Goal: Task Accomplishment & Management: Use online tool/utility

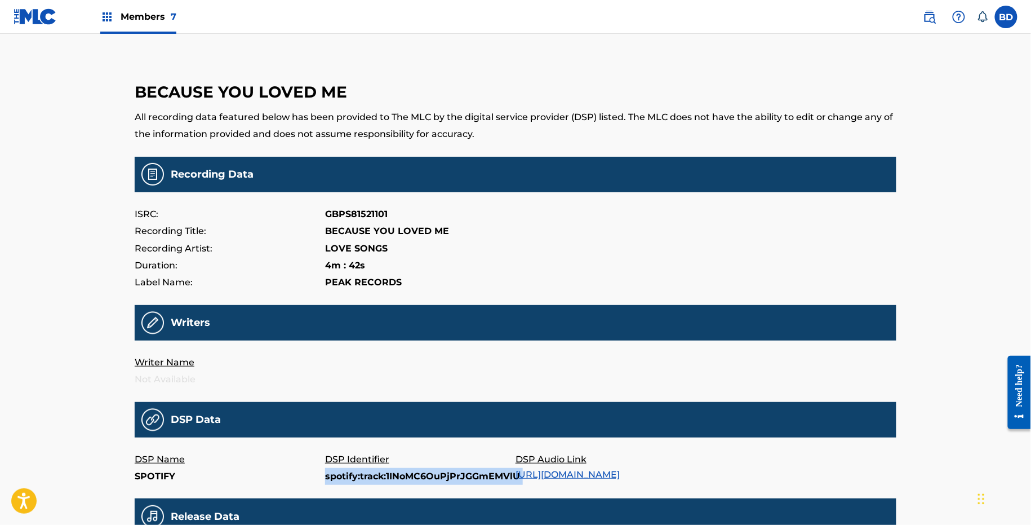
click at [332, 476] on p "spotify:track:1INoMC6OuPjPrJGGmEMVlU" at bounding box center [420, 476] width 190 height 17
copy p "spotify:track:1INoMC6OuPjPrJGGmEMVlU"
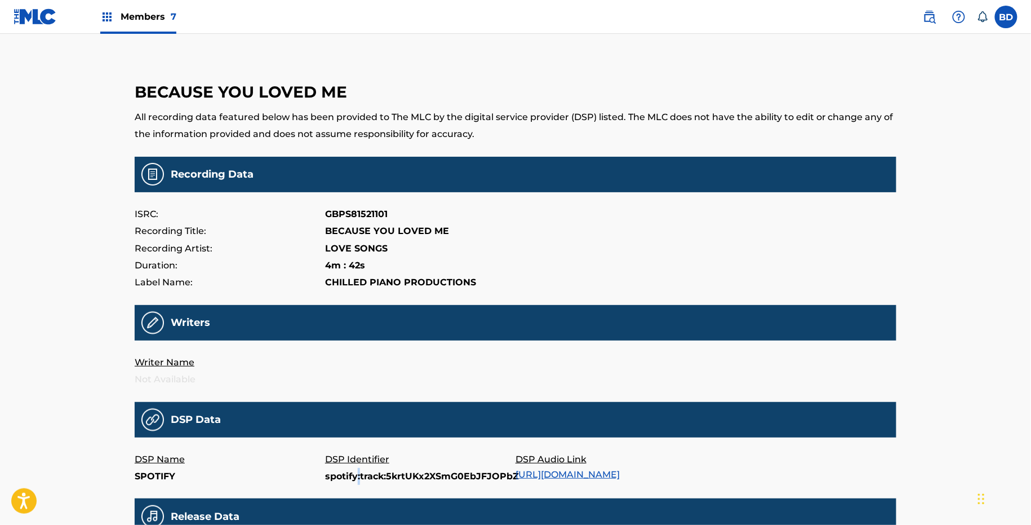
click at [357, 480] on p "spotify:track:5krtUKx2XSmG0EbJFJOPbZ" at bounding box center [420, 476] width 190 height 17
copy p "spotify:track:5krtUKx2XSmG0EbJFJOPbZ"
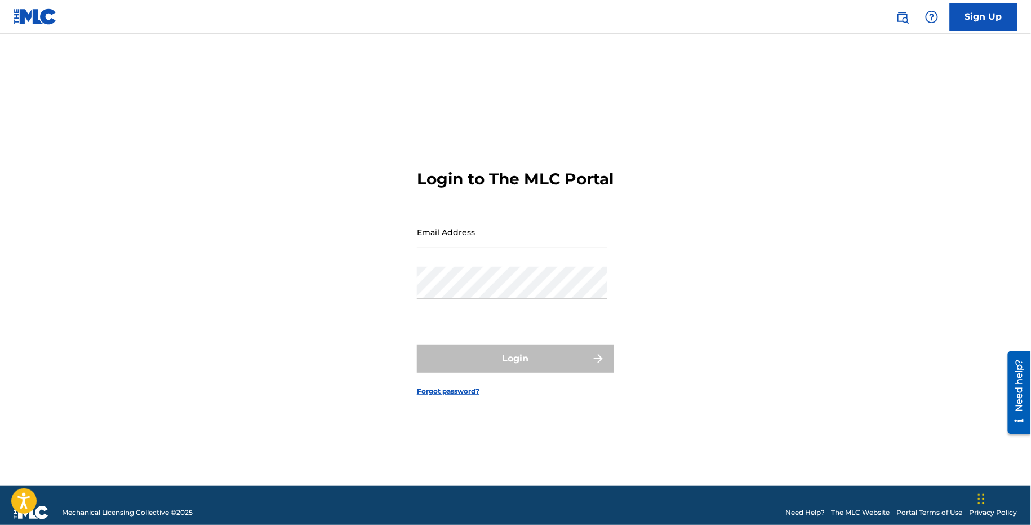
click at [477, 248] on input "Email Address" at bounding box center [512, 232] width 190 height 32
type input "[EMAIL_ADDRESS][DOMAIN_NAME]"
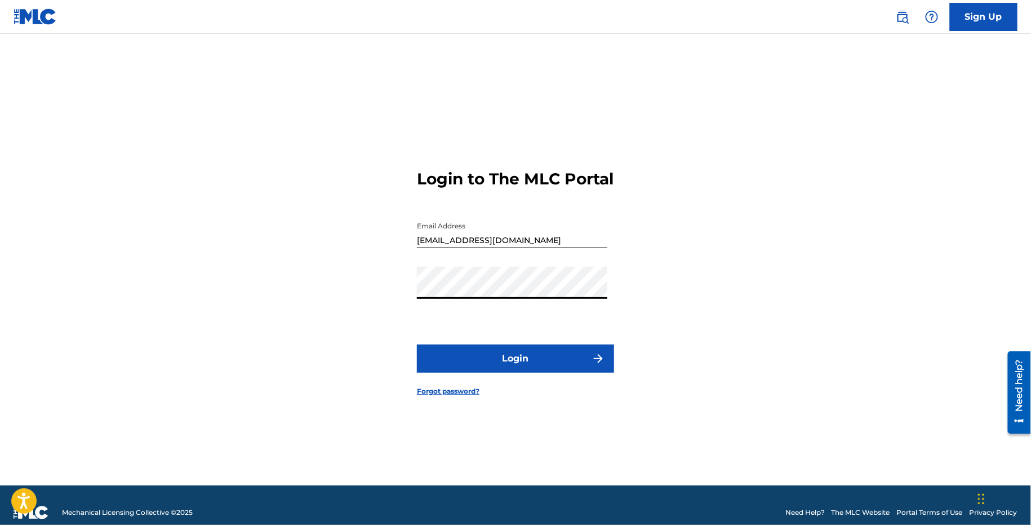
click at [477, 360] on button "Login" at bounding box center [515, 358] width 197 height 28
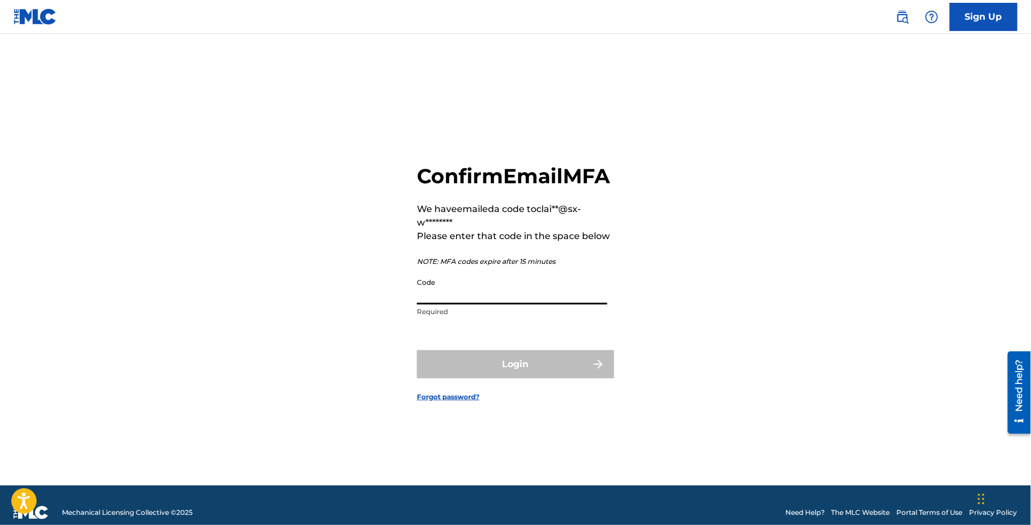
click at [450, 304] on input "Code" at bounding box center [512, 288] width 190 height 32
paste input "327071"
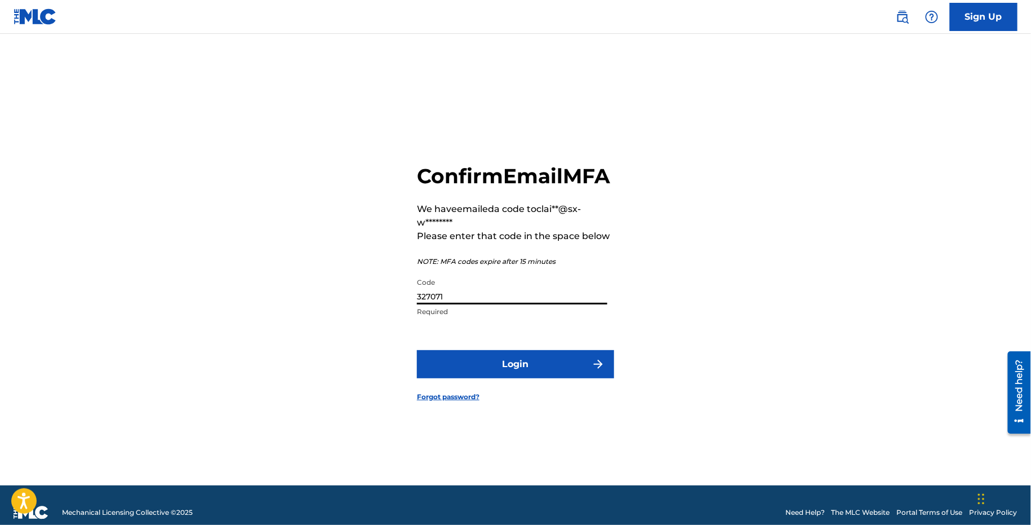
type input "327071"
click at [465, 362] on form "Confirm Email MFA We have emailed a code to clai**@sx-w******** Please enter th…" at bounding box center [515, 273] width 197 height 423
click at [463, 373] on button "Login" at bounding box center [515, 364] width 197 height 28
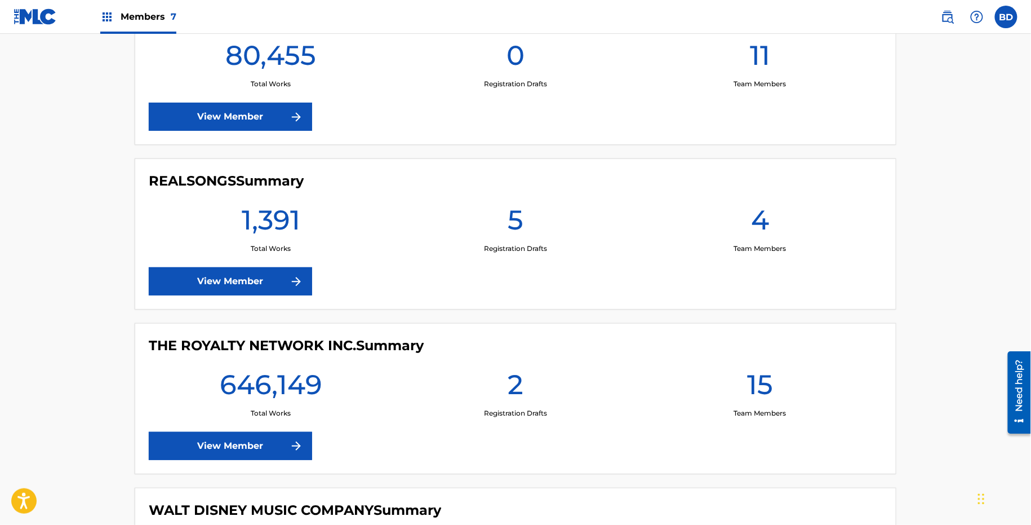
scroll to position [792, 0]
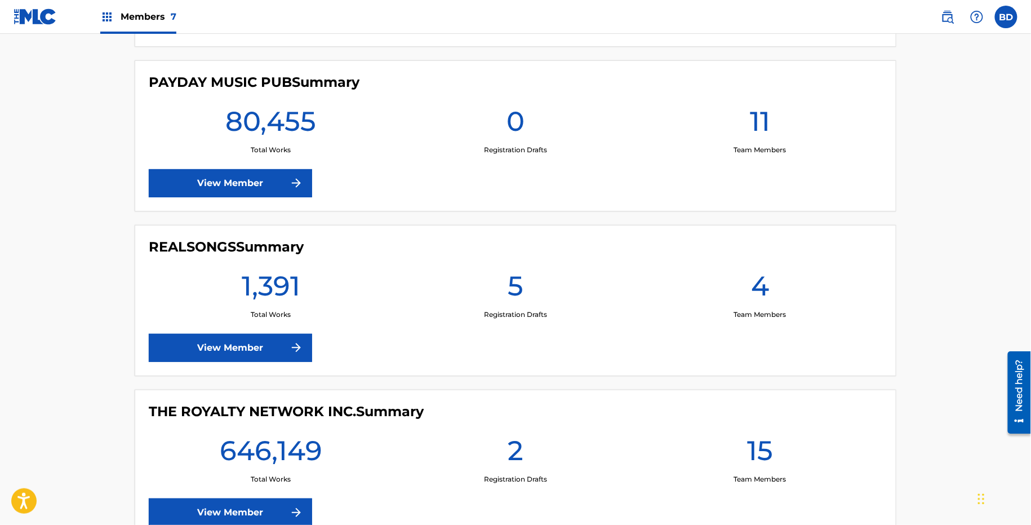
click at [236, 334] on link "View Member" at bounding box center [230, 348] width 163 height 28
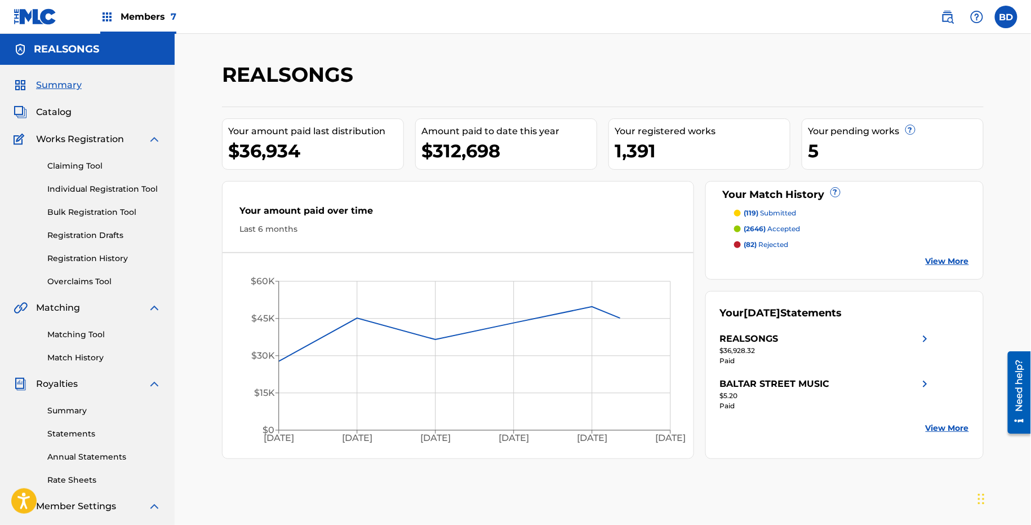
click at [153, 134] on img at bounding box center [155, 139] width 14 height 14
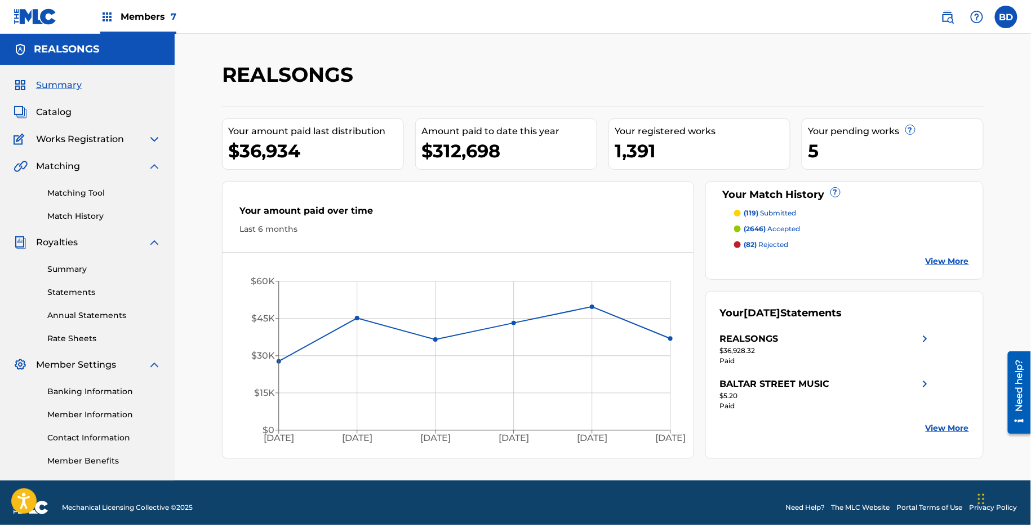
click at [154, 242] on img at bounding box center [155, 243] width 14 height 14
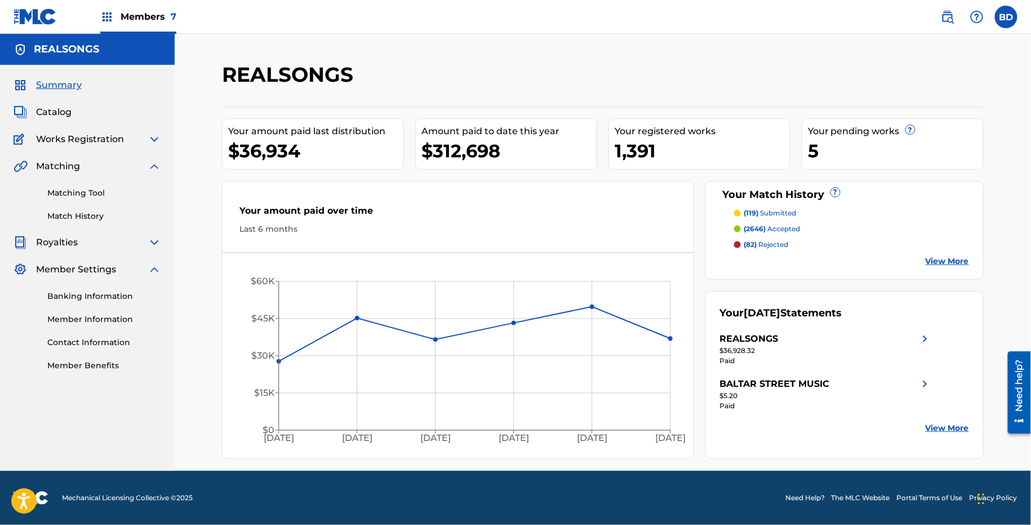
click at [156, 270] on img at bounding box center [155, 270] width 14 height 14
click at [97, 193] on link "Matching Tool" at bounding box center [104, 193] width 114 height 12
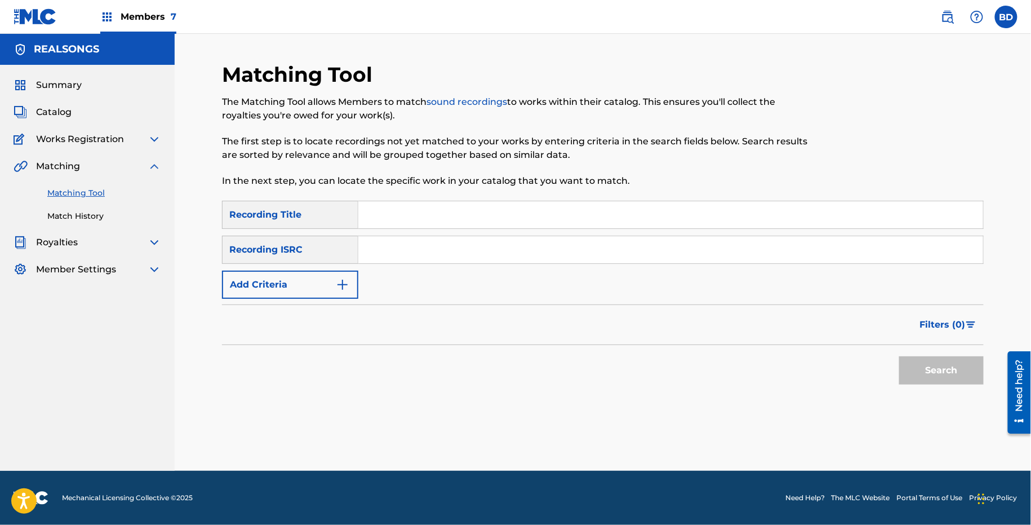
click at [394, 272] on div "SearchWithCriteriab5f8e00c-2cc1-492a-b7b3-9c23fb41adb8 Recording Title SearchWi…" at bounding box center [603, 250] width 762 height 98
click at [383, 263] on div "SearchWithCriteriab5f8e00c-2cc1-492a-b7b3-9c23fb41adb8 Recording Title SearchWi…" at bounding box center [603, 250] width 762 height 98
click at [383, 263] on input "Search Form" at bounding box center [670, 249] width 625 height 27
paste input "GBPS81521101"
type input "GBPS81521101"
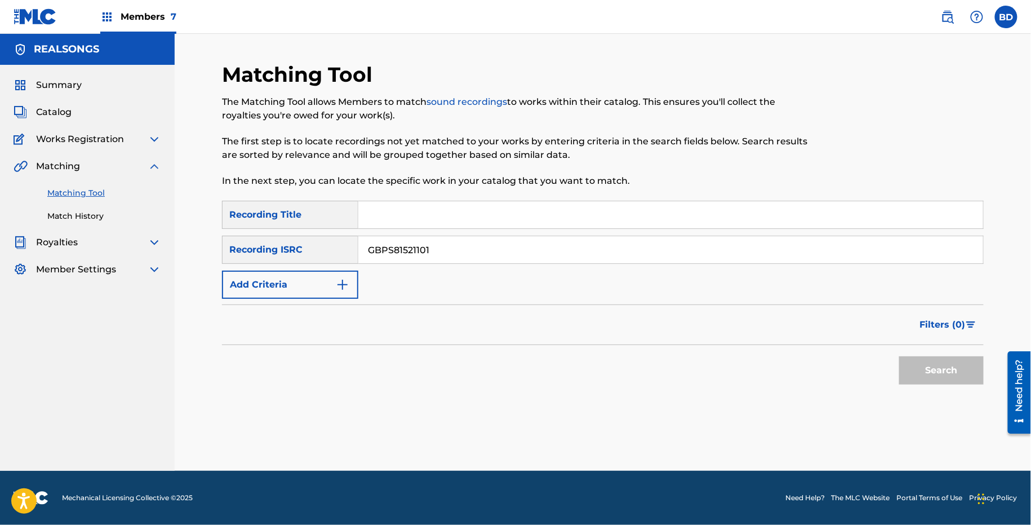
click at [900, 356] on button "Search" at bounding box center [942, 370] width 85 height 28
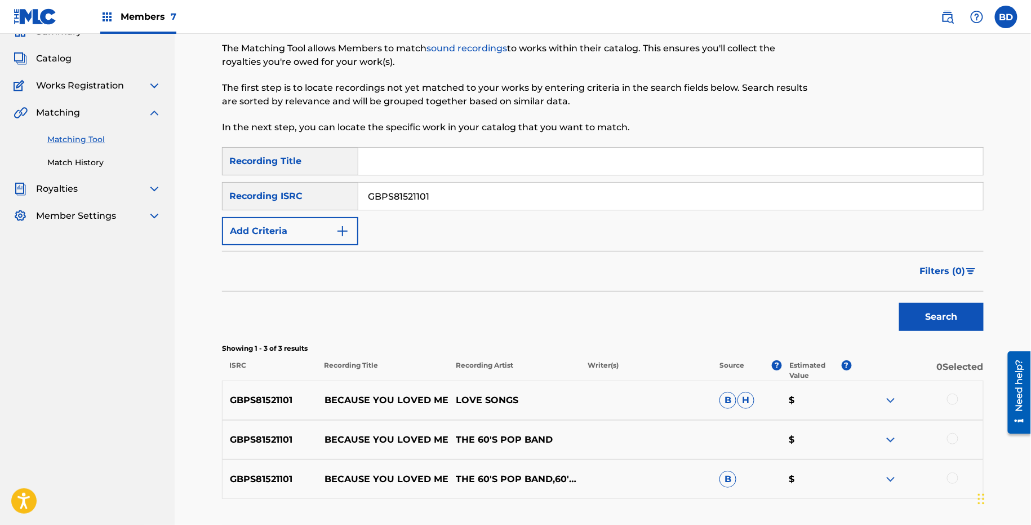
scroll to position [137, 0]
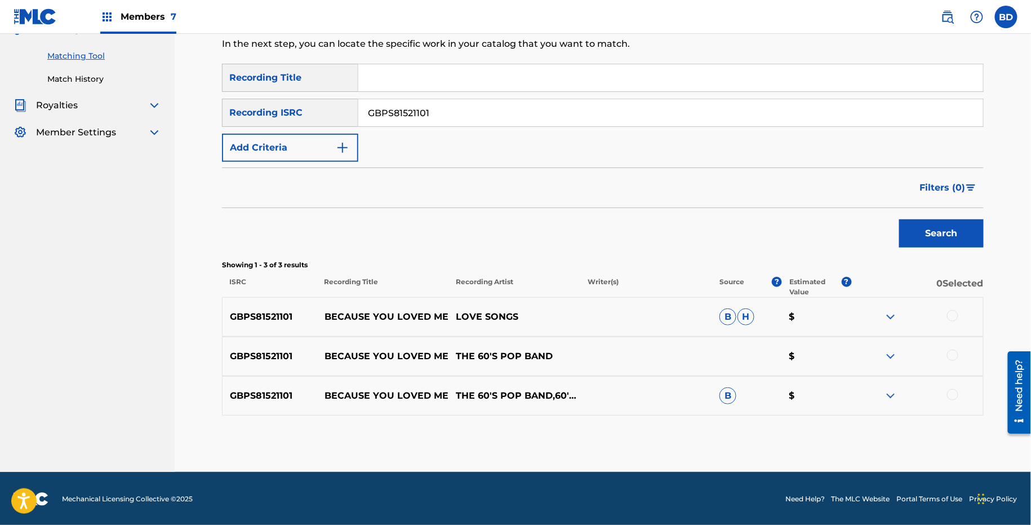
click at [884, 402] on div "GBPS81521101 BECAUSE YOU LOVED ME THE 60'S POP BAND,60'S 70'S 80'S 90'S HITS,70…" at bounding box center [603, 395] width 762 height 39
click at [896, 389] on img at bounding box center [891, 396] width 14 height 14
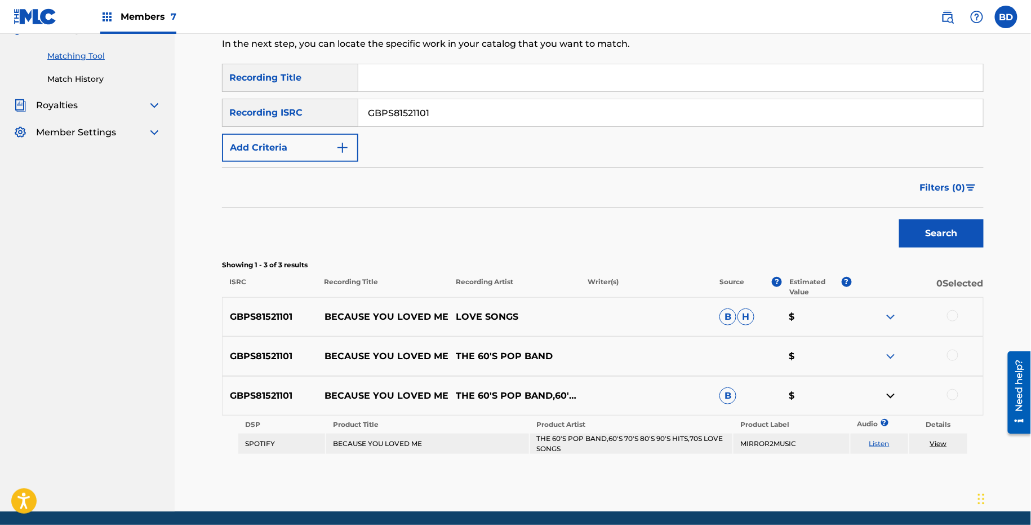
click at [892, 317] on img at bounding box center [891, 317] width 14 height 14
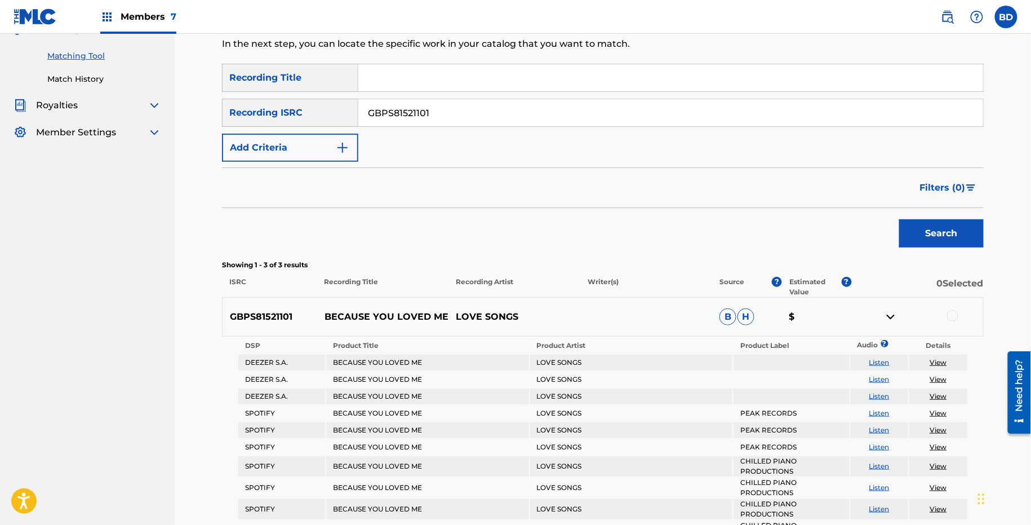
scroll to position [285, 0]
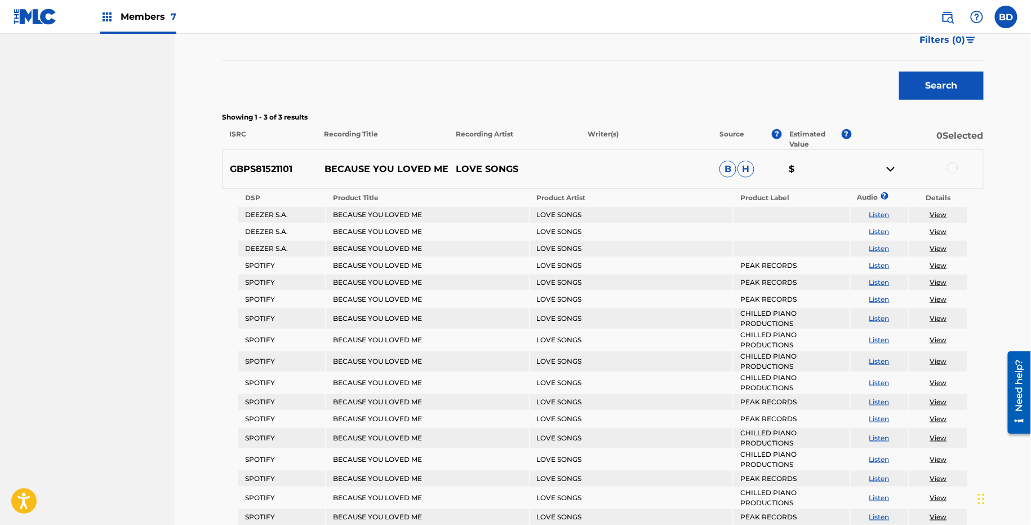
click at [951, 172] on div at bounding box center [952, 167] width 11 height 11
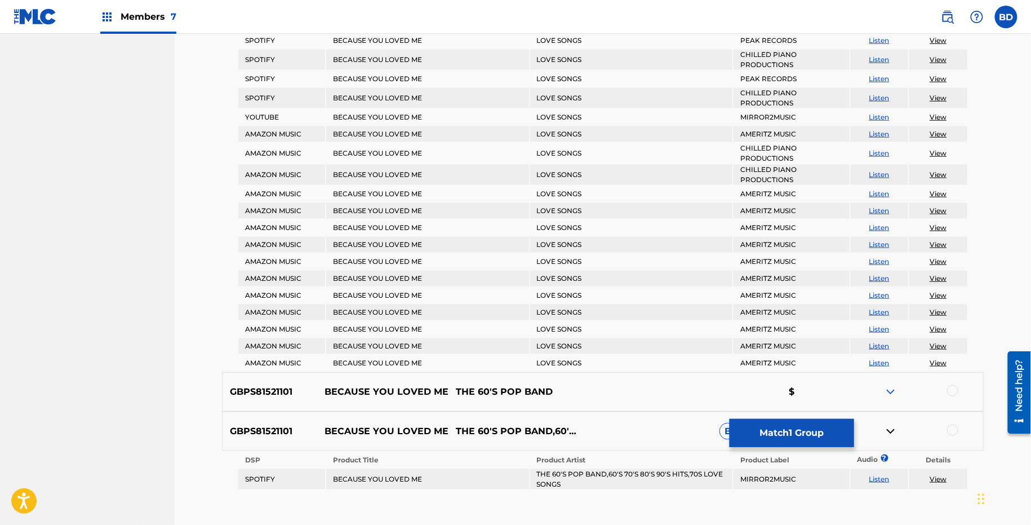
scroll to position [1863, 0]
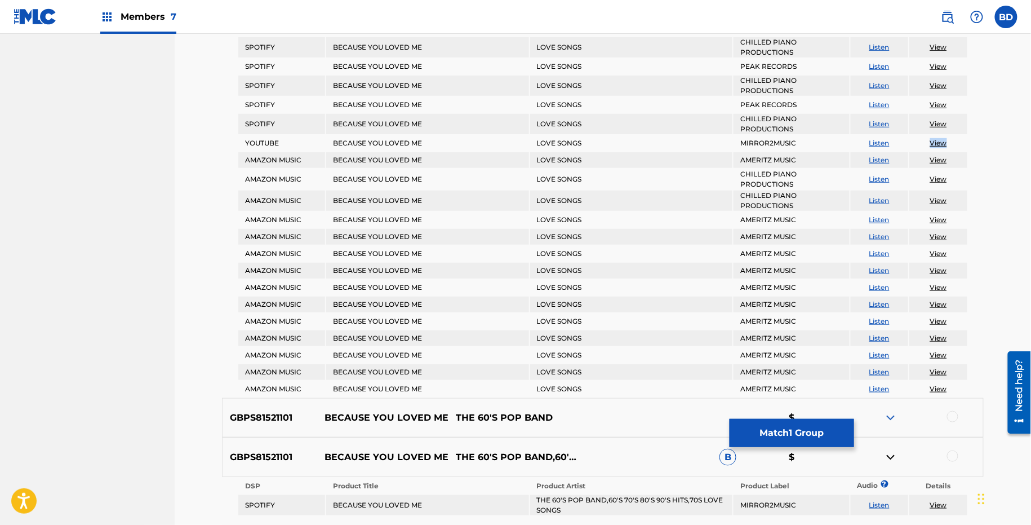
drag, startPoint x: 949, startPoint y: 137, endPoint x: 911, endPoint y: 137, distance: 38.3
click at [918, 137] on td "View" at bounding box center [939, 143] width 58 height 16
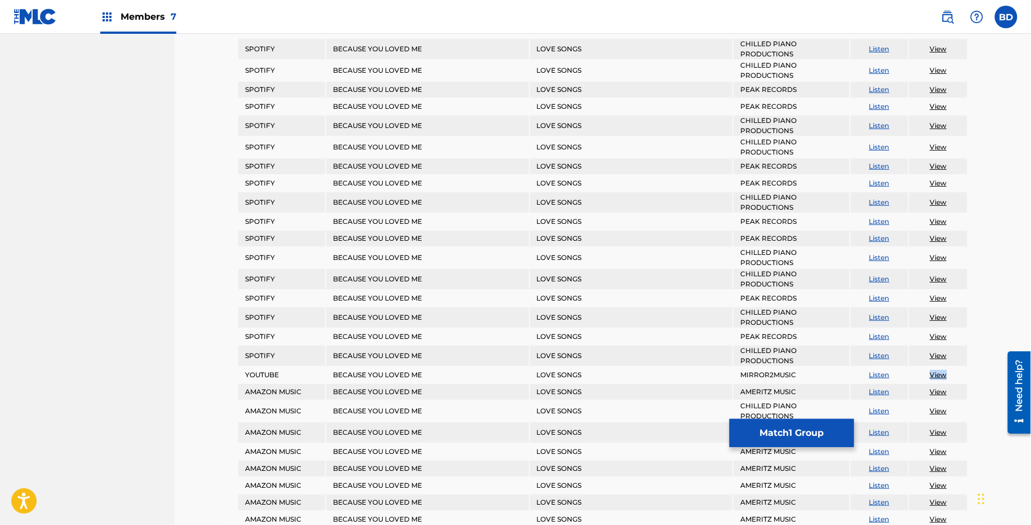
scroll to position [1627, 0]
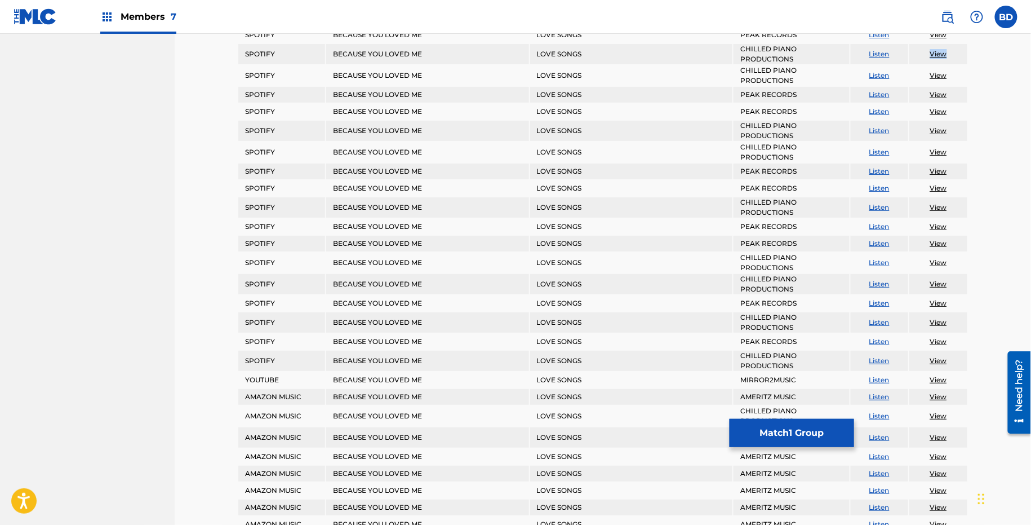
drag, startPoint x: 948, startPoint y: 47, endPoint x: 929, endPoint y: 47, distance: 18.6
click at [931, 47] on td "View" at bounding box center [939, 54] width 58 height 20
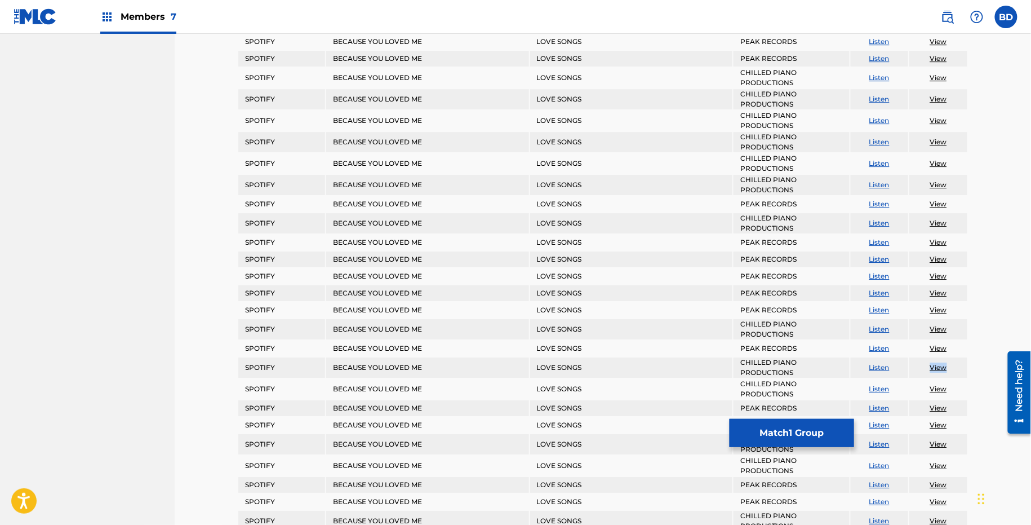
scroll to position [1312, 0]
drag, startPoint x: 956, startPoint y: 202, endPoint x: 926, endPoint y: 203, distance: 29.9
click at [931, 203] on td "View" at bounding box center [939, 206] width 58 height 16
drag, startPoint x: 949, startPoint y: 183, endPoint x: 927, endPoint y: 183, distance: 22.5
click at [927, 183] on td "View" at bounding box center [939, 186] width 58 height 20
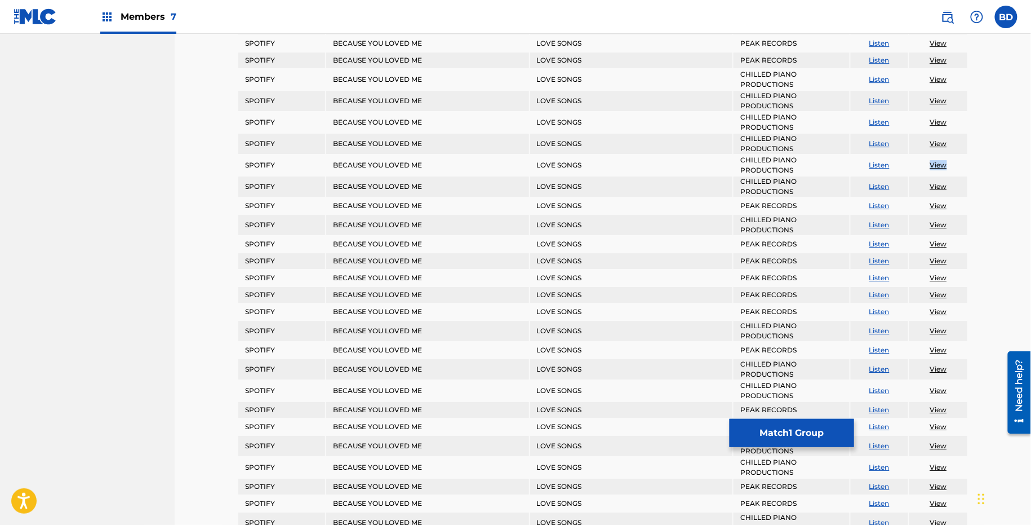
drag, startPoint x: 954, startPoint y: 160, endPoint x: 909, endPoint y: 160, distance: 45.7
click at [910, 160] on td "View" at bounding box center [939, 165] width 58 height 20
drag, startPoint x: 952, startPoint y: 181, endPoint x: 925, endPoint y: 181, distance: 27.6
click at [927, 181] on td "View" at bounding box center [939, 186] width 58 height 20
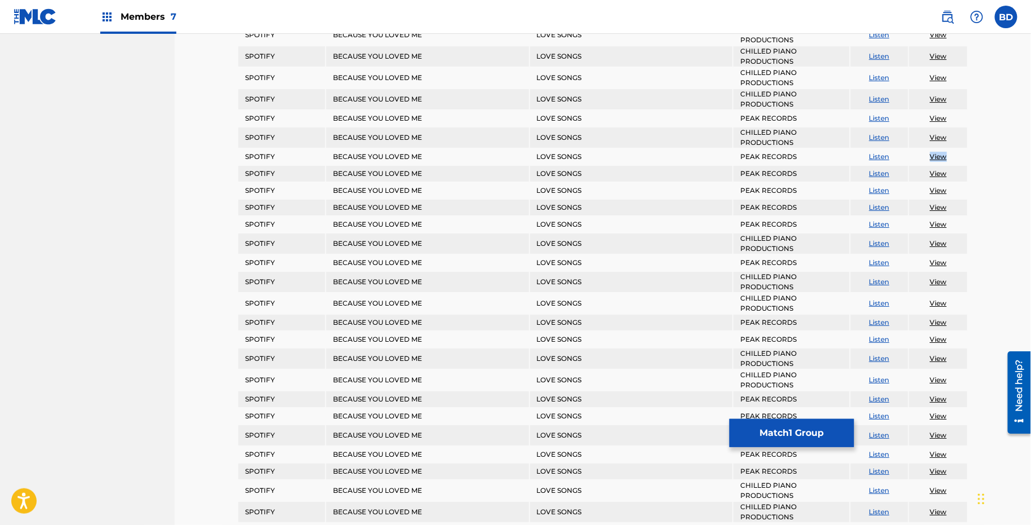
scroll to position [1413, 0]
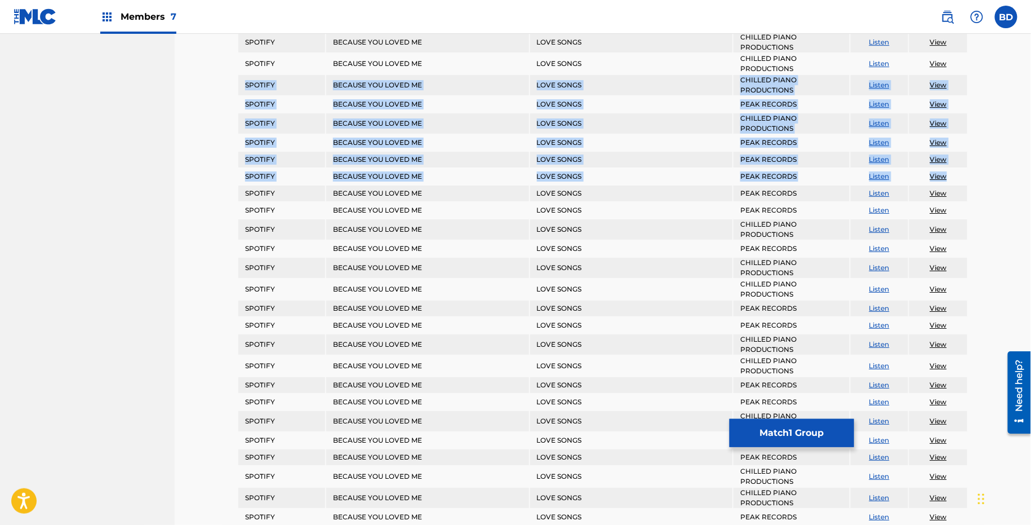
drag, startPoint x: 947, startPoint y: 56, endPoint x: 918, endPoint y: 178, distance: 125.4
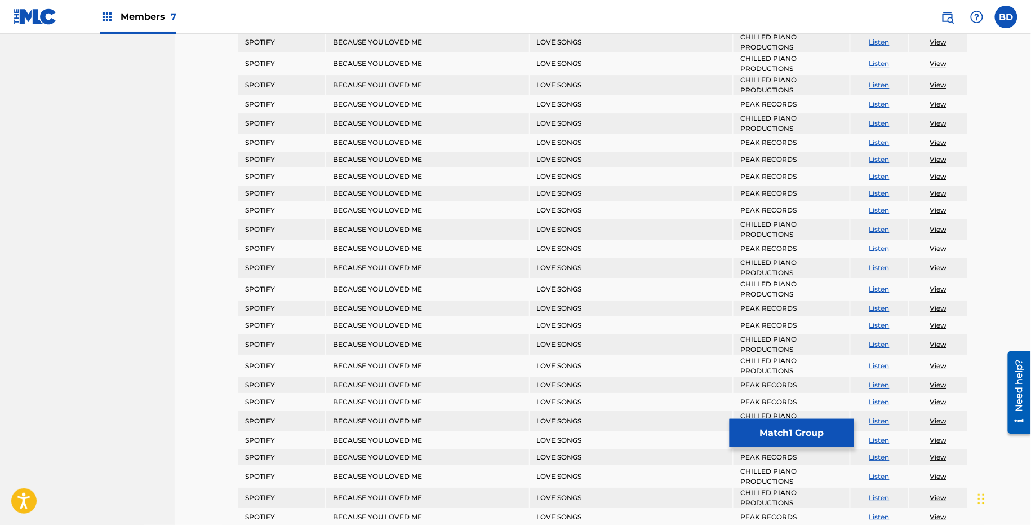
click at [913, 54] on td "View" at bounding box center [939, 64] width 58 height 20
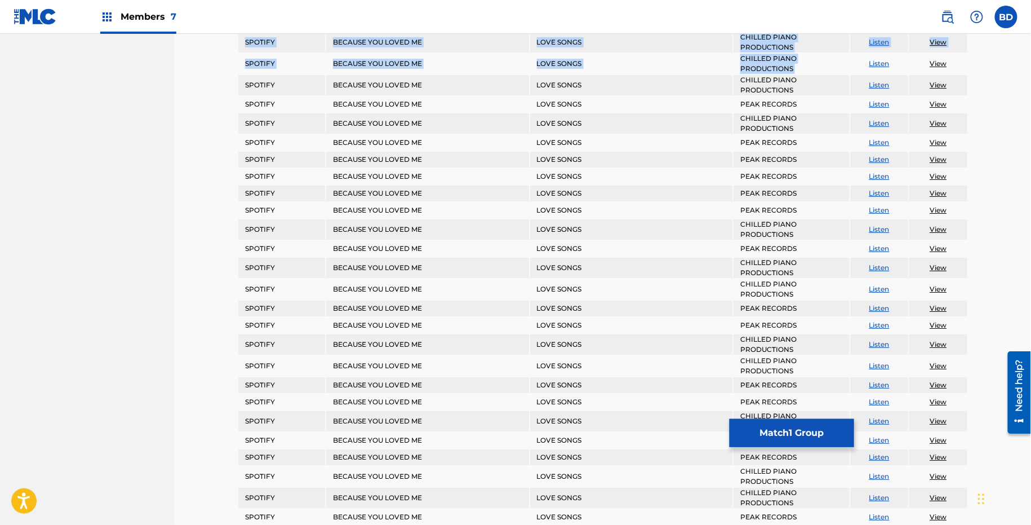
drag, startPoint x: 907, startPoint y: 52, endPoint x: 974, endPoint y: 138, distance: 108.8
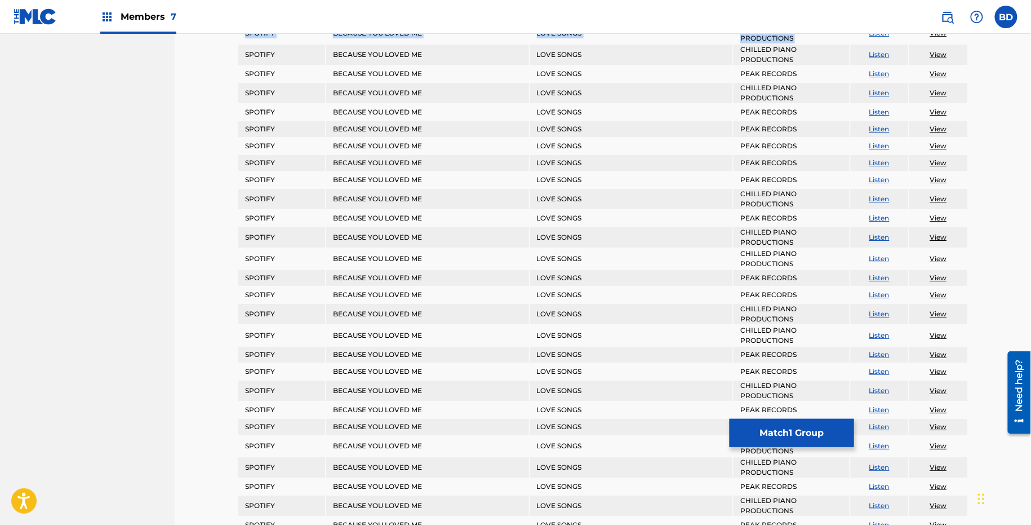
scroll to position [1445, 0]
click at [961, 46] on td "View" at bounding box center [939, 53] width 58 height 20
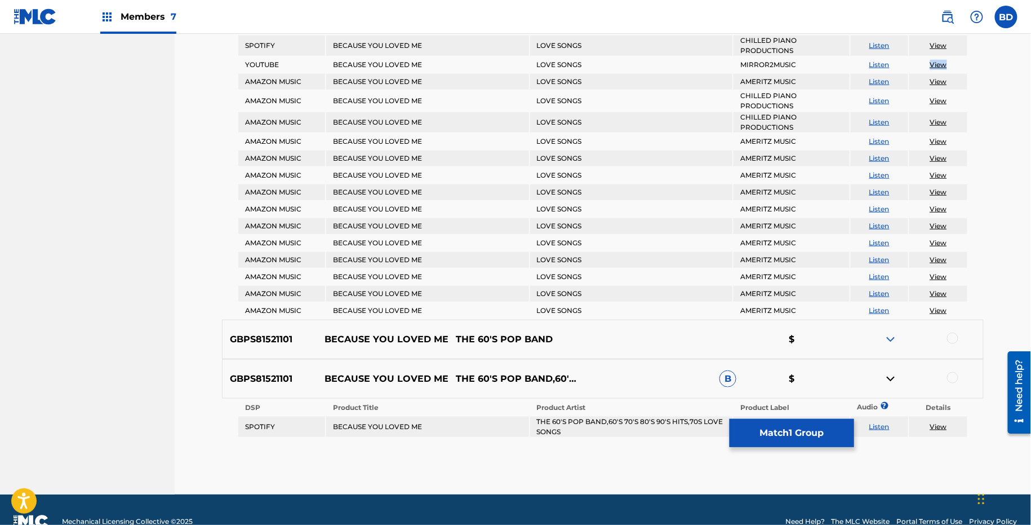
scroll to position [1943, 0]
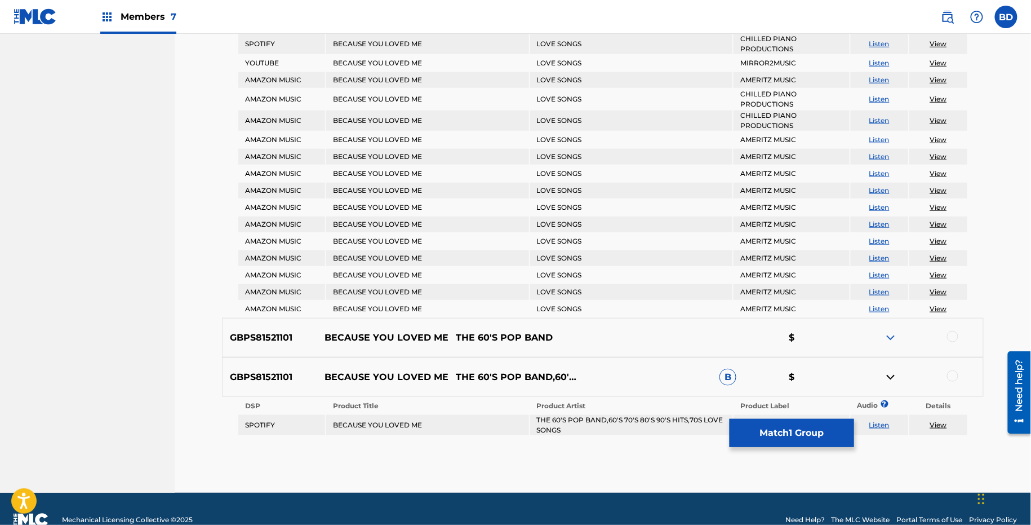
click at [956, 111] on td "View" at bounding box center [939, 120] width 58 height 20
click at [949, 111] on td "View" at bounding box center [939, 120] width 58 height 20
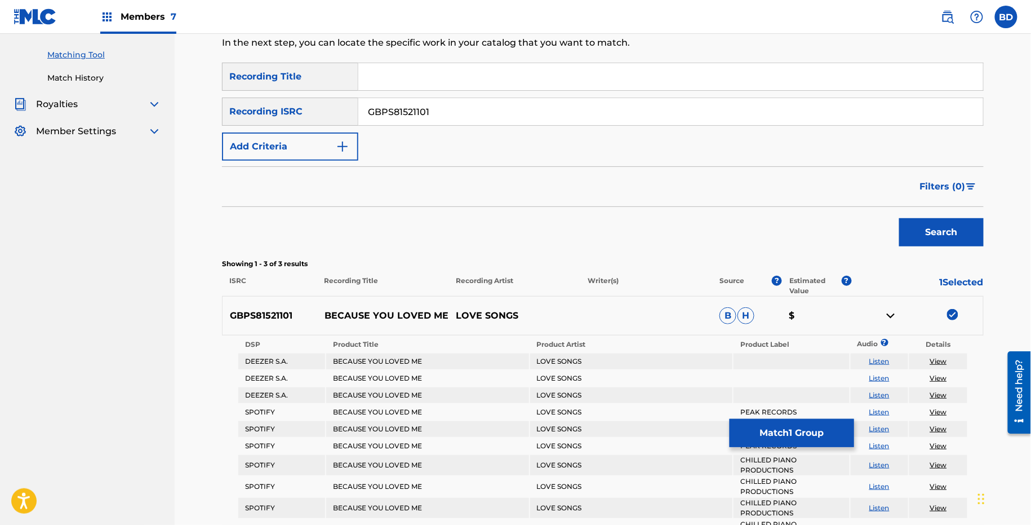
scroll to position [136, 0]
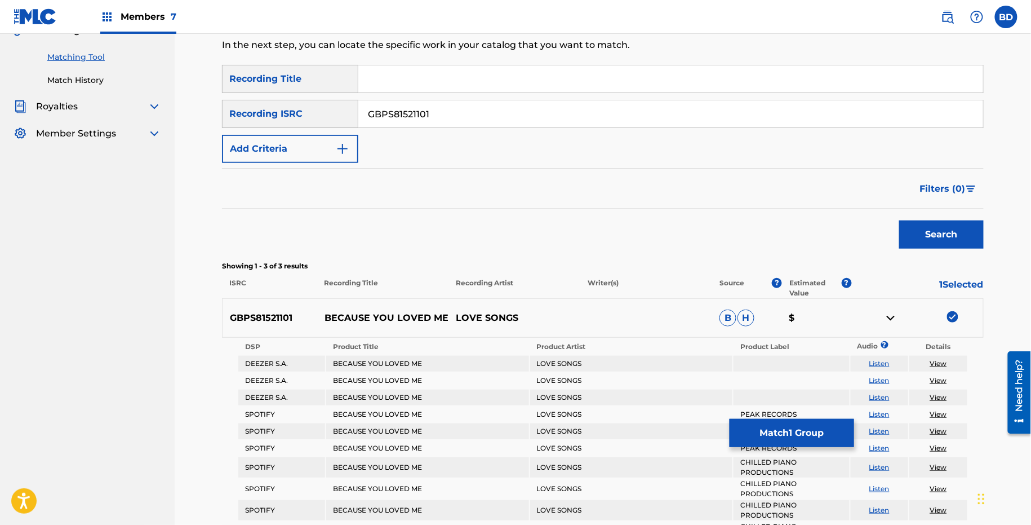
click at [889, 312] on img at bounding box center [891, 318] width 14 height 14
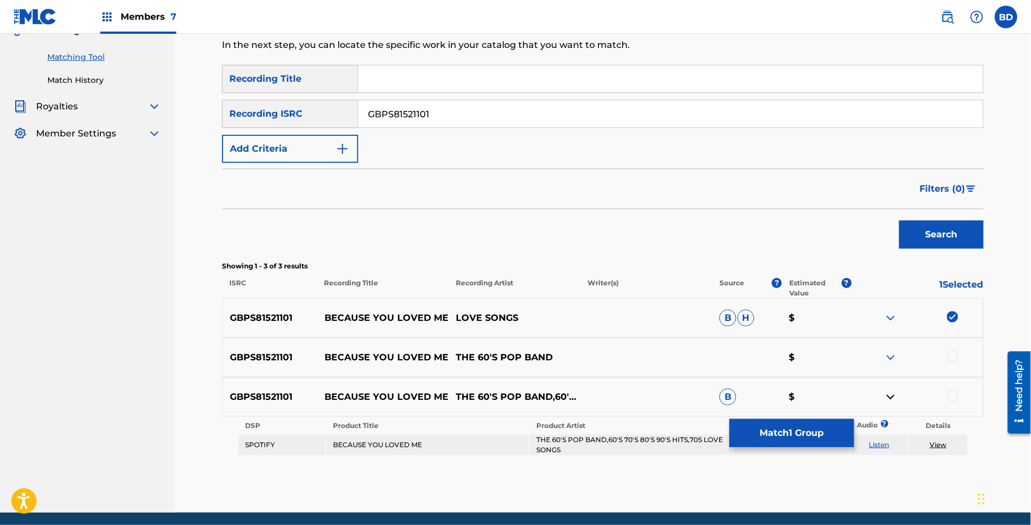
click at [551, 435] on td "THE 60'S POP BAND,60'S 70'S 80'S 90'S HITS,70S LOVE SONGS" at bounding box center [631, 445] width 202 height 20
copy td "THE 60'S POP BAND,60'S 70'S 80'S 90'S HITS,70S LOVE SONGS"
click at [952, 397] on div at bounding box center [952, 395] width 11 height 11
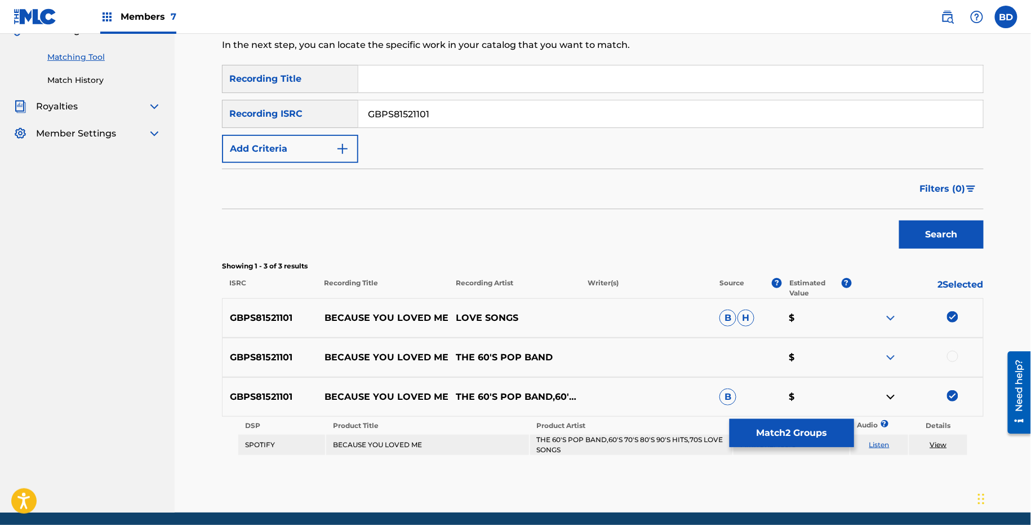
click at [942, 446] on link "View" at bounding box center [939, 444] width 17 height 8
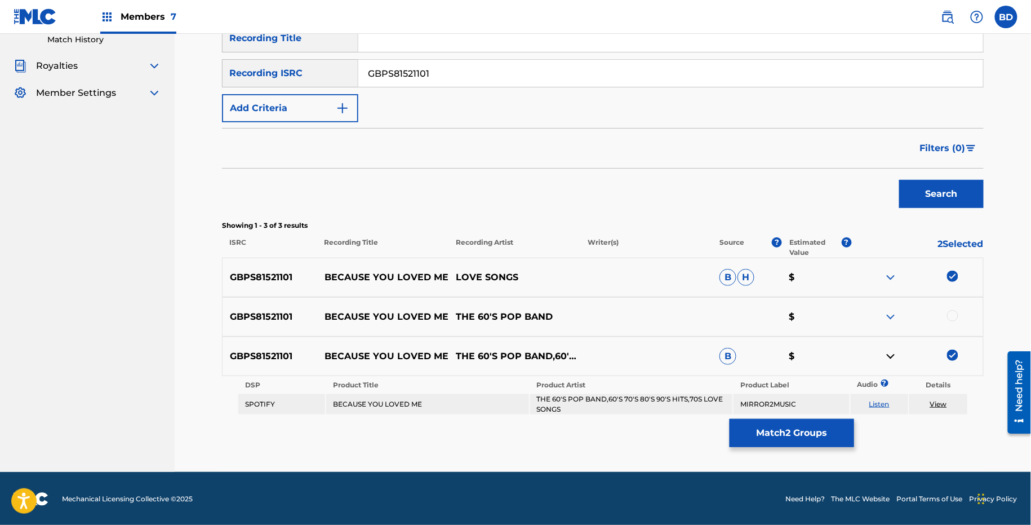
click at [775, 438] on button "Match 2 Groups" at bounding box center [792, 433] width 125 height 28
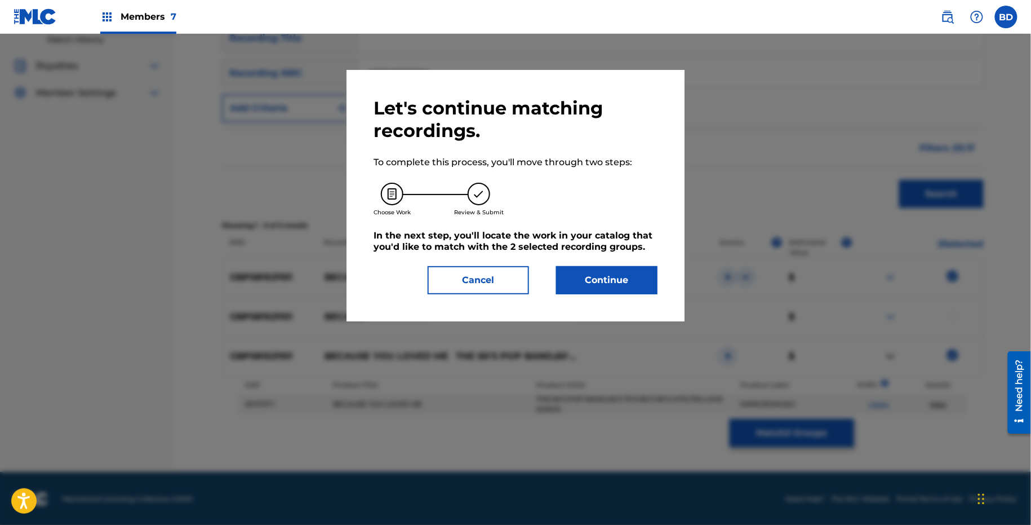
click at [601, 269] on button "Continue" at bounding box center [606, 280] width 101 height 28
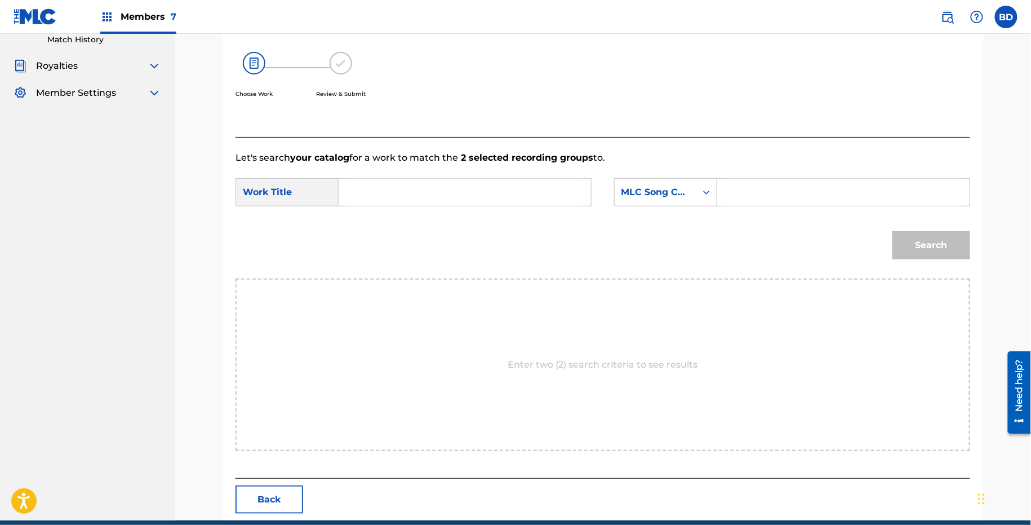
click at [798, 185] on input "Search Form" at bounding box center [843, 192] width 233 height 27
type input "b"
paste input "B6878Z"
type input "B6878Z"
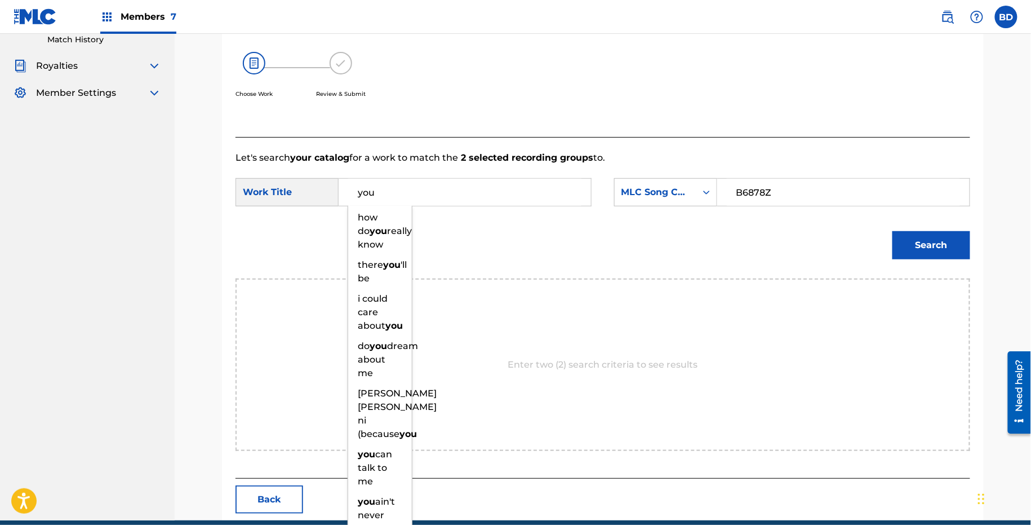
type input "you"
click at [880, 245] on div "Search" at bounding box center [603, 249] width 735 height 59
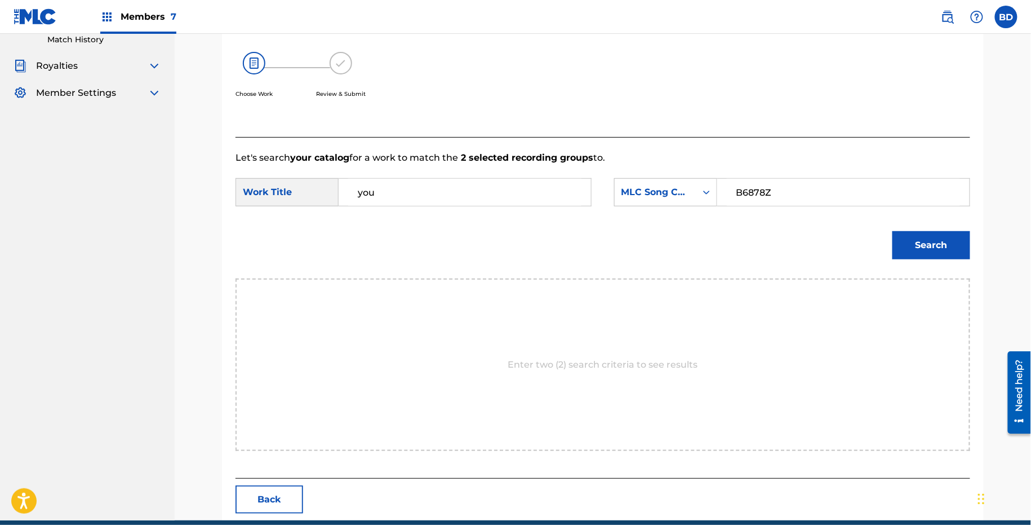
click at [909, 245] on button "Search" at bounding box center [932, 245] width 78 height 28
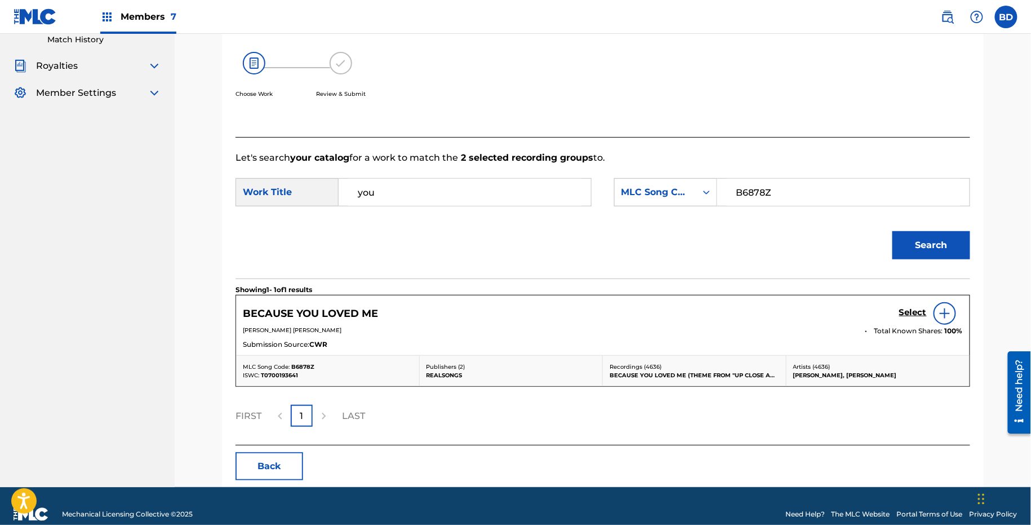
click at [919, 318] on div "Select" at bounding box center [932, 313] width 64 height 23
click at [915, 309] on h5 "Select" at bounding box center [914, 312] width 28 height 11
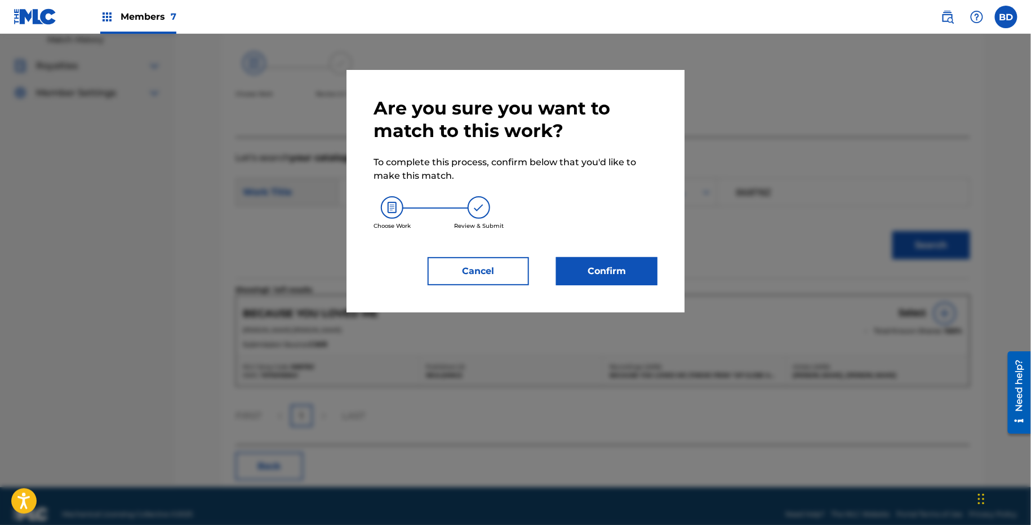
click at [632, 259] on button "Confirm" at bounding box center [606, 271] width 101 height 28
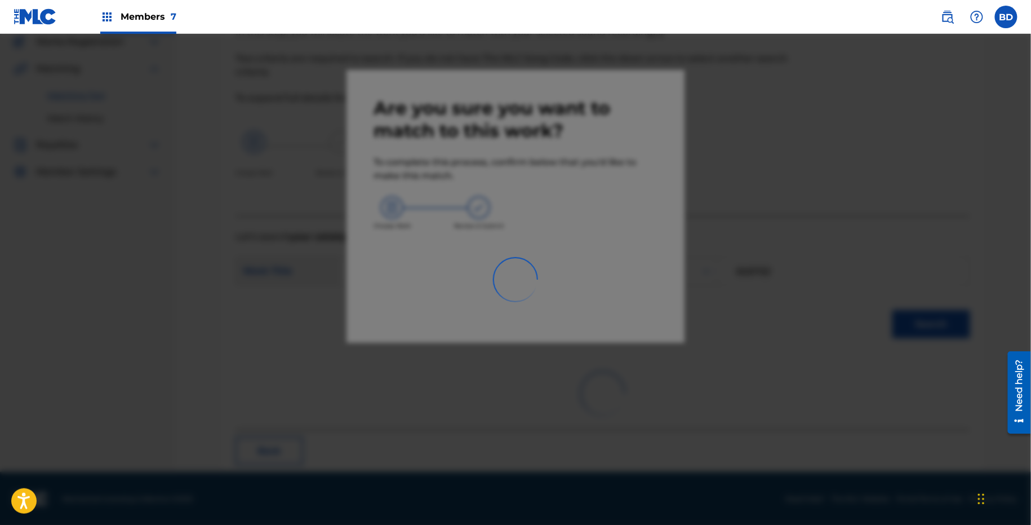
scroll to position [29, 0]
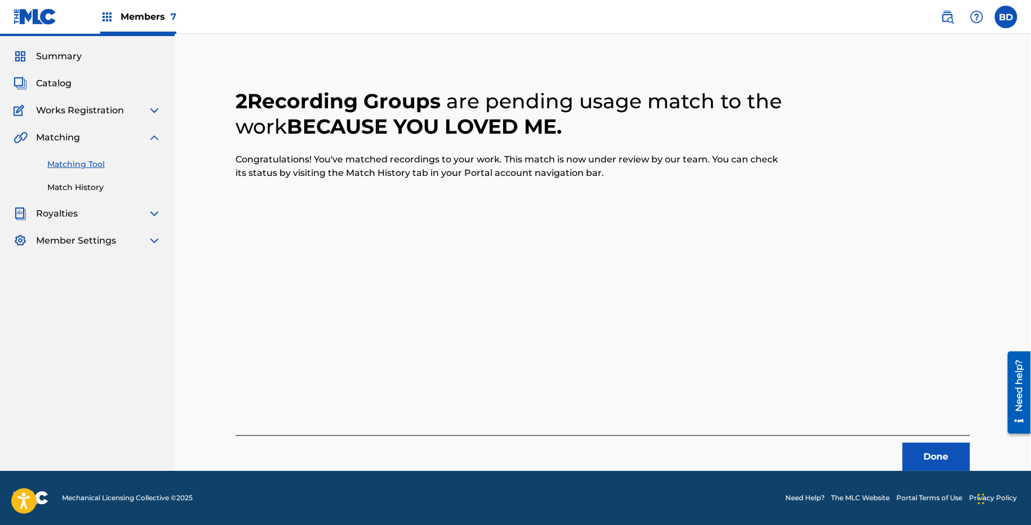
click at [61, 174] on div "Matching Tool Match History" at bounding box center [88, 168] width 148 height 49
click at [61, 186] on link "Match History" at bounding box center [104, 187] width 114 height 12
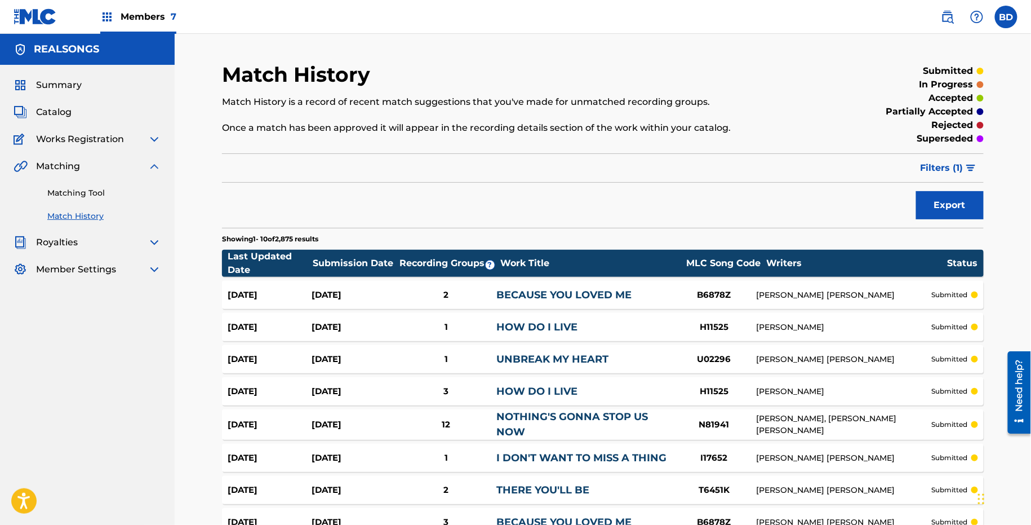
click at [302, 283] on div "Aug 22, 2025 Aug 22, 2025 2 BECAUSE YOU LOVED ME B6878Z DIANE EVE WARREN submit…" at bounding box center [603, 295] width 762 height 28
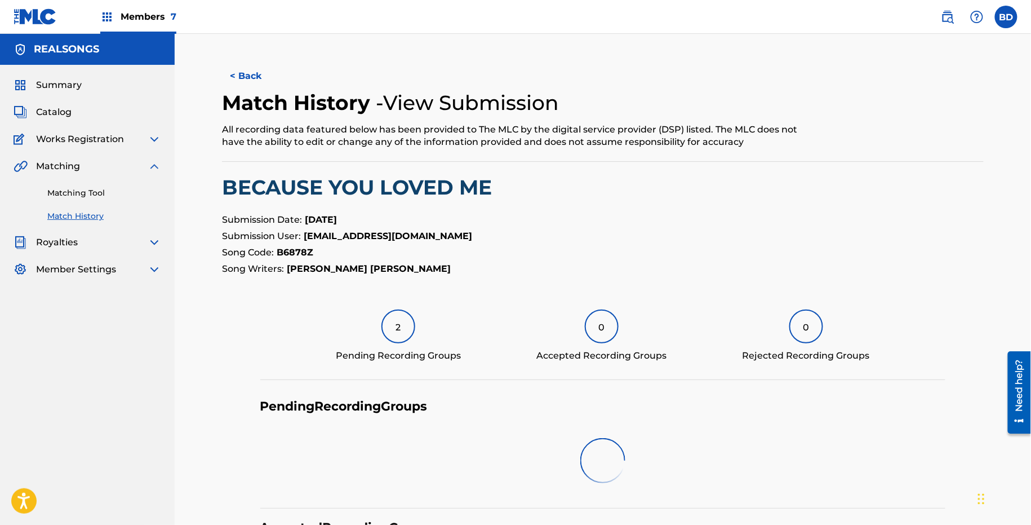
click at [85, 213] on link "Match History" at bounding box center [104, 216] width 114 height 12
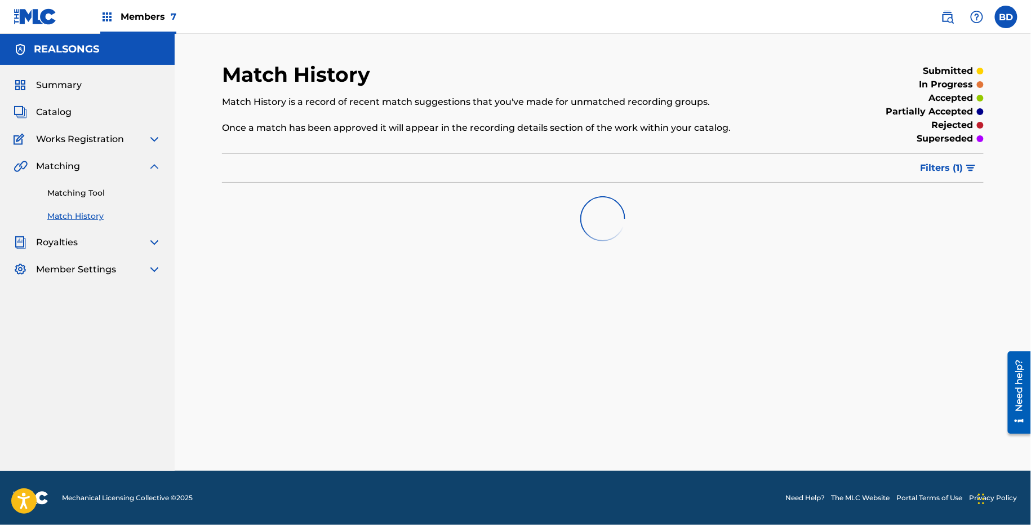
click at [976, 167] on button "Filters ( 1 )" at bounding box center [949, 168] width 70 height 28
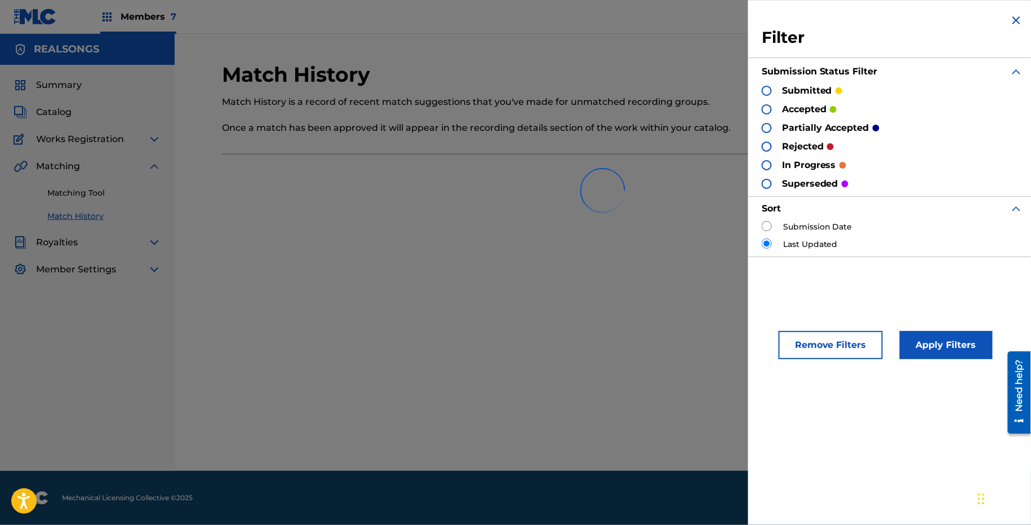
click at [763, 228] on input "radio" at bounding box center [767, 226] width 10 height 10
radio input "true"
click at [937, 356] on button "Apply Filters" at bounding box center [946, 345] width 93 height 28
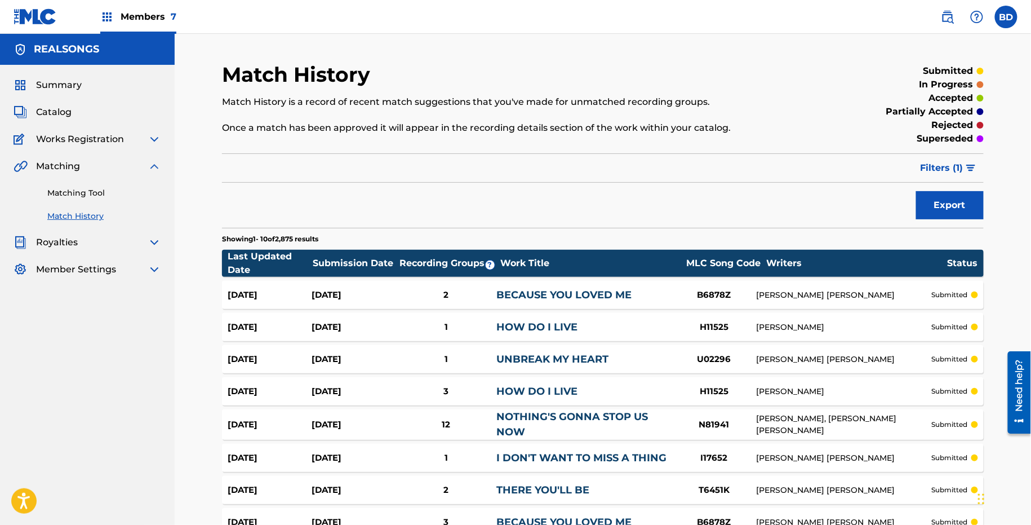
click at [493, 291] on div "2" at bounding box center [446, 295] width 101 height 13
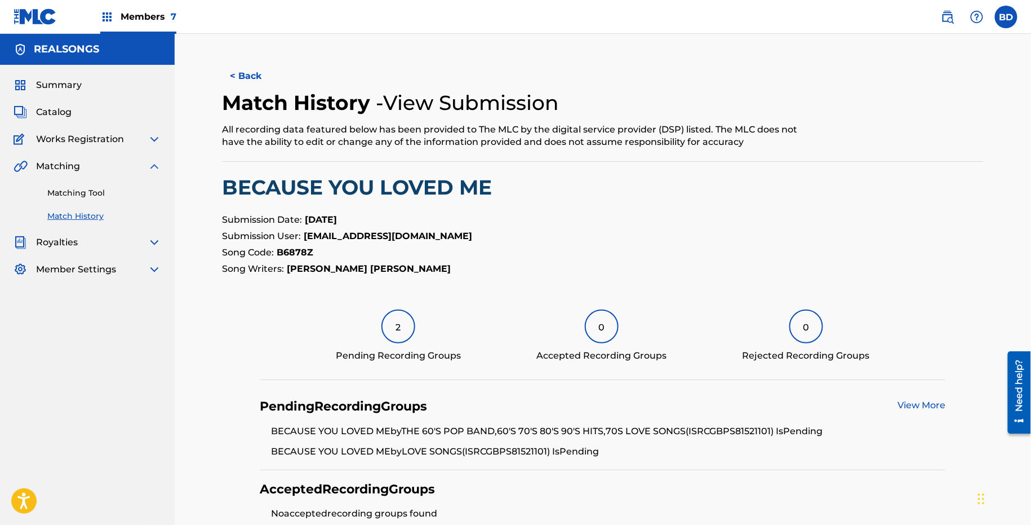
click at [109, 201] on div "Matching Tool Match History" at bounding box center [88, 197] width 148 height 49
click at [109, 197] on link "Matching Tool" at bounding box center [104, 193] width 114 height 12
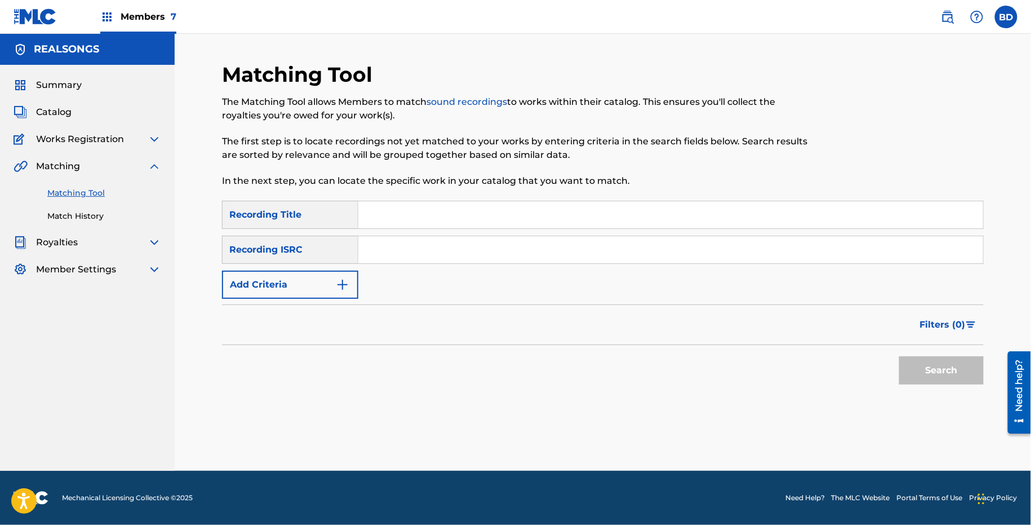
click at [400, 254] on input "Search Form" at bounding box center [670, 249] width 625 height 27
paste input "GBPS81528136"
type input "GBPS81528136"
click at [900, 356] on button "Search" at bounding box center [942, 370] width 85 height 28
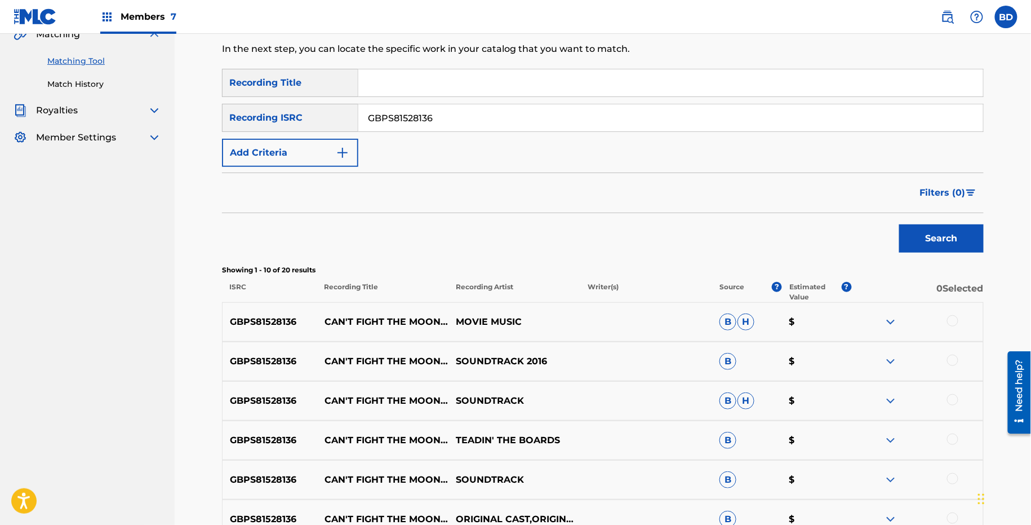
scroll to position [360, 0]
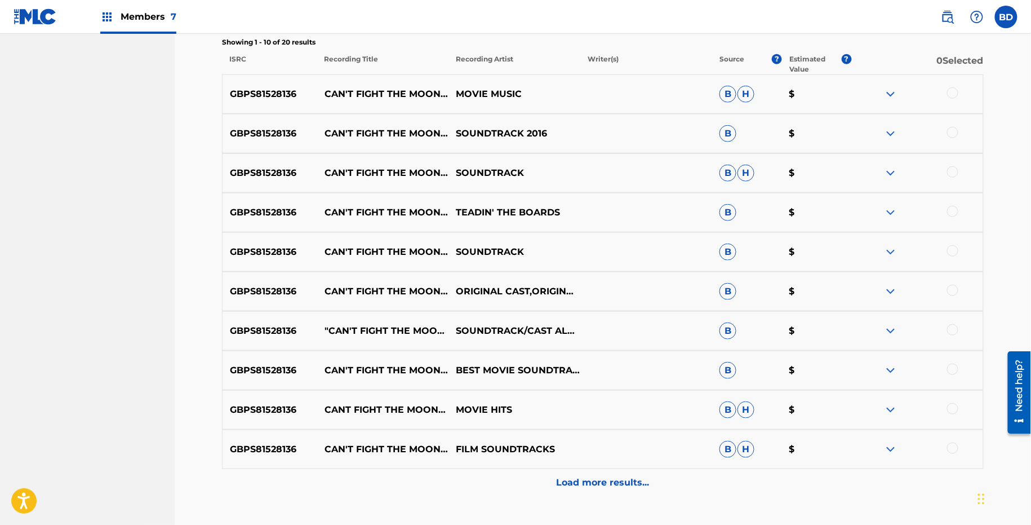
click at [832, 479] on div "Load more results..." at bounding box center [603, 483] width 762 height 28
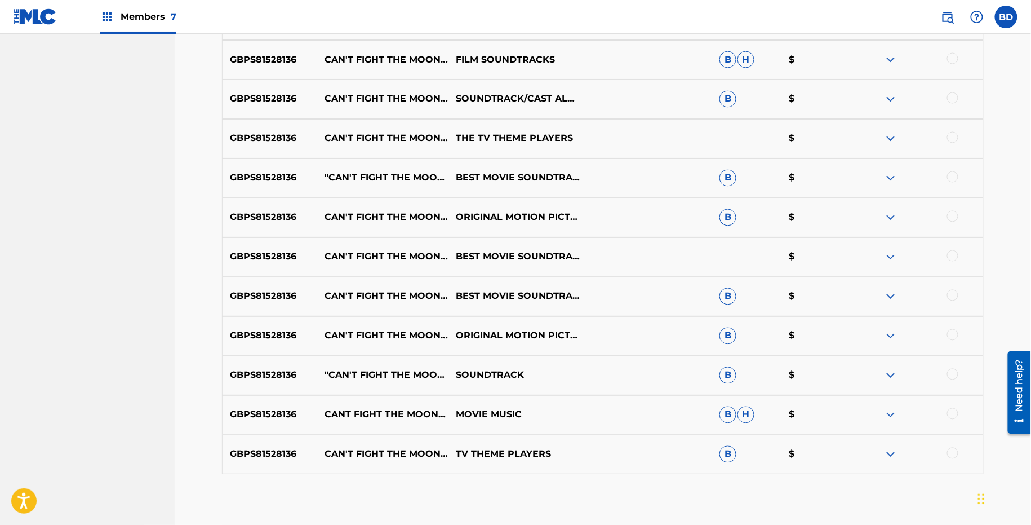
scroll to position [707, 0]
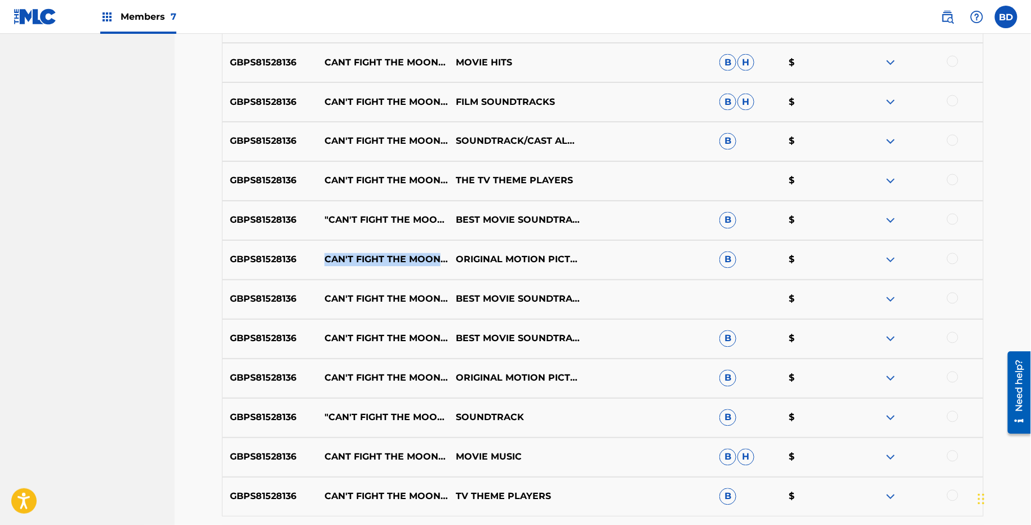
drag, startPoint x: 325, startPoint y: 257, endPoint x: 381, endPoint y: 265, distance: 56.4
click at [381, 266] on p "CAN'T FIGHT THE MOONLIGHT (FROM" at bounding box center [383, 260] width 132 height 14
copy p "CAN'T FIGHT THE MOONLIGH"
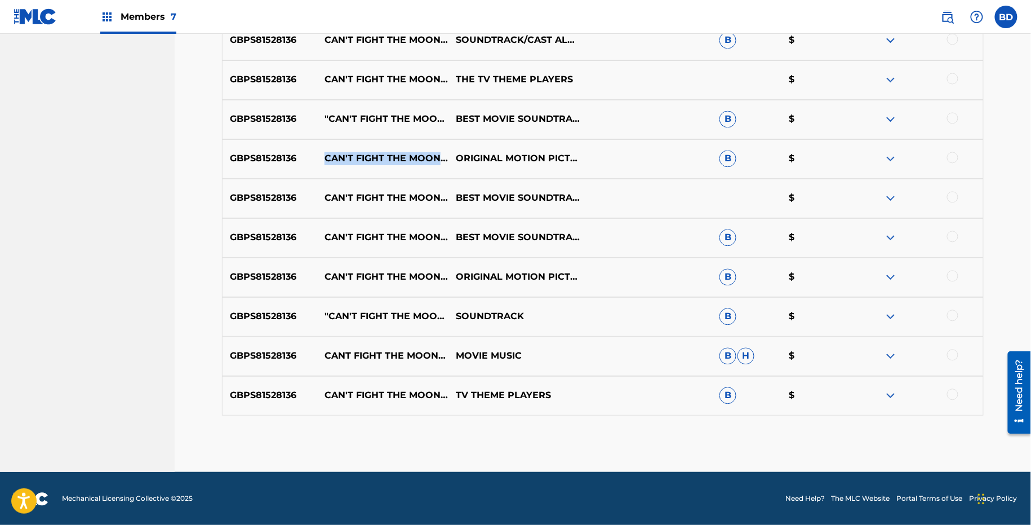
click at [893, 389] on img at bounding box center [891, 396] width 14 height 14
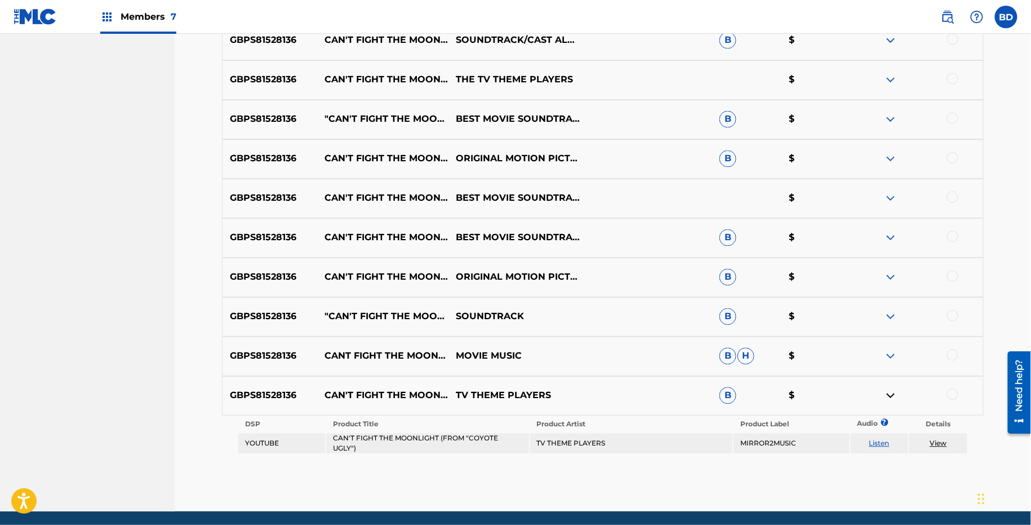
click at [893, 347] on div "GBPS81528136 CANT FIGHT THE MOONLIGHT (FROM MOVIE MUSIC B H $" at bounding box center [603, 355] width 762 height 39
click at [891, 358] on img at bounding box center [891, 356] width 14 height 14
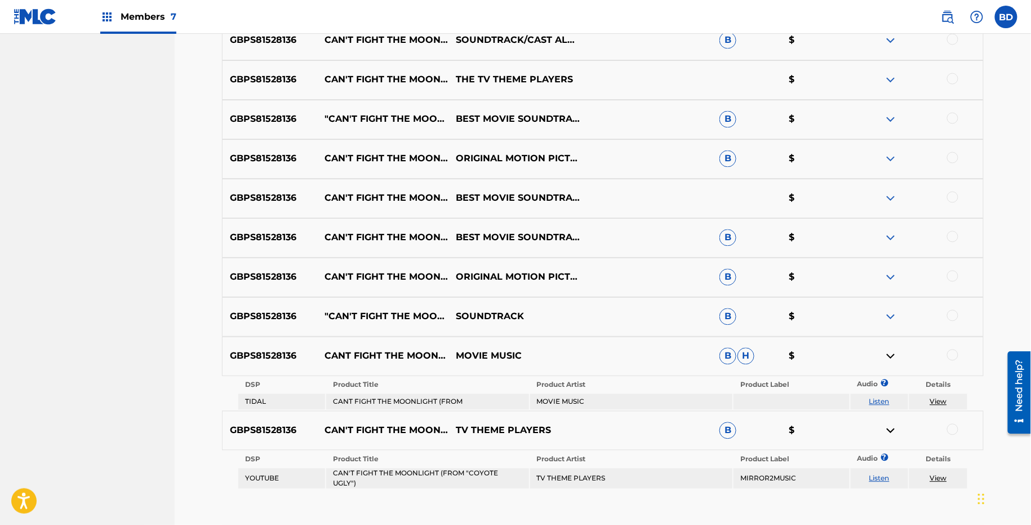
click at [891, 308] on div "GBPS81528136 "CAN'T FIGHT THE MOONLIGHT (FROM ""COYOTE UGLY"")" SOUNDTRACK B $" at bounding box center [603, 316] width 762 height 39
click at [891, 310] on img at bounding box center [891, 317] width 14 height 14
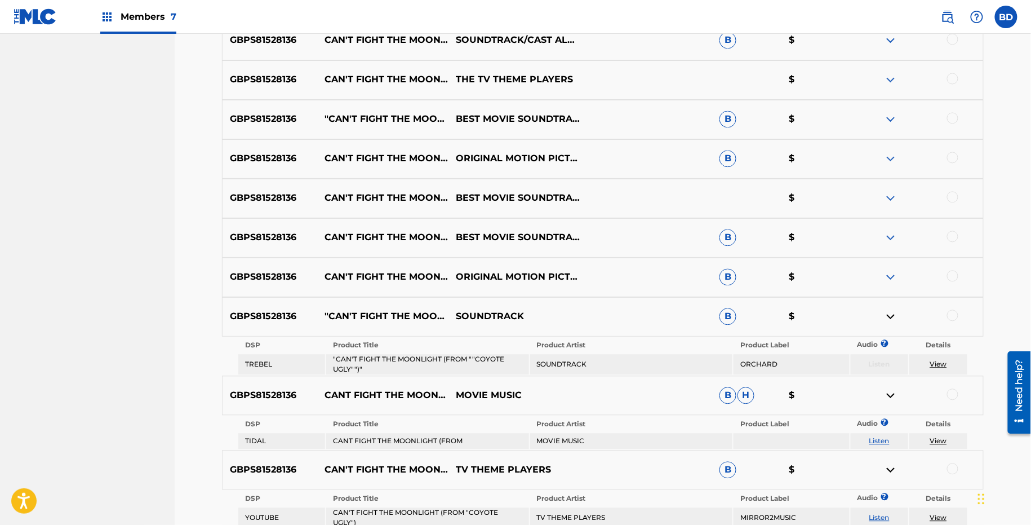
click at [890, 268] on div "GBPS81528136 CAN'T FIGHT THE MOONLIGHT (FROM "COYOTE UGLY") ORIGINAL MOTION PIC…" at bounding box center [603, 277] width 762 height 39
click at [893, 274] on img at bounding box center [891, 278] width 14 height 14
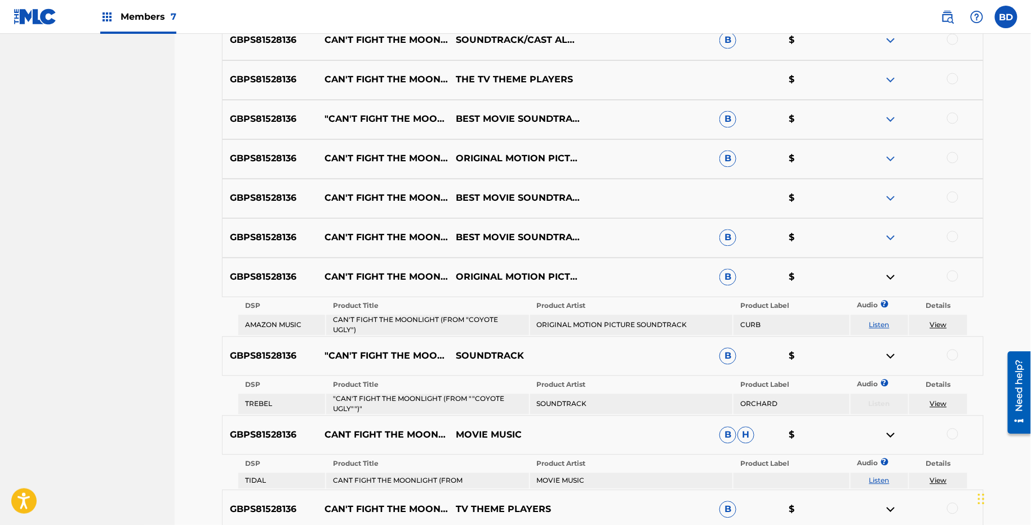
click at [893, 233] on img at bounding box center [891, 238] width 14 height 14
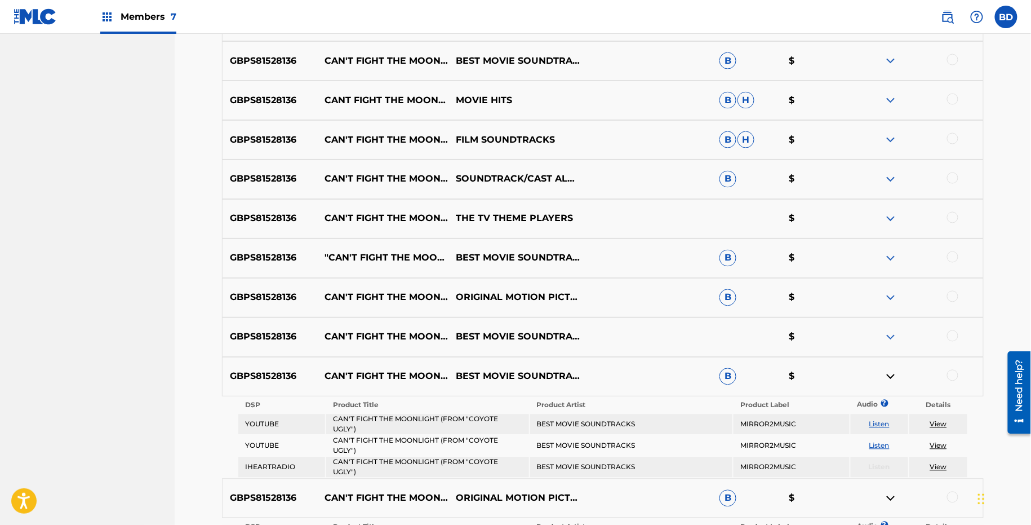
scroll to position [644, 0]
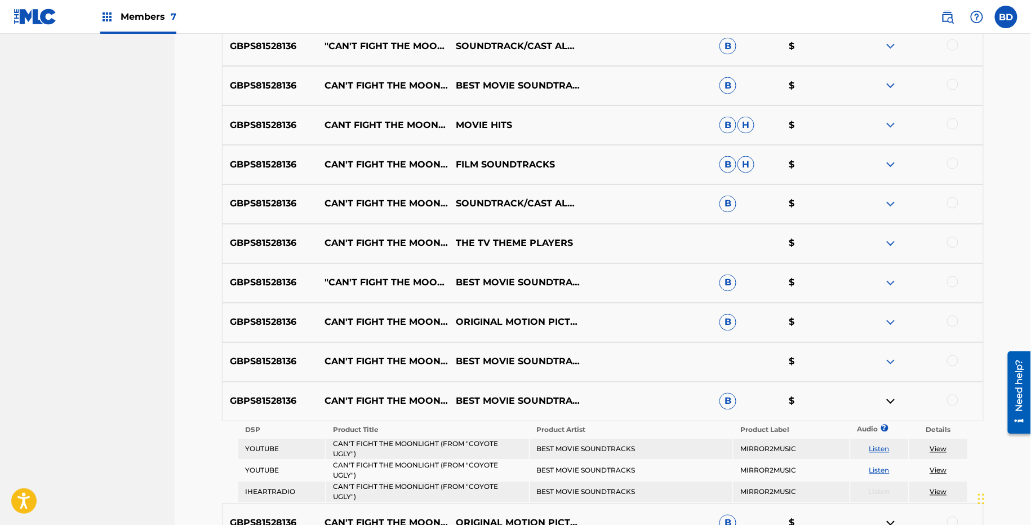
click at [887, 319] on img at bounding box center [891, 323] width 14 height 14
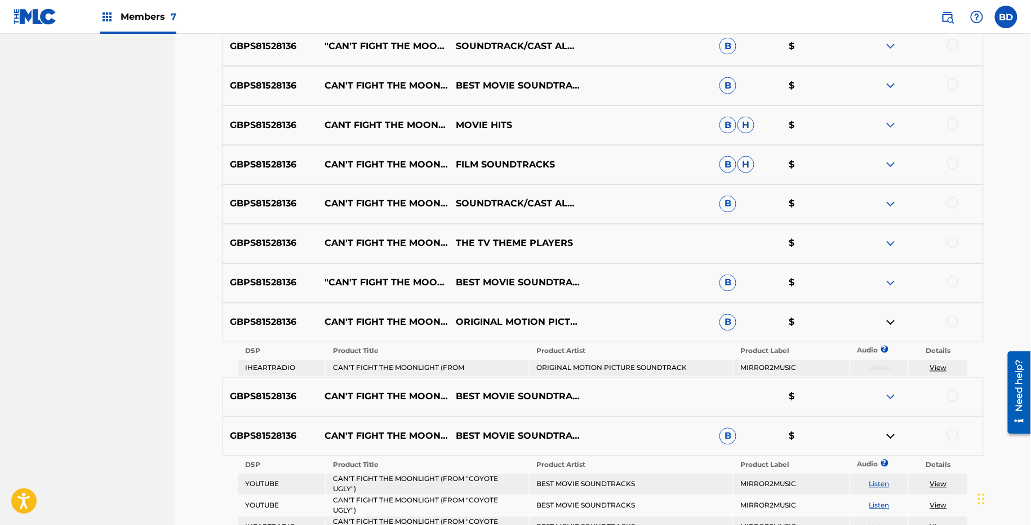
click at [887, 281] on img at bounding box center [891, 283] width 14 height 14
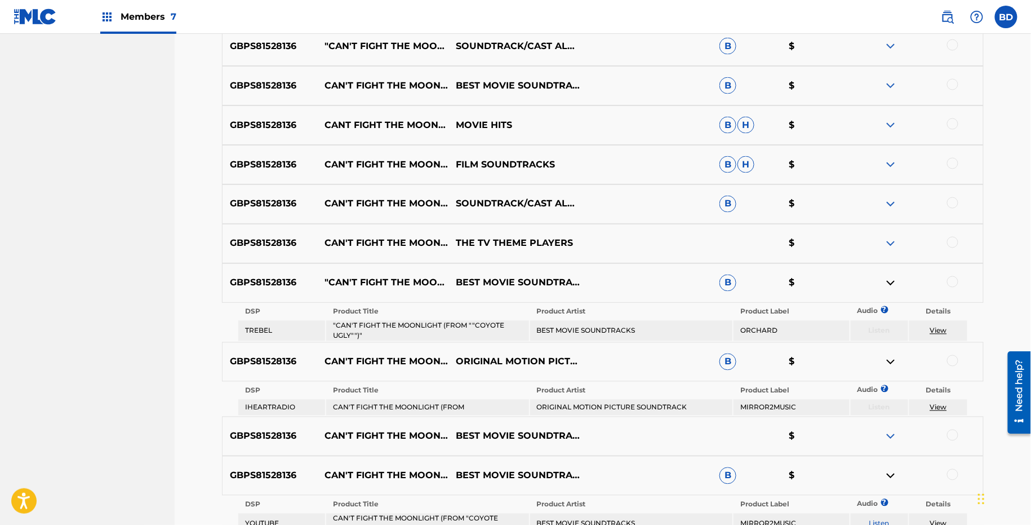
click at [890, 201] on img at bounding box center [891, 204] width 14 height 14
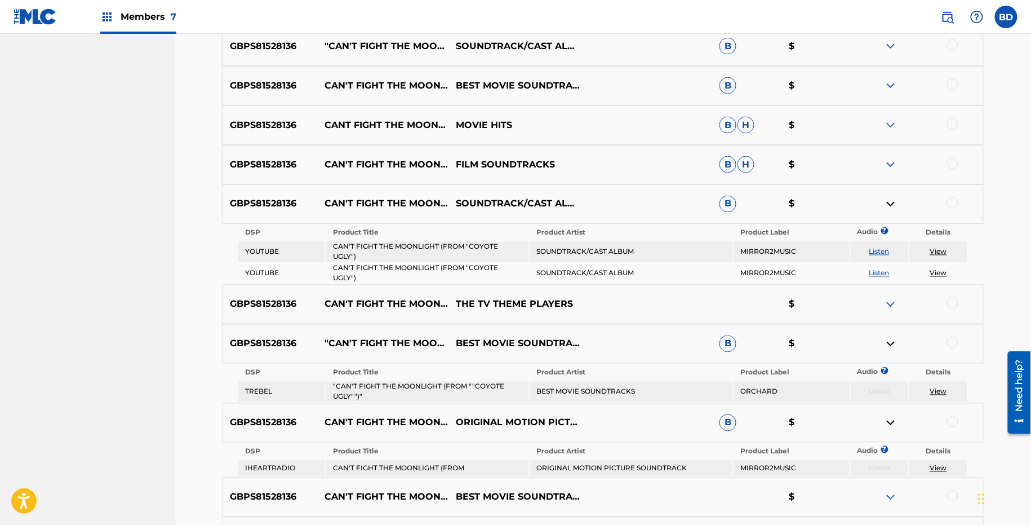
click at [891, 165] on img at bounding box center [891, 165] width 14 height 14
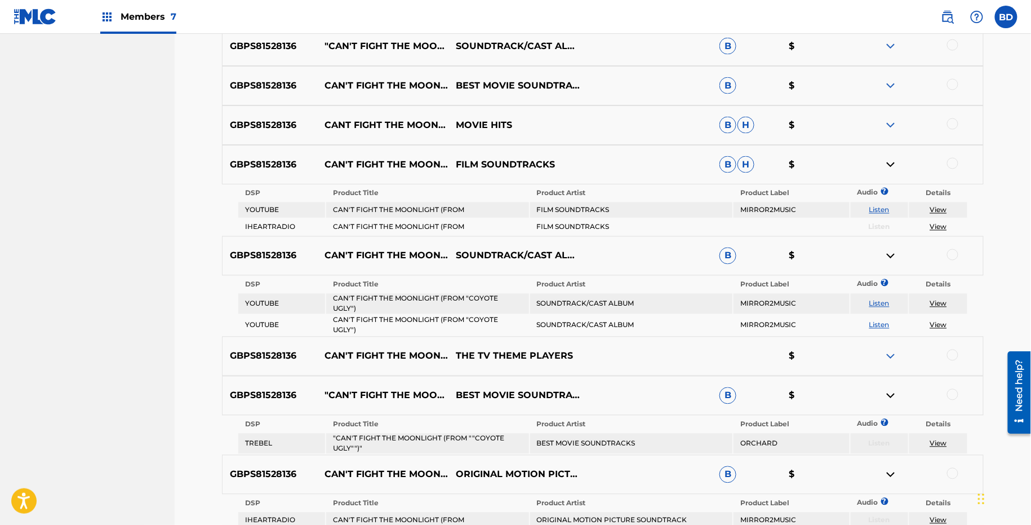
click at [891, 123] on img at bounding box center [891, 125] width 14 height 14
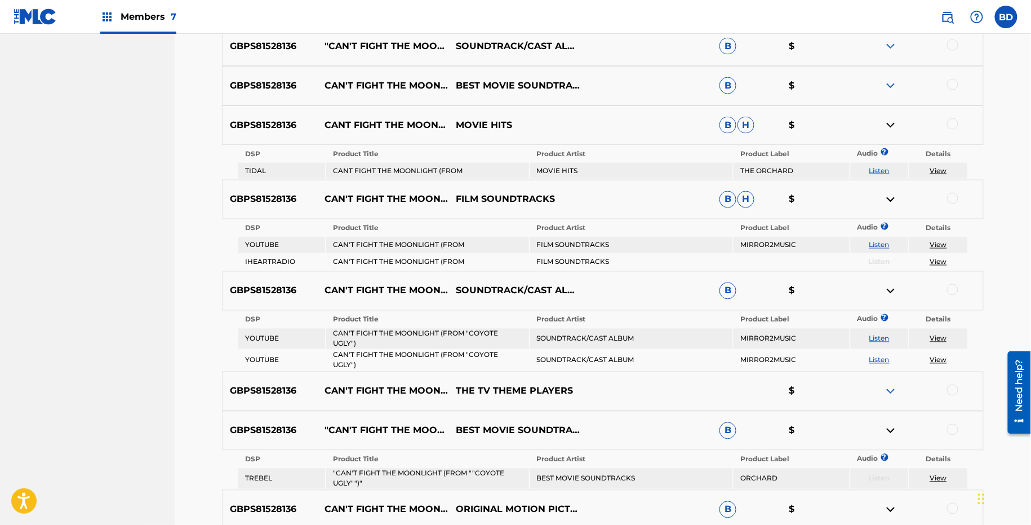
click at [896, 83] on img at bounding box center [891, 86] width 14 height 14
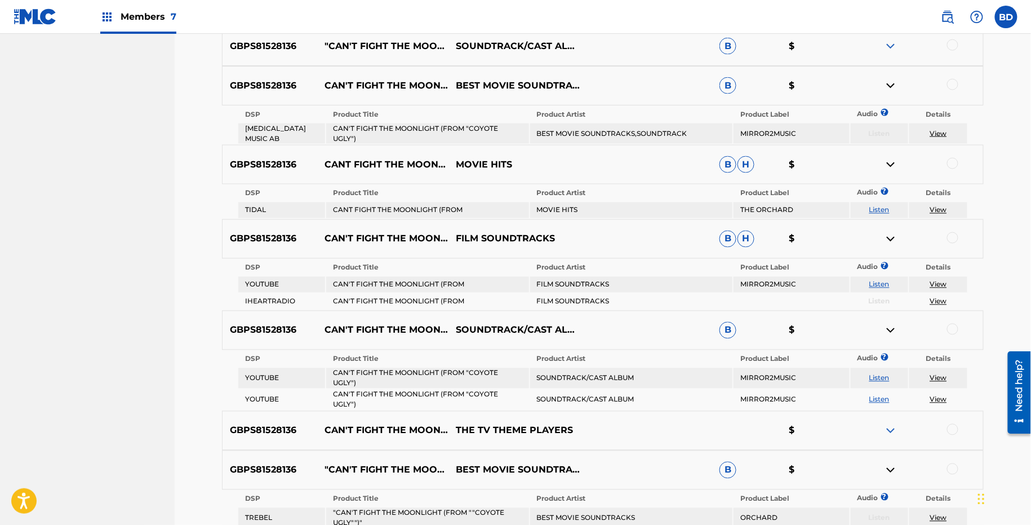
click at [895, 36] on div "GBPS81528136 "CAN'T FIGHT THE MOONLIGHT (FROM ""COYOTE UGLY"")" SOUNDTRACK/CAST…" at bounding box center [603, 45] width 762 height 39
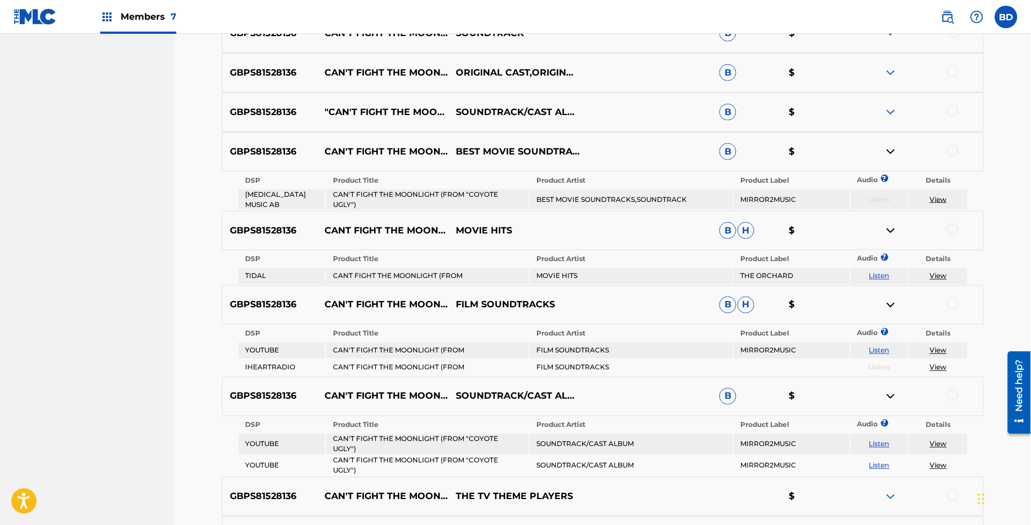
scroll to position [457, 0]
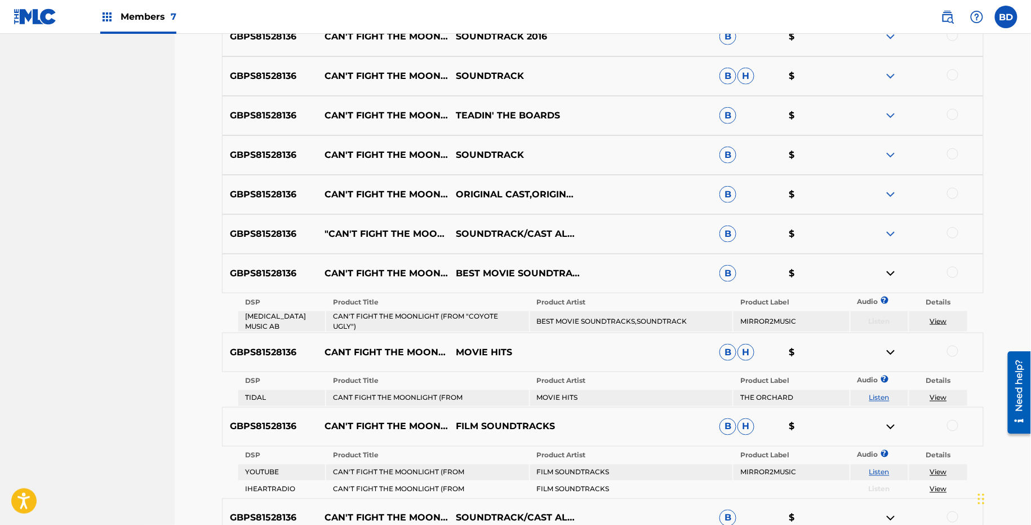
click at [894, 224] on div "GBPS81528136 "CAN'T FIGHT THE MOONLIGHT (FROM ""COYOTE UGLY"")" SOUNDTRACK/CAST…" at bounding box center [603, 233] width 762 height 39
click at [894, 231] on img at bounding box center [891, 234] width 14 height 14
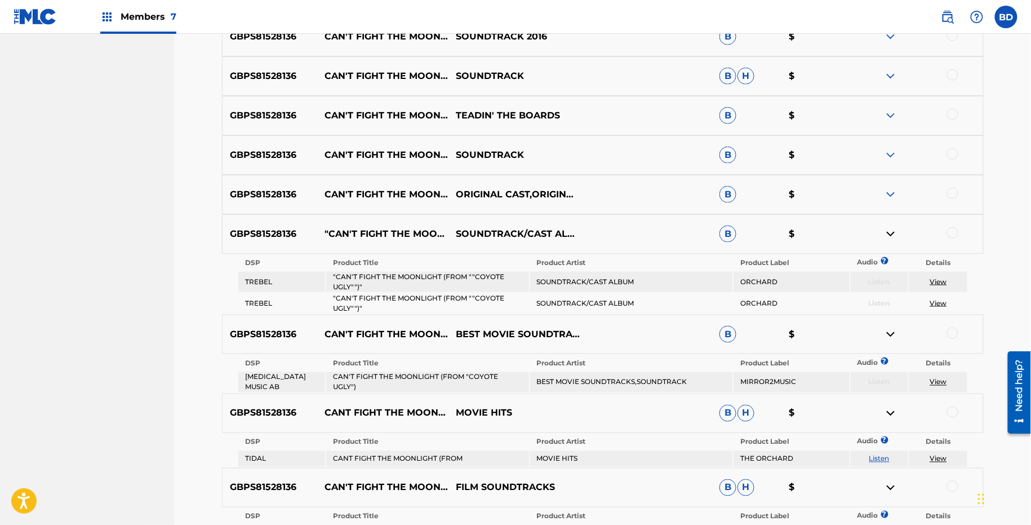
click at [894, 190] on img at bounding box center [891, 195] width 14 height 14
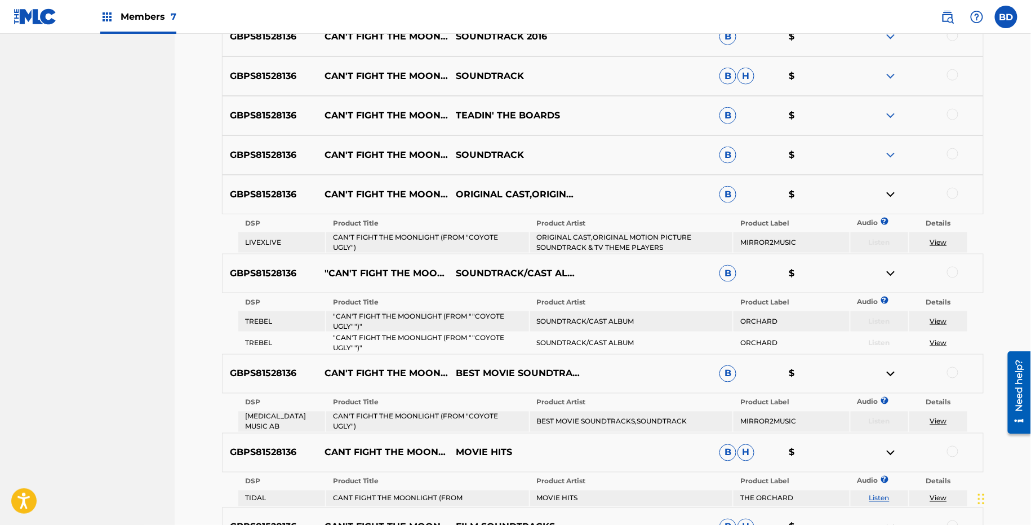
click at [894, 110] on img at bounding box center [891, 116] width 14 height 14
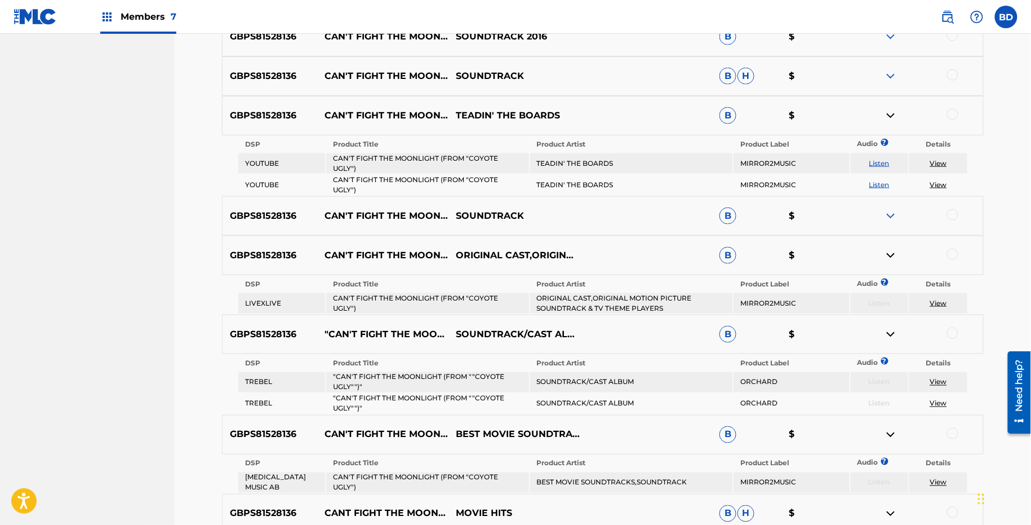
click at [892, 209] on img at bounding box center [891, 216] width 14 height 14
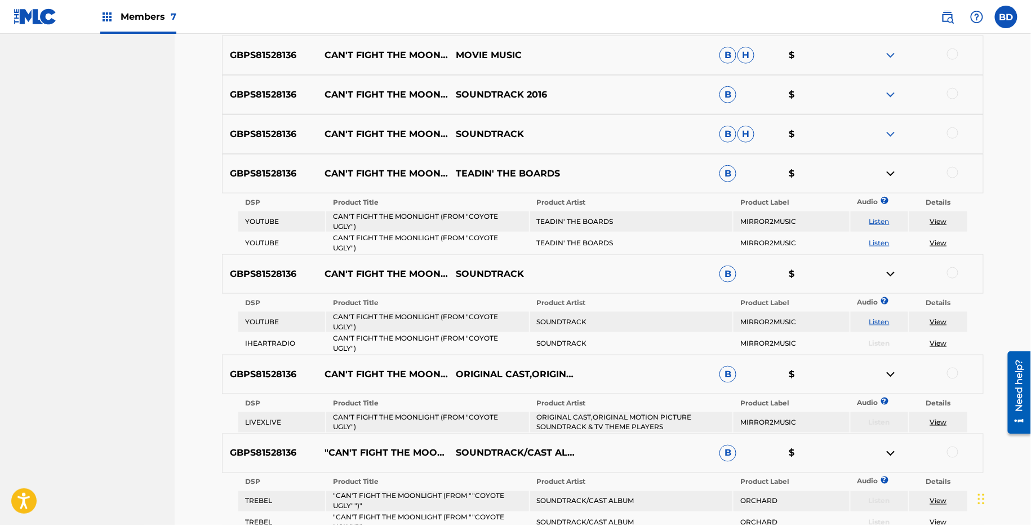
scroll to position [359, 0]
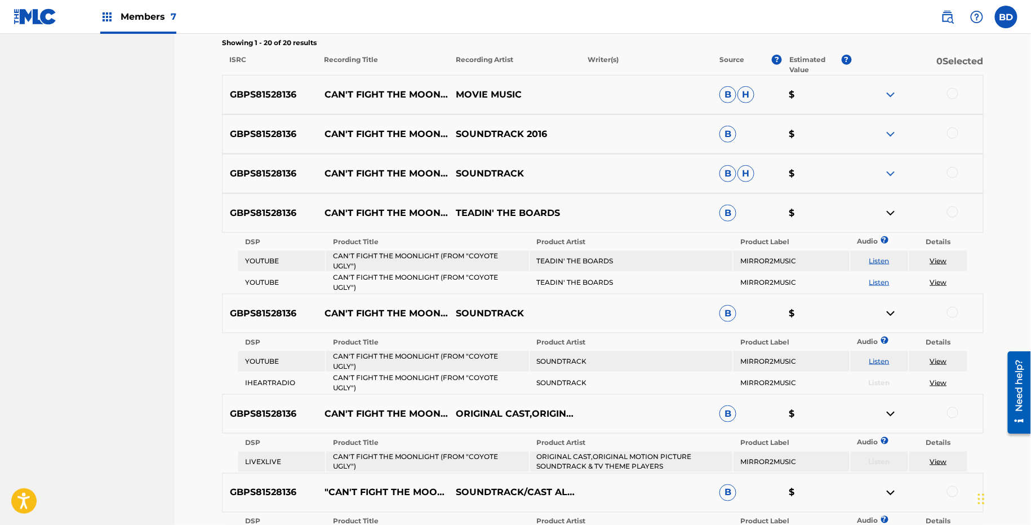
click at [891, 159] on div "GBPS81528136 CAN'T FIGHT THE MOONLIGHT (FROM SOUNDTRACK B H $" at bounding box center [603, 173] width 762 height 39
click at [891, 175] on img at bounding box center [891, 174] width 14 height 14
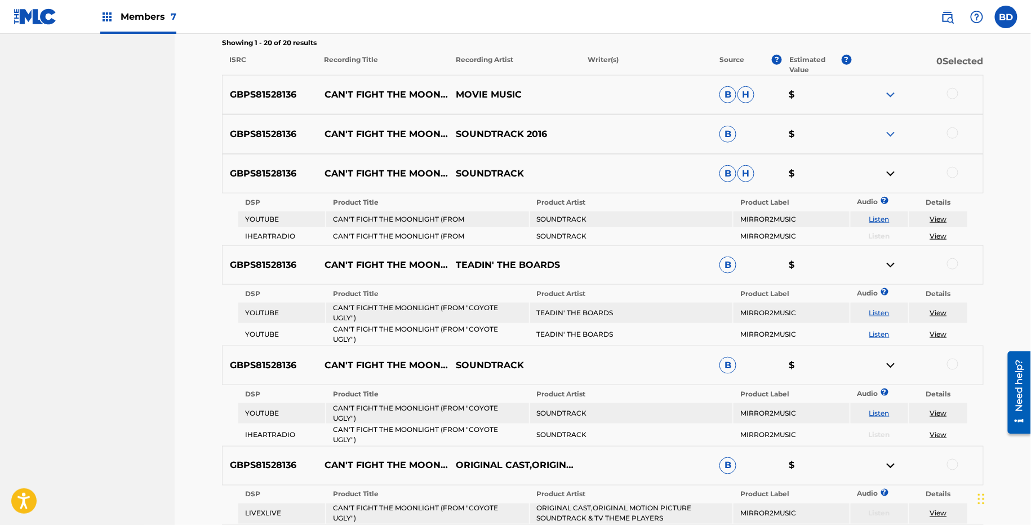
click at [891, 125] on div "GBPS81528136 CAN'T FIGHT THE MOONLIGHT (FROM SOUNDTRACK 2016 B $" at bounding box center [603, 133] width 762 height 39
click at [891, 131] on img at bounding box center [891, 134] width 14 height 14
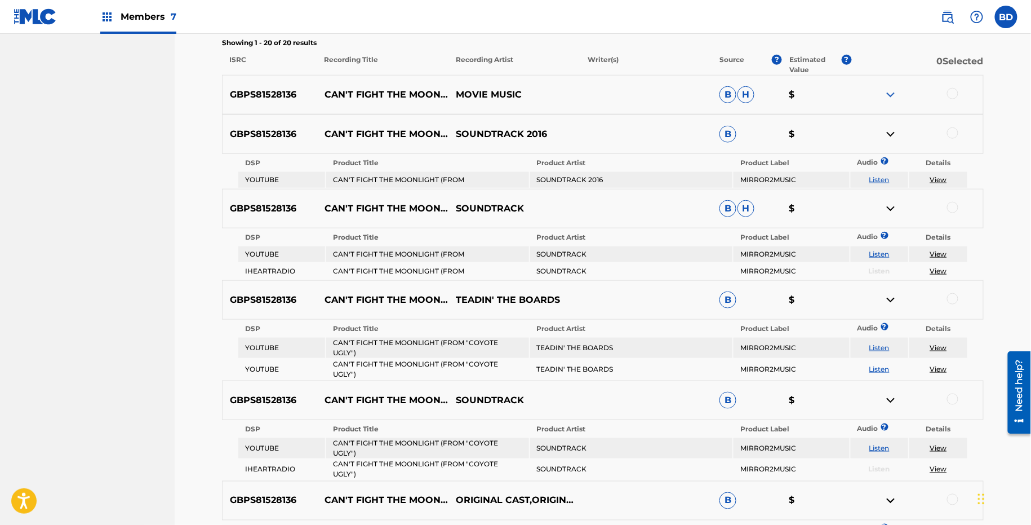
click at [891, 85] on div "GBPS81528136 CAN'T FIGHT THE MOONLIGHT (FROM MOVIE MUSIC B H $" at bounding box center [603, 94] width 762 height 39
click at [891, 90] on img at bounding box center [891, 95] width 14 height 14
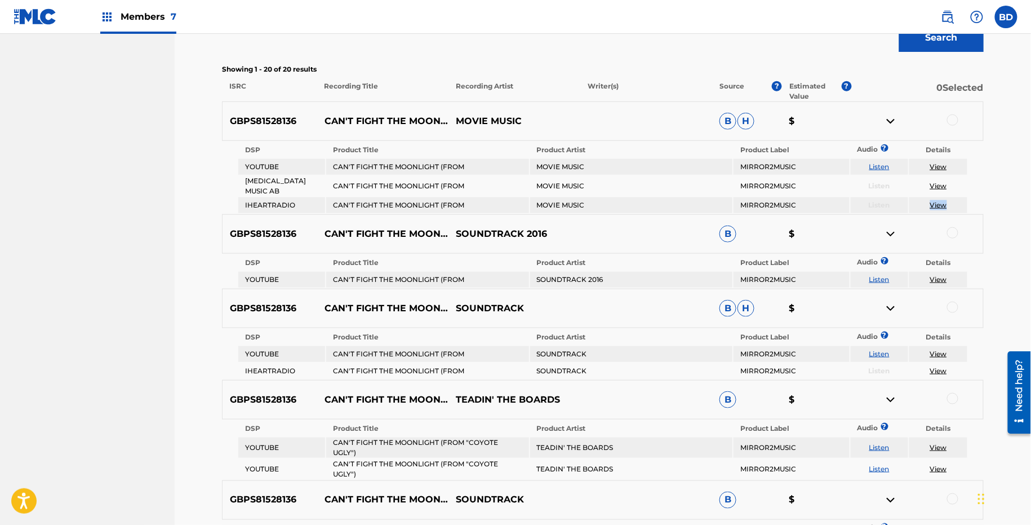
scroll to position [327, 0]
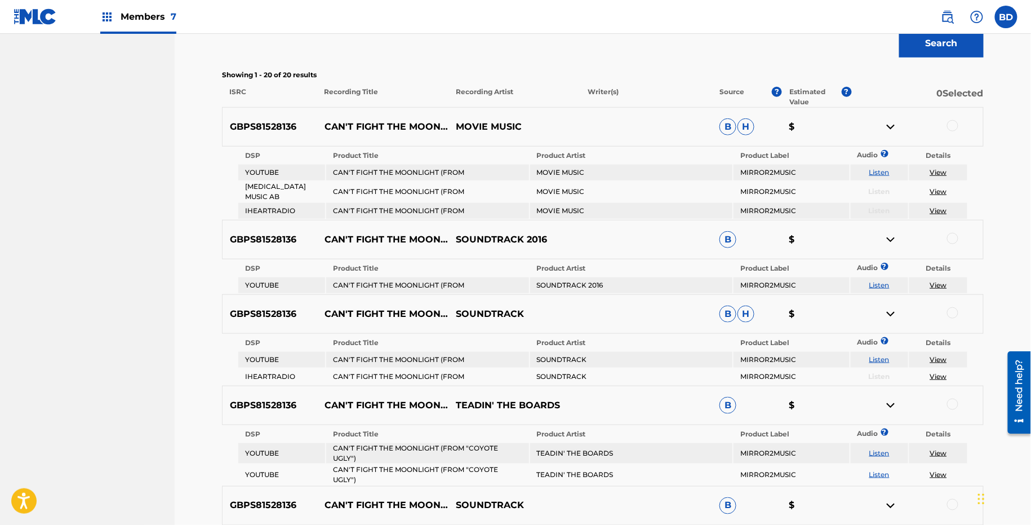
click at [939, 163] on table "DSP Product Title Product Artist Product Label Audio ? Details YOUTUBE CAN'T FI…" at bounding box center [603, 183] width 732 height 73
click at [952, 123] on div at bounding box center [952, 125] width 11 height 11
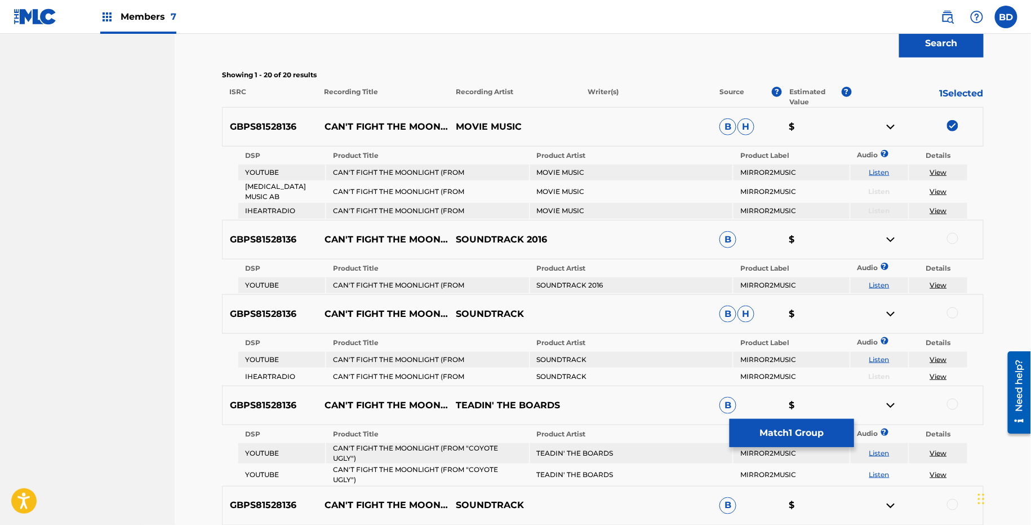
click at [891, 133] on div "GBPS81528136 CAN'T FIGHT THE MOONLIGHT (FROM MOVIE MUSIC B H $" at bounding box center [603, 126] width 762 height 39
click at [891, 133] on img at bounding box center [891, 127] width 14 height 14
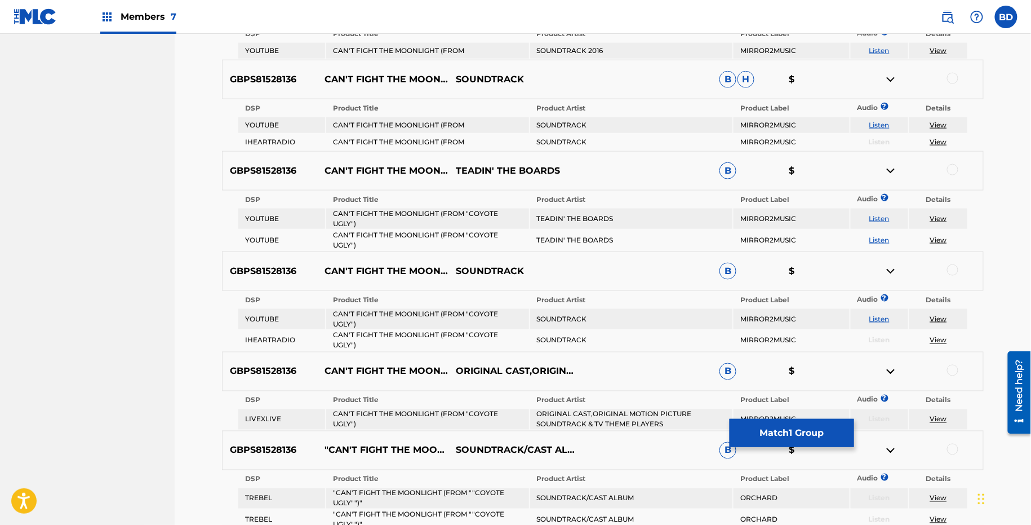
scroll to position [494, 0]
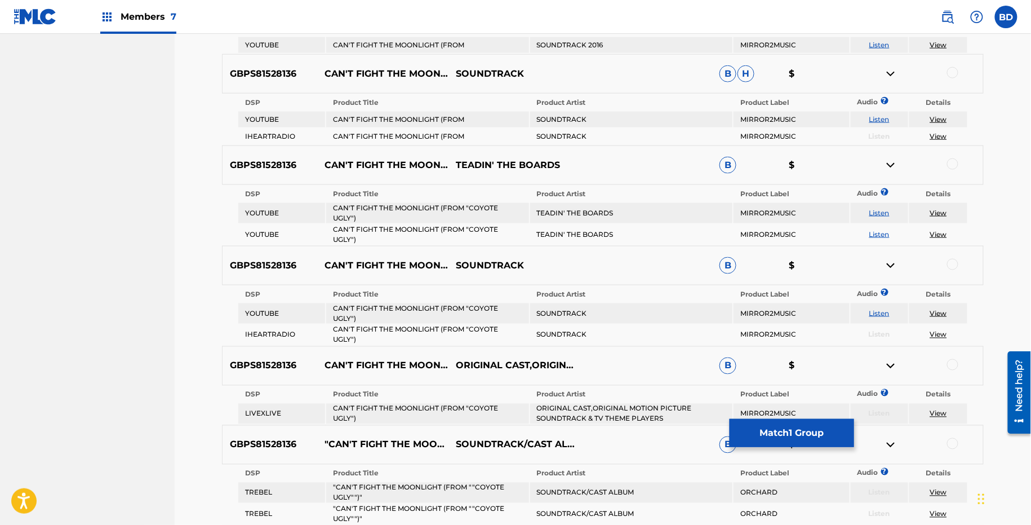
click at [954, 73] on div at bounding box center [952, 72] width 11 height 11
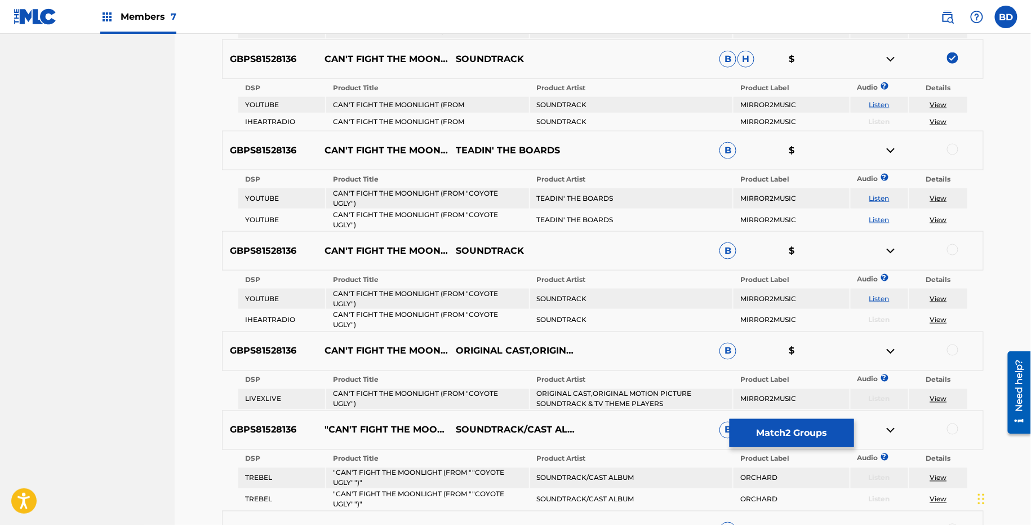
scroll to position [509, 0]
click at [894, 55] on img at bounding box center [891, 59] width 14 height 14
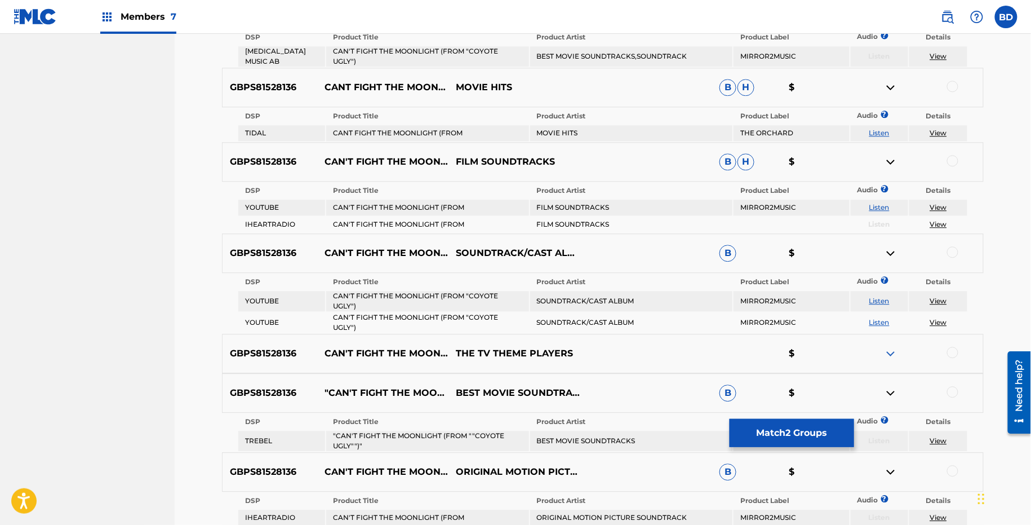
scroll to position [985, 0]
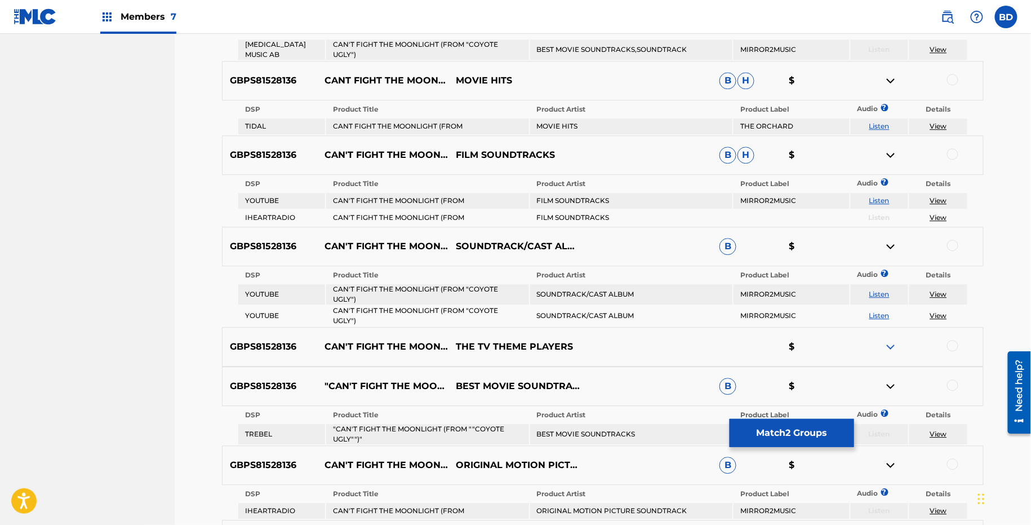
click at [559, 118] on td "MOVIE HITS" at bounding box center [631, 126] width 202 height 16
copy td "MOVIE HITS"
click at [570, 193] on td "FILM SOUNDTRACKS" at bounding box center [631, 201] width 202 height 16
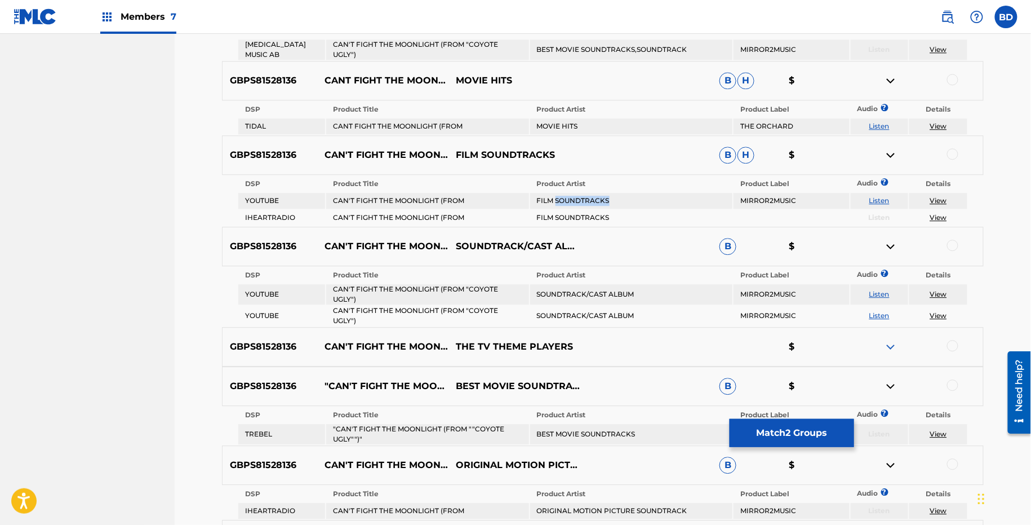
click at [570, 193] on td "FILM SOUNDTRACKS" at bounding box center [631, 201] width 202 height 16
copy td "FILM SOUNDTRACKS"
click at [949, 74] on div at bounding box center [918, 81] width 132 height 14
click at [955, 74] on div at bounding box center [952, 79] width 11 height 11
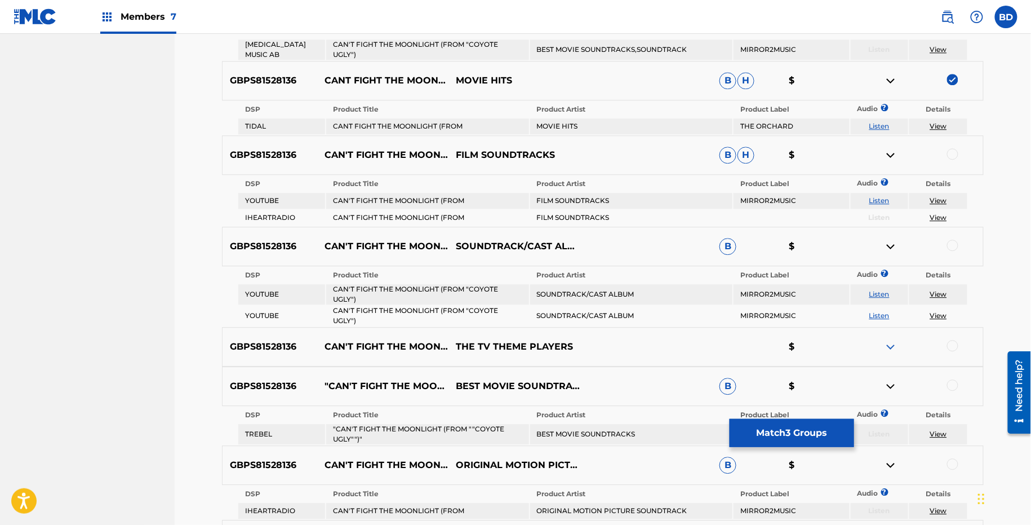
click at [895, 74] on img at bounding box center [891, 81] width 14 height 14
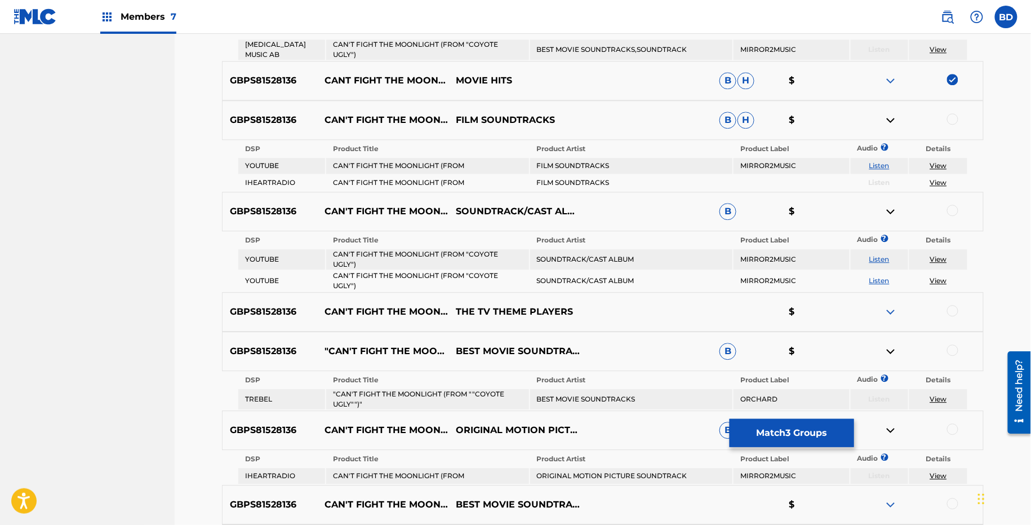
click at [953, 113] on div at bounding box center [952, 118] width 11 height 11
click at [897, 113] on img at bounding box center [891, 120] width 14 height 14
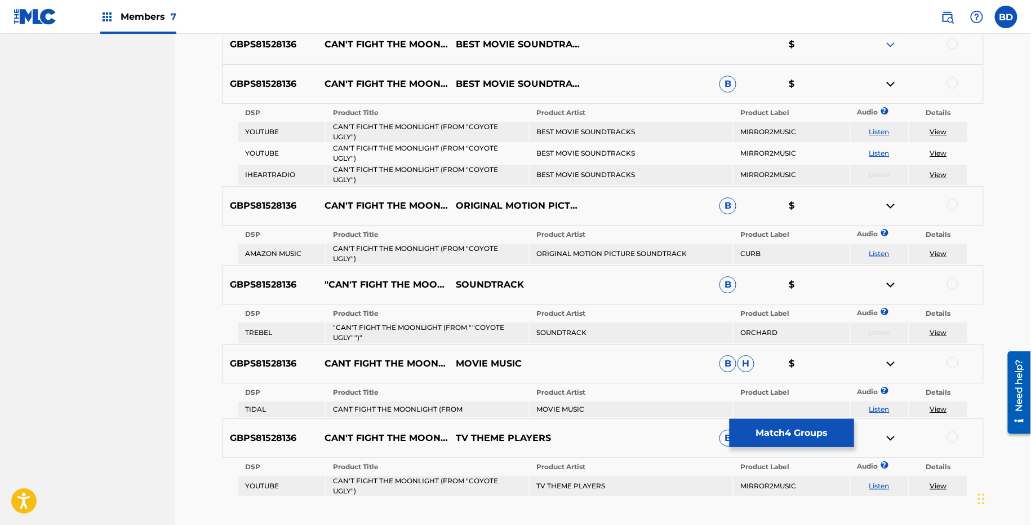
scroll to position [1422, 0]
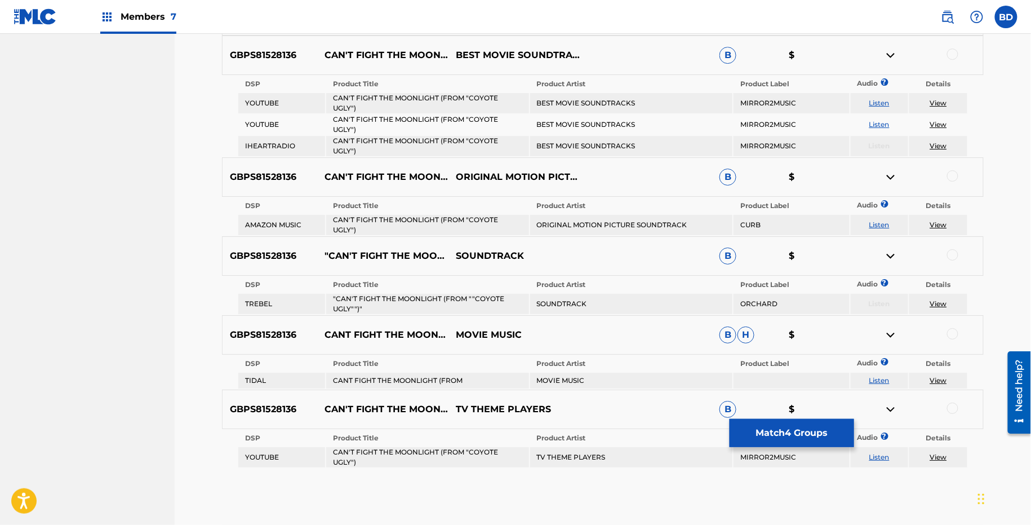
click at [438, 373] on td "CANT FIGHT THE MOONLIGHT (FROM" at bounding box center [427, 381] width 202 height 16
click at [953, 328] on div at bounding box center [952, 333] width 11 height 11
click at [889, 328] on img at bounding box center [891, 335] width 14 height 14
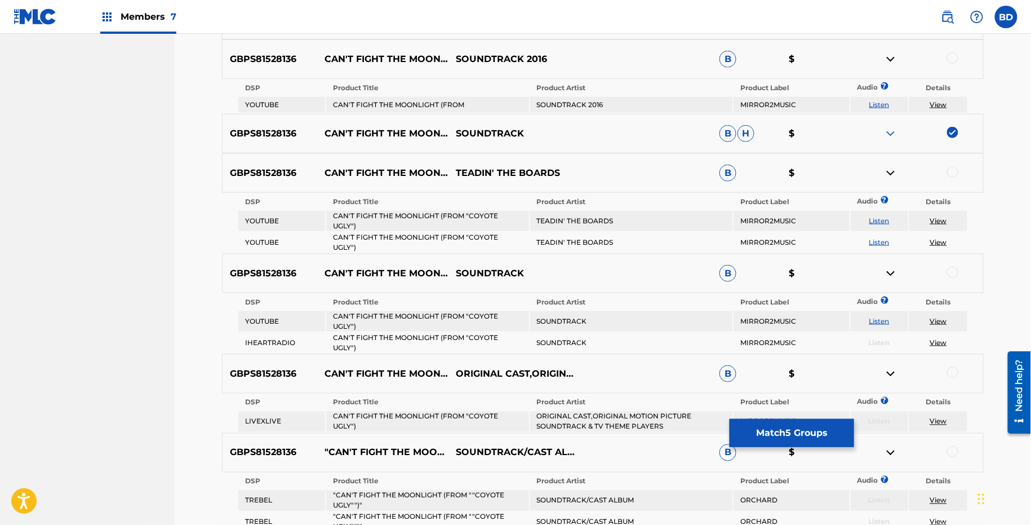
scroll to position [437, 0]
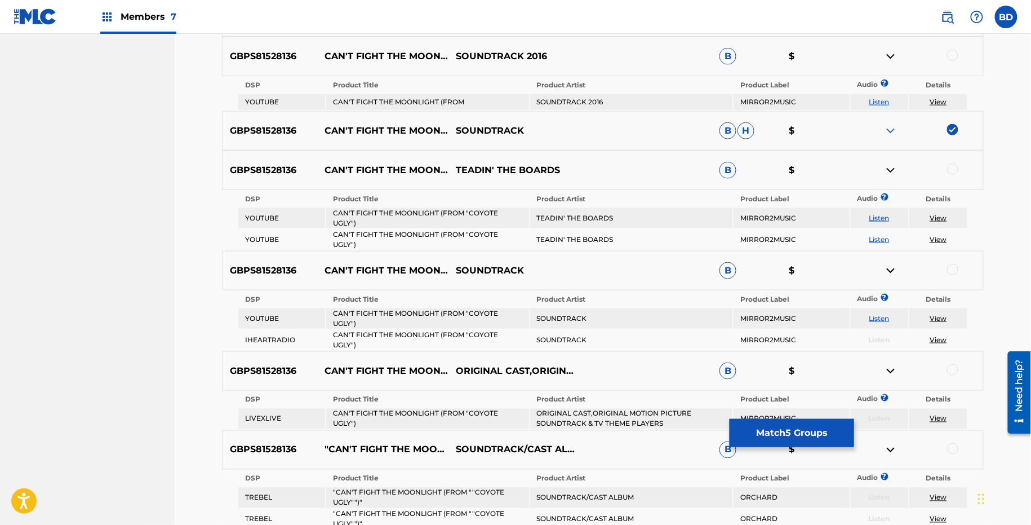
click at [344, 99] on td "CAN'T FIGHT THE MOONLIGHT (FROM" at bounding box center [427, 102] width 202 height 16
copy td "CAN'T FIGHT THE MOONLIGHT (FROM"
click at [561, 97] on td "SOUNDTRACK 2016" at bounding box center [631, 102] width 202 height 16
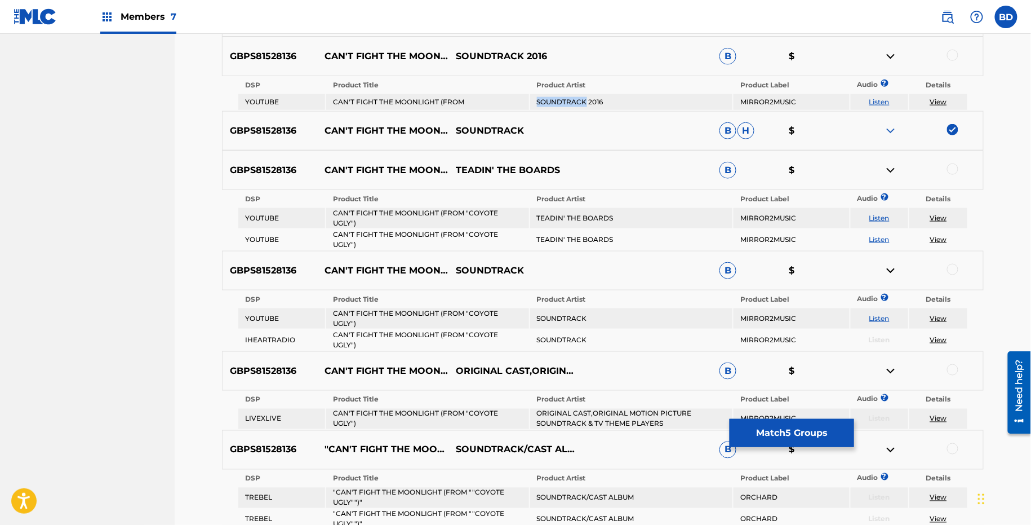
click at [561, 97] on td "SOUNDTRACK 2016" at bounding box center [631, 102] width 202 height 16
copy td "SOUNDTRACK 2016"
click at [952, 55] on div at bounding box center [952, 55] width 11 height 11
click at [887, 58] on img at bounding box center [891, 57] width 14 height 14
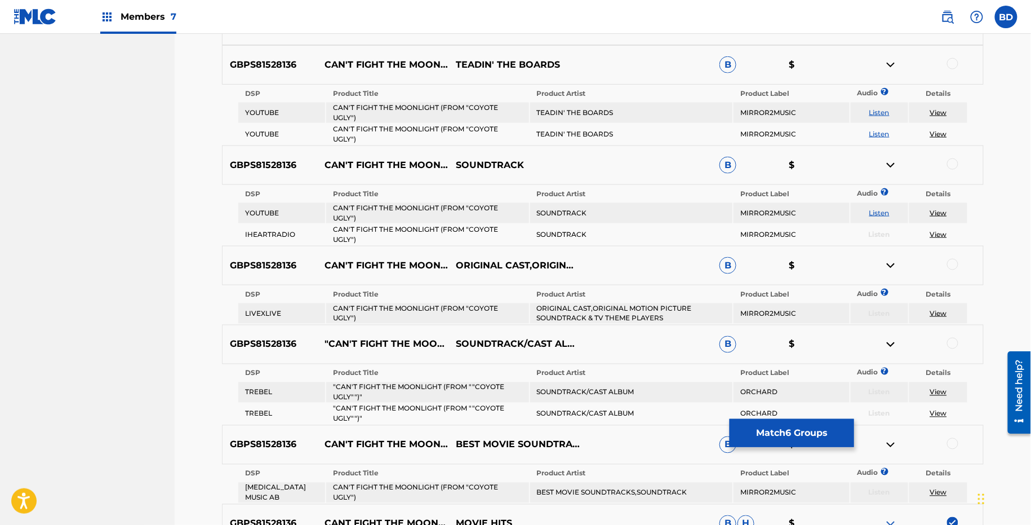
scroll to position [515, 0]
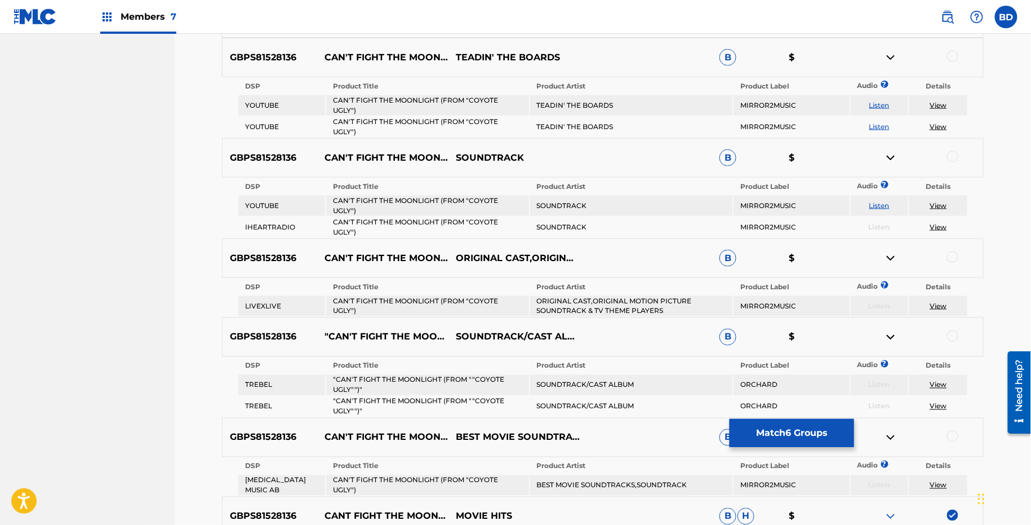
click at [445, 105] on td "CAN'T FIGHT THE MOONLIGHT (FROM "COYOTE UGLY")" at bounding box center [427, 105] width 202 height 20
copy td "CAN'T FIGHT THE MOONLIGHT (FROM "COYOTE UGLY")"
click at [950, 57] on div at bounding box center [952, 56] width 11 height 11
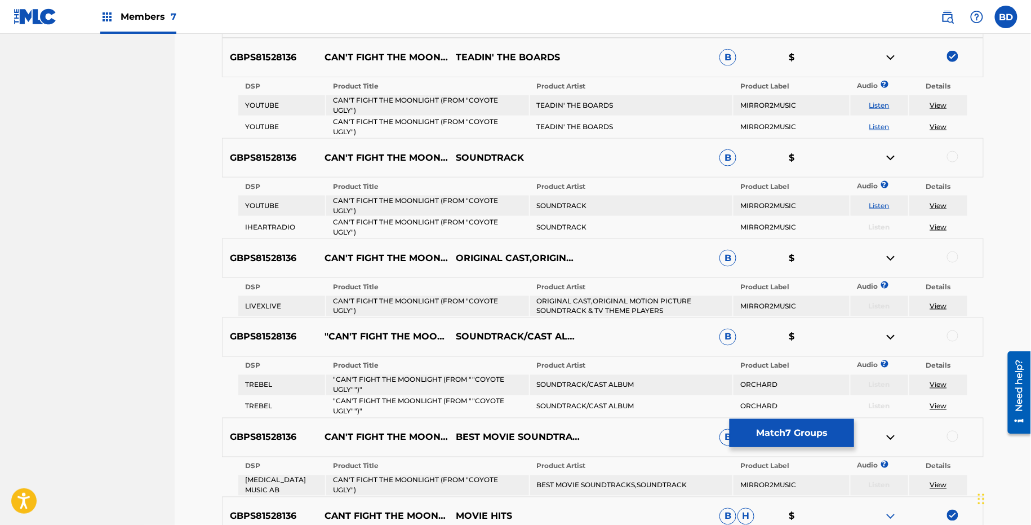
click at [893, 52] on img at bounding box center [891, 58] width 14 height 14
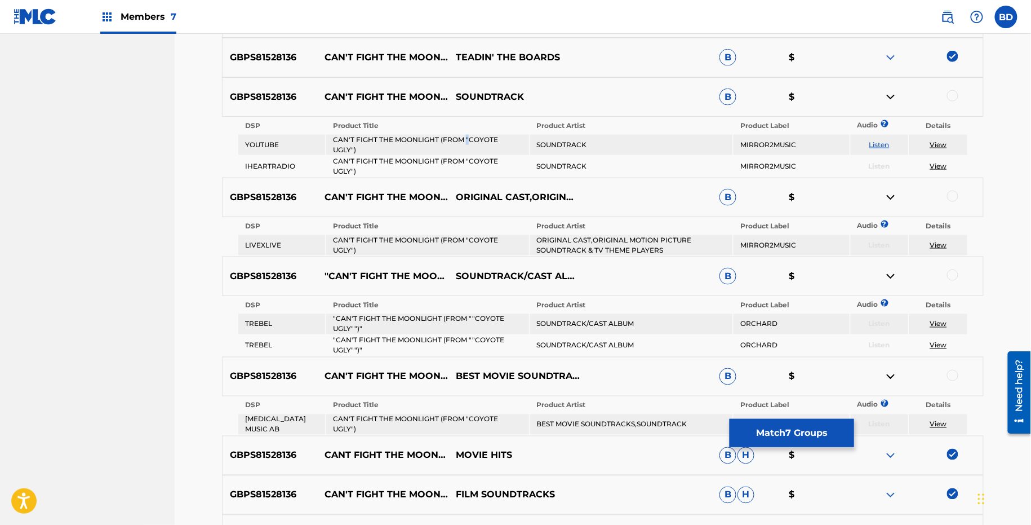
click at [467, 143] on td "CAN'T FIGHT THE MOONLIGHT (FROM "COYOTE UGLY")" at bounding box center [427, 145] width 202 height 20
copy td "CAN'T FIGHT THE MOONLIGHT (FROM "COYOTE UGLY")"
click at [952, 92] on div at bounding box center [952, 95] width 11 height 11
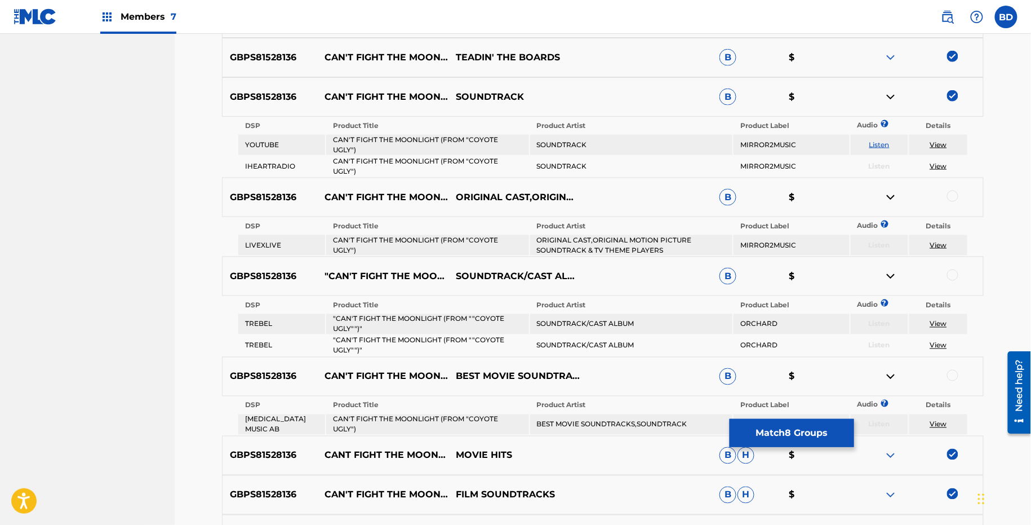
click at [894, 94] on img at bounding box center [891, 97] width 14 height 14
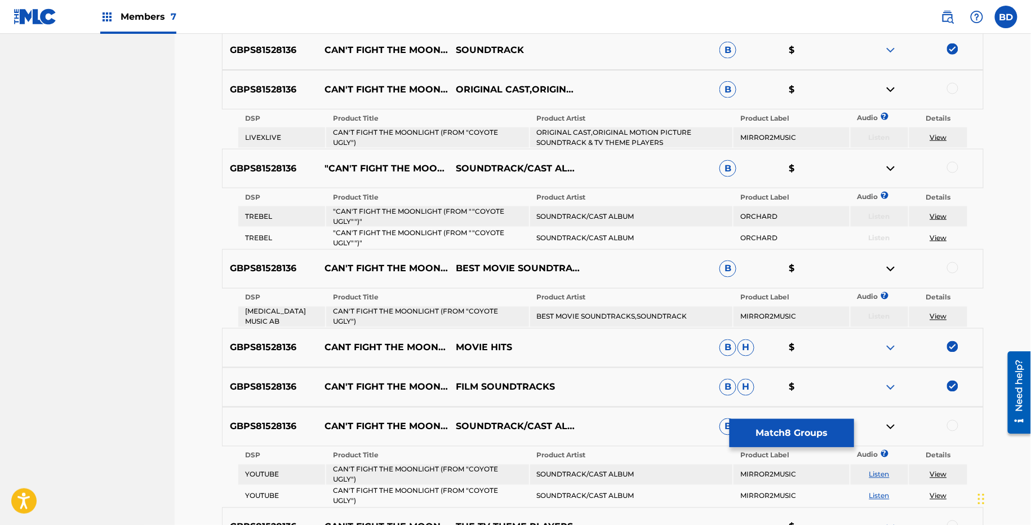
scroll to position [562, 0]
click at [602, 131] on td "ORIGINAL CAST,ORIGINAL MOTION PICTURE SOUNDTRACK & TV THEME PLAYERS" at bounding box center [631, 137] width 202 height 20
copy td "ORIGINAL CAST,ORIGINAL MOTION PICTURE SOUNDTRACK & TV THEME PLAYERS"
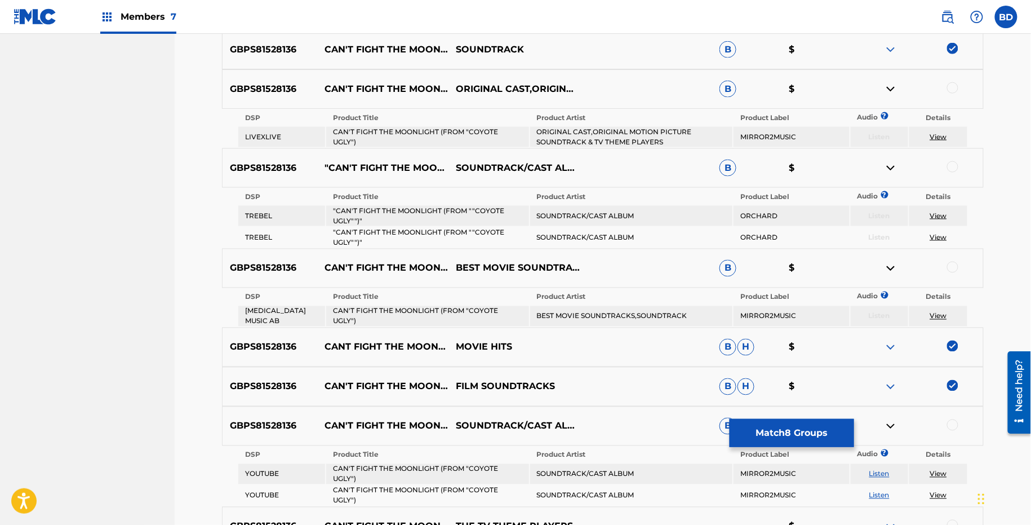
click at [454, 138] on td "CAN'T FIGHT THE MOONLIGHT (FROM "COYOTE UGLY")" at bounding box center [427, 137] width 202 height 20
copy td "CAN'T FIGHT THE MOONLIGHT (FROM "COYOTE UGLY")"
click at [950, 91] on div at bounding box center [918, 89] width 132 height 14
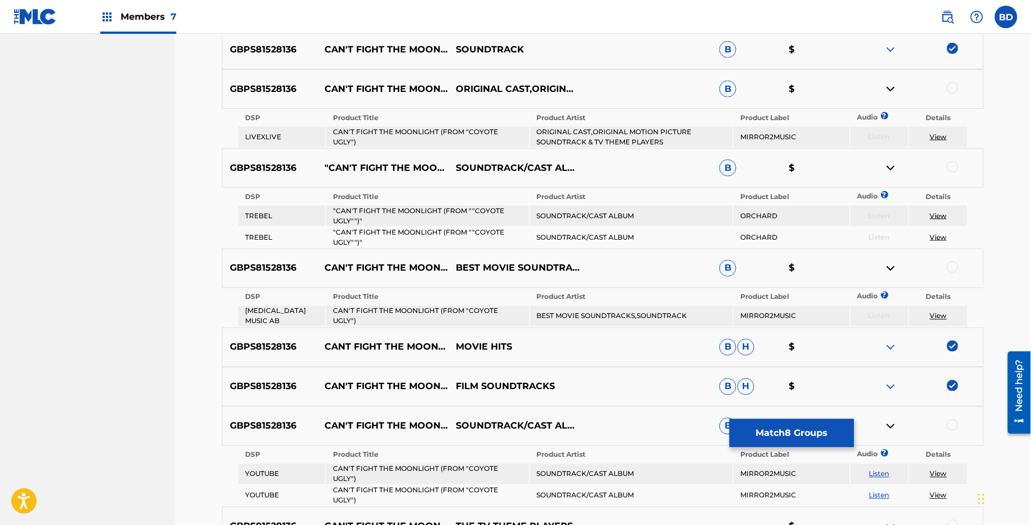
click at [951, 84] on div at bounding box center [952, 87] width 11 height 11
click at [893, 87] on img at bounding box center [891, 89] width 14 height 14
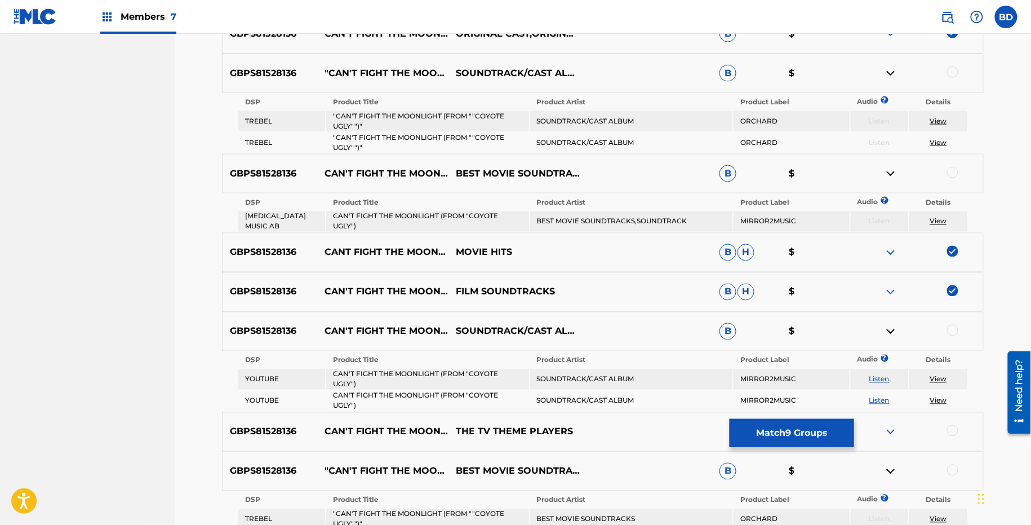
scroll to position [627, 0]
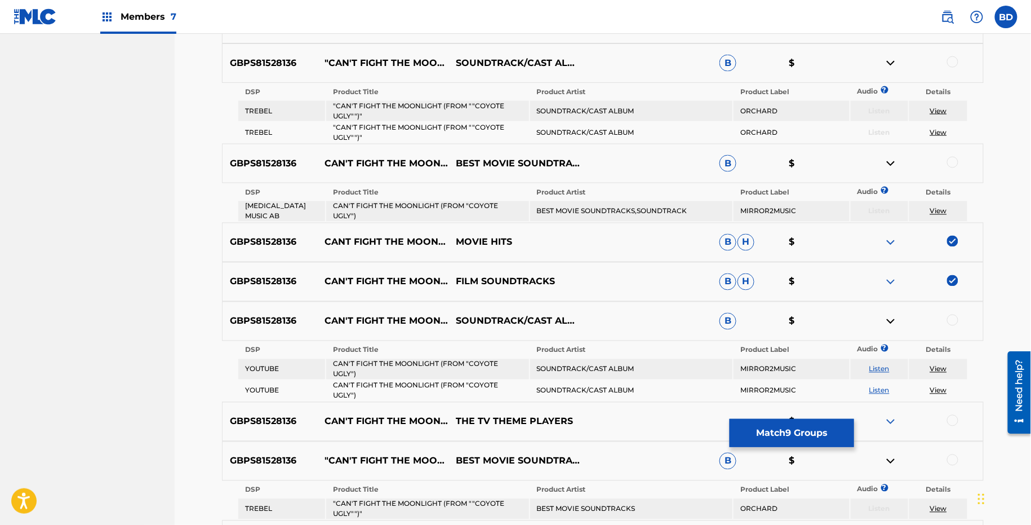
click at [423, 104] on td ""CAN'T FIGHT THE MOONLIGHT (FROM ""COYOTE UGLY"")"" at bounding box center [427, 111] width 202 height 20
click at [612, 113] on td "SOUNDTRACK/CAST ALBUM" at bounding box center [631, 111] width 202 height 20
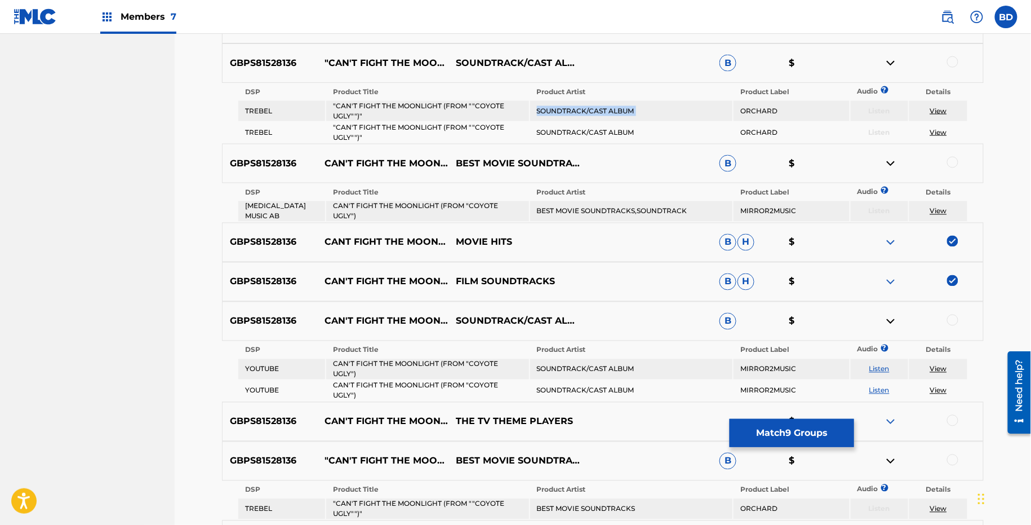
click at [612, 113] on td "SOUNDTRACK/CAST ALBUM" at bounding box center [631, 111] width 202 height 20
click at [955, 65] on div at bounding box center [952, 61] width 11 height 11
click at [890, 65] on img at bounding box center [891, 63] width 14 height 14
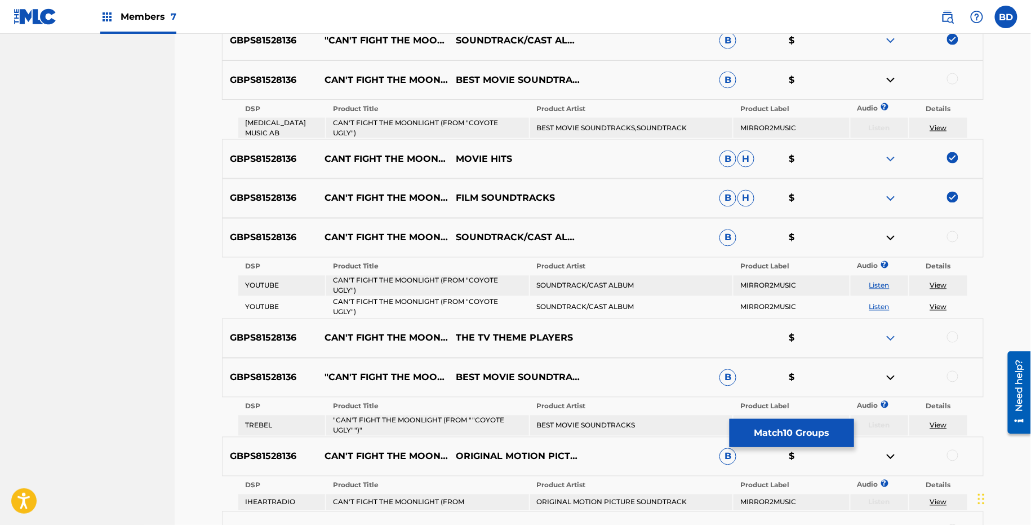
scroll to position [681, 0]
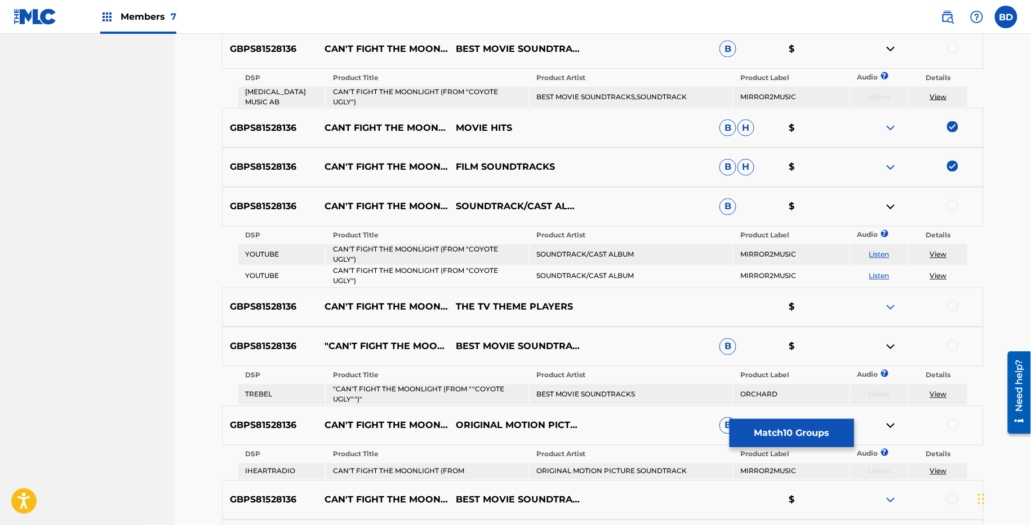
click at [444, 98] on td "CAN'T FIGHT THE MOONLIGHT (FROM "COYOTE UGLY")" at bounding box center [427, 97] width 202 height 20
click at [614, 96] on td "BEST MOVIE SOUNDTRACKS,SOUNDTRACK" at bounding box center [631, 97] width 202 height 20
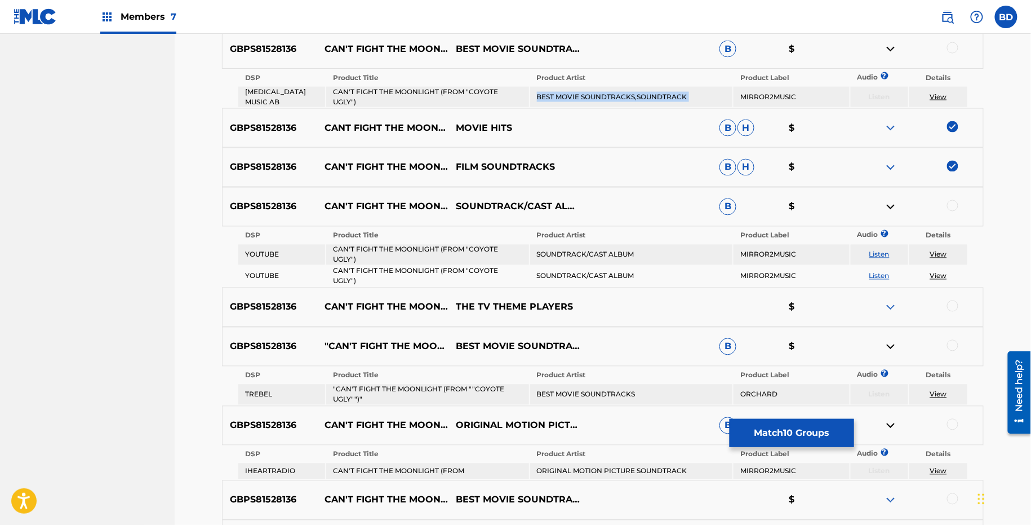
click at [614, 96] on td "BEST MOVIE SOUNDTRACKS,SOUNDTRACK" at bounding box center [631, 97] width 202 height 20
click at [951, 46] on div at bounding box center [952, 47] width 11 height 11
click at [954, 47] on img at bounding box center [952, 47] width 11 height 11
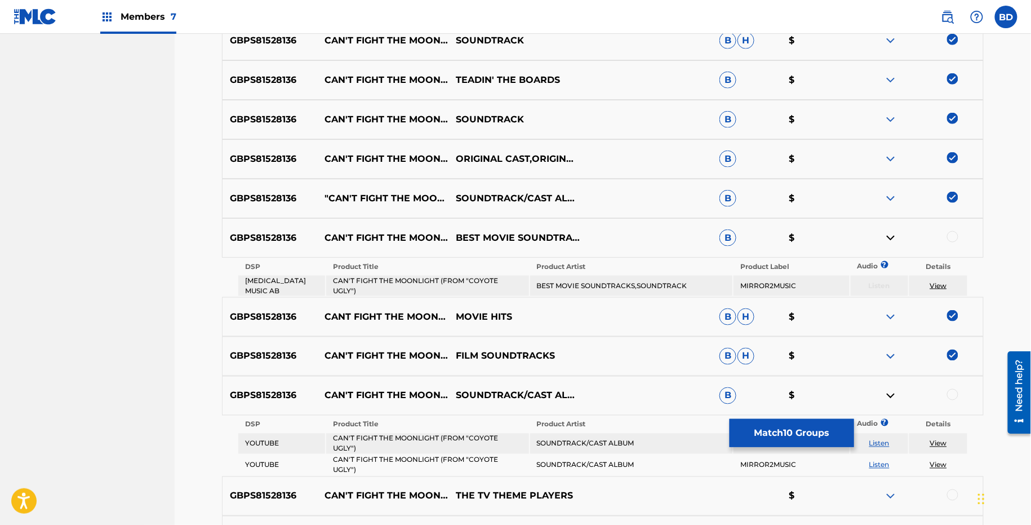
scroll to position [441, 0]
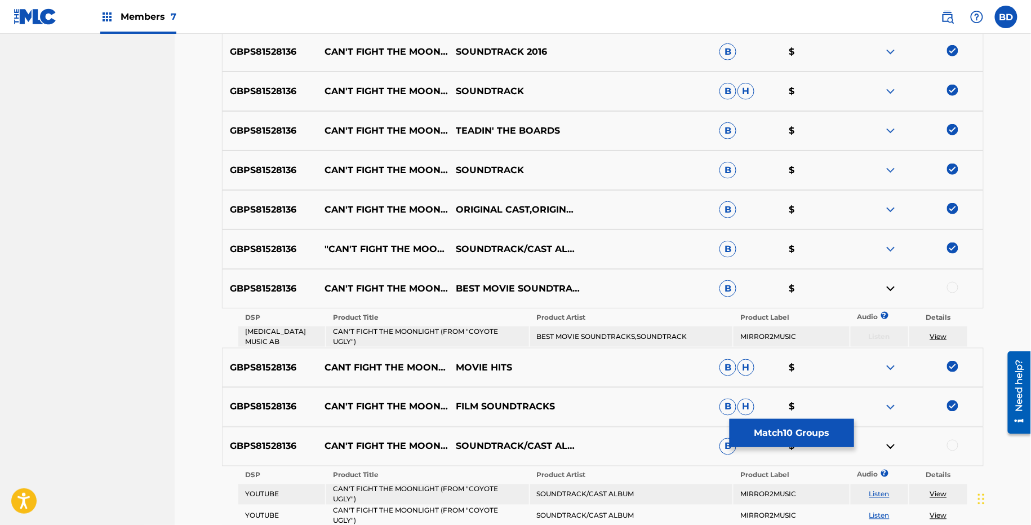
click at [884, 249] on img at bounding box center [891, 249] width 14 height 14
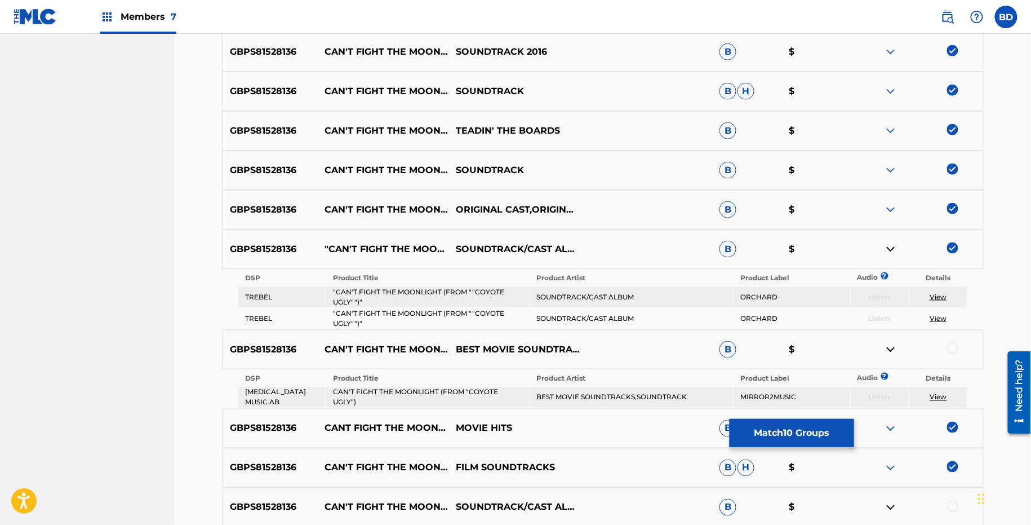
click at [892, 205] on img at bounding box center [891, 210] width 14 height 14
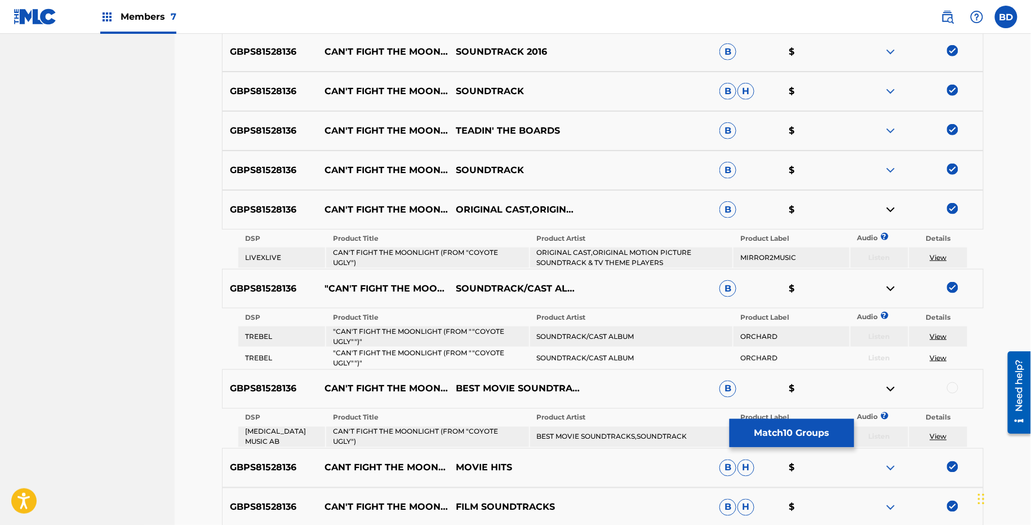
click at [896, 153] on div "GBPS81528136 CAN'T FIGHT THE MOONLIGHT (FROM "COYOTE UGLY") SOUNDTRACK B $" at bounding box center [603, 169] width 762 height 39
click at [894, 163] on img at bounding box center [891, 170] width 14 height 14
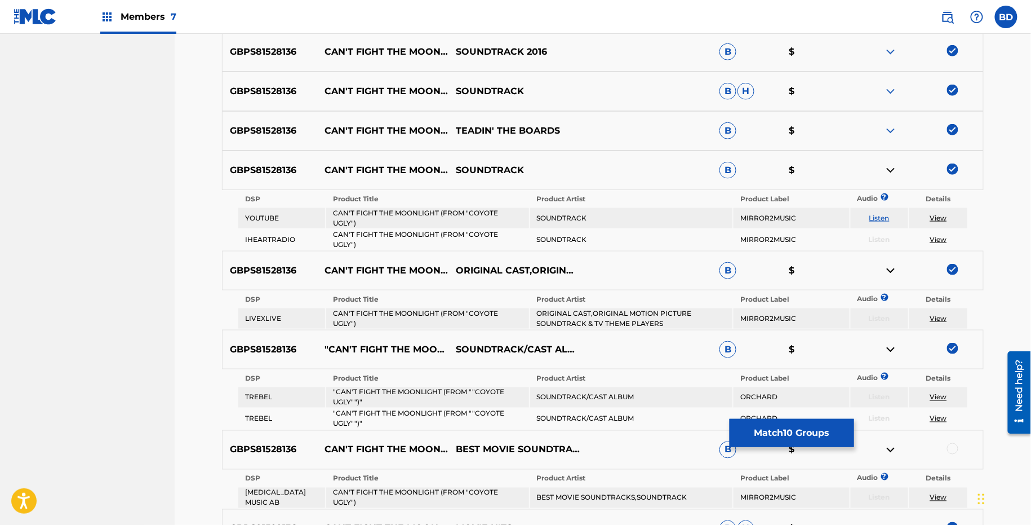
click at [894, 129] on img at bounding box center [891, 131] width 14 height 14
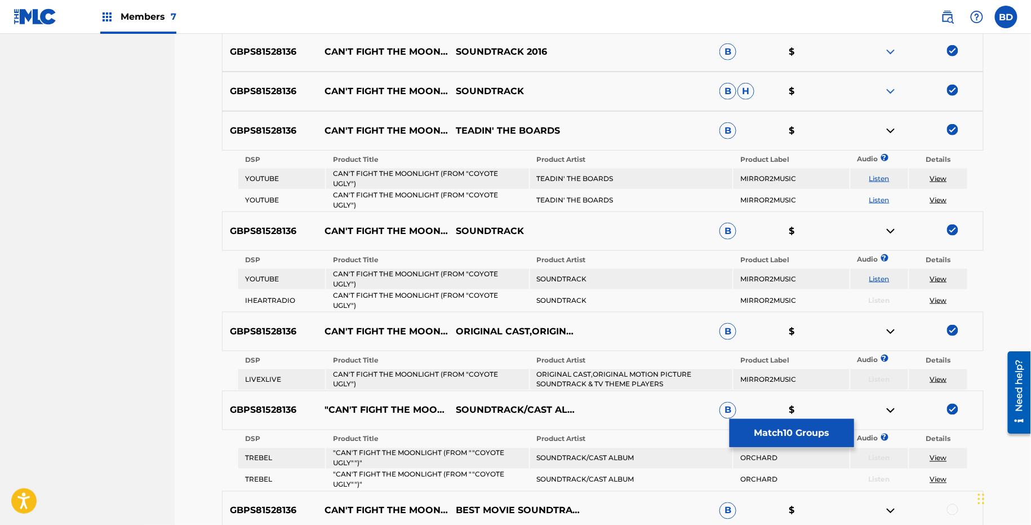
click at [892, 30] on nav "Members 7 BD BD Brian Durant claims@sx-works.com Notification Preferences Profi…" at bounding box center [515, 17] width 1031 height 34
click at [892, 39] on div "GBPS81528136 CAN'T FIGHT THE MOONLIGHT (FROM SOUNDTRACK 2016 B $" at bounding box center [603, 51] width 762 height 39
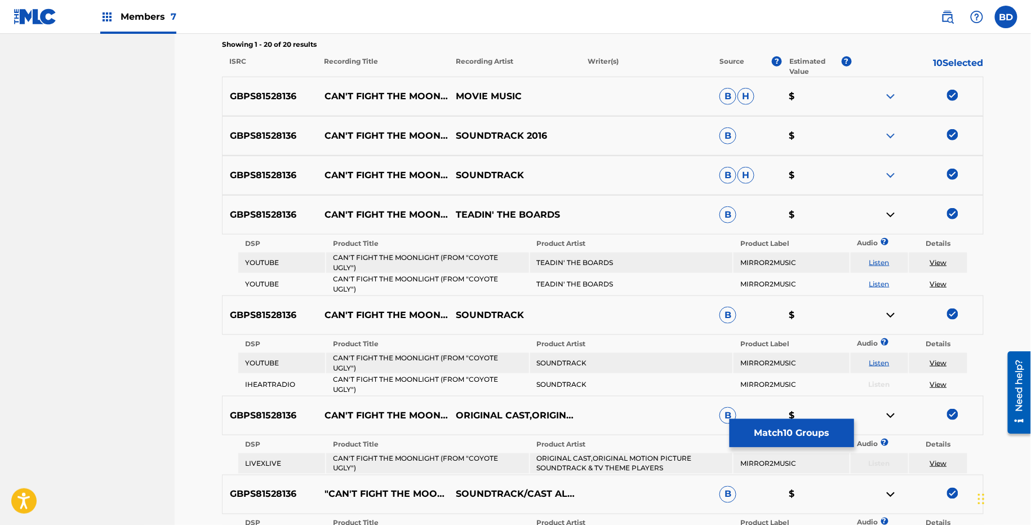
click at [887, 131] on img at bounding box center [891, 136] width 14 height 14
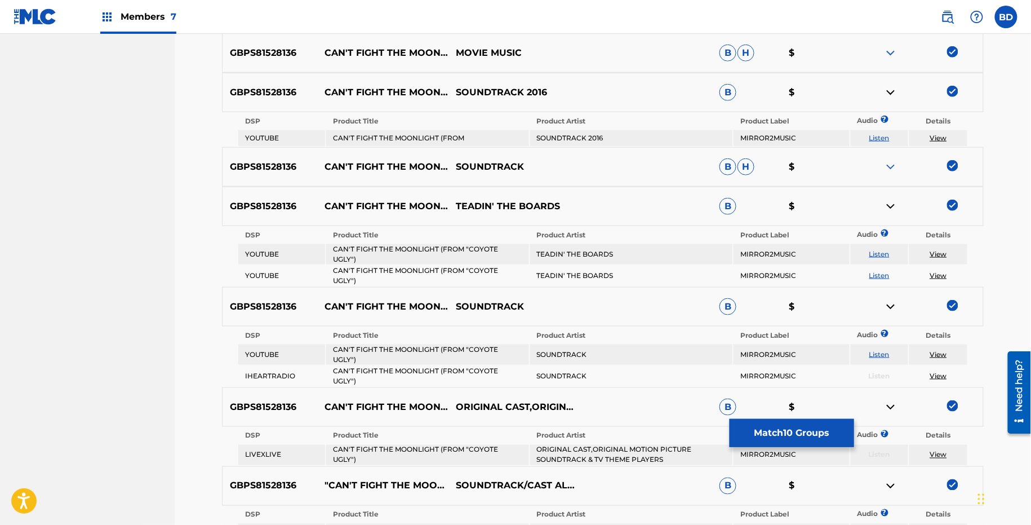
scroll to position [402, 0]
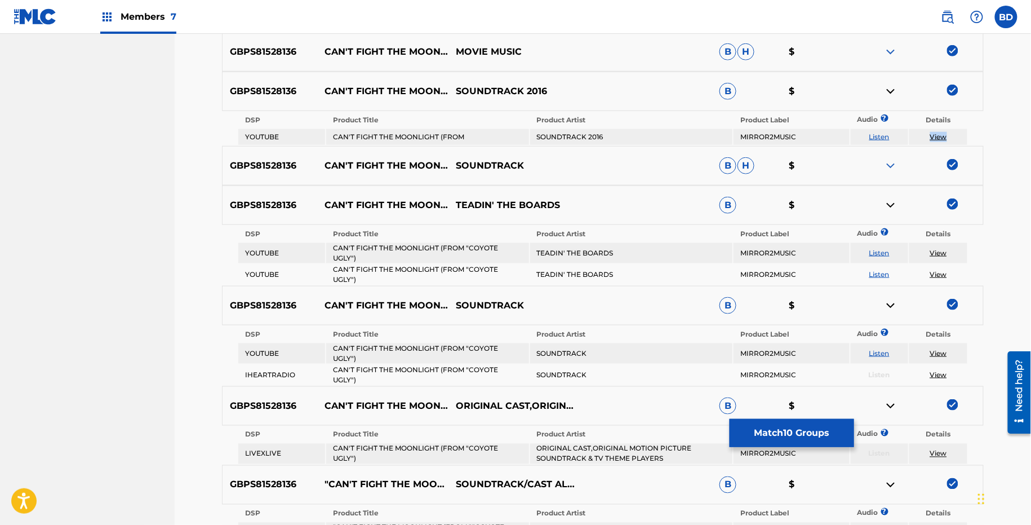
click at [893, 92] on img at bounding box center [891, 92] width 14 height 14
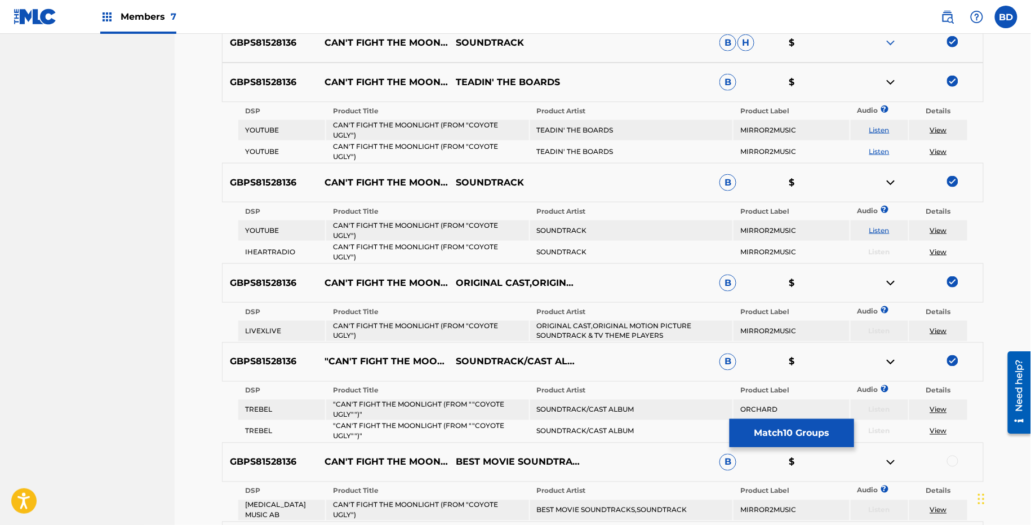
scroll to position [513, 0]
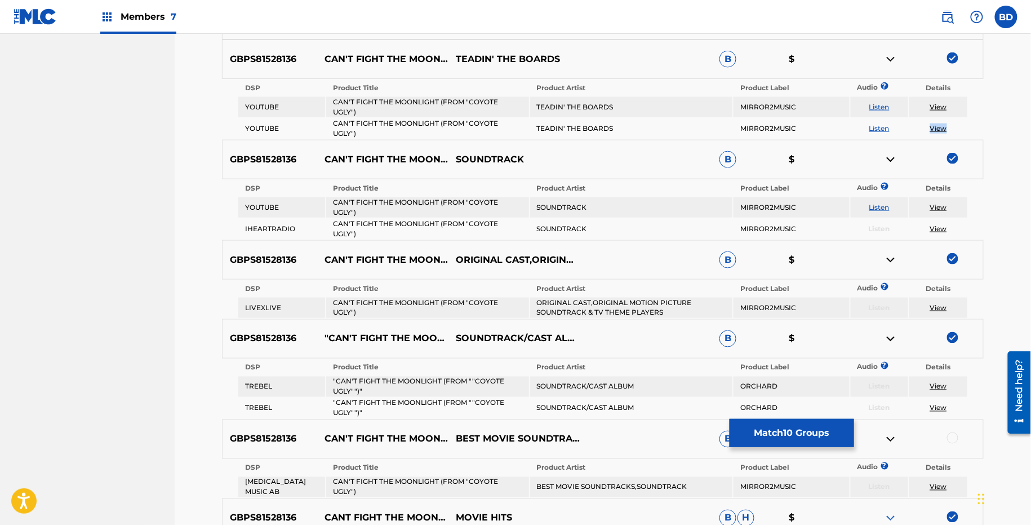
click at [894, 57] on img at bounding box center [891, 59] width 14 height 14
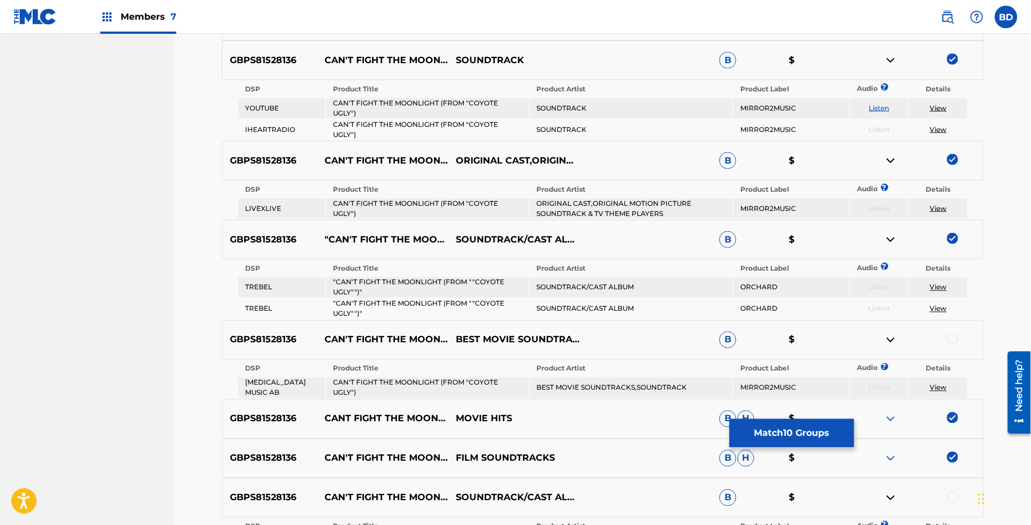
scroll to position [564, 0]
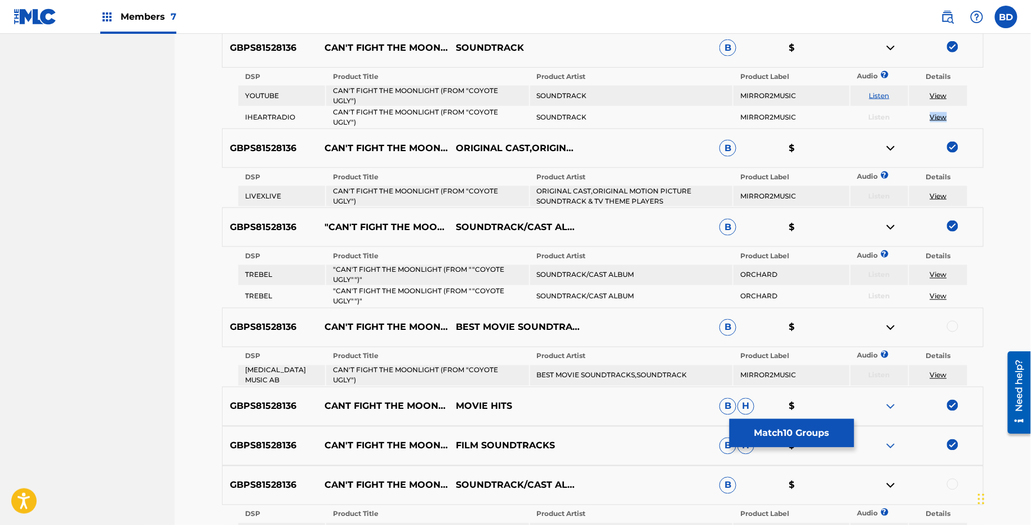
click at [894, 46] on img at bounding box center [891, 48] width 14 height 14
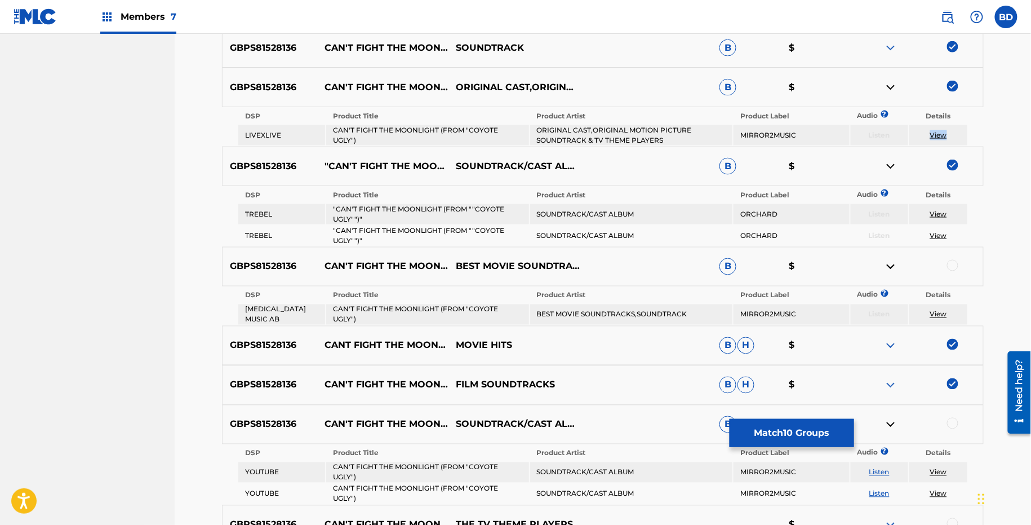
click at [893, 85] on img at bounding box center [891, 88] width 14 height 14
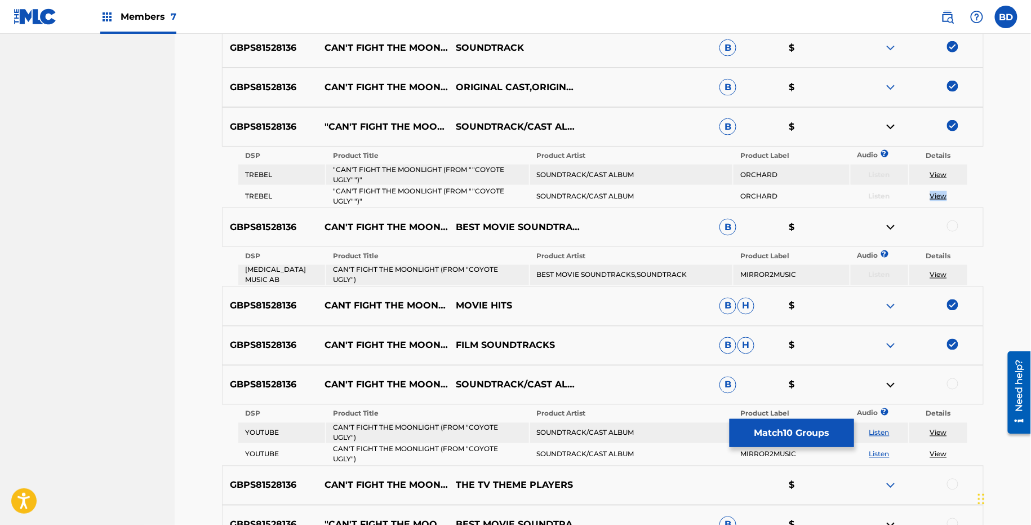
click at [886, 124] on img at bounding box center [891, 127] width 14 height 14
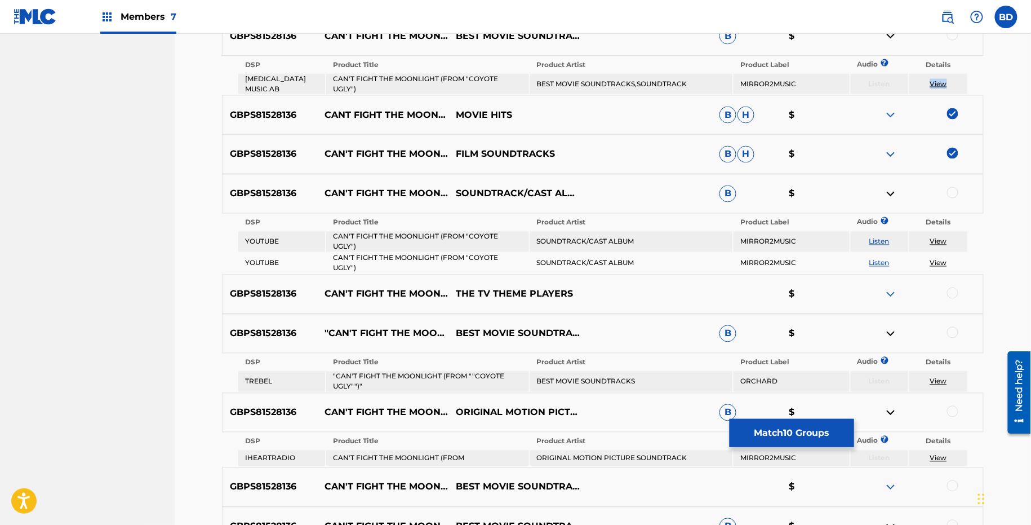
scroll to position [678, 0]
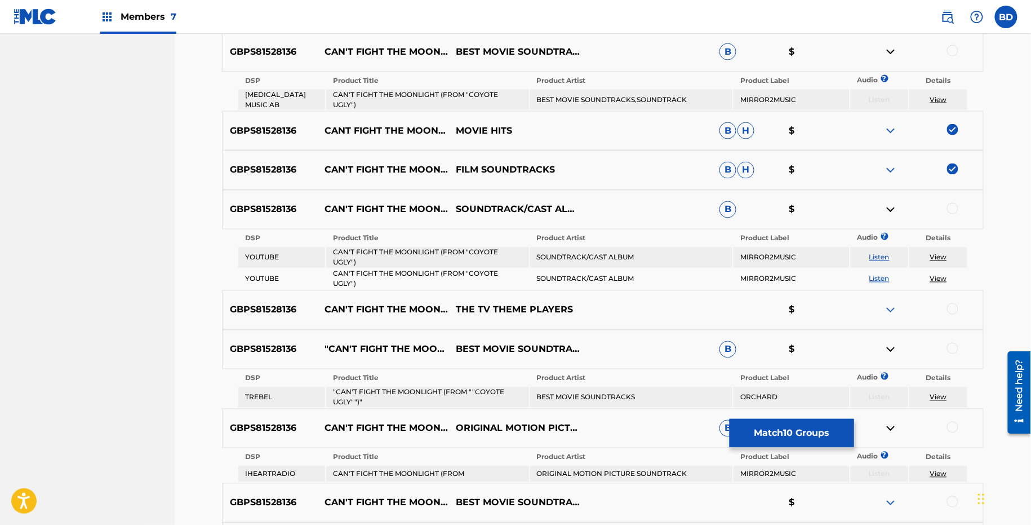
click at [956, 43] on div "GBPS81528136 CAN'T FIGHT THE MOONLIGHT (FROM "COYOTE UGLY") BEST MOVIE SOUNDTRA…" at bounding box center [603, 51] width 762 height 39
click at [952, 49] on div at bounding box center [952, 50] width 11 height 11
click at [890, 51] on img at bounding box center [891, 52] width 14 height 14
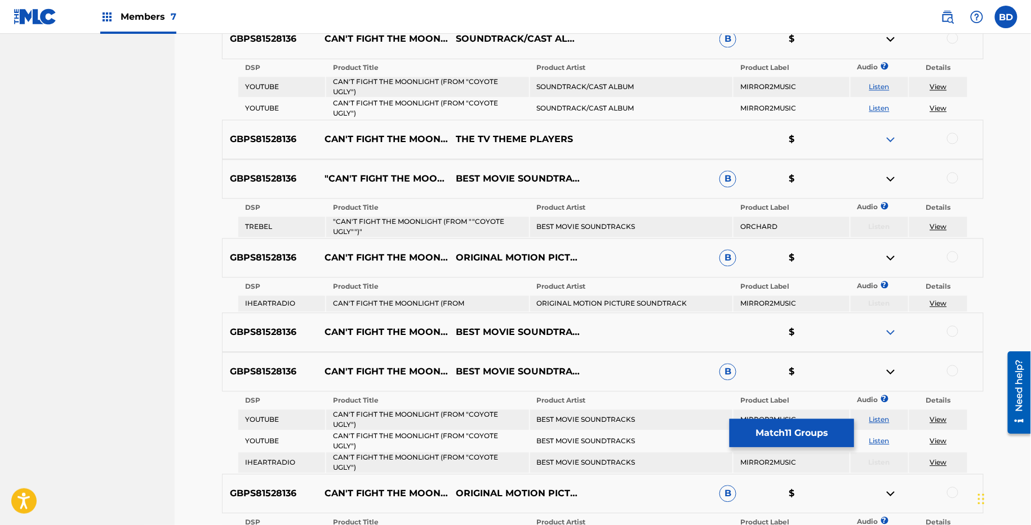
scroll to position [808, 0]
click at [463, 78] on td "CAN'T FIGHT THE MOONLIGHT (FROM "COYOTE UGLY")" at bounding box center [427, 88] width 202 height 20
click at [584, 89] on td "SOUNDTRACK/CAST ALBUM" at bounding box center [631, 88] width 202 height 20
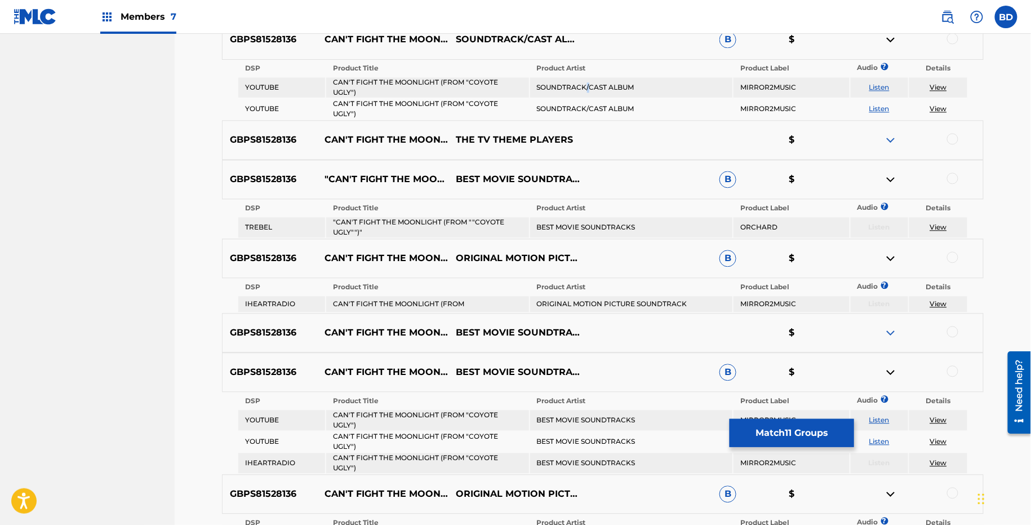
click at [584, 89] on td "SOUNDTRACK/CAST ALBUM" at bounding box center [631, 88] width 202 height 20
click at [952, 40] on div at bounding box center [952, 38] width 11 height 11
click at [890, 39] on img at bounding box center [891, 40] width 14 height 14
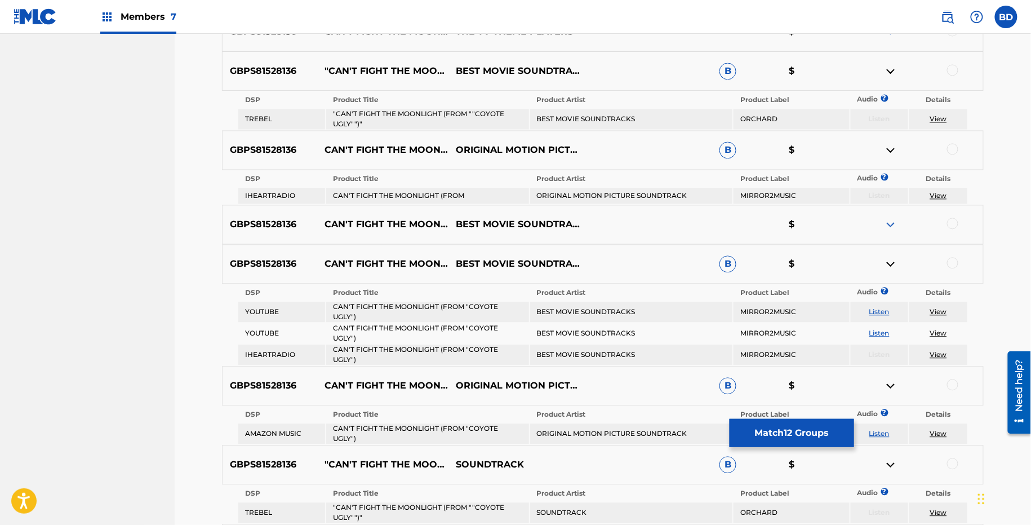
scroll to position [866, 0]
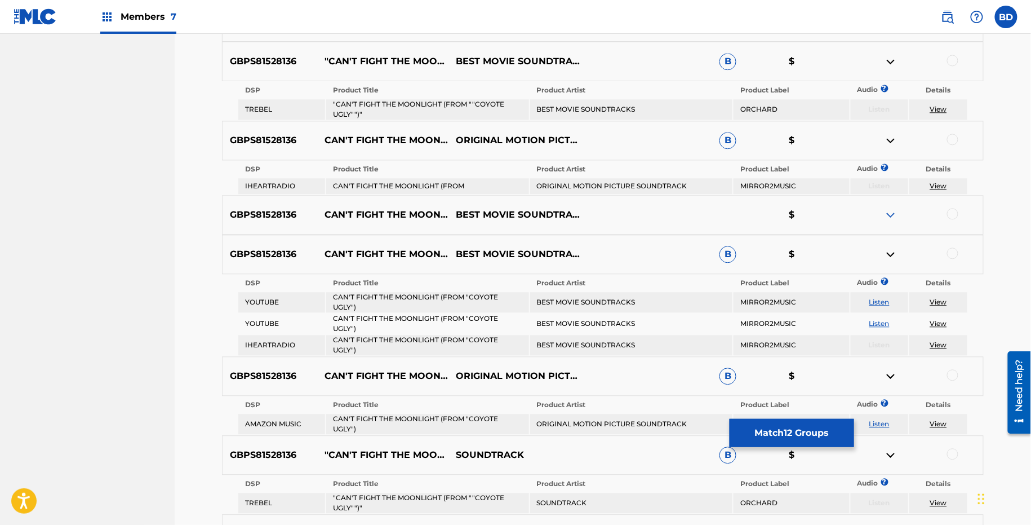
click at [460, 109] on td ""CAN'T FIGHT THE MOONLIGHT (FROM ""COYOTE UGLY"")"" at bounding box center [427, 109] width 202 height 20
click at [954, 56] on div at bounding box center [952, 60] width 11 height 11
click at [887, 59] on img at bounding box center [891, 62] width 14 height 14
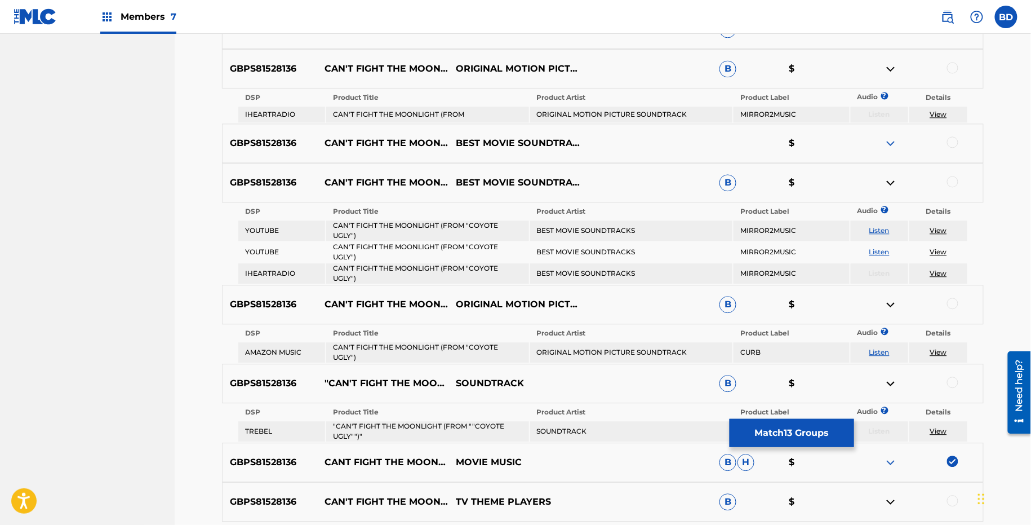
scroll to position [900, 0]
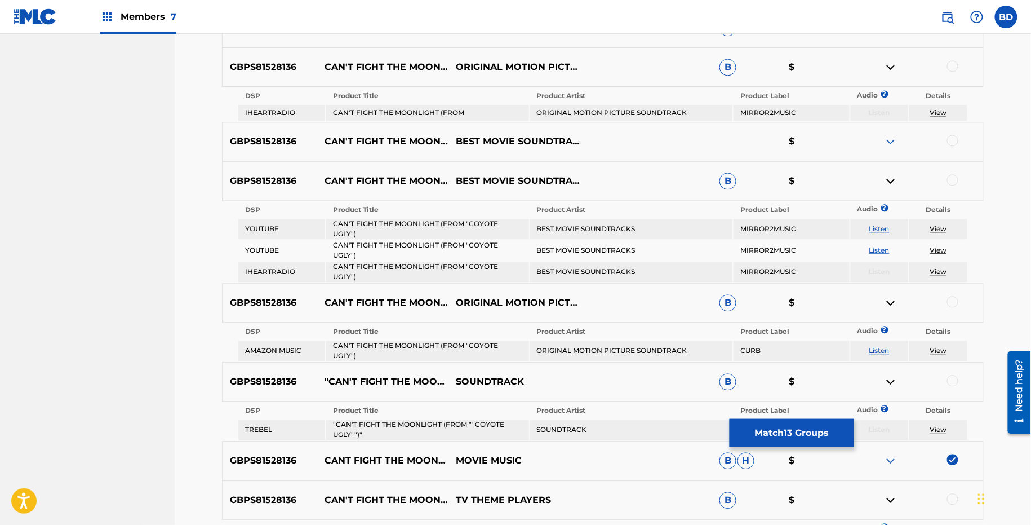
click at [598, 107] on td "ORIGINAL MOTION PICTURE SOUNDTRACK" at bounding box center [631, 113] width 202 height 16
click at [427, 103] on table "DSP Product Title Product Artist Product Label Audio ? Details IHEARTRADIO CAN'…" at bounding box center [603, 104] width 732 height 35
click at [426, 110] on td "CAN'T FIGHT THE MOONLIGHT (FROM" at bounding box center [427, 113] width 202 height 16
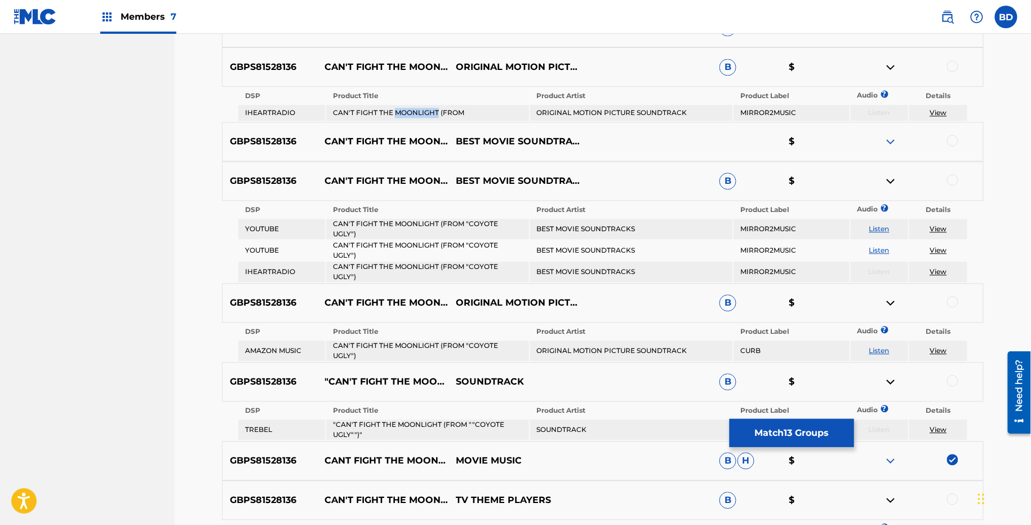
click at [426, 110] on td "CAN'T FIGHT THE MOONLIGHT (FROM" at bounding box center [427, 113] width 202 height 16
click at [950, 68] on div at bounding box center [952, 65] width 11 height 11
click at [892, 67] on img at bounding box center [891, 67] width 14 height 14
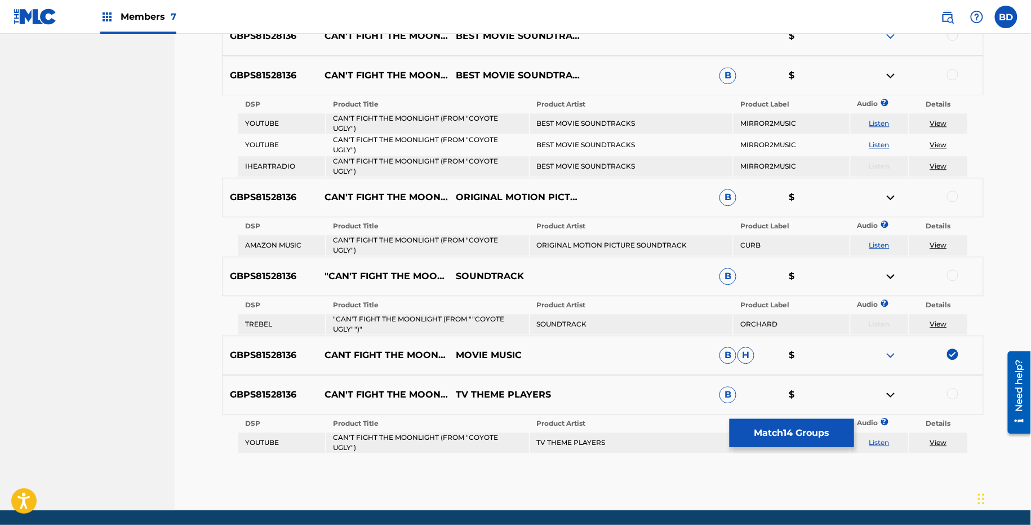
scroll to position [985, 0]
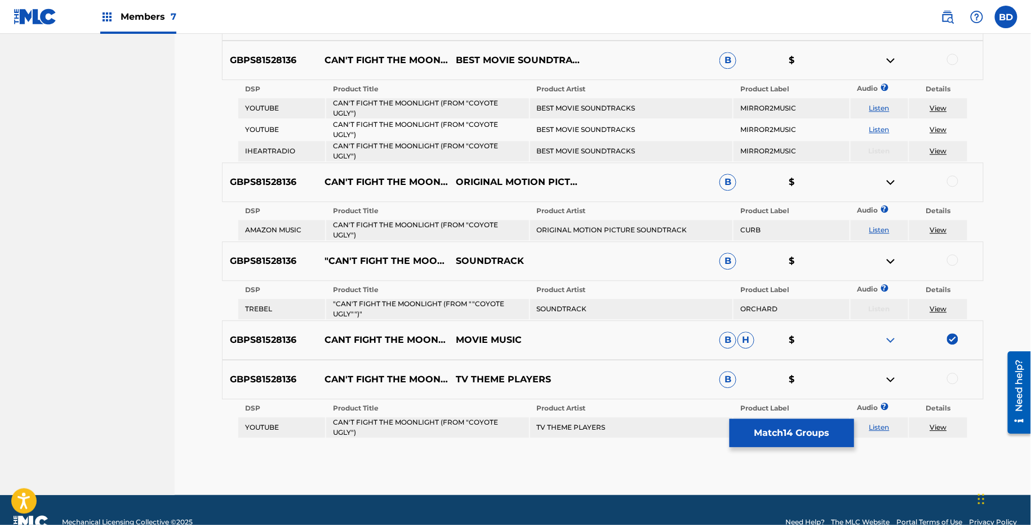
click at [433, 104] on td "CAN'T FIGHT THE MOONLIGHT (FROM "COYOTE UGLY")" at bounding box center [427, 108] width 202 height 20
click at [599, 107] on td "BEST MOVIE SOUNDTRACKS" at bounding box center [631, 108] width 202 height 20
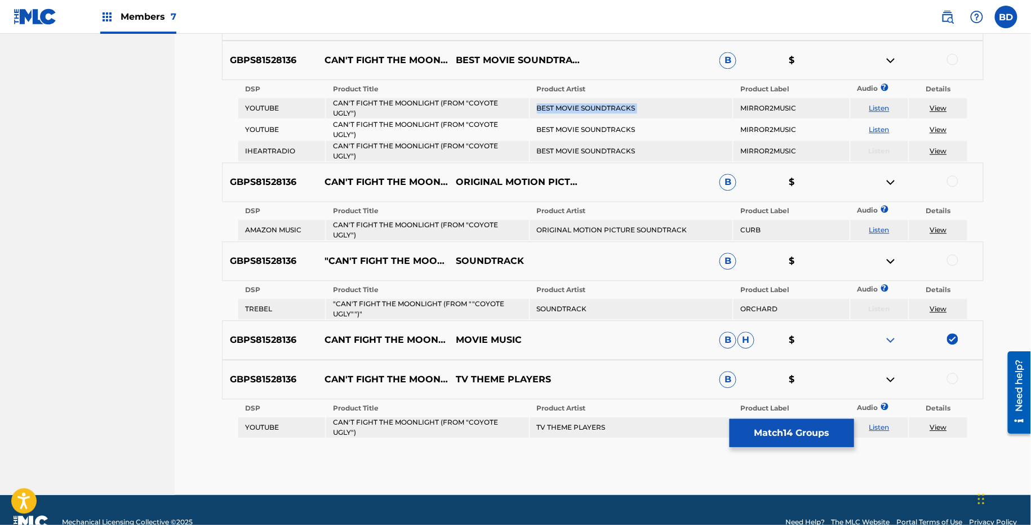
click at [599, 107] on td "BEST MOVIE SOUNDTRACKS" at bounding box center [631, 108] width 202 height 20
click at [950, 56] on div at bounding box center [952, 59] width 11 height 11
click at [889, 58] on img at bounding box center [891, 61] width 14 height 14
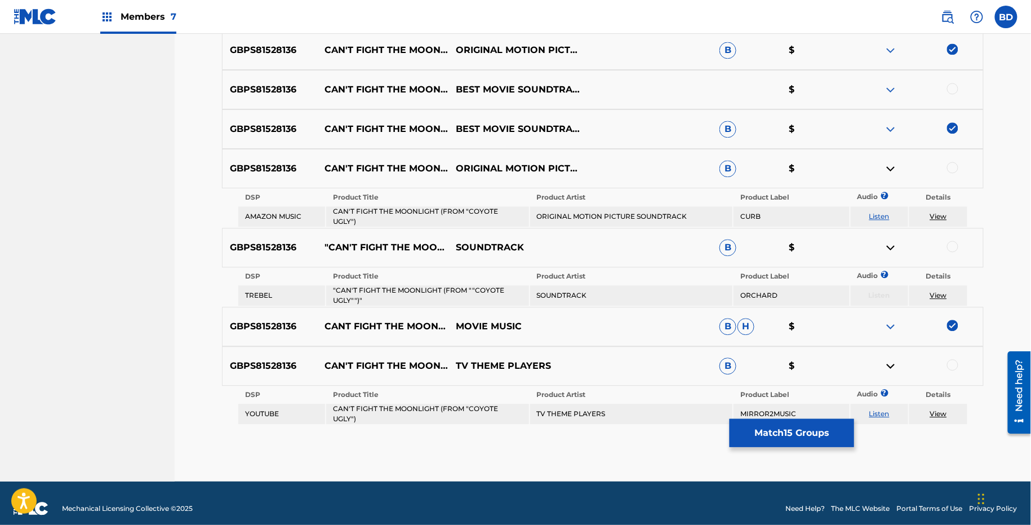
click at [427, 206] on td "CAN'T FIGHT THE MOONLIGHT (FROM "COYOTE UGLY")" at bounding box center [427, 216] width 202 height 20
click at [588, 214] on td "ORIGINAL MOTION PICTURE SOUNDTRACK" at bounding box center [631, 216] width 202 height 20
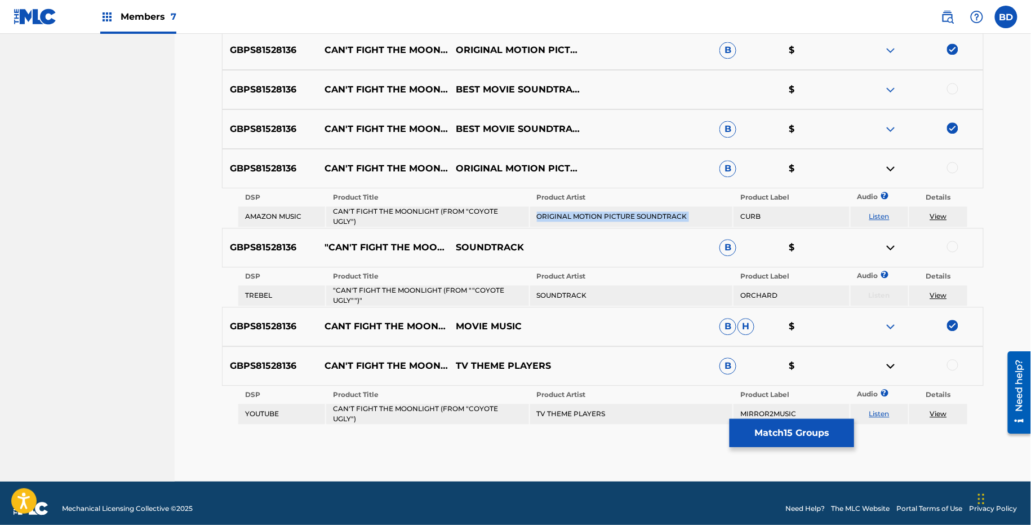
click at [588, 214] on td "ORIGINAL MOTION PICTURE SOUNDTRACK" at bounding box center [631, 216] width 202 height 20
click at [952, 166] on div at bounding box center [952, 167] width 11 height 11
click at [894, 165] on img at bounding box center [891, 169] width 14 height 14
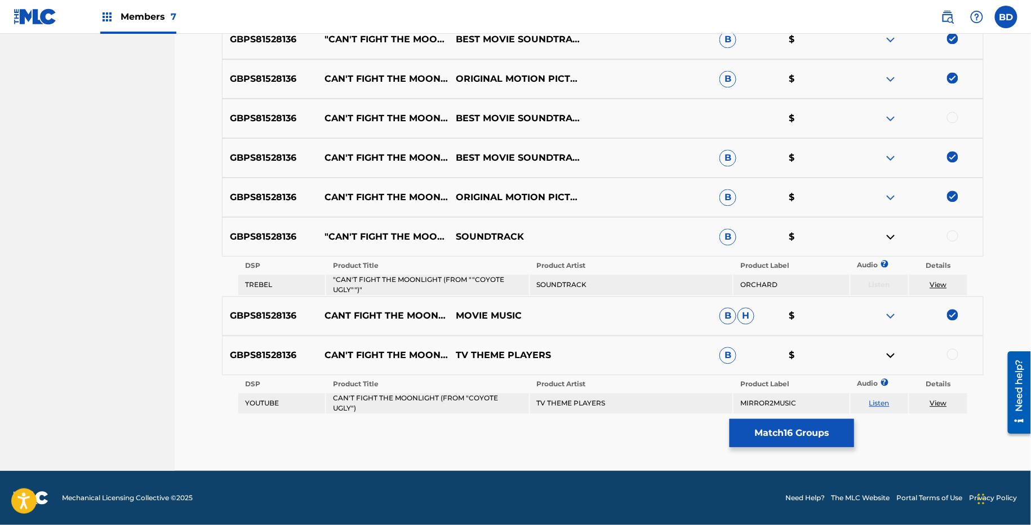
scroll to position [882, 0]
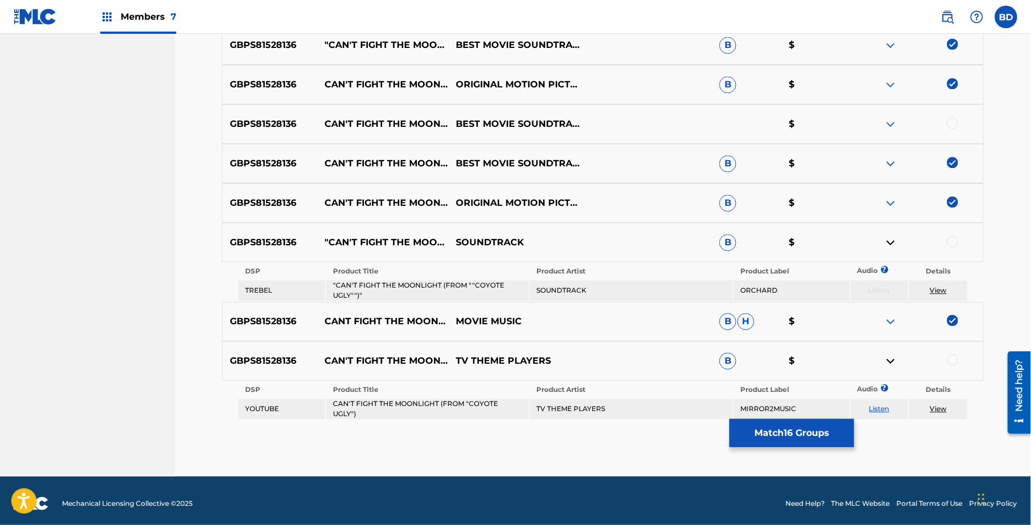
click at [411, 279] on table "DSP Product Title Product Artist Product Label Audio ? Details TREBEL "CAN'T FI…" at bounding box center [603, 281] width 732 height 39
click at [951, 240] on div at bounding box center [952, 241] width 11 height 11
click at [884, 241] on img at bounding box center [891, 243] width 14 height 14
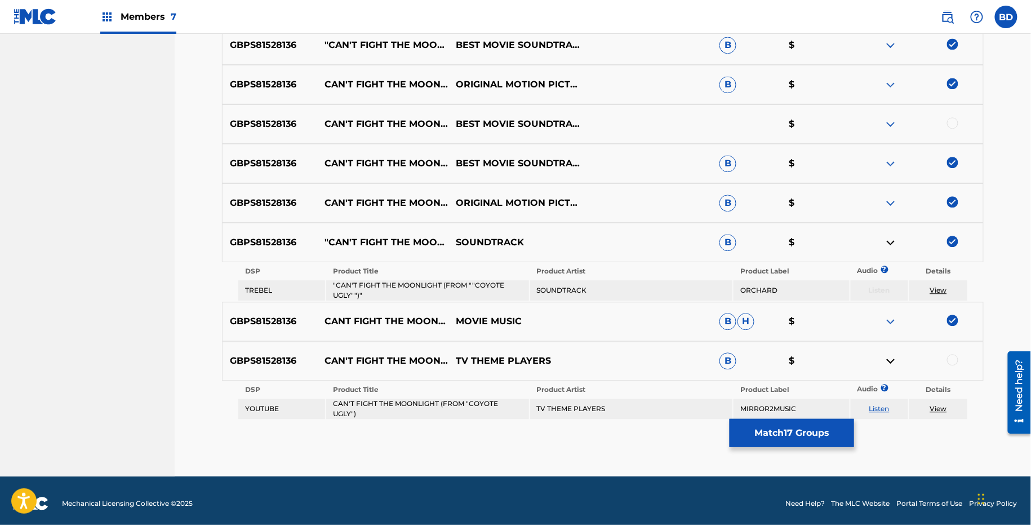
scroll to position [843, 0]
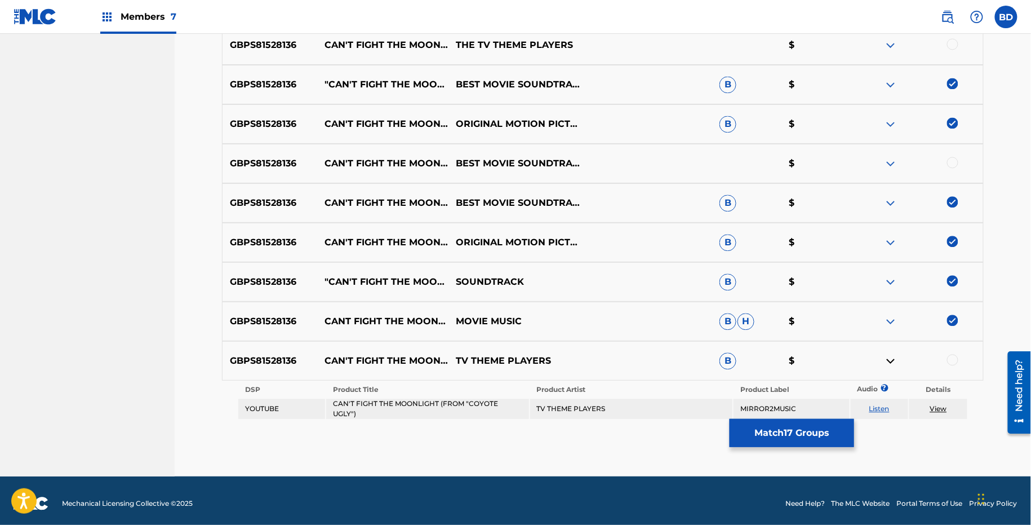
click at [450, 404] on td "CAN'T FIGHT THE MOONLIGHT (FROM "COYOTE UGLY")" at bounding box center [427, 408] width 202 height 20
click at [450, 401] on td "CAN'T FIGHT THE MOONLIGHT (FROM "COYOTE UGLY")" at bounding box center [427, 408] width 202 height 20
click at [407, 398] on td "CAN'T FIGHT THE MOONLIGHT (FROM "COYOTE UGLY")" at bounding box center [427, 408] width 202 height 20
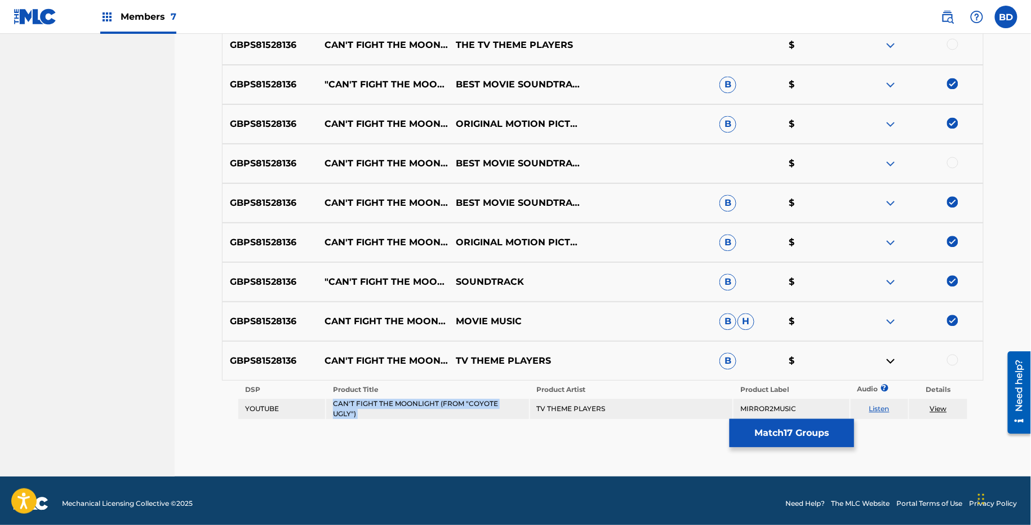
click at [407, 398] on td "CAN'T FIGHT THE MOONLIGHT (FROM "COYOTE UGLY")" at bounding box center [427, 408] width 202 height 20
click at [583, 405] on td "TV THEME PLAYERS" at bounding box center [631, 408] width 202 height 20
click at [951, 357] on div at bounding box center [952, 359] width 11 height 11
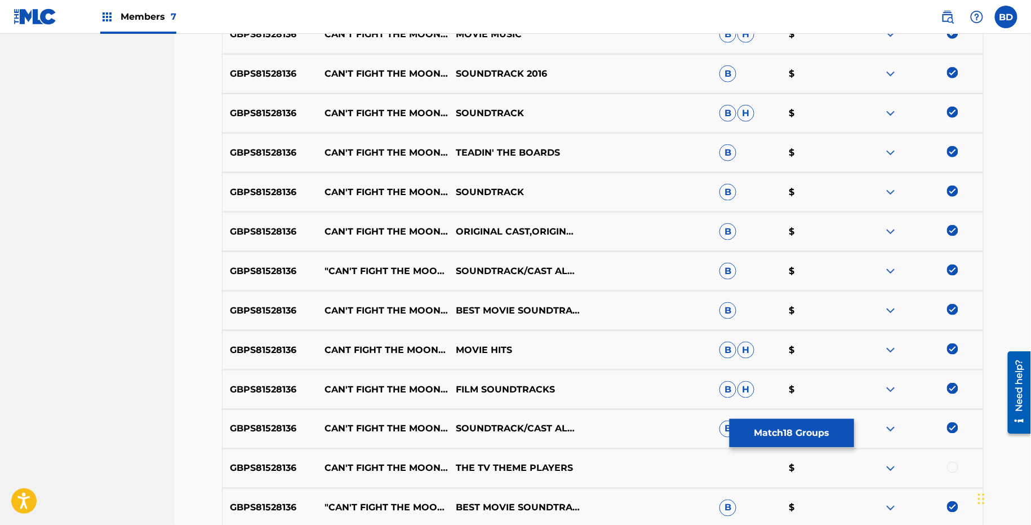
scroll to position [422, 0]
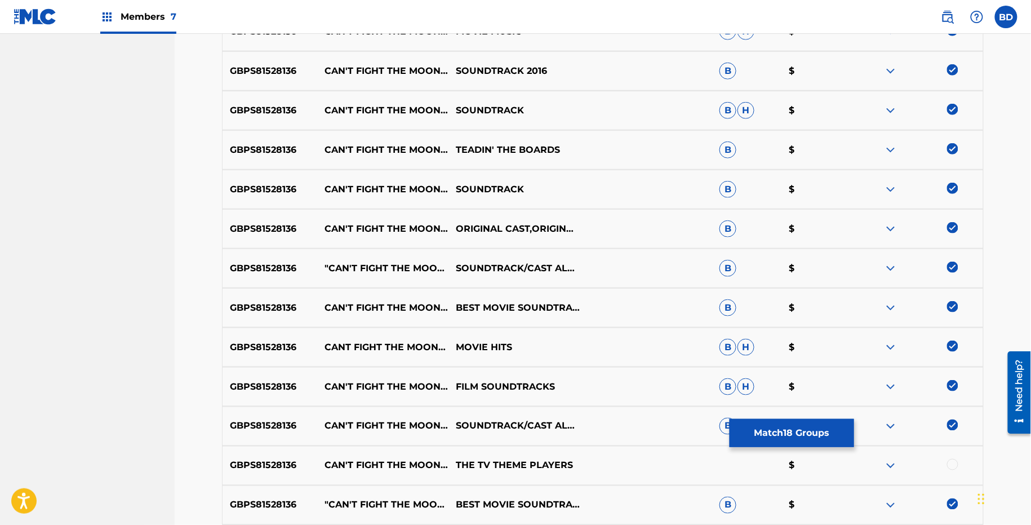
click at [887, 67] on img at bounding box center [891, 71] width 14 height 14
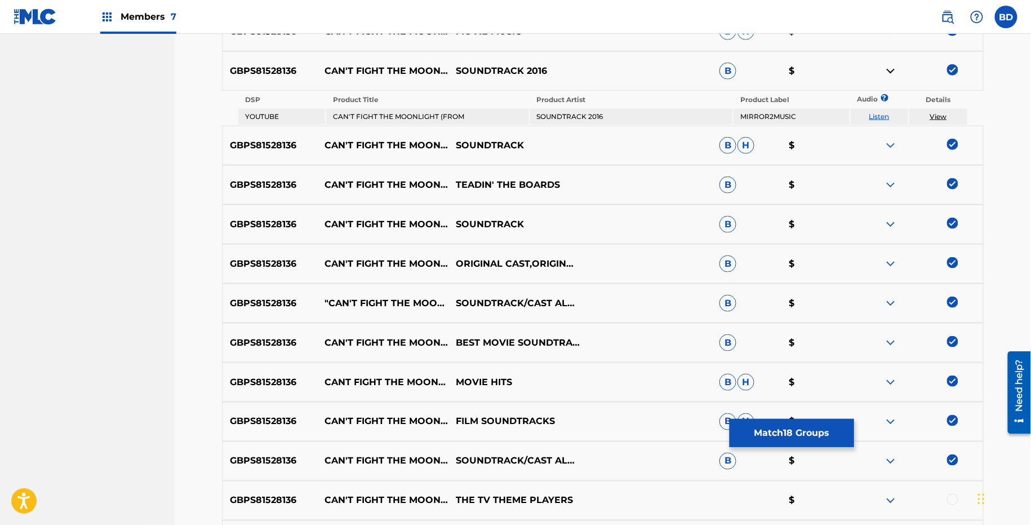
click at [893, 69] on img at bounding box center [891, 71] width 14 height 14
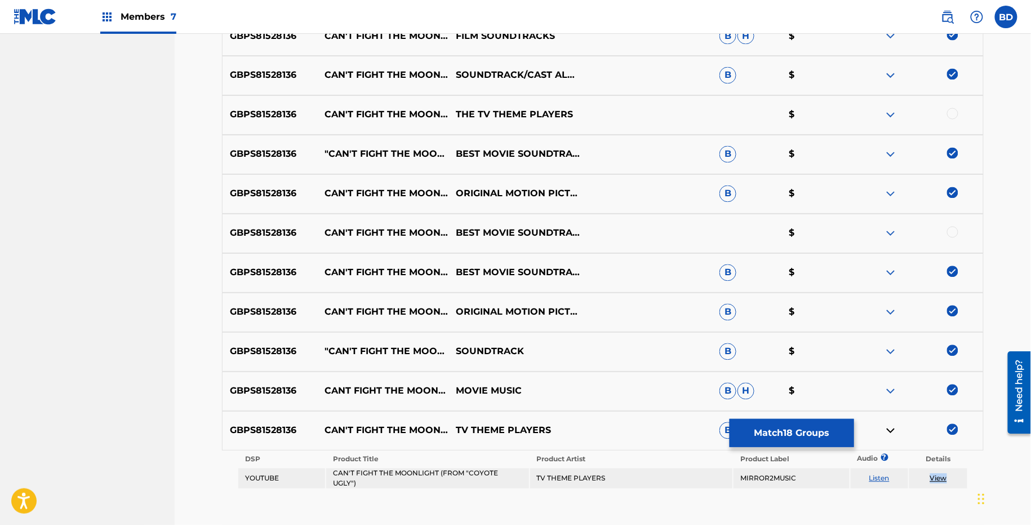
scroll to position [838, 0]
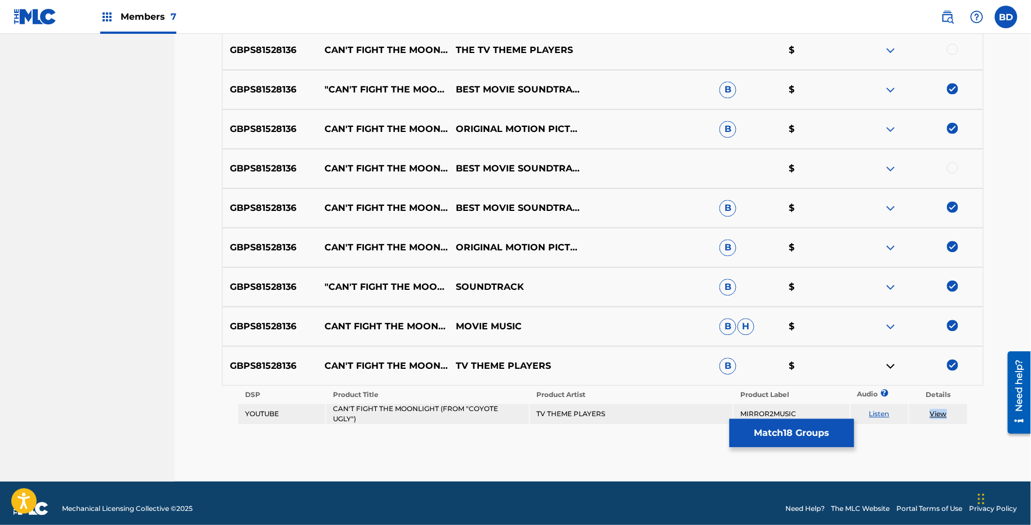
click at [887, 286] on img at bounding box center [891, 287] width 14 height 14
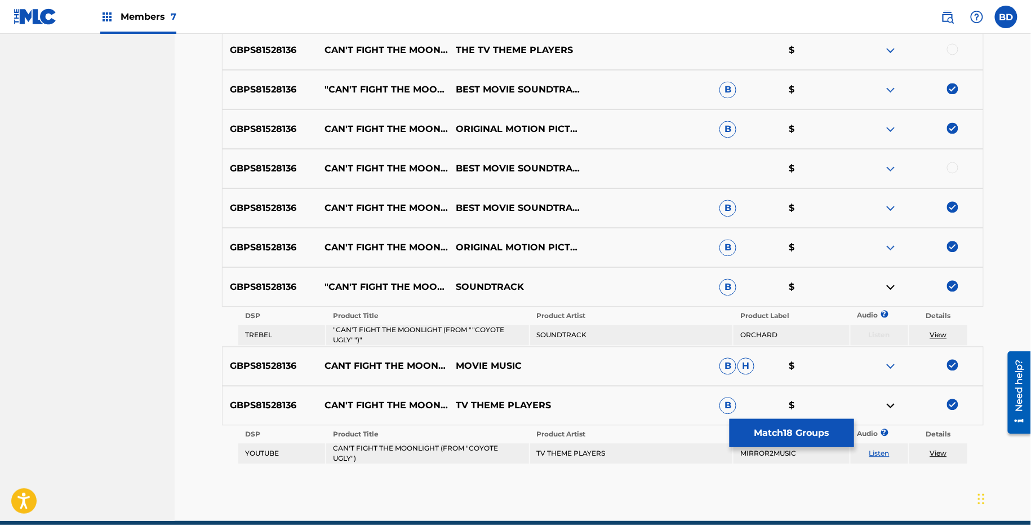
click at [887, 259] on div "GBPS81528136 CAN'T FIGHT THE MOONLIGHT (FROM "COYOTE UGLY") ORIGINAL MOTION PIC…" at bounding box center [603, 247] width 762 height 39
click at [887, 249] on img at bounding box center [891, 248] width 14 height 14
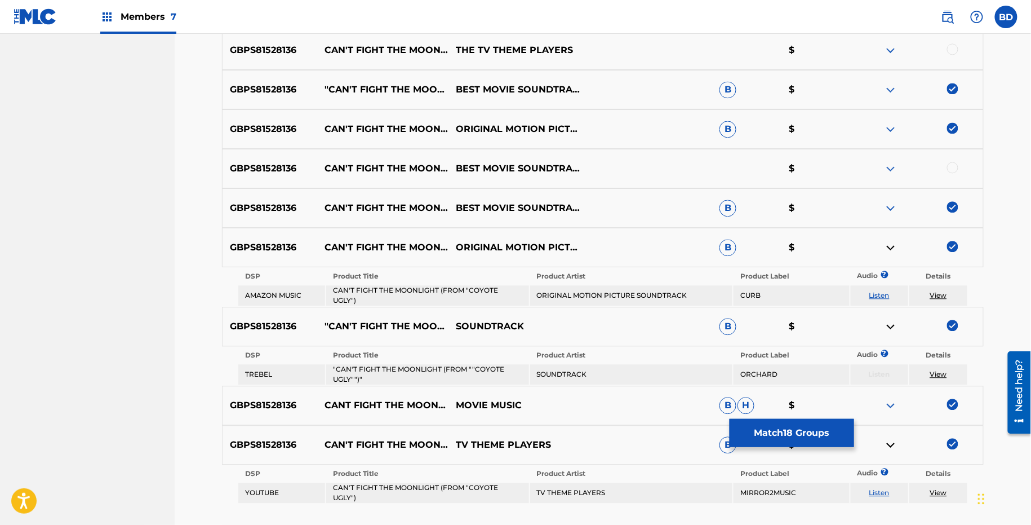
click at [888, 216] on div "GBPS81528136 CAN'T FIGHT THE MOONLIGHT (FROM "COYOTE UGLY") BEST MOVIE SOUNDTRA…" at bounding box center [603, 207] width 762 height 39
click at [888, 207] on img at bounding box center [891, 208] width 14 height 14
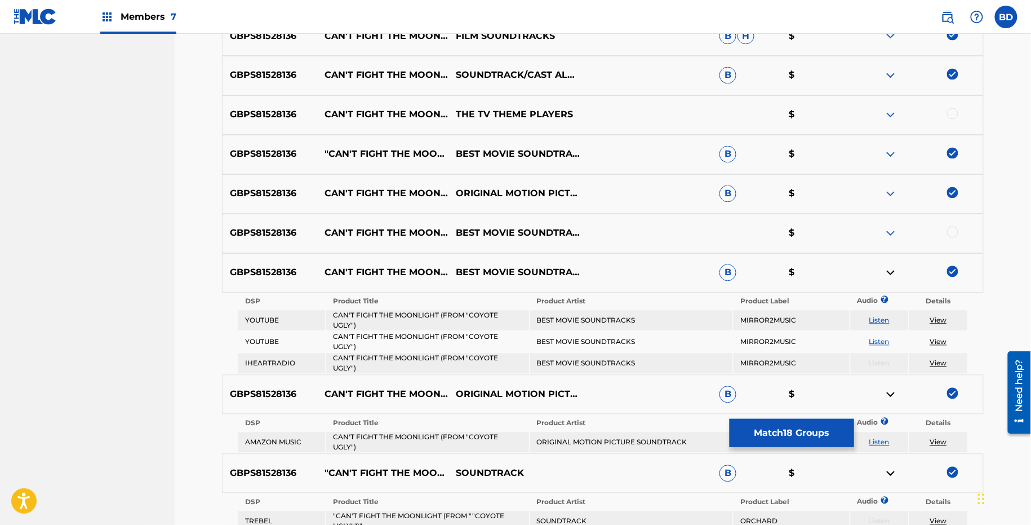
scroll to position [741, 0]
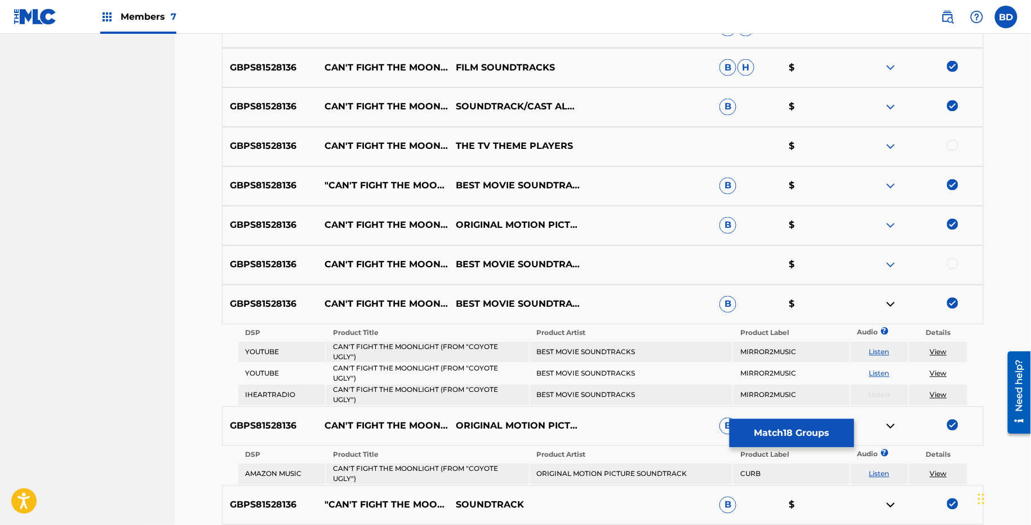
click at [889, 231] on img at bounding box center [891, 226] width 14 height 14
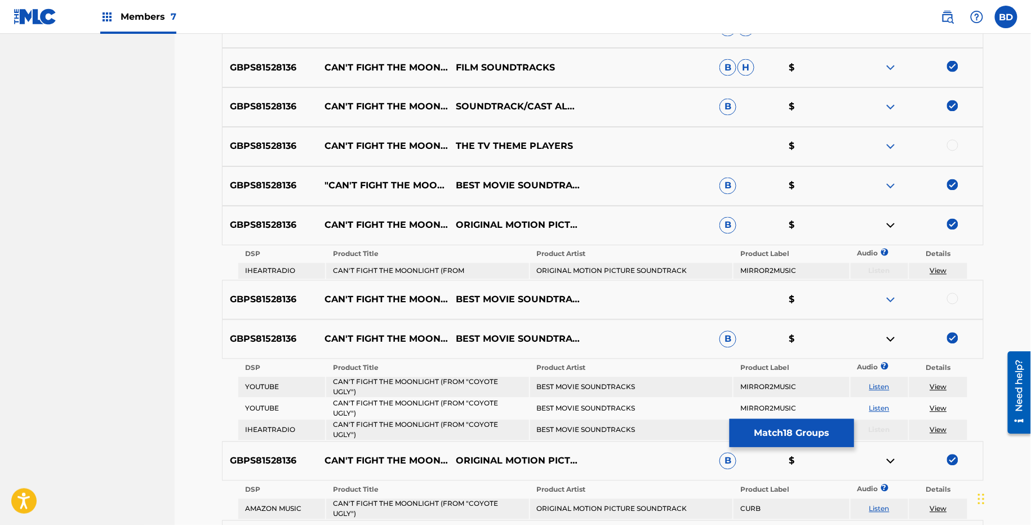
click at [889, 185] on img at bounding box center [891, 186] width 14 height 14
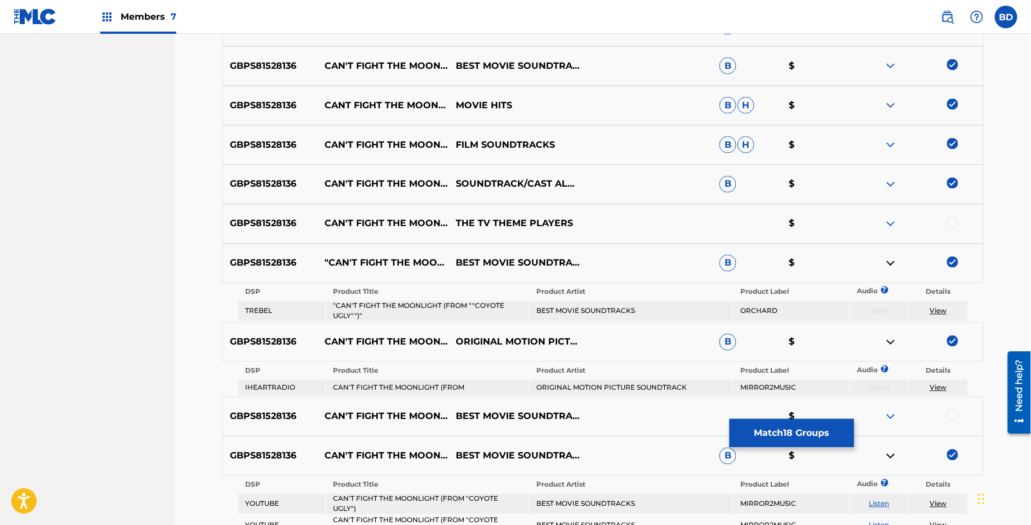
click at [889, 185] on img at bounding box center [891, 185] width 14 height 14
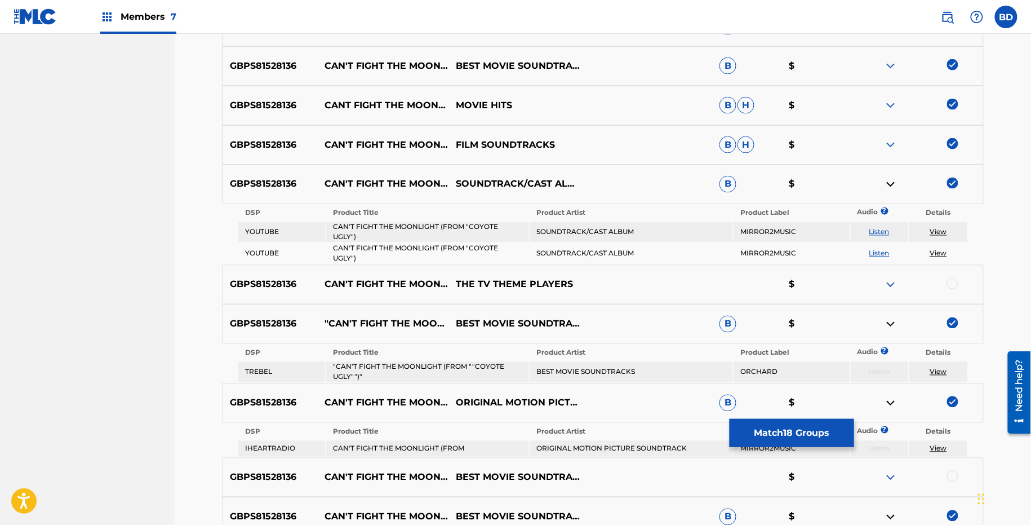
scroll to position [552, 0]
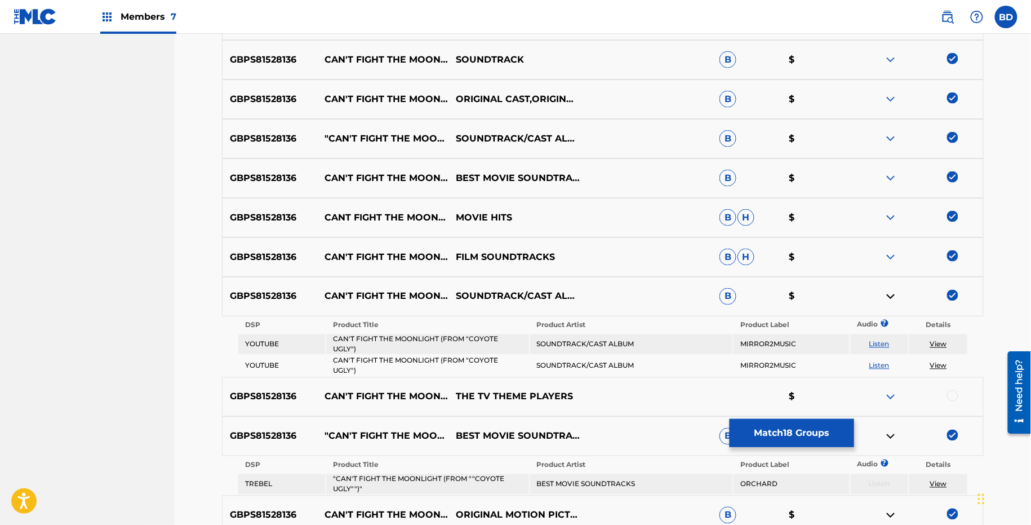
click at [894, 178] on img at bounding box center [891, 178] width 14 height 14
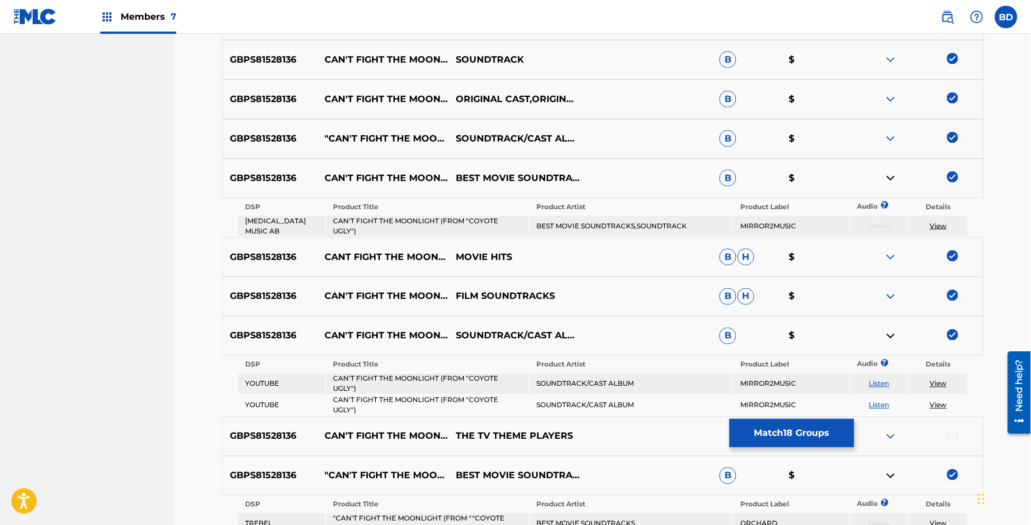
click at [889, 140] on img at bounding box center [891, 139] width 14 height 14
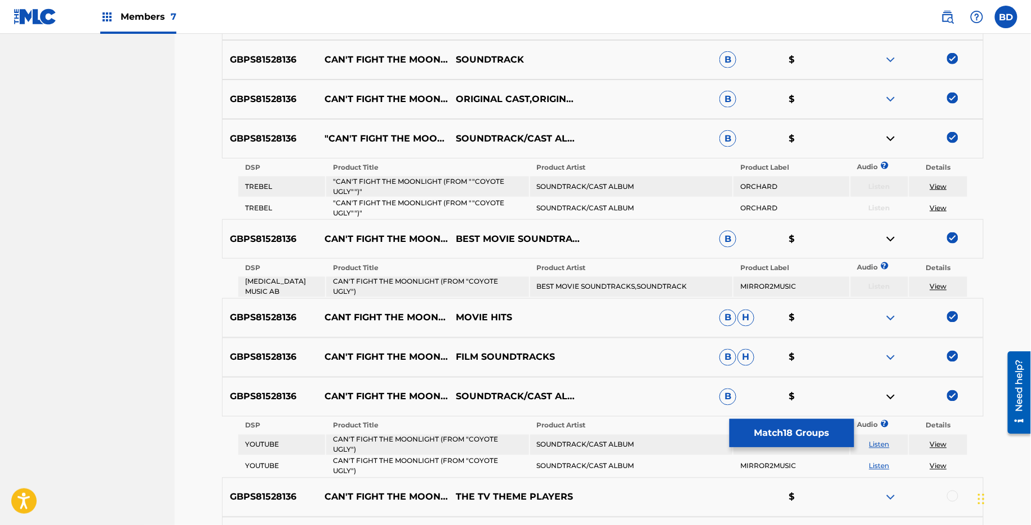
click at [889, 97] on img at bounding box center [891, 99] width 14 height 14
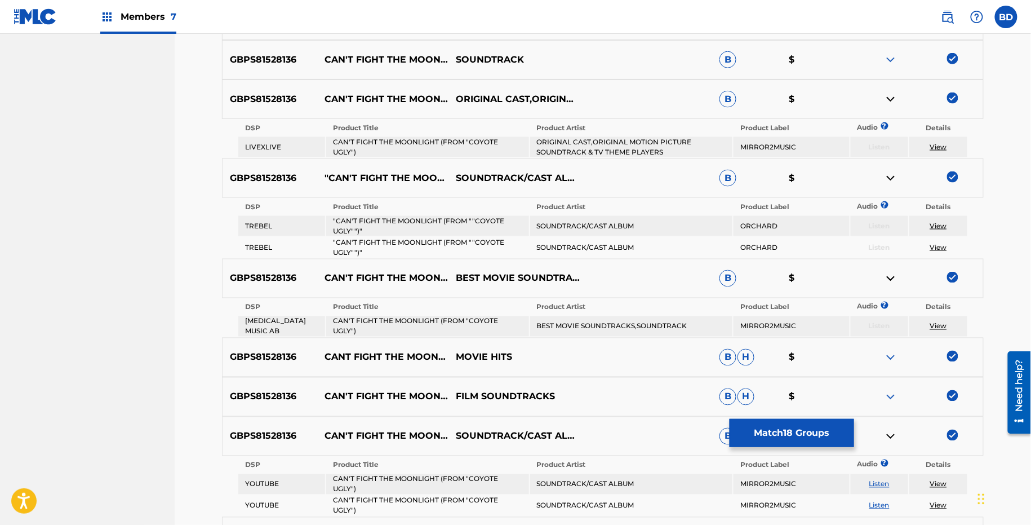
click at [894, 54] on img at bounding box center [891, 60] width 14 height 14
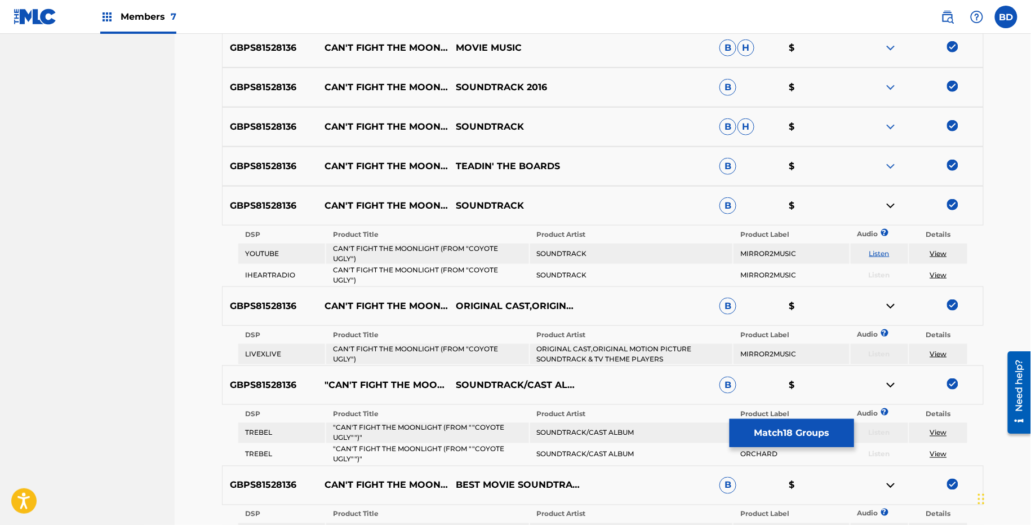
click at [892, 164] on img at bounding box center [891, 167] width 14 height 14
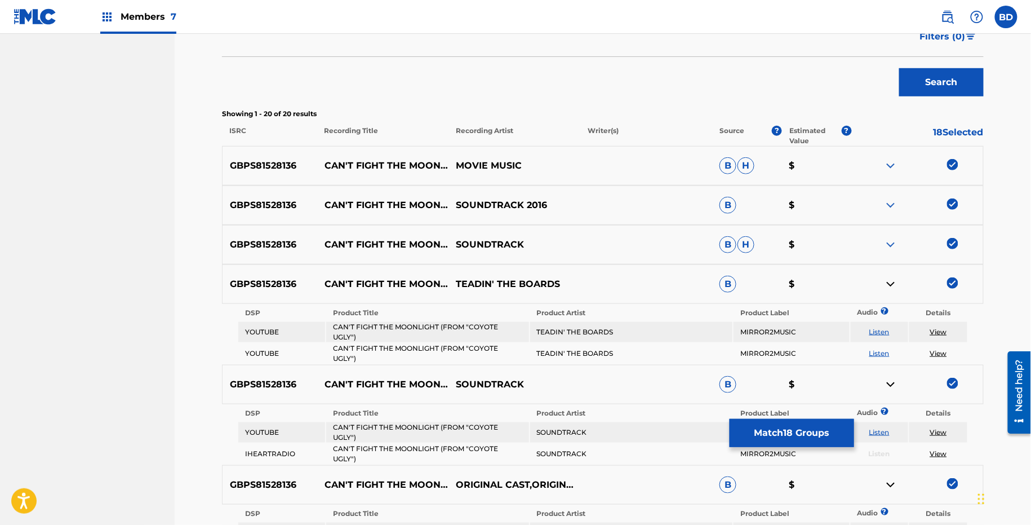
click at [894, 208] on img at bounding box center [891, 205] width 14 height 14
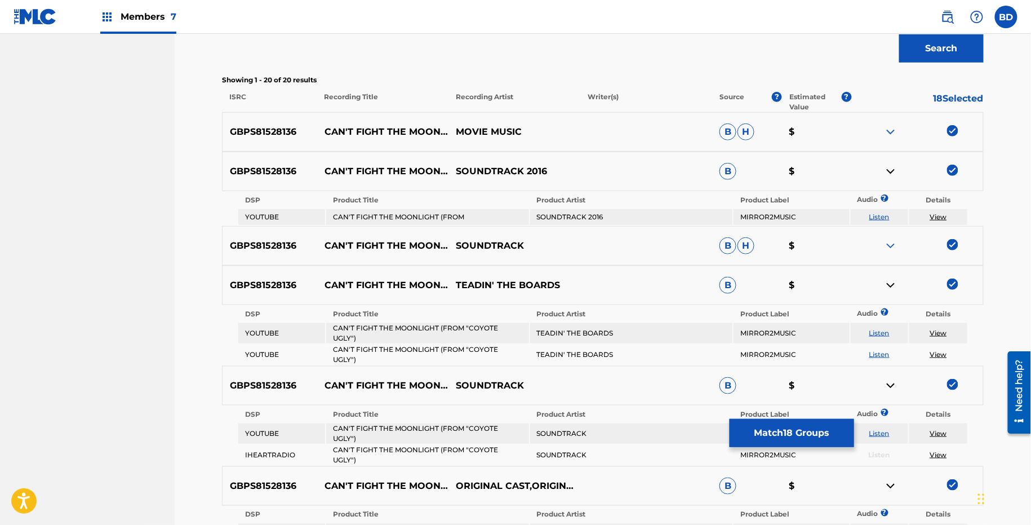
scroll to position [330, 0]
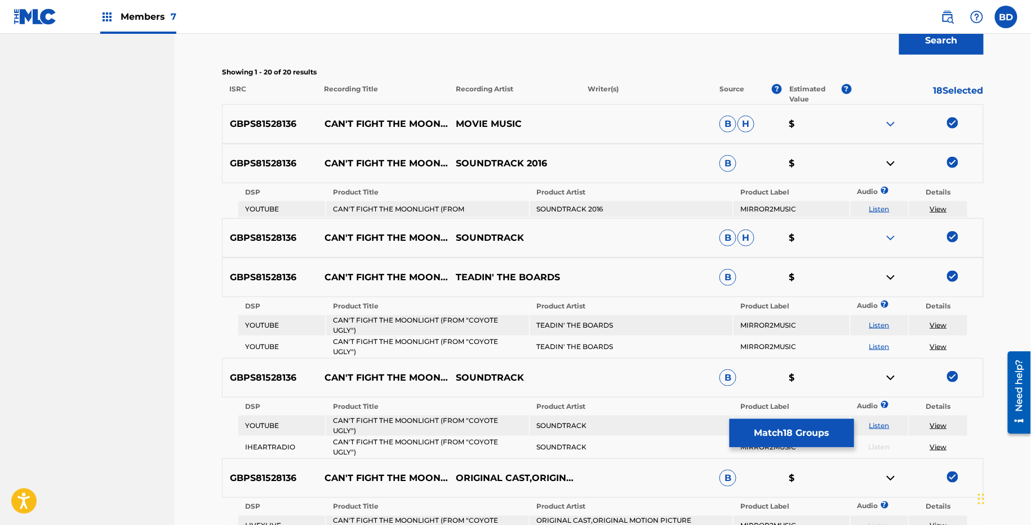
click at [885, 162] on img at bounding box center [891, 164] width 14 height 14
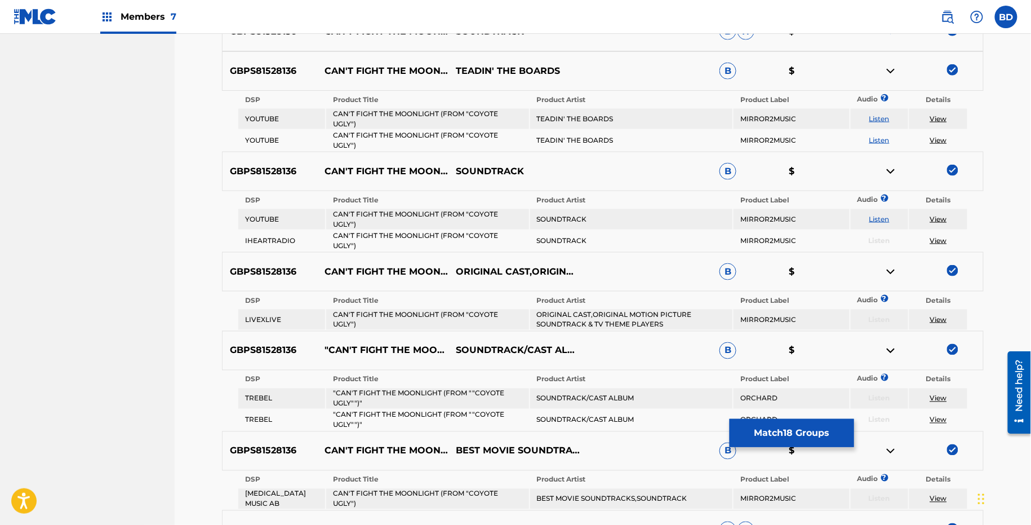
scroll to position [515, 0]
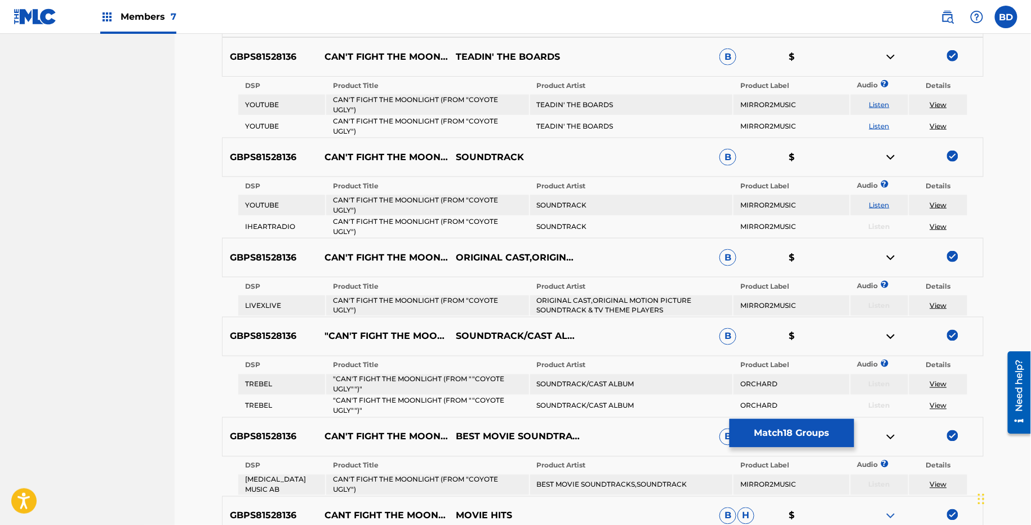
click at [886, 59] on img at bounding box center [891, 57] width 14 height 14
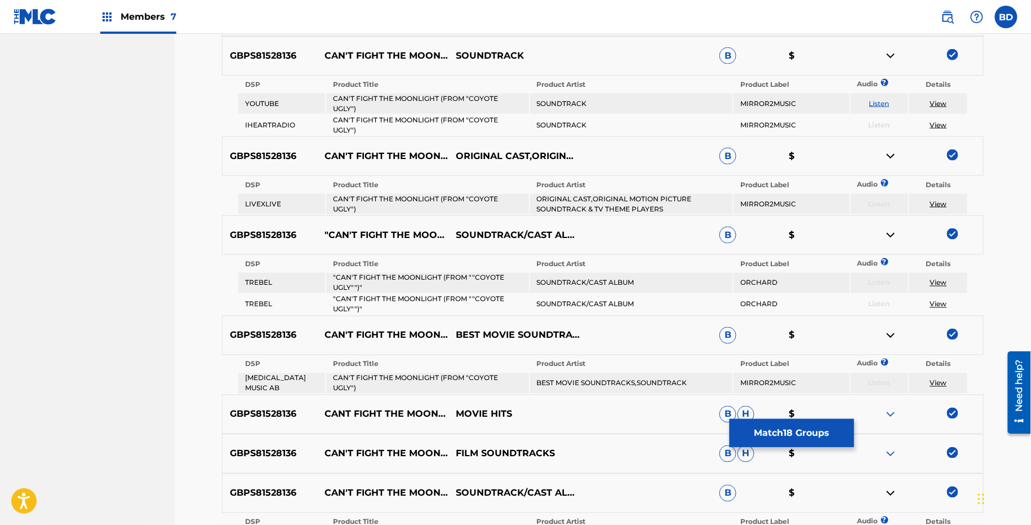
scroll to position [555, 0]
click at [889, 55] on img at bounding box center [891, 57] width 14 height 14
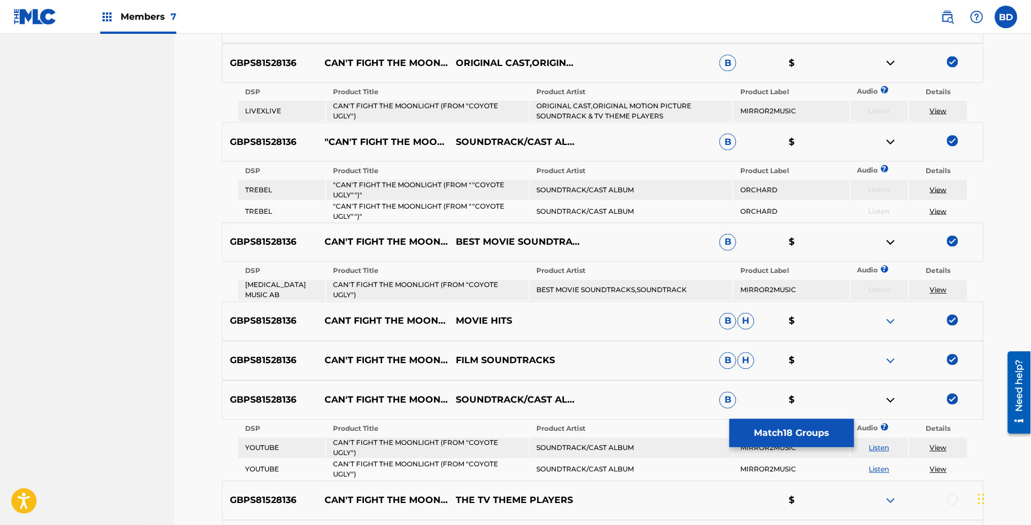
scroll to position [593, 0]
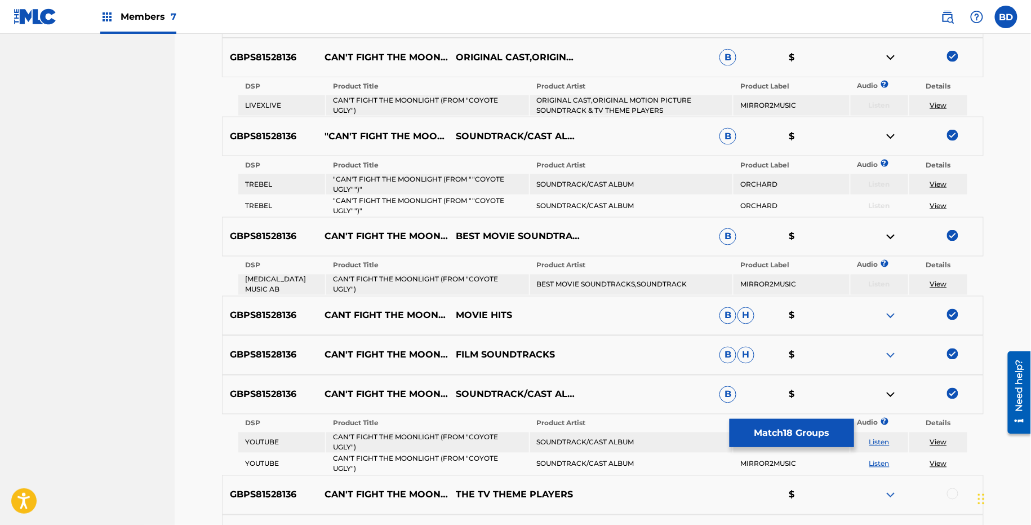
click at [896, 57] on img at bounding box center [891, 58] width 14 height 14
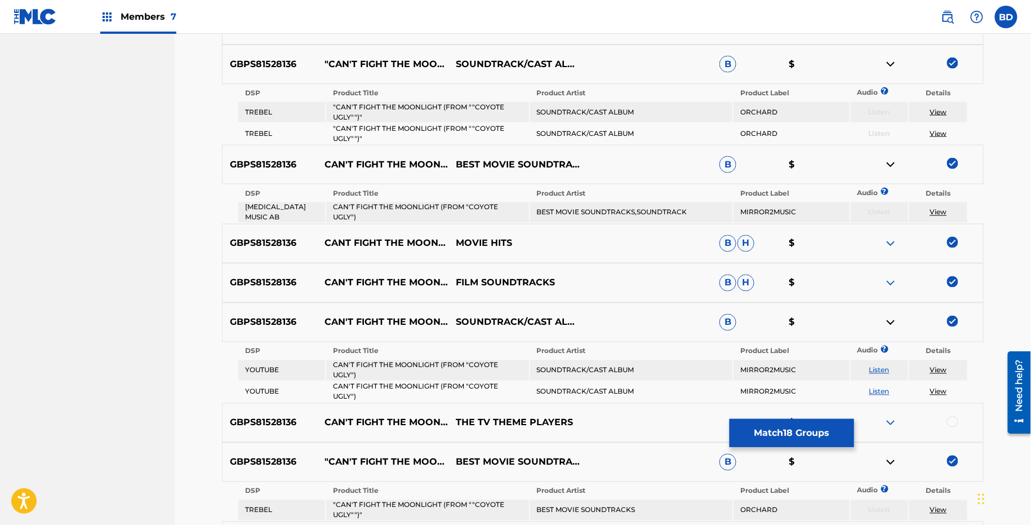
scroll to position [636, 0]
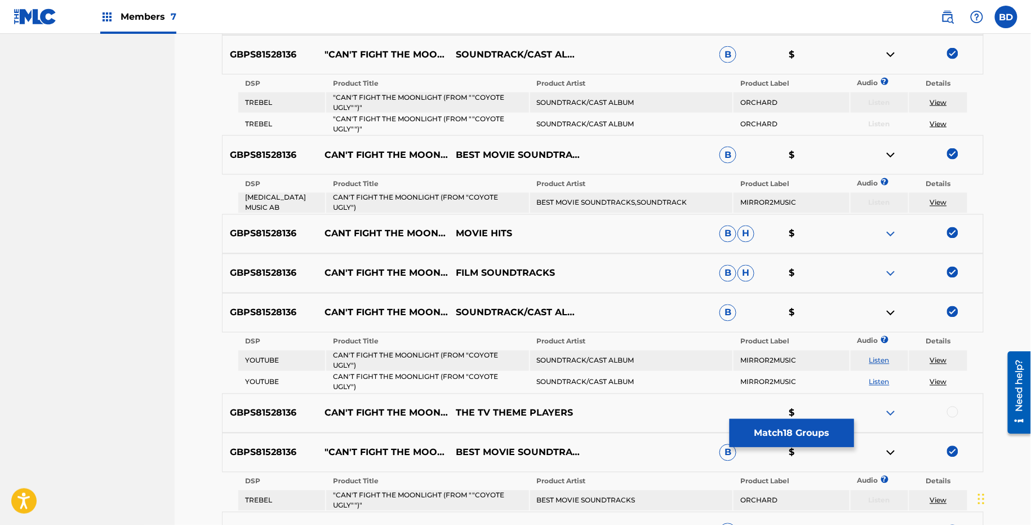
click at [894, 55] on img at bounding box center [891, 55] width 14 height 14
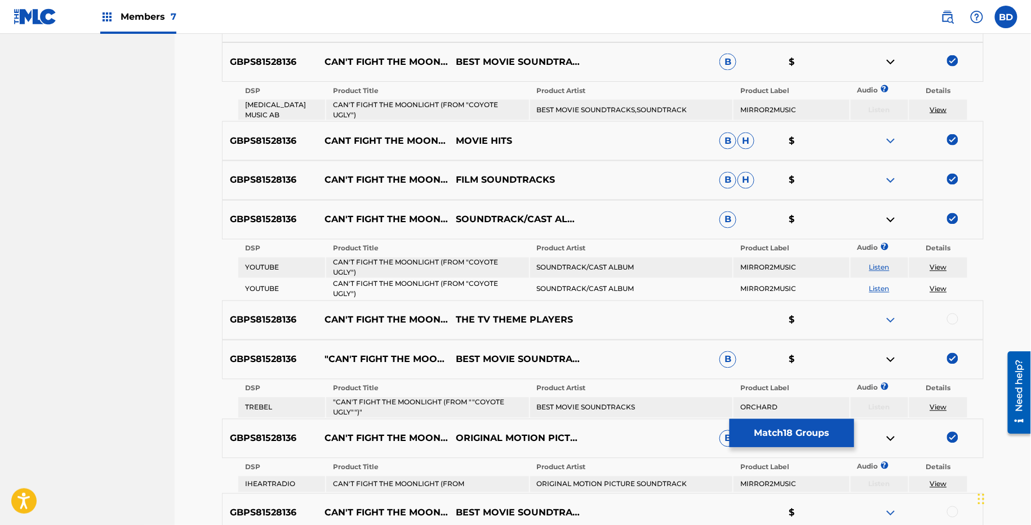
scroll to position [679, 0]
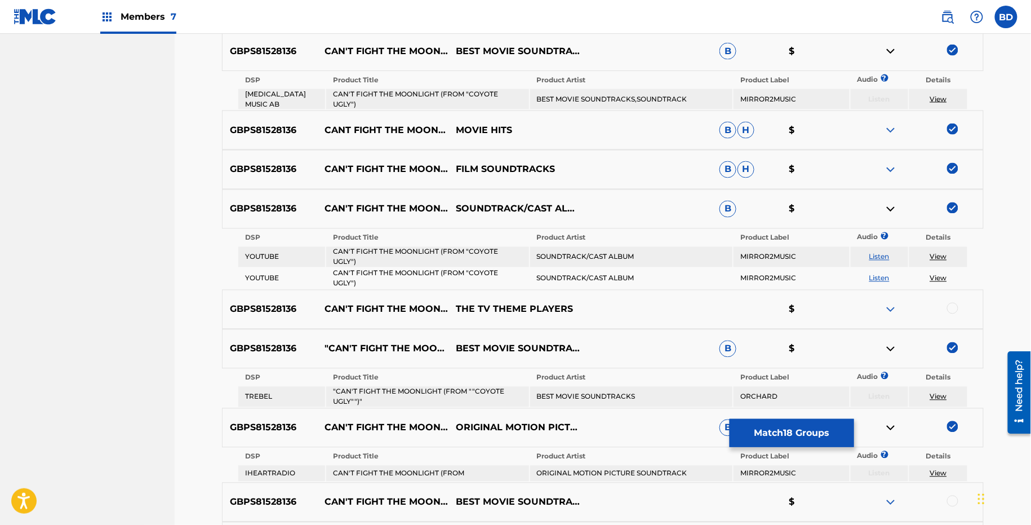
click at [889, 51] on img at bounding box center [891, 52] width 14 height 14
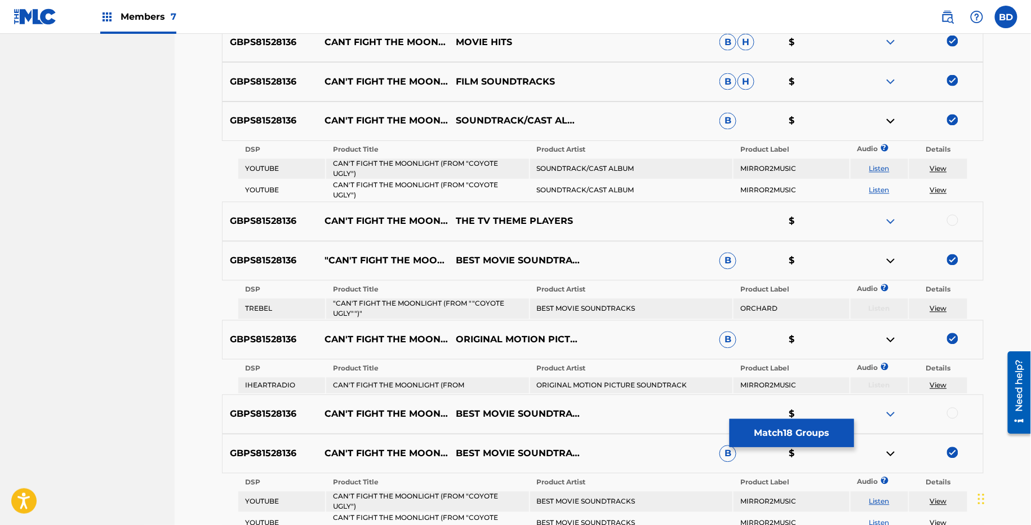
scroll to position [792, 0]
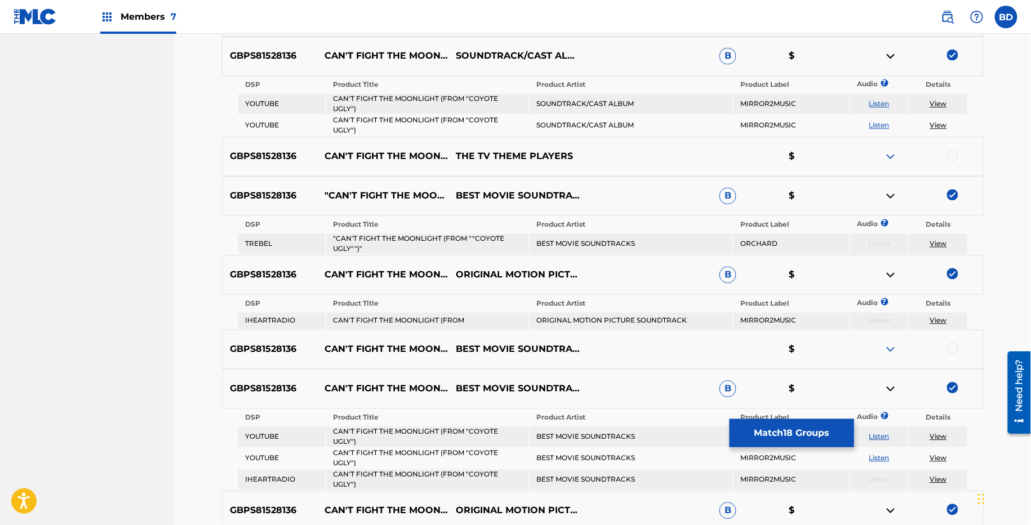
click at [890, 54] on img at bounding box center [891, 57] width 14 height 14
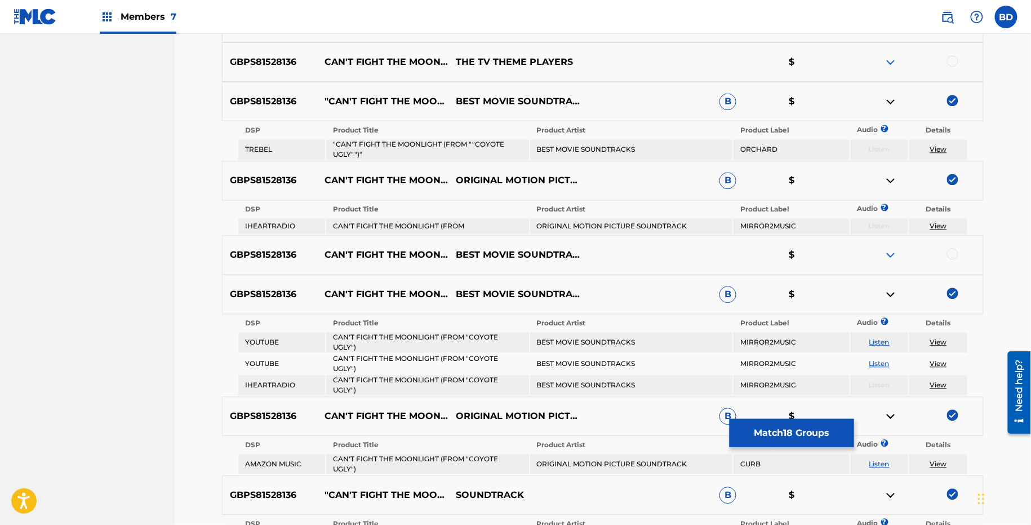
scroll to position [835, 0]
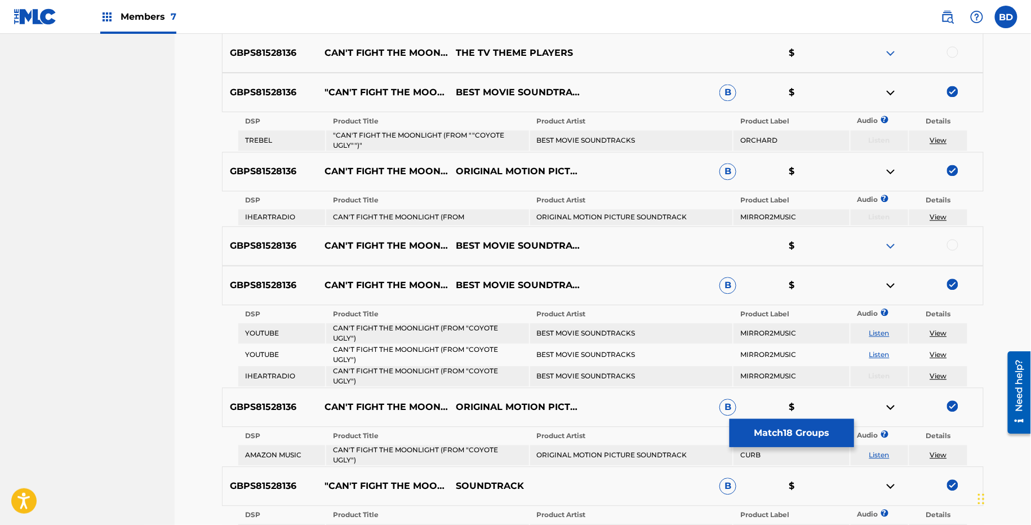
click at [888, 92] on img at bounding box center [891, 93] width 14 height 14
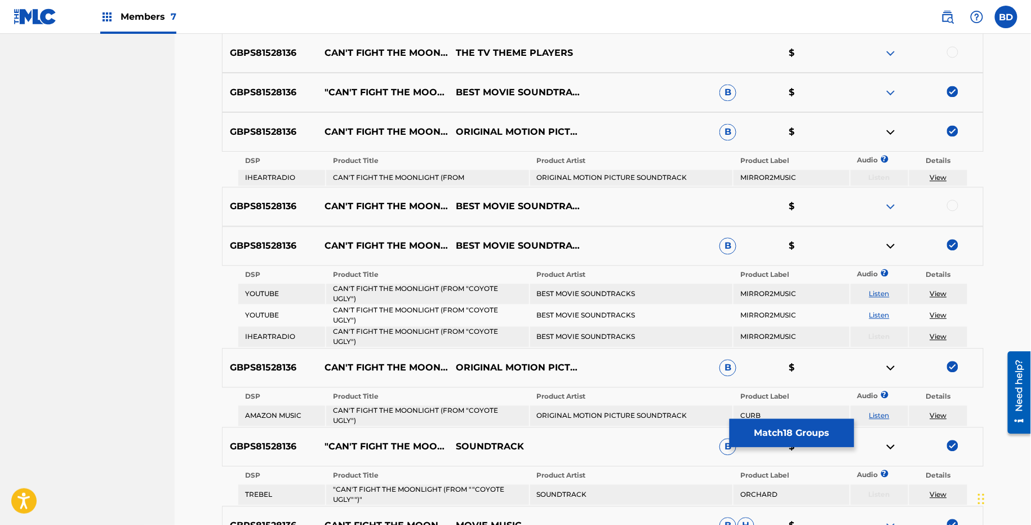
click at [890, 134] on img at bounding box center [891, 132] width 14 height 14
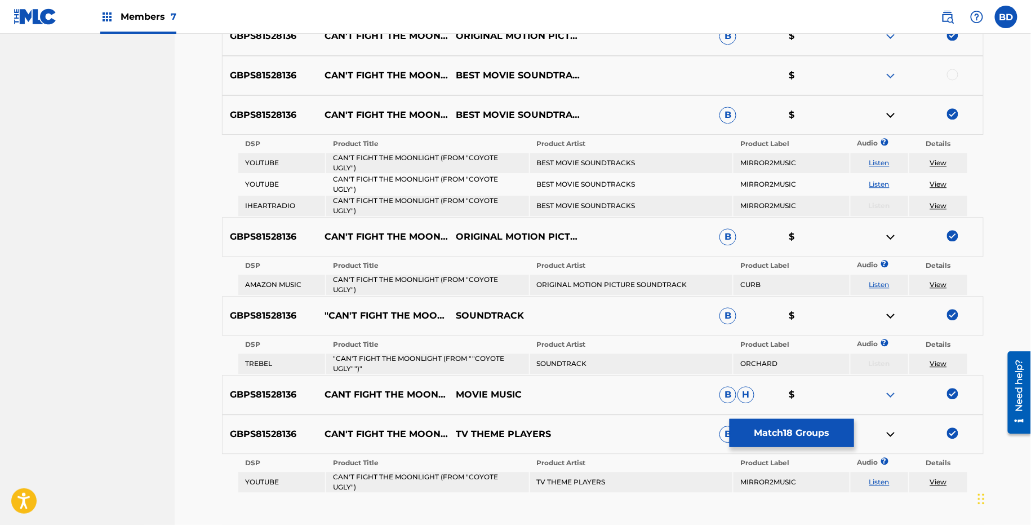
scroll to position [902, 0]
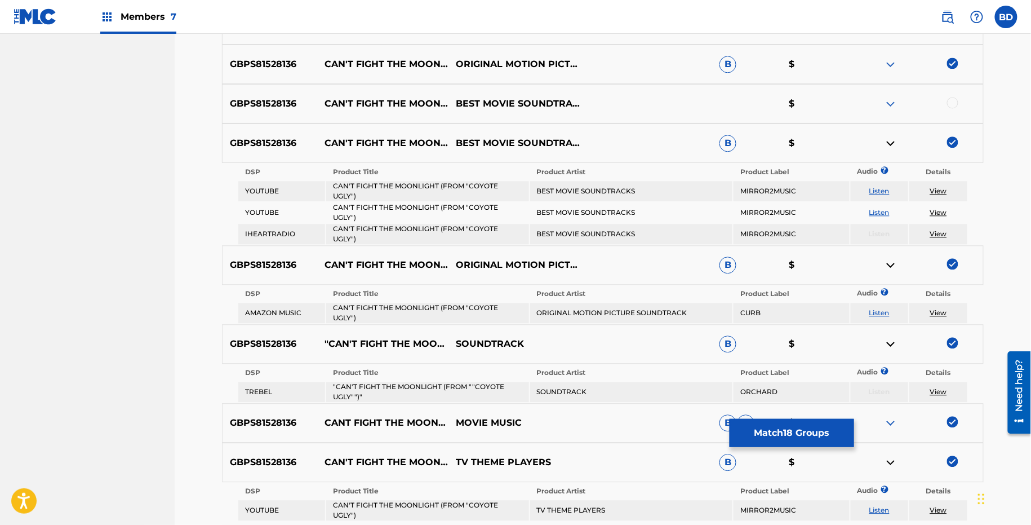
click at [894, 60] on img at bounding box center [891, 64] width 14 height 14
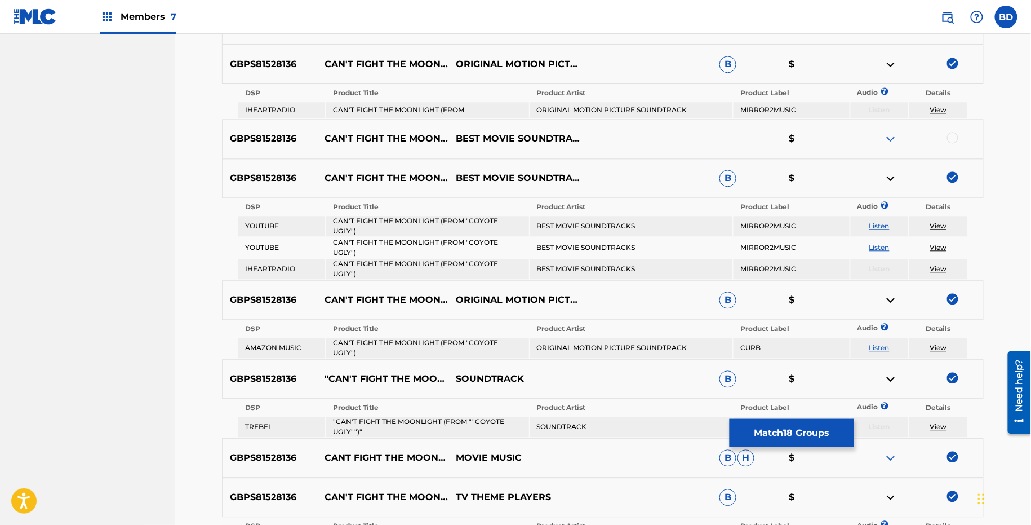
click at [885, 62] on img at bounding box center [891, 64] width 14 height 14
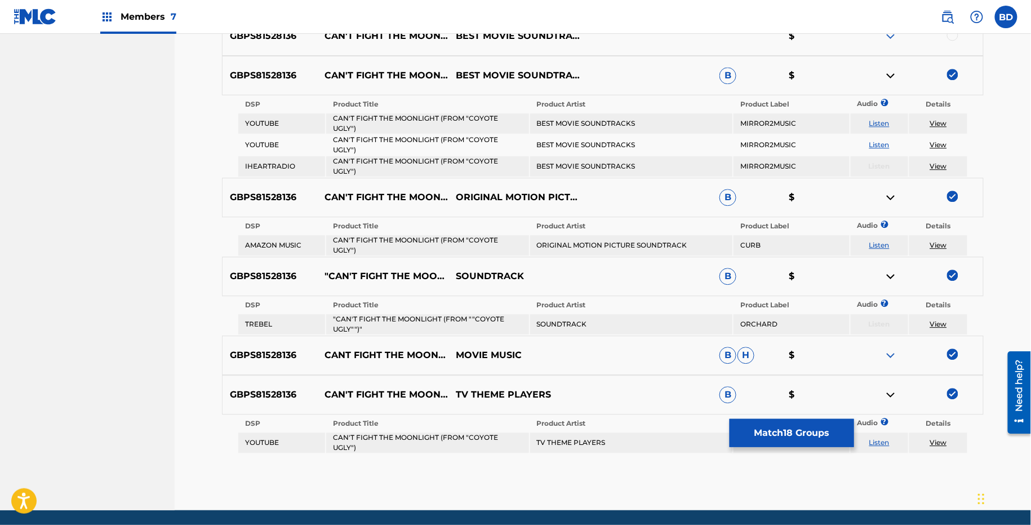
scroll to position [985, 0]
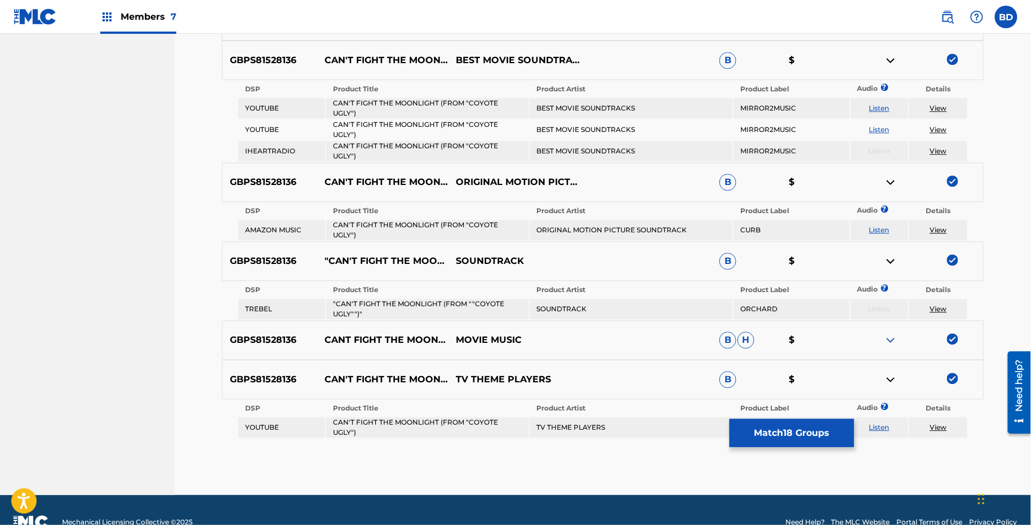
click at [890, 61] on img at bounding box center [891, 61] width 14 height 14
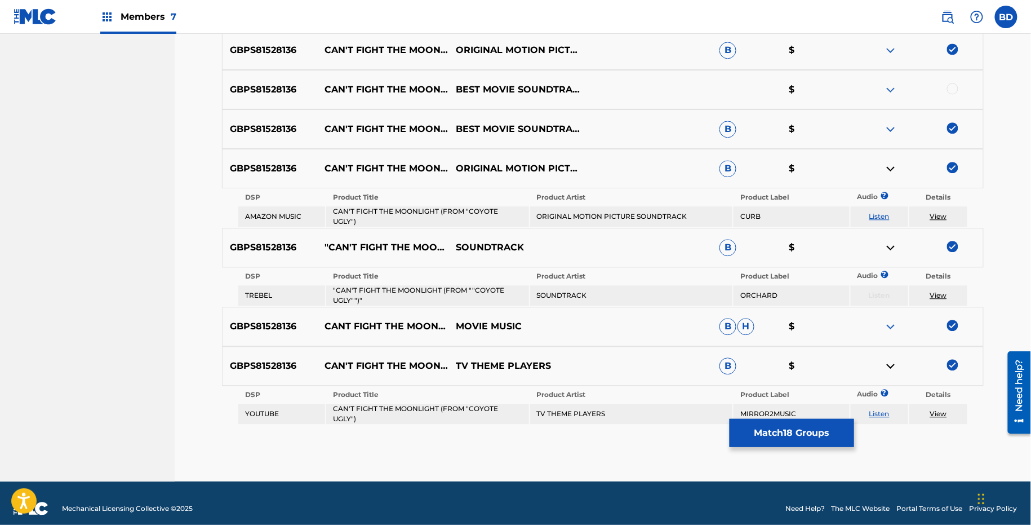
click at [889, 165] on img at bounding box center [891, 169] width 14 height 14
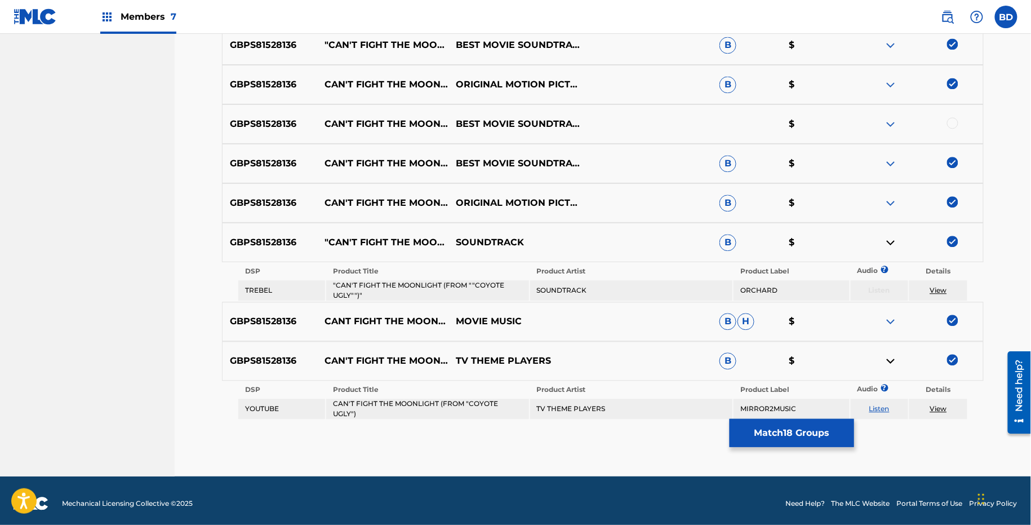
click at [890, 240] on img at bounding box center [891, 243] width 14 height 14
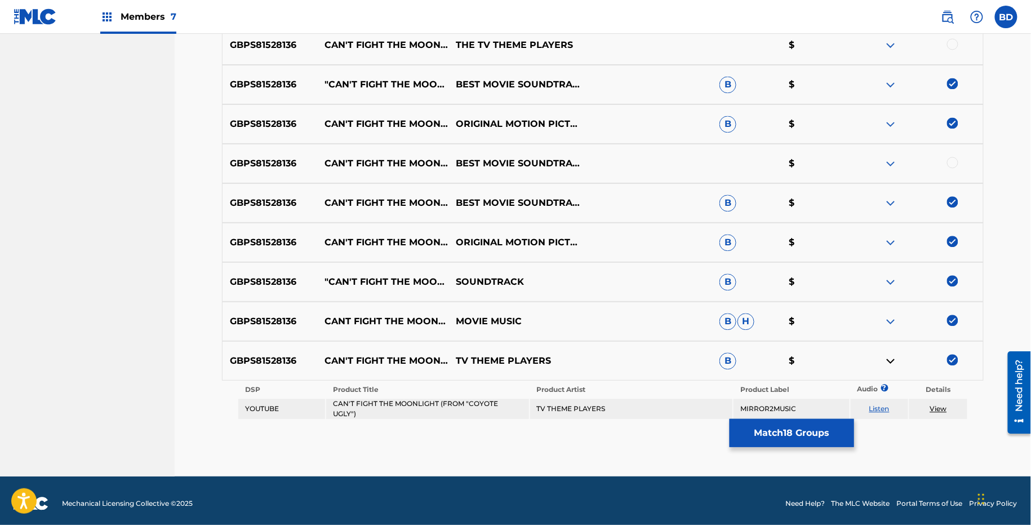
click at [890, 358] on img at bounding box center [891, 361] width 14 height 14
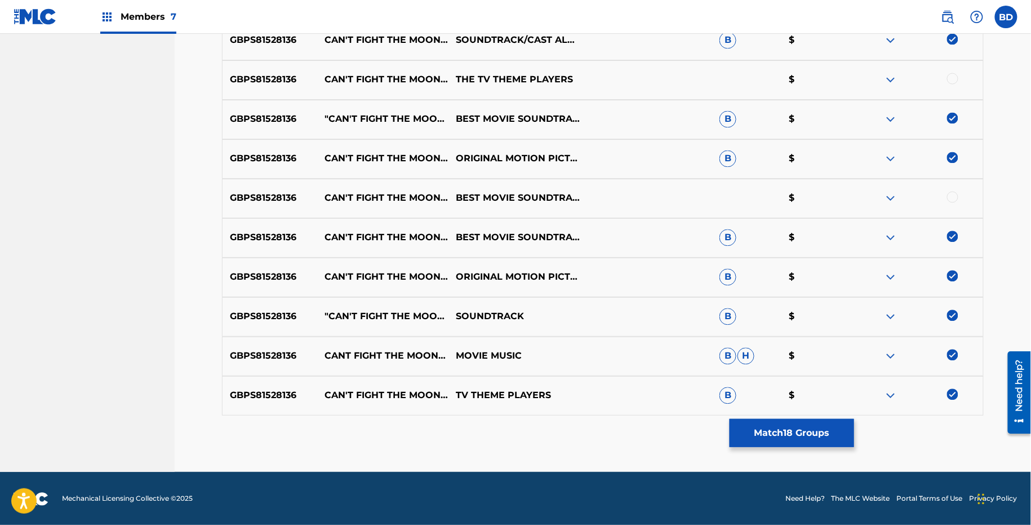
click at [898, 394] on img at bounding box center [891, 396] width 14 height 14
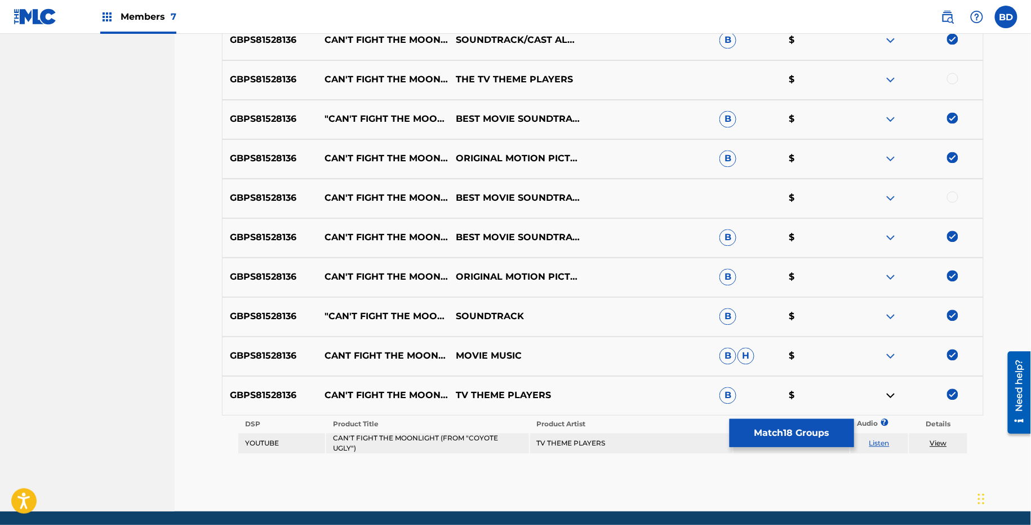
scroll to position [843, 0]
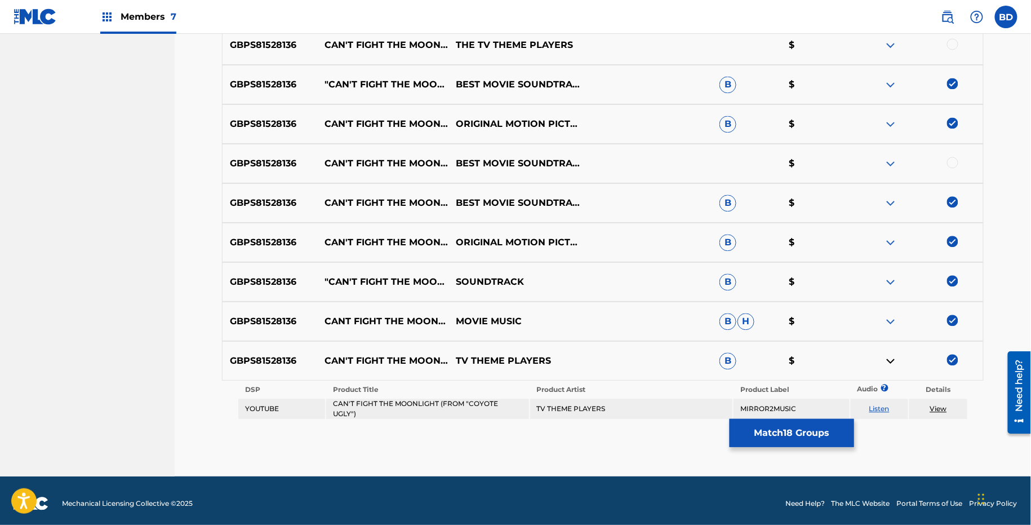
click at [896, 356] on img at bounding box center [891, 361] width 14 height 14
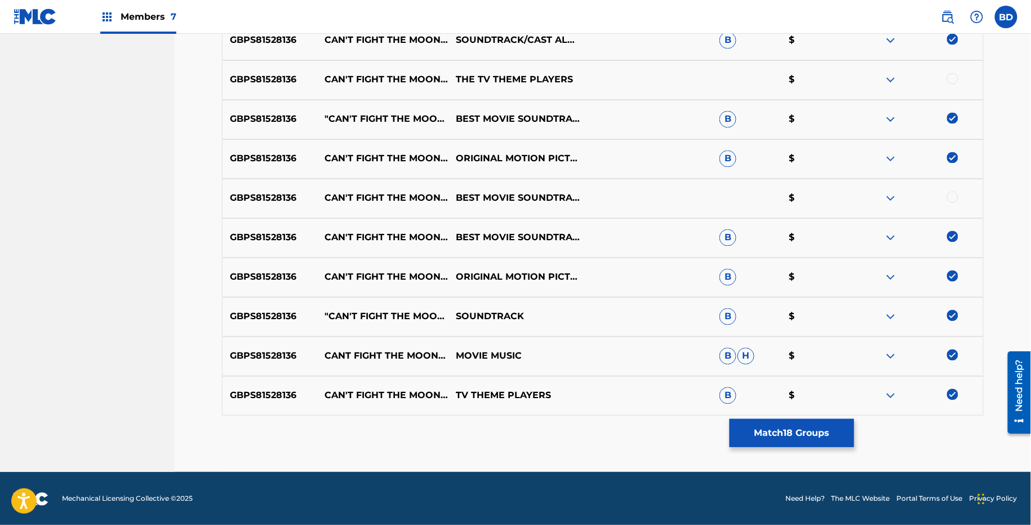
scroll to position [204, 0]
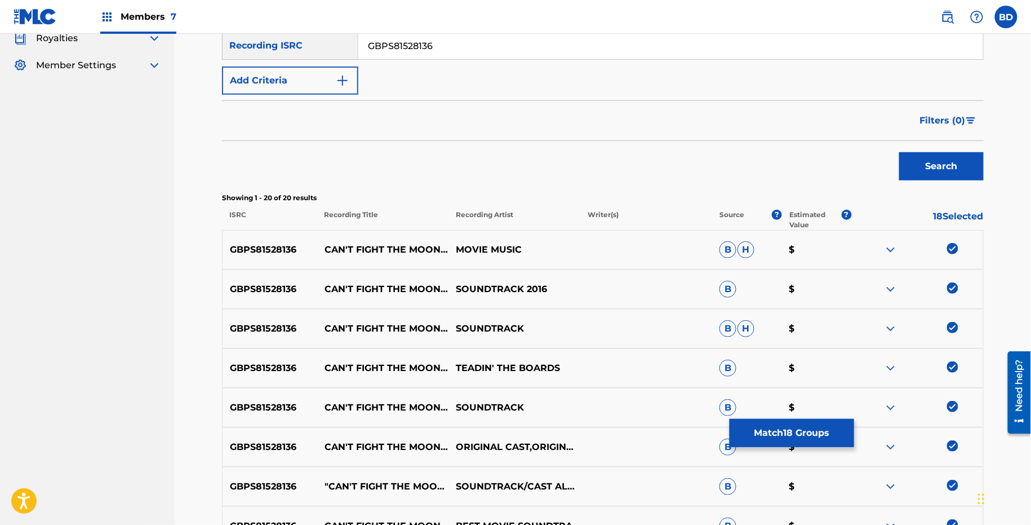
click at [765, 428] on button "Match 18 Groups" at bounding box center [792, 433] width 125 height 28
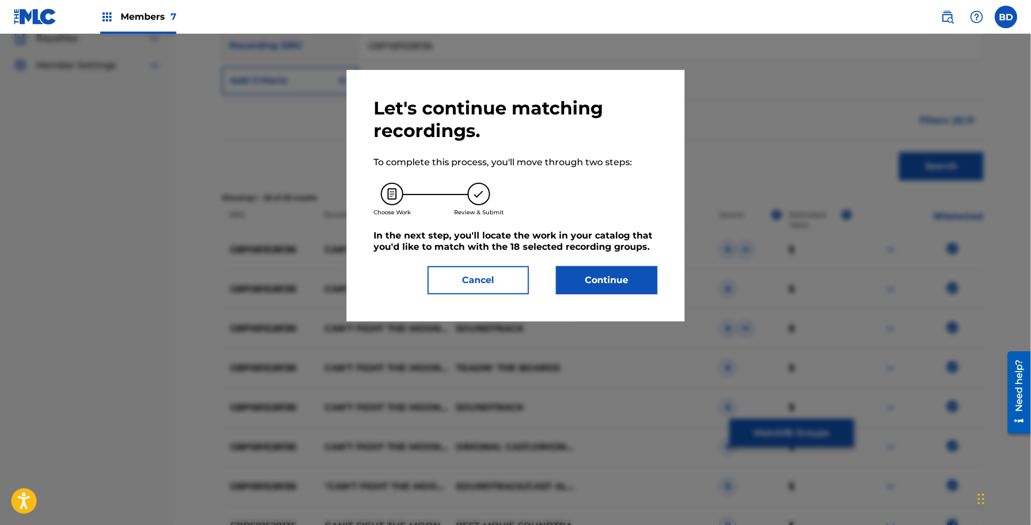
click at [605, 277] on button "Continue" at bounding box center [606, 280] width 101 height 28
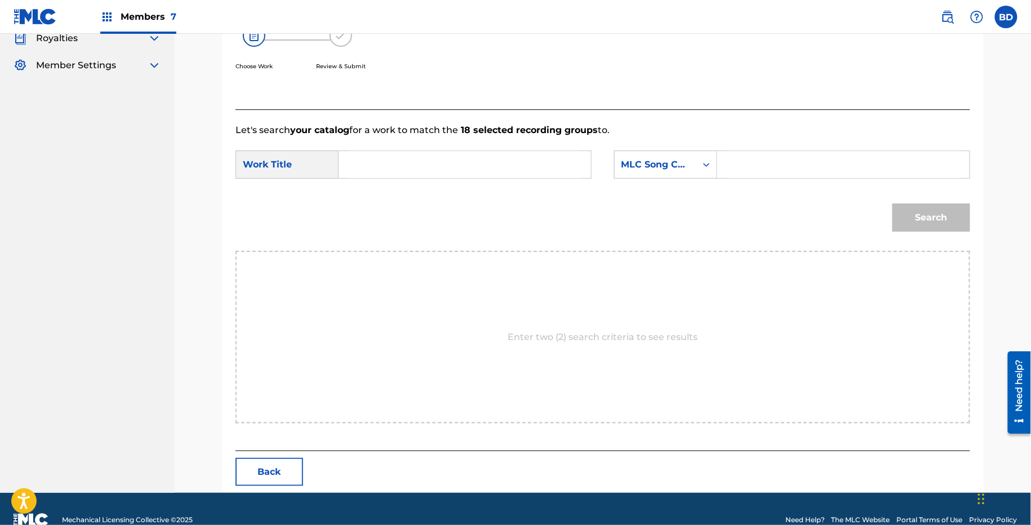
click at [779, 151] on input "Search Form" at bounding box center [843, 164] width 233 height 27
paste input "C21491"
type input "C21491"
click at [477, 166] on input "Search Form" at bounding box center [464, 164] width 233 height 27
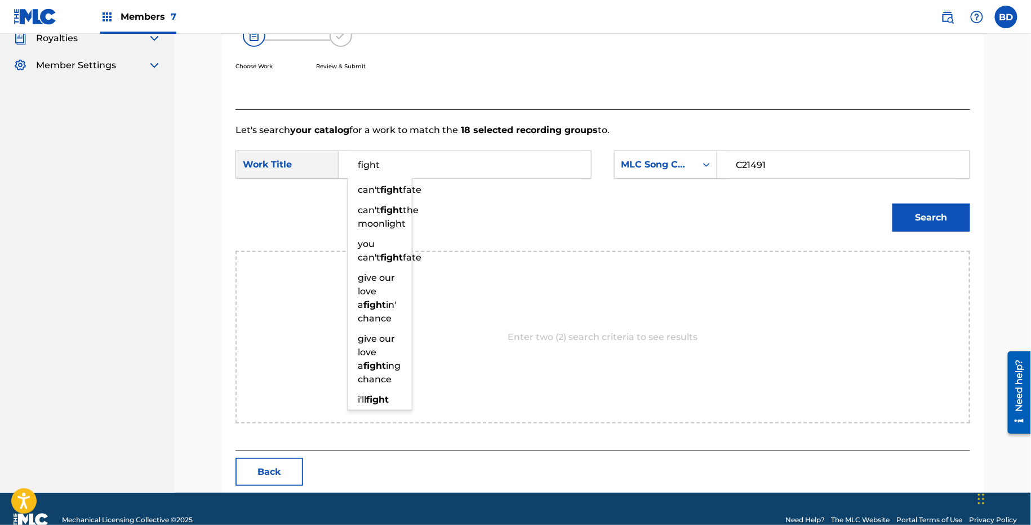
type input "fight"
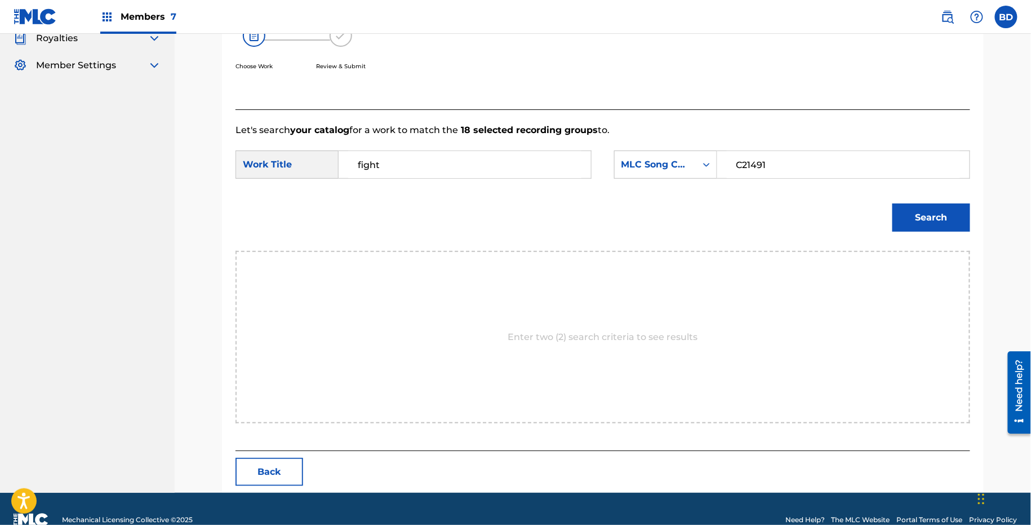
click at [933, 220] on button "Search" at bounding box center [932, 217] width 78 height 28
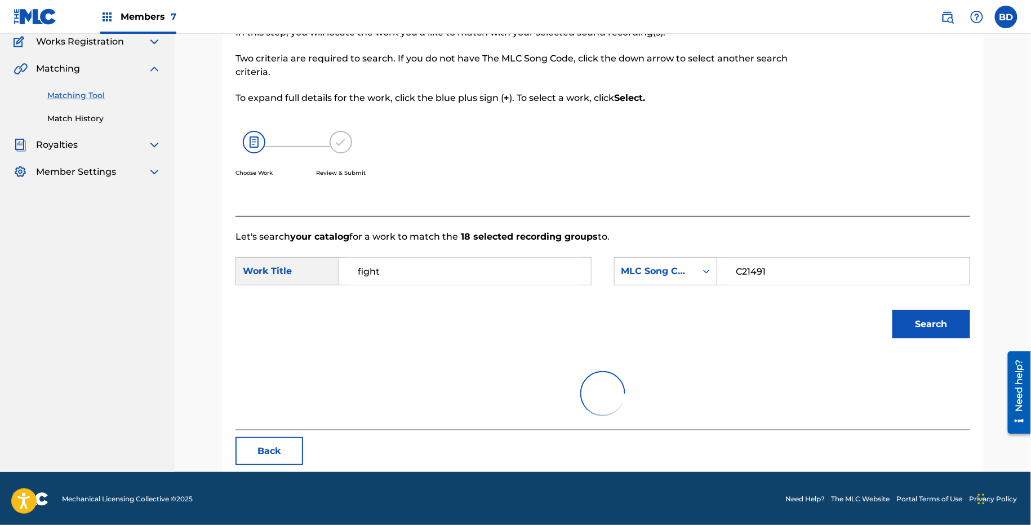
scroll to position [191, 0]
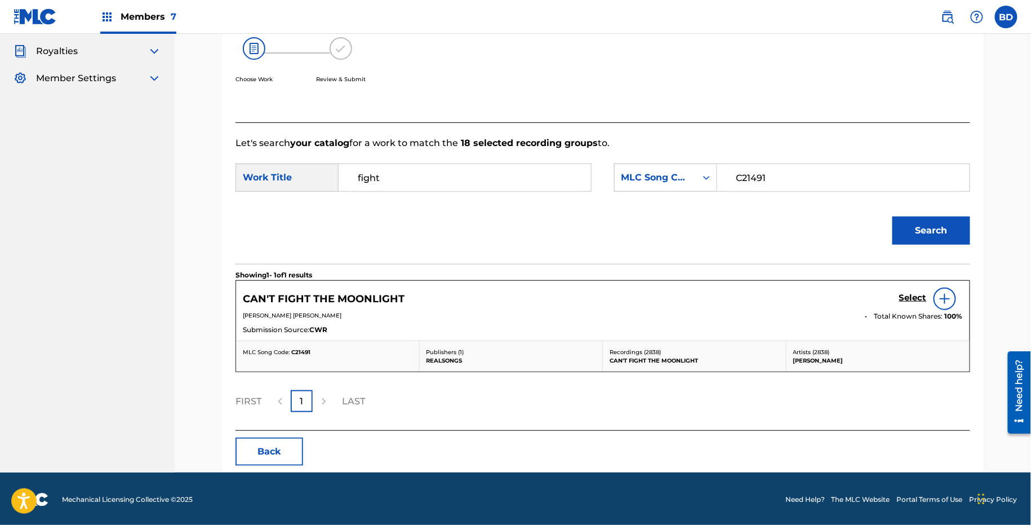
click at [907, 303] on link "Select" at bounding box center [914, 299] width 28 height 12
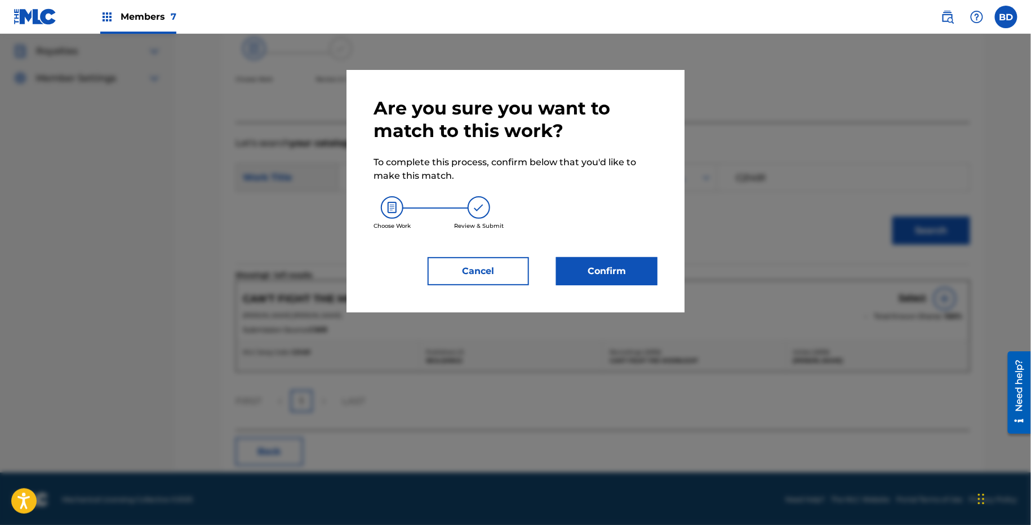
click at [630, 278] on button "Confirm" at bounding box center [606, 271] width 101 height 28
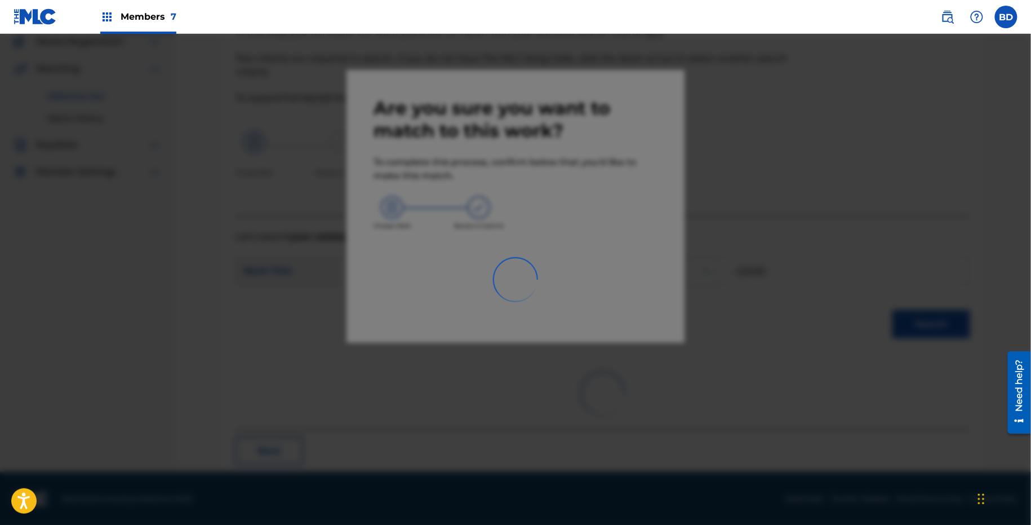
scroll to position [29, 0]
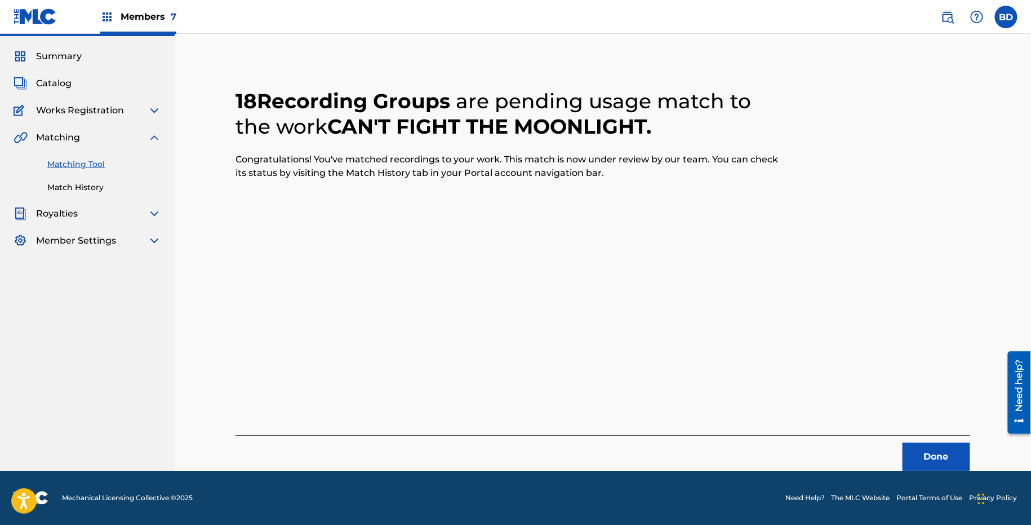
click at [68, 186] on link "Match History" at bounding box center [104, 187] width 114 height 12
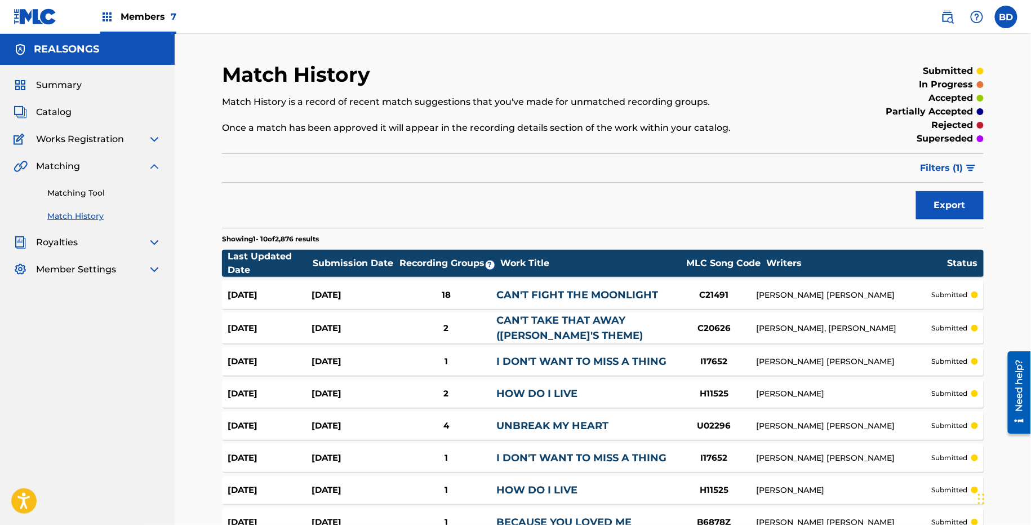
click at [521, 295] on link "CAN'T FIGHT THE MOONLIGHT" at bounding box center [578, 295] width 162 height 12
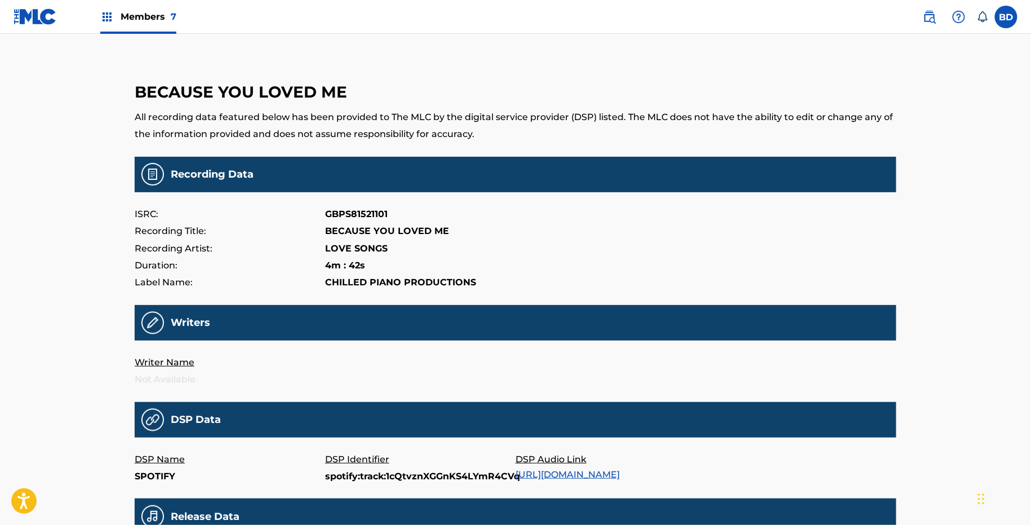
click at [357, 476] on p "spotify:track:1cQtvznXGGnKS4LYmR4CVq" at bounding box center [420, 476] width 190 height 17
copy p "spotify:track:1cQtvznXGGnKS4LYmR4CVq"
click at [393, 469] on p "spotify:track:0cA8O1TV7QE2UURdPZD0sv" at bounding box center [420, 476] width 190 height 17
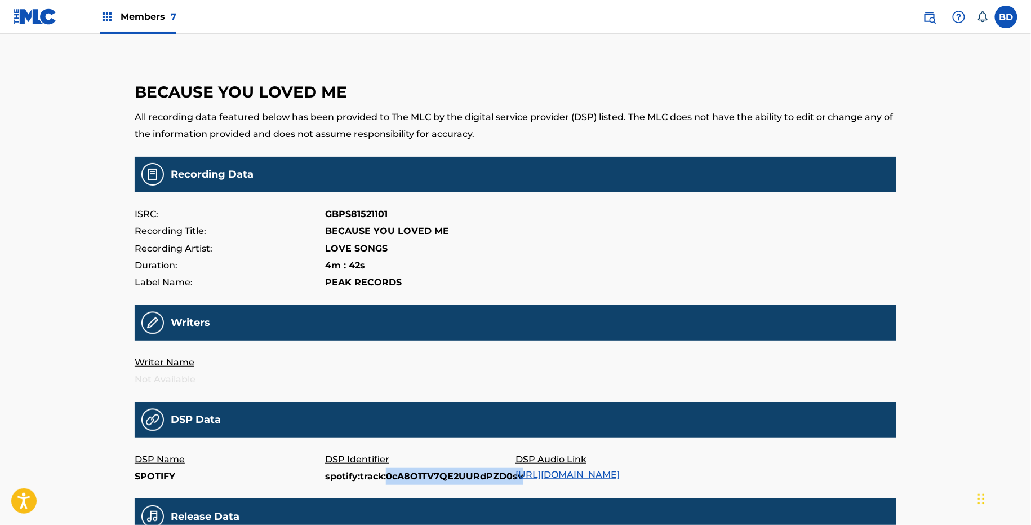
click at [393, 469] on p "spotify:track:0cA8O1TV7QE2UURdPZD0sv" at bounding box center [420, 476] width 190 height 17
copy p "spotify:track:0cA8O1TV7QE2UURdPZD0sv"
click at [364, 469] on p "spotify:track:6nvOkuQKTnHETM8Ju6DMrb" at bounding box center [420, 476] width 190 height 17
click at [362, 476] on p "spotify:track:6nvOkuQKTnHETM8Ju6DMrb" at bounding box center [420, 476] width 190 height 17
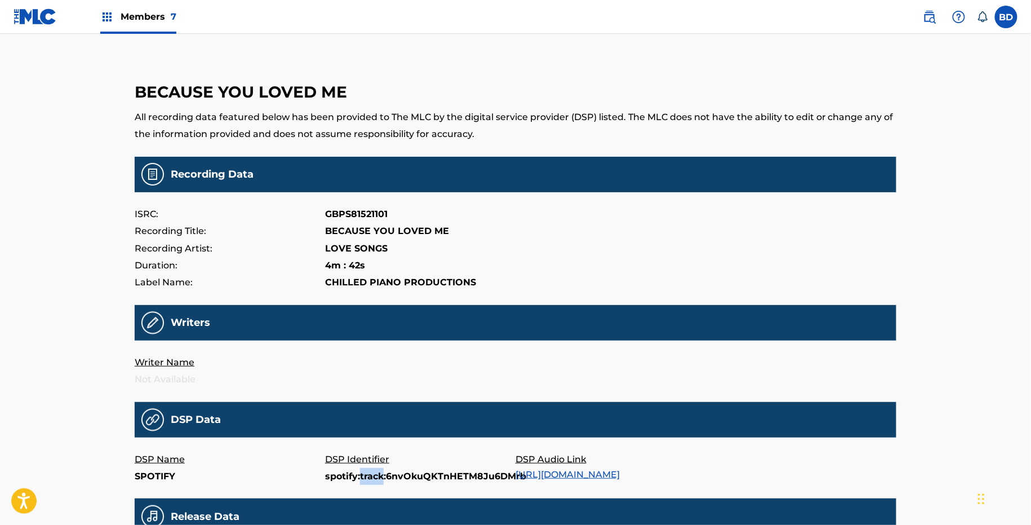
click at [362, 476] on p "spotify:track:6nvOkuQKTnHETM8Ju6DMrb" at bounding box center [420, 476] width 190 height 17
copy p "spotify:track:6nvOkuQKTnHETM8Ju6DMrb"
click at [353, 477] on p "spotify:track:68tqzKTQ8lwAFZUPQS09Ff" at bounding box center [420, 476] width 190 height 17
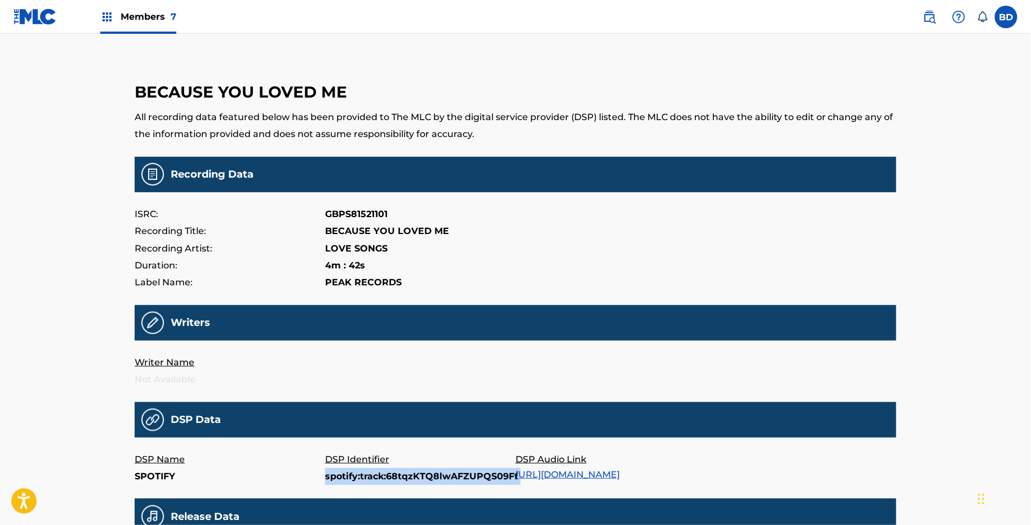
click at [353, 477] on p "spotify:track:68tqzKTQ8lwAFZUPQS09Ff" at bounding box center [420, 476] width 190 height 17
copy p "spotify:track:68tqzKTQ8lwAFZUPQS09Ff"
click at [420, 472] on p "spotify:track:6eU0Halt7hGOd6aIKwngv6" at bounding box center [420, 476] width 190 height 17
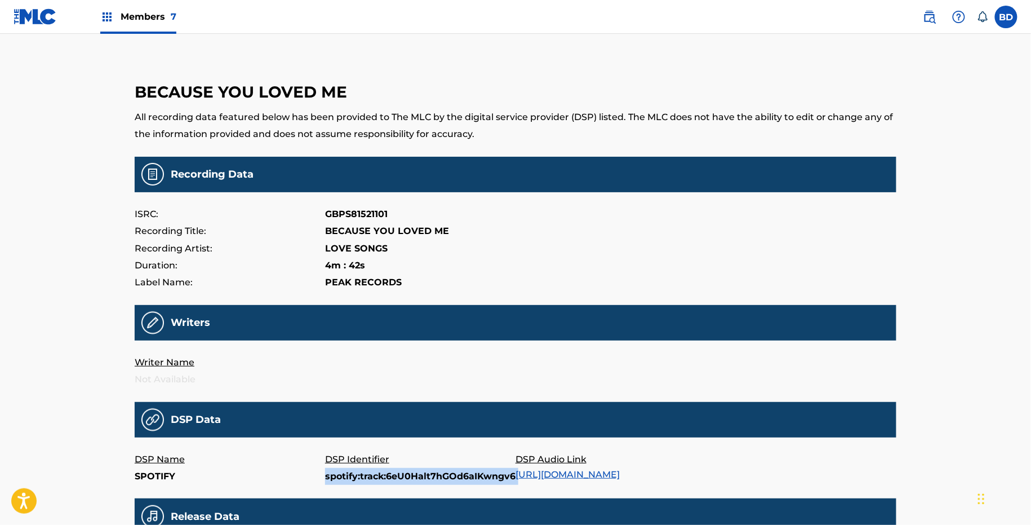
copy p "spotify:track:6eU0Halt7hGOd6aIKwngv6"
click at [441, 482] on p "spotify:track:2d8kjGGEYfGTs2kHcsitoE" at bounding box center [420, 476] width 190 height 17
copy p "spotify:track:2d8kjGGEYfGTs2kHcsitoE"
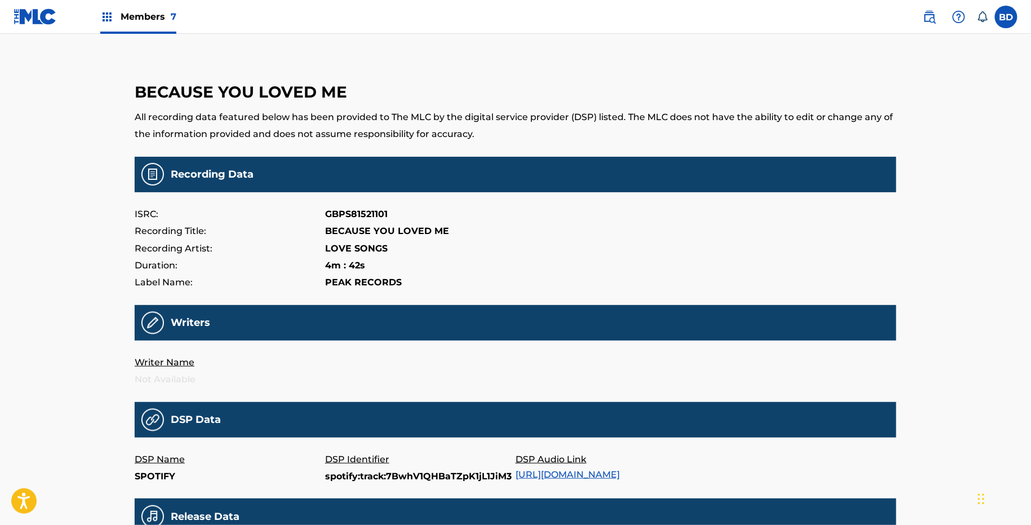
click at [342, 481] on p "spotify:track:7BwhV1QHBaTZpK1jL1JiM3" at bounding box center [420, 476] width 190 height 17
copy p "spotify:track:7BwhV1QHBaTZpK1jL1JiM3"
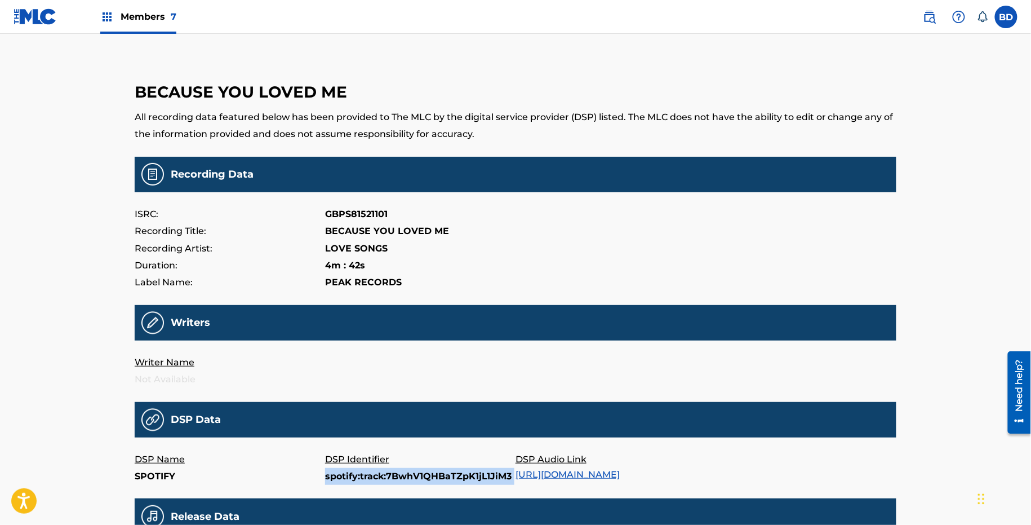
copy p "spotify:track:7BwhV1QHBaTZpK1jL1JiM3"
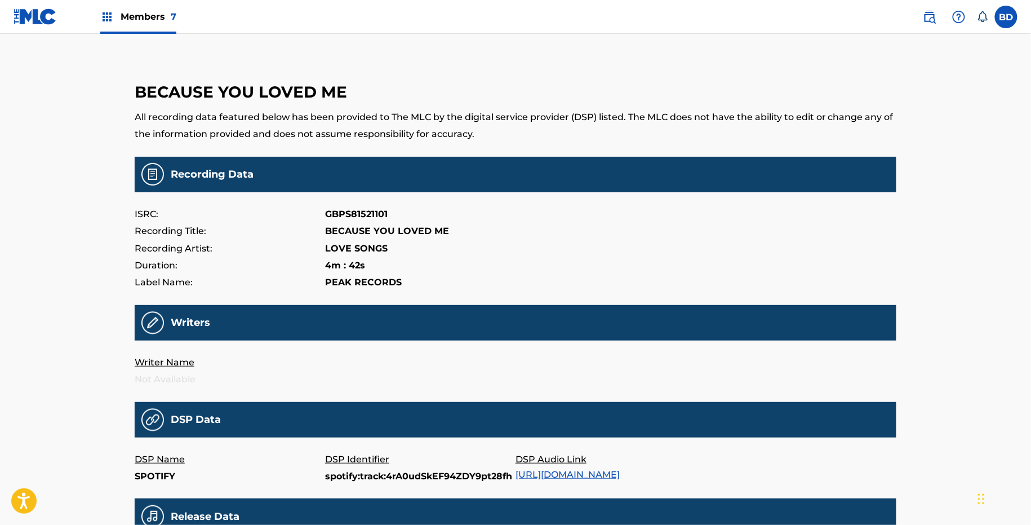
click at [349, 480] on p "spotify:track:4rA0udSkEF94ZDY9pt28fh" at bounding box center [420, 476] width 190 height 17
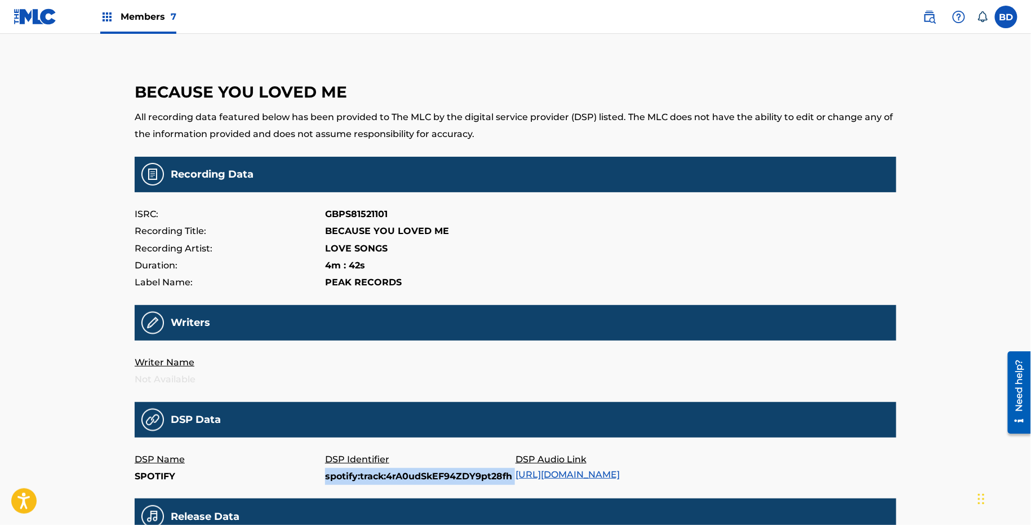
copy p "spotify:track:4rA0udSkEF94ZDY9pt28fh"
click at [392, 487] on main "BECAUSE YOU LOVED ME All recording data featured below has been provided to The…" at bounding box center [516, 373] width 762 height 622
click at [392, 473] on p "spotify:track:4rJ93XeyOeqvvhRxP9pXHx" at bounding box center [420, 476] width 190 height 17
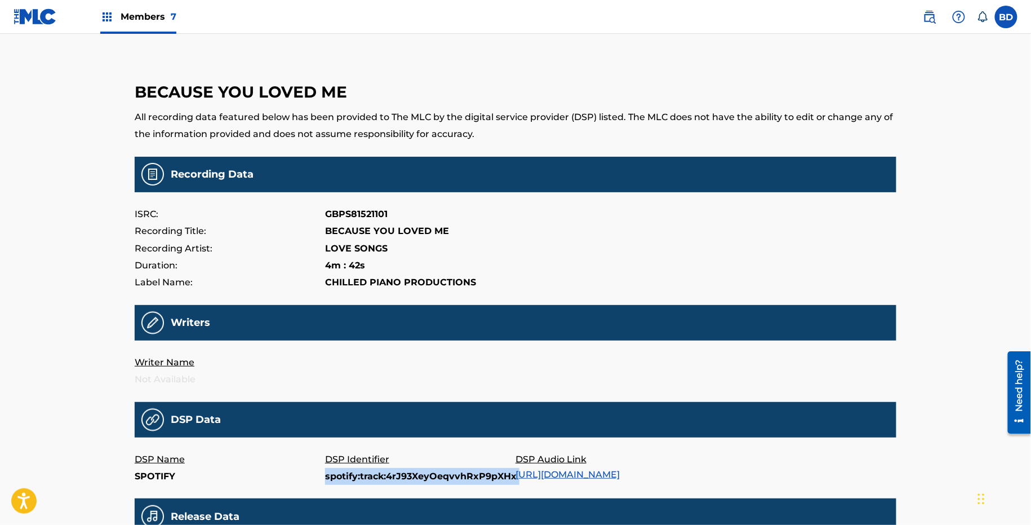
copy p "spotify:track:4rJ93XeyOeqvvhRxP9pXHx"
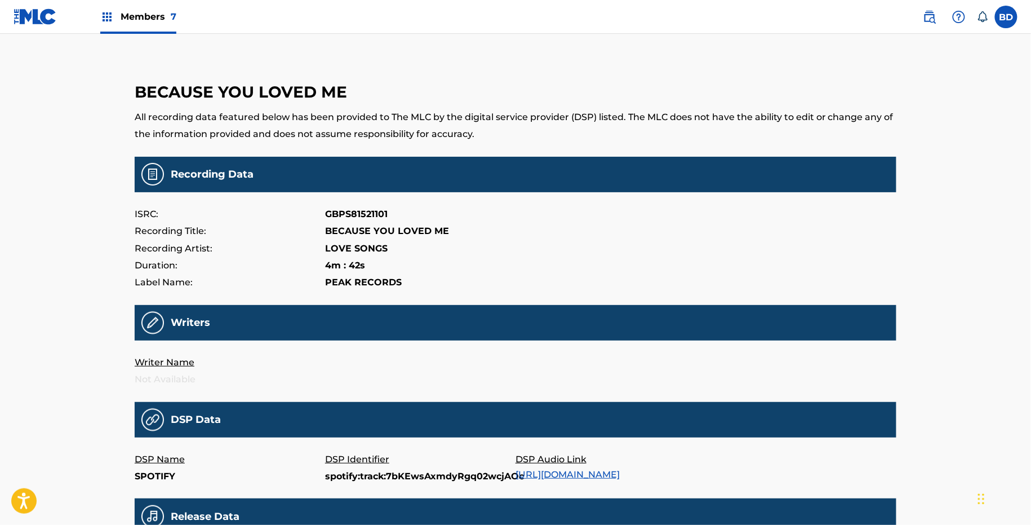
click at [361, 476] on p "spotify:track:7bKEwsAxmdyRgq02wcjAOc" at bounding box center [420, 476] width 190 height 17
copy p "spotify:track:7bKEwsAxmdyRgq02wcjAOc"
click at [370, 474] on p "spotify:track:3HhjCpnQPUOw9238ptDonE" at bounding box center [420, 476] width 190 height 17
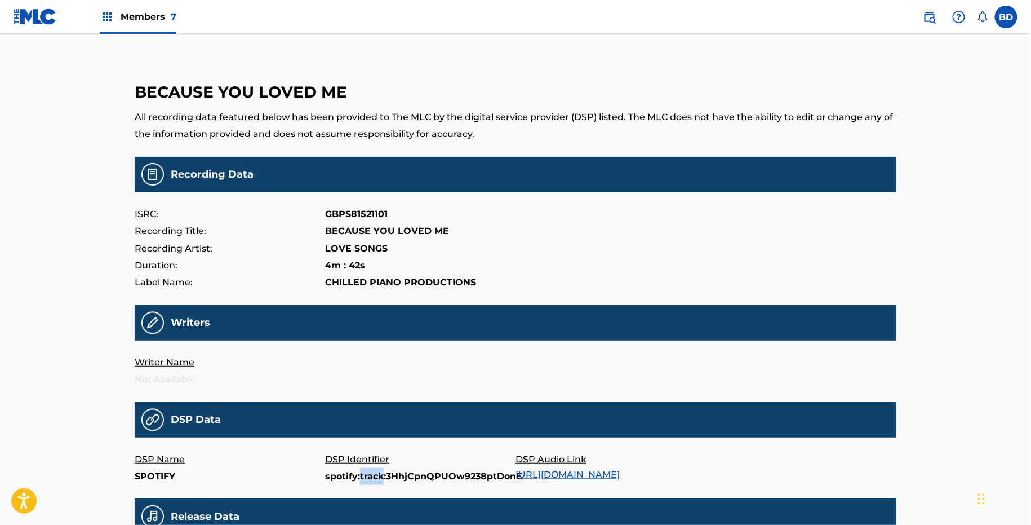
click at [370, 474] on p "spotify:track:3HhjCpnQPUOw9238ptDonE" at bounding box center [420, 476] width 190 height 17
copy p "spotify:track:3HhjCpnQPUOw9238ptDonE"
click at [342, 480] on p "spotify:track:7BDz91M5gFw9yWC5YGOwiw" at bounding box center [420, 476] width 190 height 17
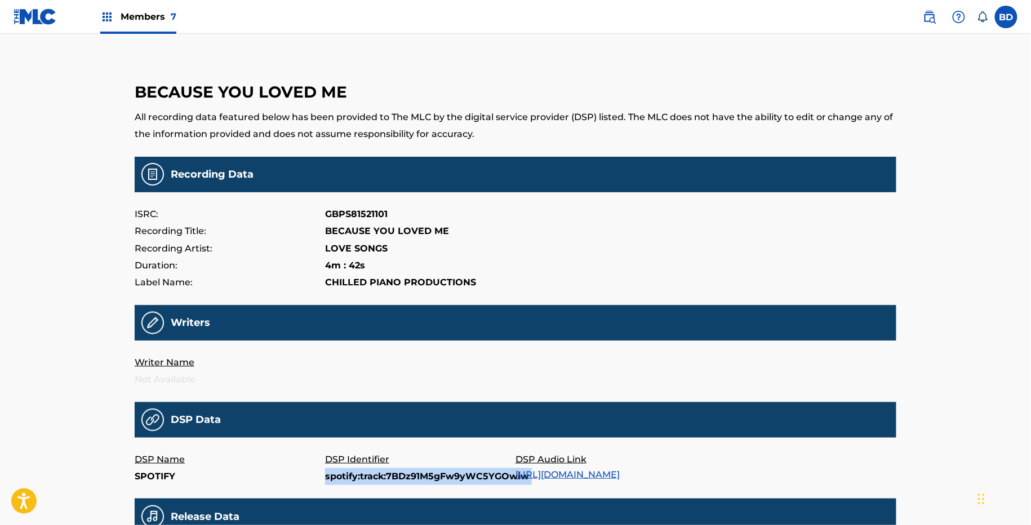
click at [342, 480] on p "spotify:track:7BDz91M5gFw9yWC5YGOwiw" at bounding box center [420, 476] width 190 height 17
copy p "spotify:track:7BDz91M5gFw9yWC5YGOwiw"
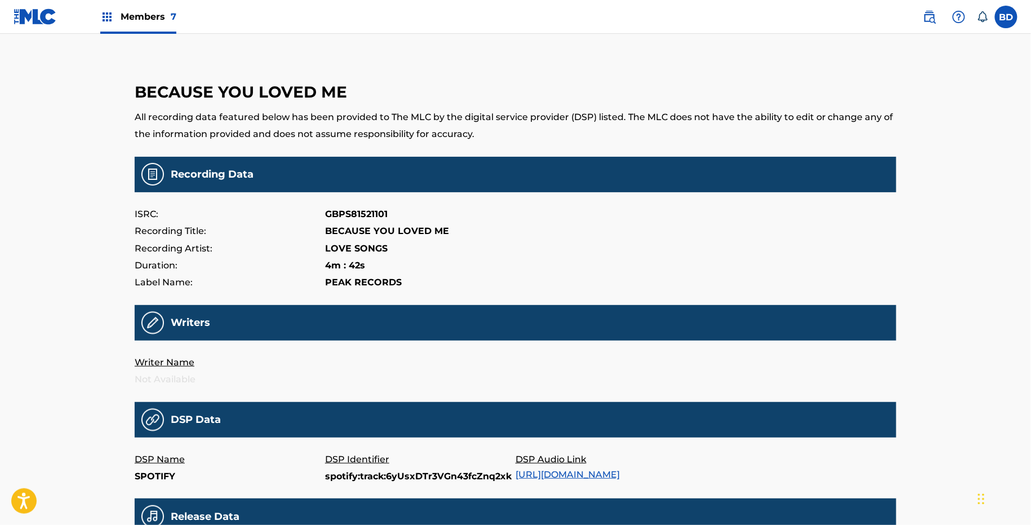
click at [433, 475] on p "spotify:track:6yUsxDTr3VGn43fcZnq2xk" at bounding box center [420, 476] width 190 height 17
copy p "spotify:track:6yUsxDTr3VGn43fcZnq2xk"
click at [340, 477] on p "spotify:track:1LOnlofssFWyzrmPqKDKYW" at bounding box center [420, 476] width 190 height 17
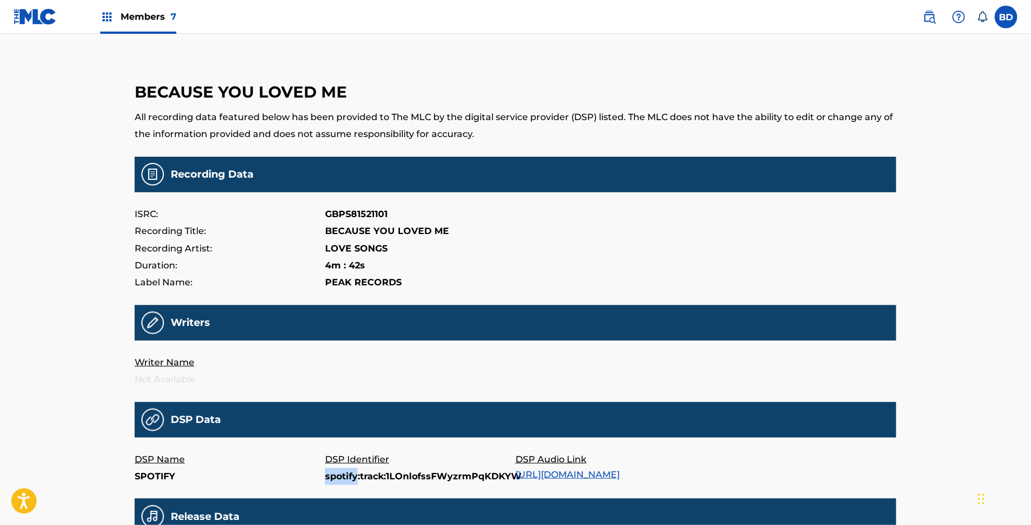
click at [340, 477] on p "spotify:track:1LOnlofssFWyzrmPqKDKYW" at bounding box center [420, 476] width 190 height 17
copy p "spotify:track:1LOnlofssFWyzrmPqKDKYW"
click at [363, 482] on p "spotify:track:1w9lKuqW4fIHWIKWPhNl5N" at bounding box center [420, 476] width 190 height 17
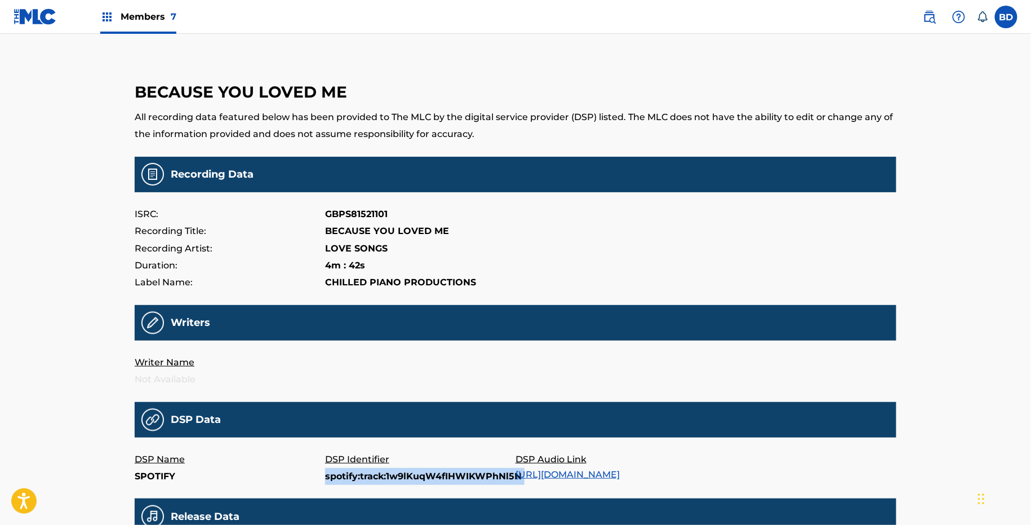
click at [363, 481] on p "spotify:track:1w9lKuqW4fIHWIKWPhNl5N" at bounding box center [420, 476] width 190 height 17
copy p "spotify:track:1w9lKuqW4fIHWIKWPhNl5N"
click at [349, 479] on p "spotify:track:6lRJuoJKl8TVKm3kONhX1m" at bounding box center [420, 476] width 190 height 17
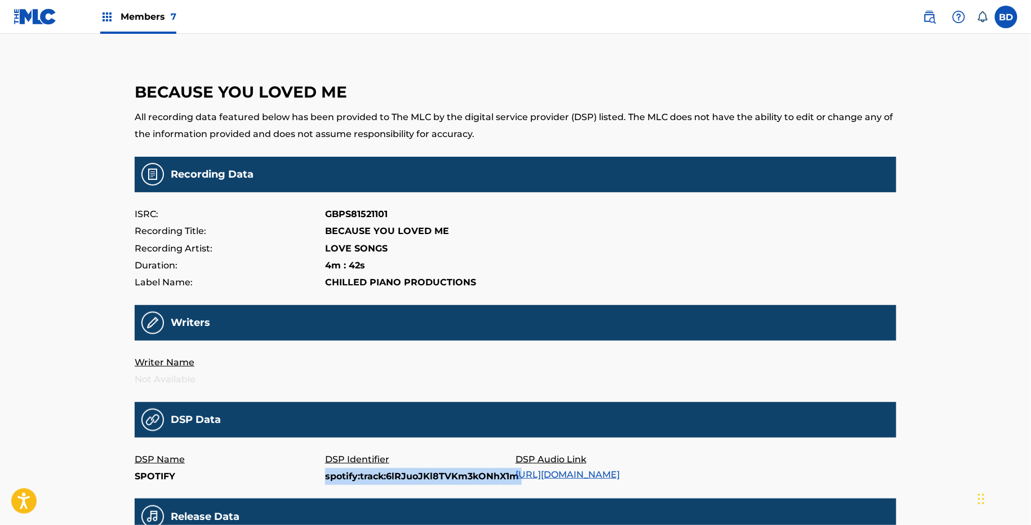
copy p "spotify:track:6lRJuoJKl8TVKm3kONhX1m"
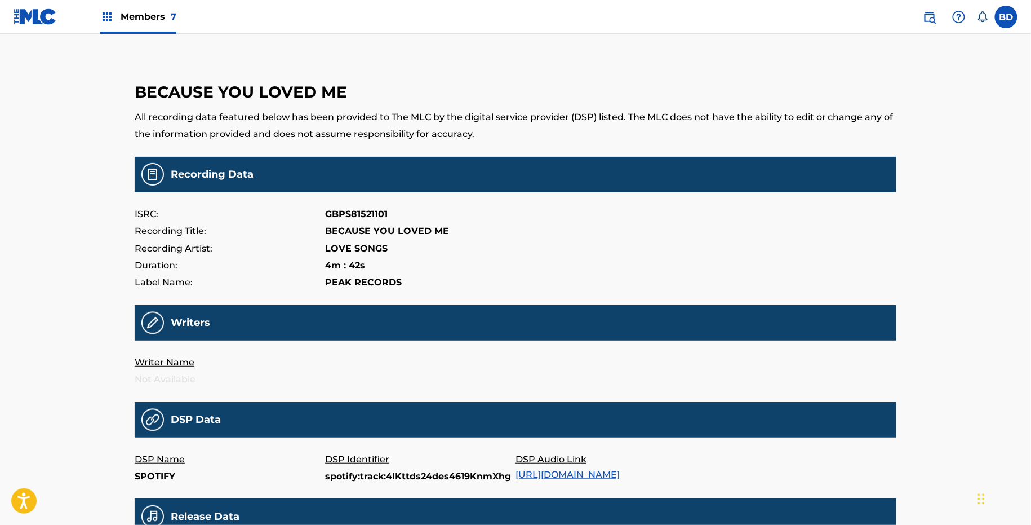
click at [381, 475] on p "spotify:track:4IKttds24des4619KnmXhg" at bounding box center [420, 476] width 190 height 17
copy p "spotify:track:4IKttds24des4619KnmXhg"
click at [416, 473] on p "spotify:track:3fkTFPDjYDgcKMvuYyCYff" at bounding box center [420, 476] width 190 height 17
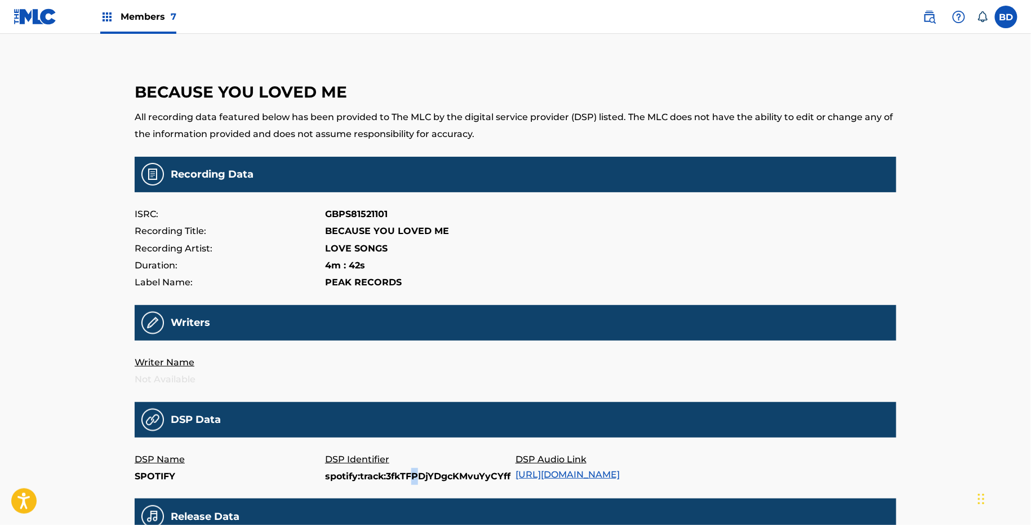
click at [416, 473] on p "spotify:track:3fkTFPDjYDgcKMvuYyCYff" at bounding box center [420, 476] width 190 height 17
click at [359, 482] on p "spotify:track:3fr9HtYTfz46EkEVf4F2aQ" at bounding box center [420, 476] width 190 height 17
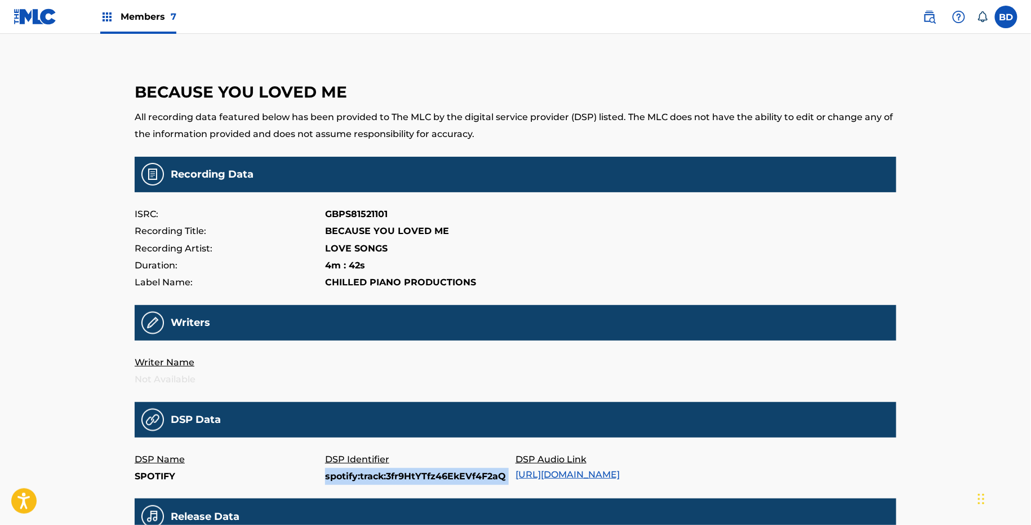
copy p "spotify:track:3fr9HtYTfz46EkEVf4F2aQ"
click at [363, 475] on p "spotify:track:481V52XSfHoyXvtQYLCDtU" at bounding box center [420, 476] width 190 height 17
copy p "spotify:track:481V52XSfHoyXvtQYLCDtU"
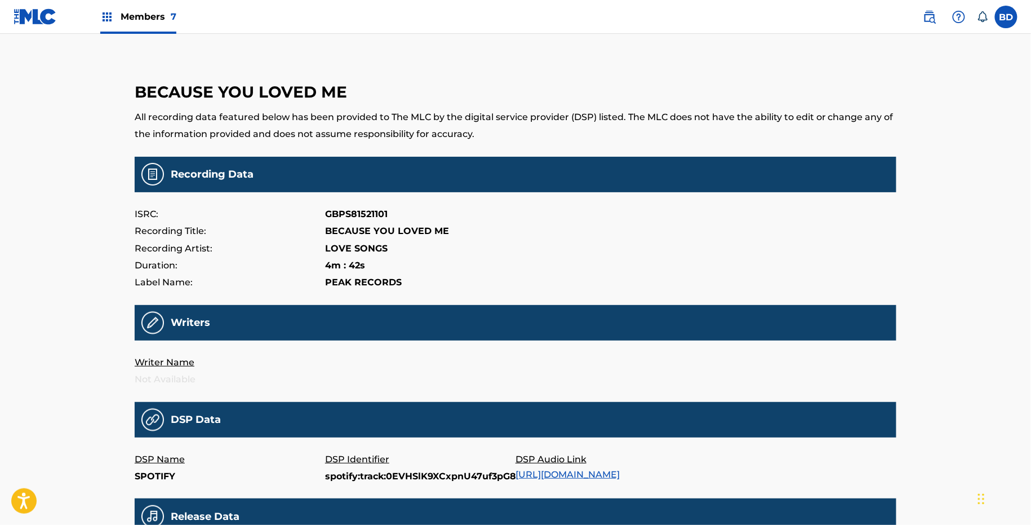
click at [442, 474] on p "spotify:track:0EVHSlK9XCxpnU47uf3pG8" at bounding box center [420, 476] width 190 height 17
copy p "spotify:track:0EVHSlK9XCxpnU47uf3pG8"
click at [380, 473] on p "spotify:track:0EnQZ66Zmf5ubDDs7n3IdU" at bounding box center [420, 476] width 190 height 17
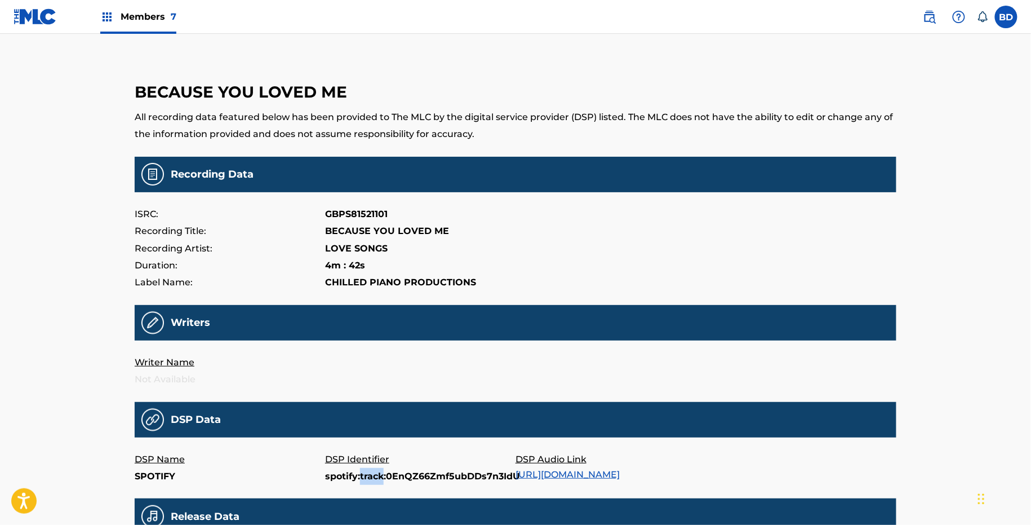
click at [380, 473] on p "spotify:track:0EnQZ66Zmf5ubDDs7n3IdU" at bounding box center [420, 476] width 190 height 17
copy p "spotify:track:0EnQZ66Zmf5ubDDs7n3IdU"
click at [372, 472] on p "spotify:track:1BpzIcKN0pQzLTNZPasQkh" at bounding box center [420, 476] width 190 height 17
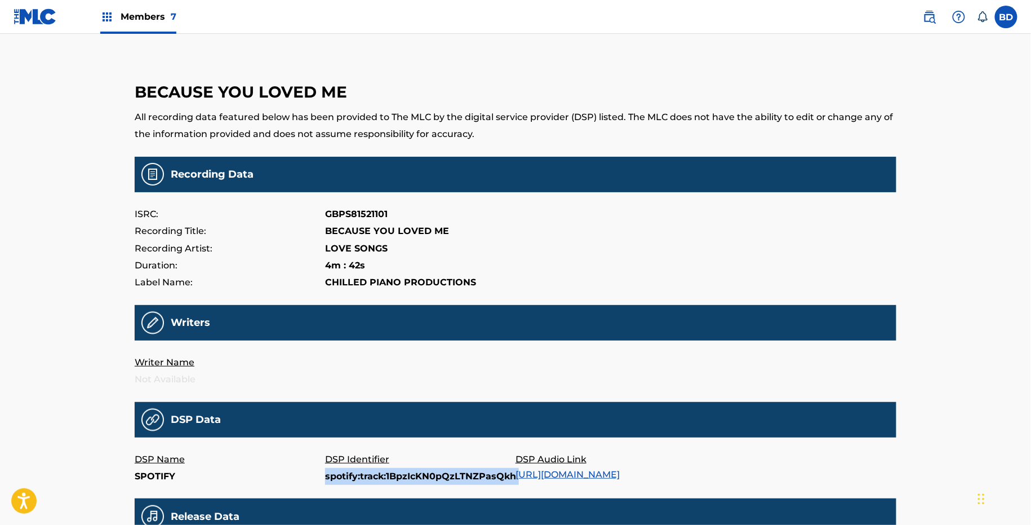
click at [372, 472] on p "spotify:track:1BpzIcKN0pQzLTNZPasQkh" at bounding box center [420, 476] width 190 height 17
copy p "spotify:track:1BpzIcKN0pQzLTNZPasQkh"
click at [397, 471] on p "spotify:track:6nTK99DkRTD69fI31fOSvD" at bounding box center [420, 476] width 190 height 17
click at [397, 472] on p "spotify:track:6nTK99DkRTD69fI31fOSvD" at bounding box center [420, 476] width 190 height 17
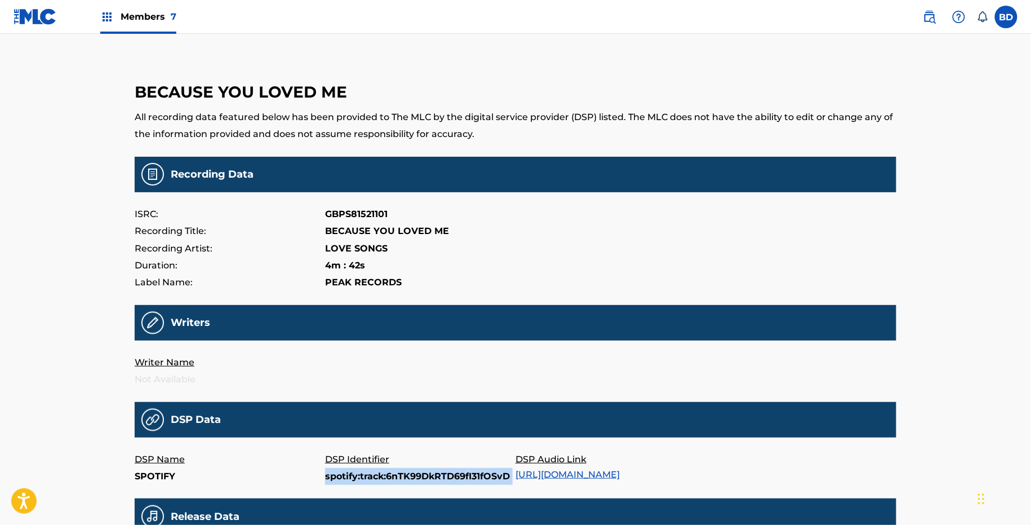
copy p "spotify:track:6nTK99DkRTD69fI31fOSvD"
click at [410, 470] on p "spotify:track:1ZrvGVV6ODuz9IZqATXeaP" at bounding box center [420, 476] width 190 height 17
copy p "spotify:track:1ZrvGVV6ODuz9IZqATXeaP"
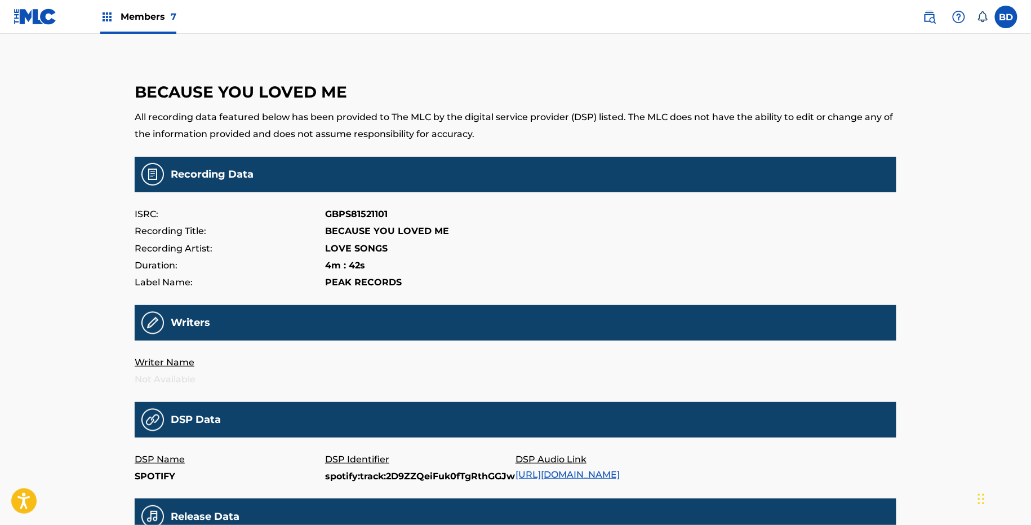
click at [362, 478] on p "spotify:track:2D9ZZQeiFuk0fTgRthGGJw" at bounding box center [420, 476] width 190 height 17
copy p "spotify:track:2D9ZZQeiFuk0fTgRthGGJw"
click at [425, 465] on p "DSP Identifier" at bounding box center [420, 459] width 190 height 17
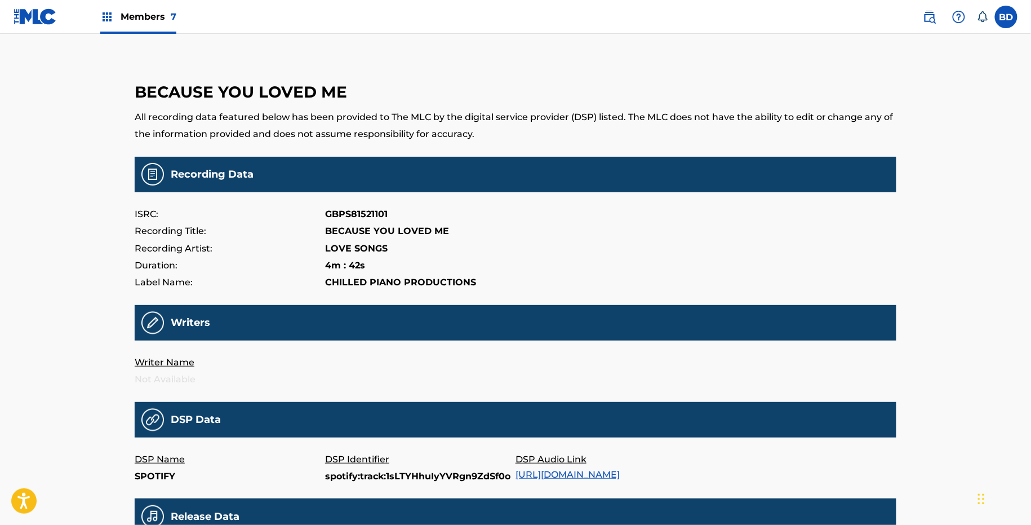
click at [425, 465] on p "DSP Identifier" at bounding box center [420, 459] width 190 height 17
click at [416, 477] on p "spotify:track:1sLTYHhuIyYVRgn9ZdSf0o" at bounding box center [420, 476] width 190 height 17
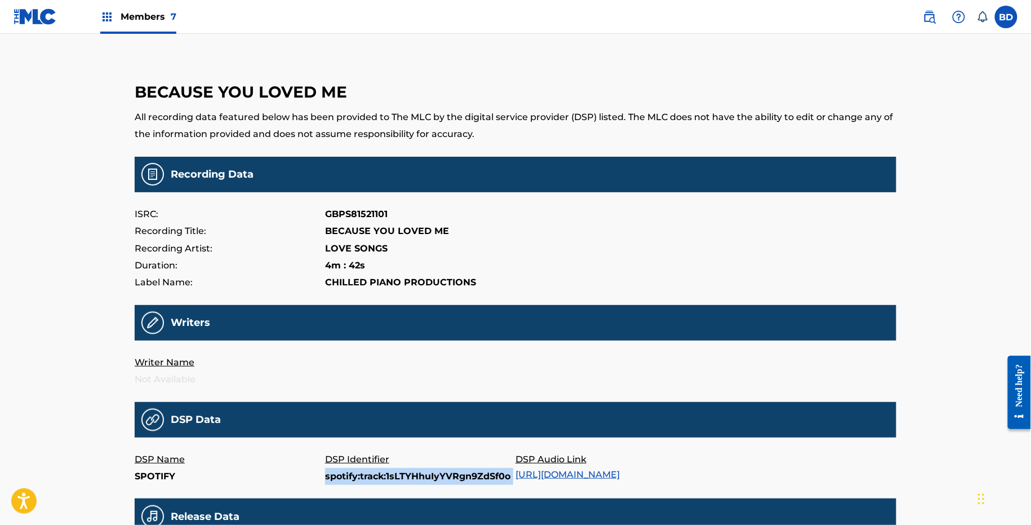
copy p "spotify:track:1sLTYHhuIyYVRgn9ZdSf0o"
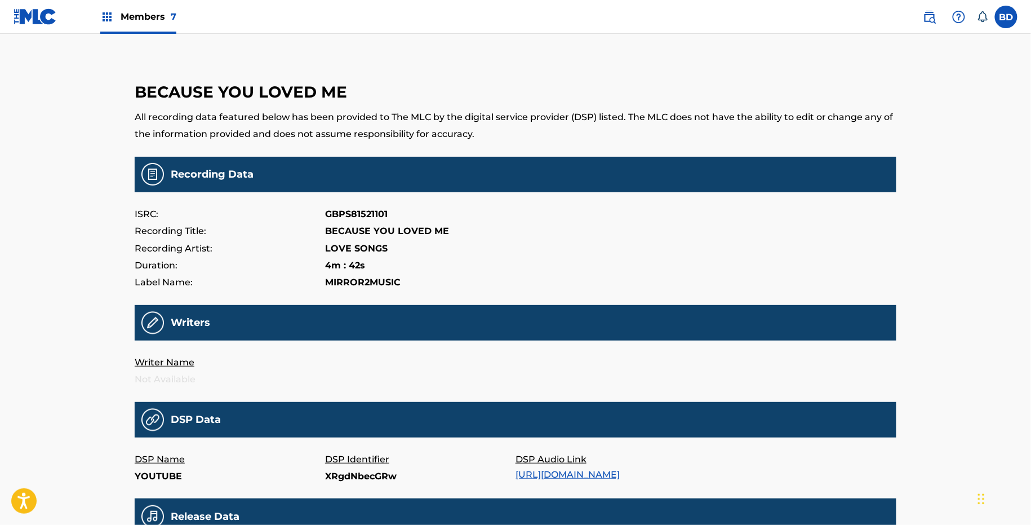
click at [343, 474] on p "XRgdNbecGRw" at bounding box center [420, 476] width 190 height 17
copy p "XRgdNbecGRw"
click at [337, 479] on p "XRgdNbecGRw" at bounding box center [420, 476] width 190 height 17
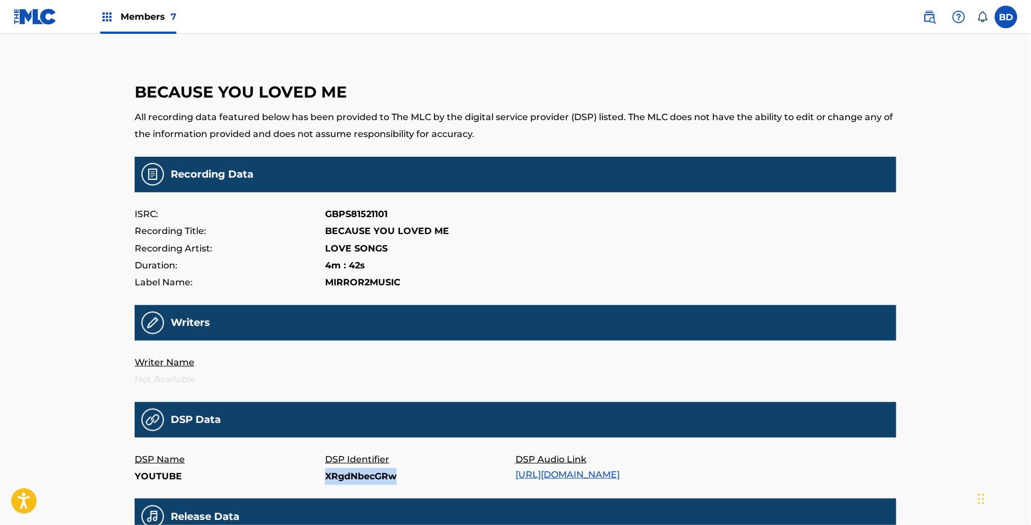
copy p "XRgdNbecGRw"
click at [357, 470] on p "B0BBLM2M2Z" at bounding box center [420, 476] width 190 height 17
copy p "B0BBLM2M2Z"
click at [355, 468] on p "B0BK734RZB" at bounding box center [420, 476] width 190 height 17
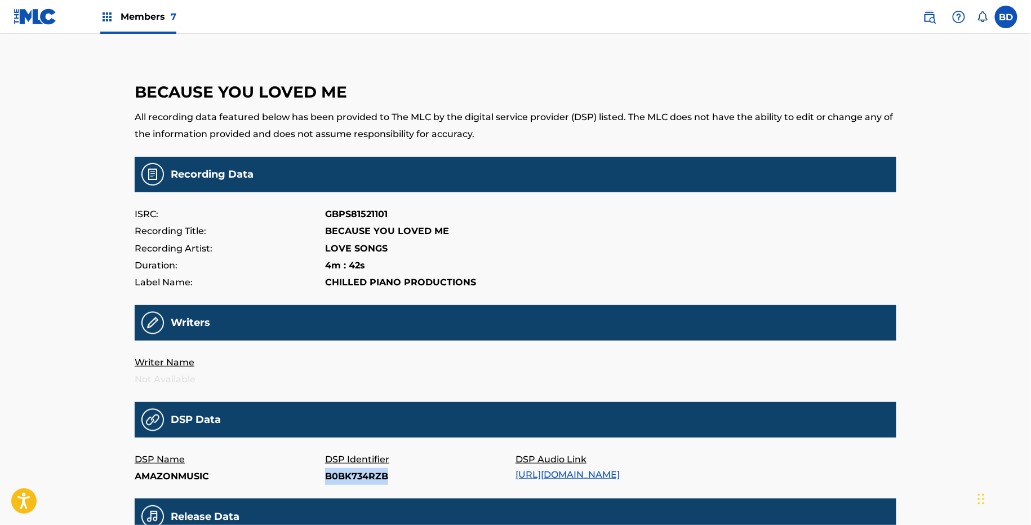
click at [355, 468] on p "B0BK734RZB" at bounding box center [420, 476] width 190 height 17
copy p "B0BK734RZB"
click at [340, 480] on p "B0BS6ZL6WB" at bounding box center [420, 476] width 190 height 17
copy p "B0BS6ZL6WB"
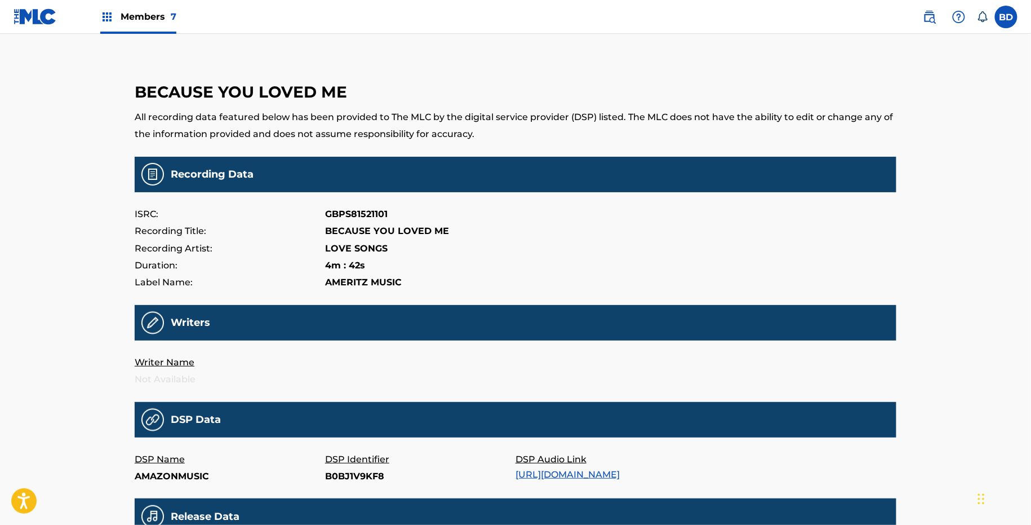
click at [338, 472] on p "B0BJ1V9KF8" at bounding box center [420, 476] width 190 height 17
copy p "B0BJ1V9KF8"
click at [361, 471] on p "B0BM9WQG9V" at bounding box center [420, 476] width 190 height 17
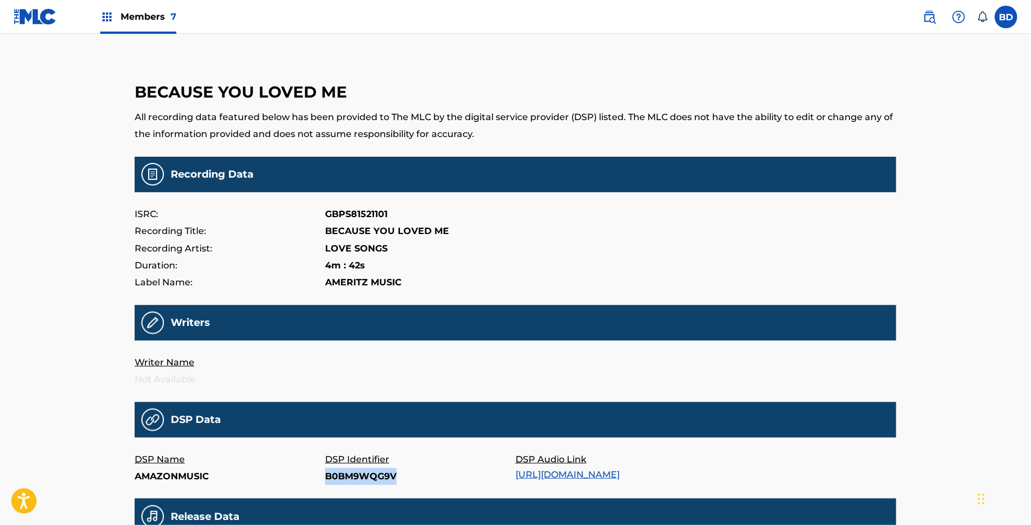
copy p "B0BM9WQG9V"
click at [332, 479] on p "B0BGNXKKSP" at bounding box center [420, 476] width 190 height 17
copy p "B0BGNXKKSP"
click at [339, 479] on p "B0BK6SSXWD" at bounding box center [420, 476] width 190 height 17
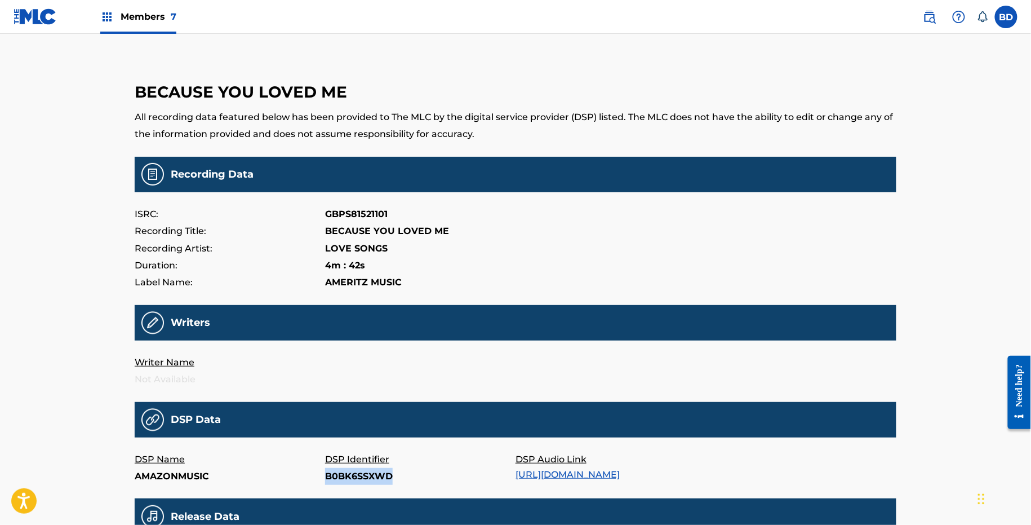
click at [339, 479] on p "B0BK6SSXWD" at bounding box center [420, 476] width 190 height 17
copy p "B0BK6SSXWD"
click at [354, 481] on p "B0BGLLKJZC" at bounding box center [420, 476] width 190 height 17
copy p "B0BGLLKJZC"
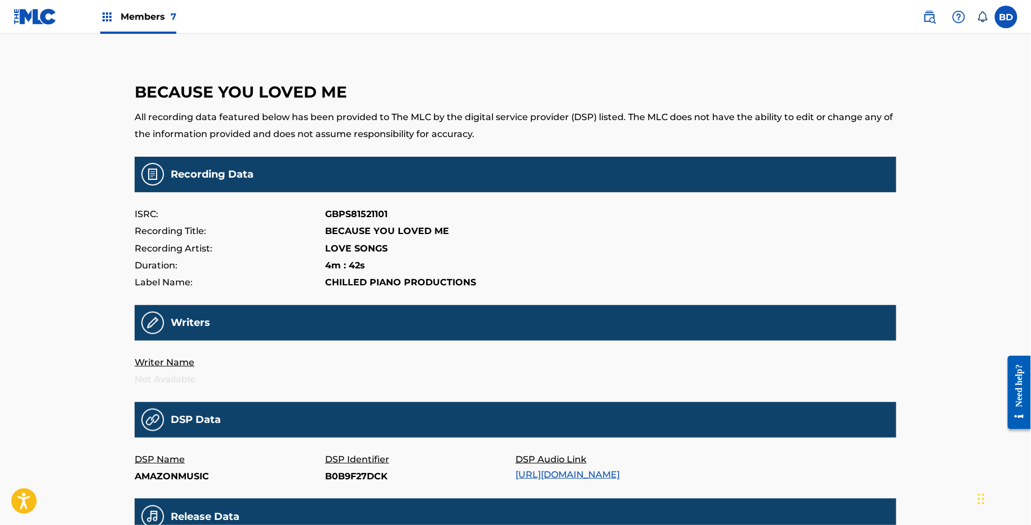
click at [360, 475] on p "B0B9F27DCK" at bounding box center [420, 476] width 190 height 17
copy p "B0B9F27DCK"
click at [345, 480] on p "B0BFL1WXXT" at bounding box center [420, 476] width 190 height 17
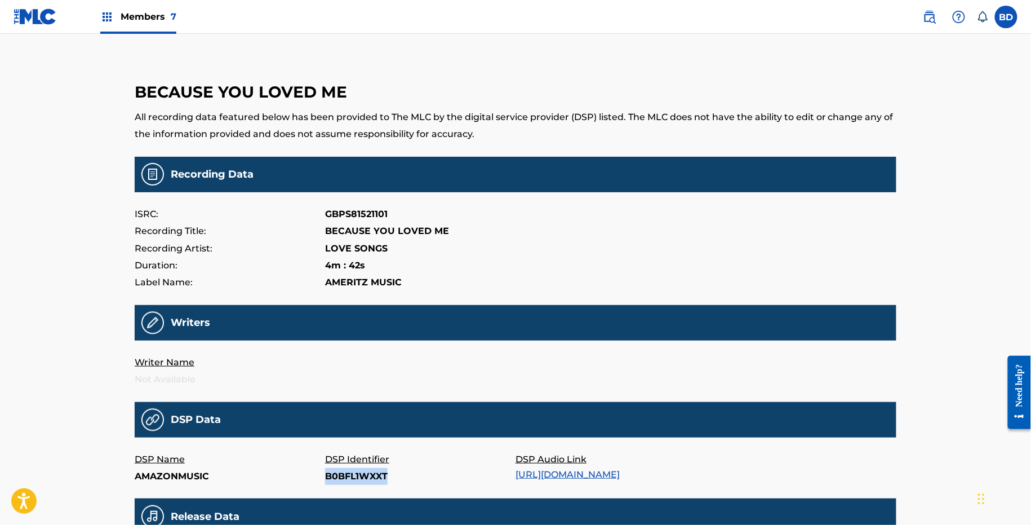
copy p "B0BFL1WXXT"
click at [344, 473] on p "B0BJ7CZVFX" at bounding box center [420, 476] width 190 height 17
copy p "B0BJ7CZVFX"
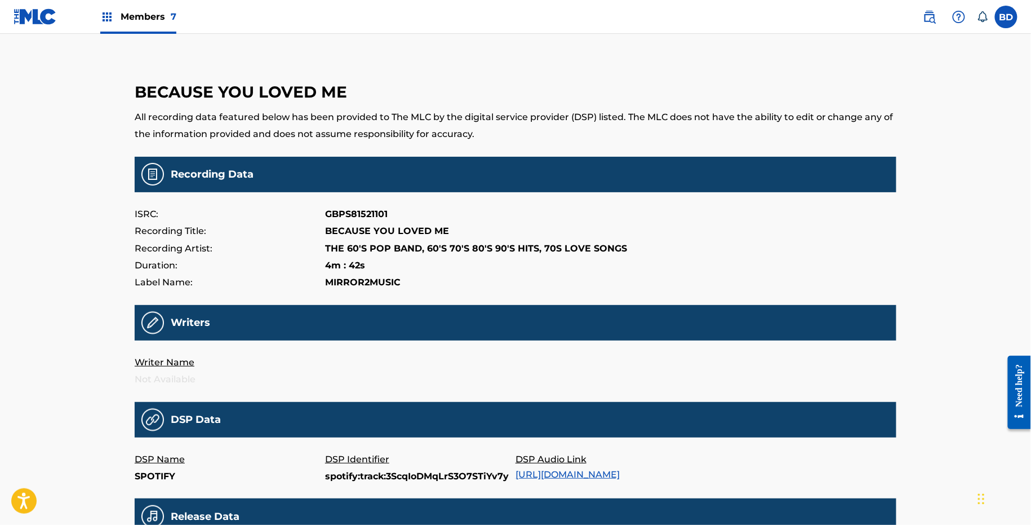
click at [458, 477] on p "spotify:track:3ScqIoDMqLrS3O7STiYv7y" at bounding box center [420, 476] width 190 height 17
copy p "spotify:track:3ScqIoDMqLrS3O7STiYv7y"
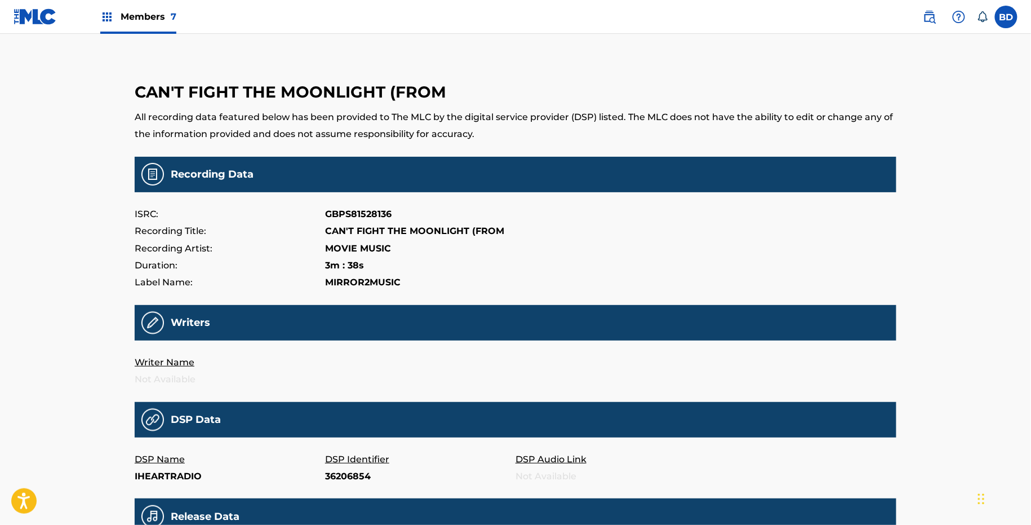
click at [348, 475] on p "36206854" at bounding box center [420, 476] width 190 height 17
copy p "36206854"
click at [333, 473] on p "ZLj8d6-WlM4" at bounding box center [420, 476] width 190 height 17
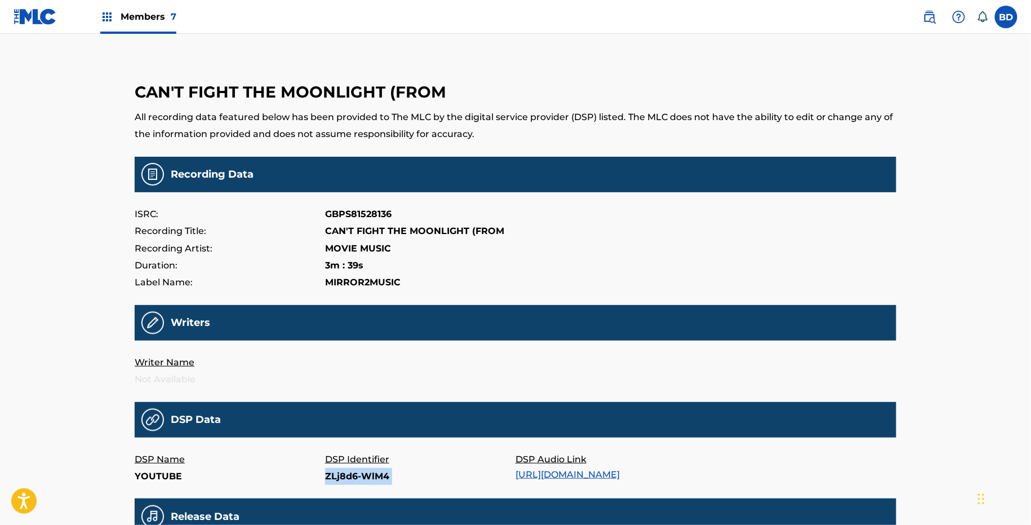
click at [333, 473] on p "ZLj8d6-WlM4" at bounding box center [420, 476] width 190 height 17
copy p "ZLj8d6-WlM4"
click at [342, 480] on p "YO899OAcvKU" at bounding box center [420, 476] width 190 height 17
copy p "YO899OAcvKU"
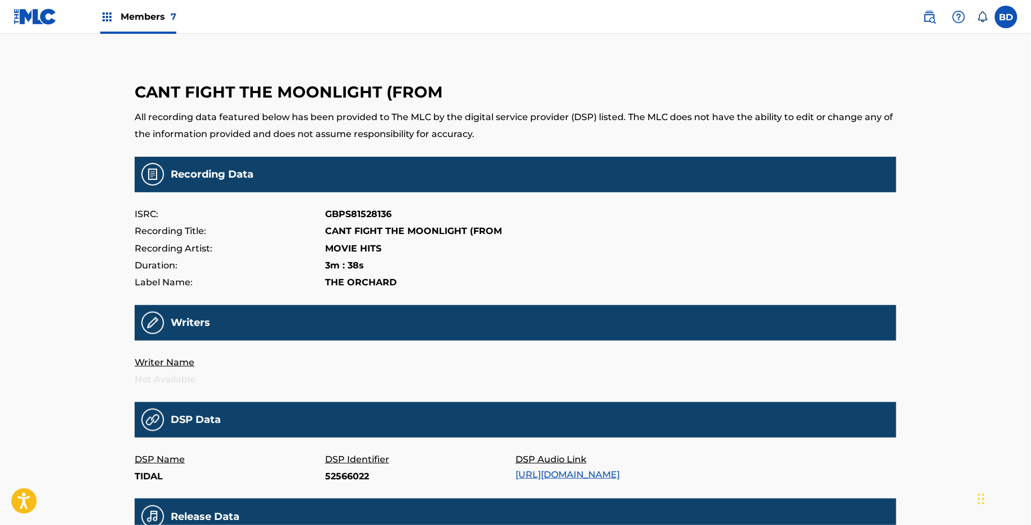
click at [339, 474] on p "52566022" at bounding box center [420, 476] width 190 height 17
copy p "52566022"
click at [348, 471] on p "xC98Sk0tmv0" at bounding box center [420, 476] width 190 height 17
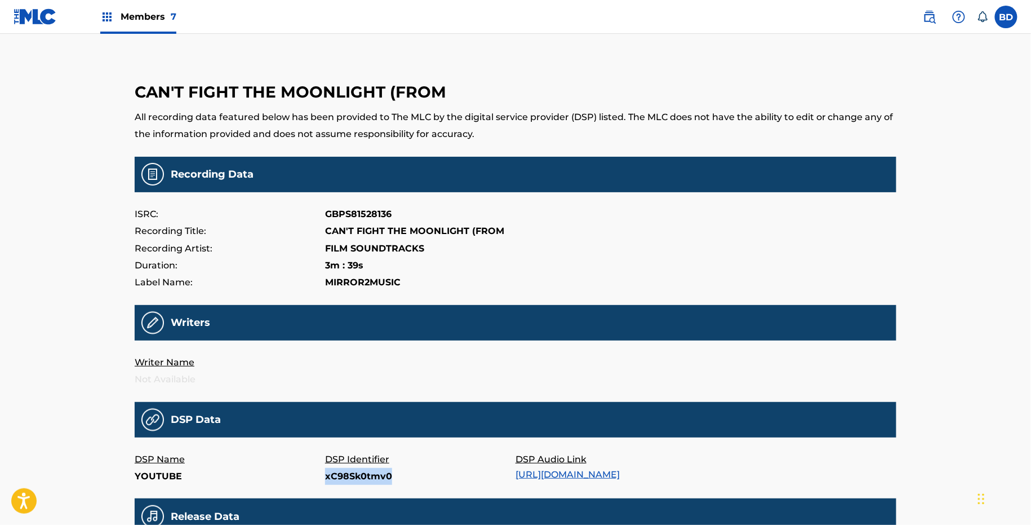
copy p "xC98Sk0tmv0"
click at [344, 472] on p "36208801" at bounding box center [420, 476] width 190 height 17
copy p "36208801"
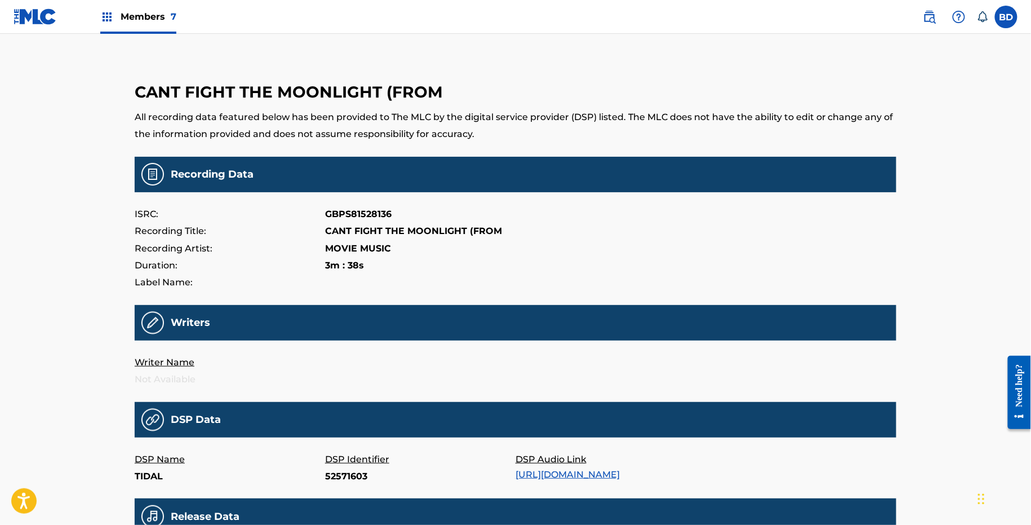
click at [329, 475] on p "52571603" at bounding box center [420, 476] width 190 height 17
copy p "52571603"
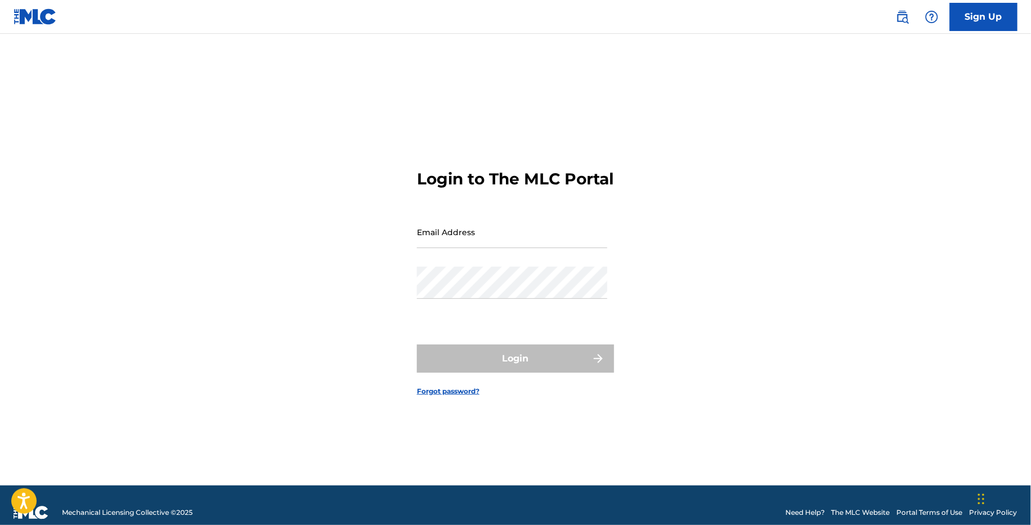
click at [513, 244] on input "Email Address" at bounding box center [512, 232] width 190 height 32
type input "[EMAIL_ADDRESS][DOMAIN_NAME]"
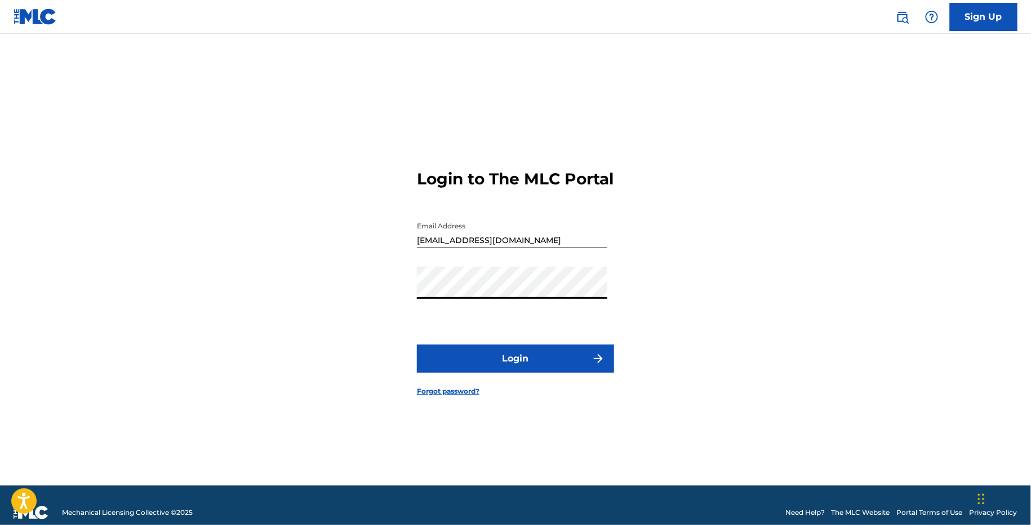
click at [481, 364] on button "Login" at bounding box center [515, 358] width 197 height 28
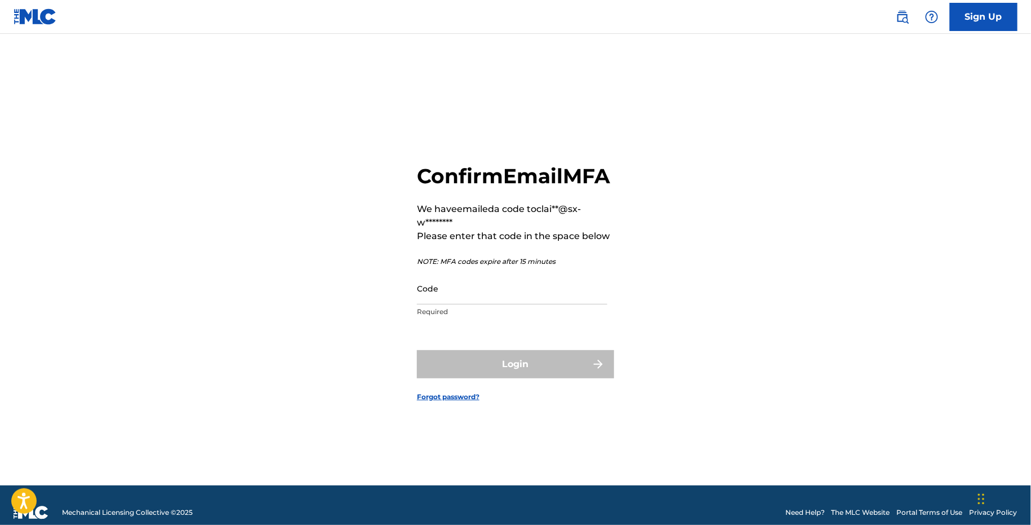
click at [513, 323] on div "Code Required" at bounding box center [512, 297] width 190 height 51
click at [453, 300] on input "Code" at bounding box center [512, 288] width 190 height 32
paste input "126677"
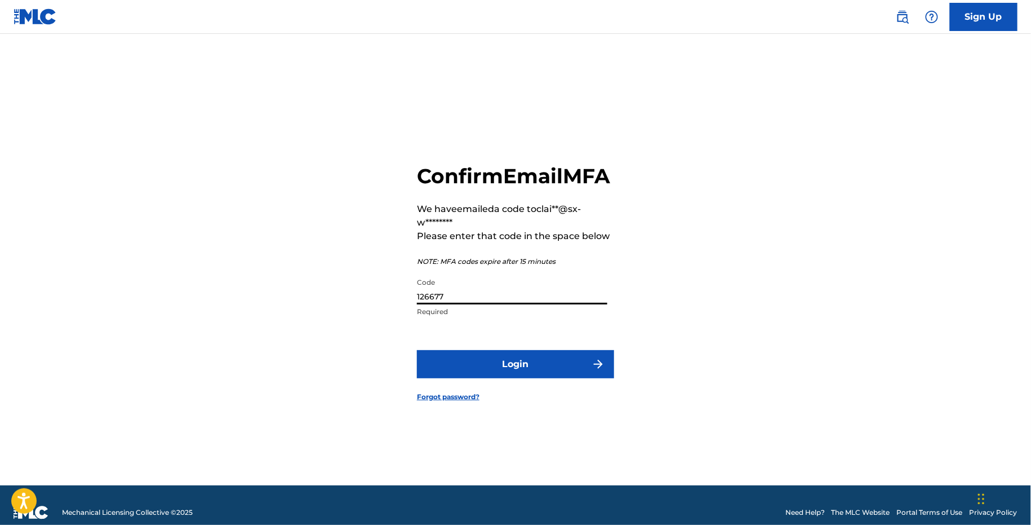
type input "126677"
click at [472, 359] on form "Confirm Email MFA We have emailed a code to clai**@sx-w******** Please enter th…" at bounding box center [515, 273] width 197 height 423
click at [472, 378] on button "Login" at bounding box center [515, 364] width 197 height 28
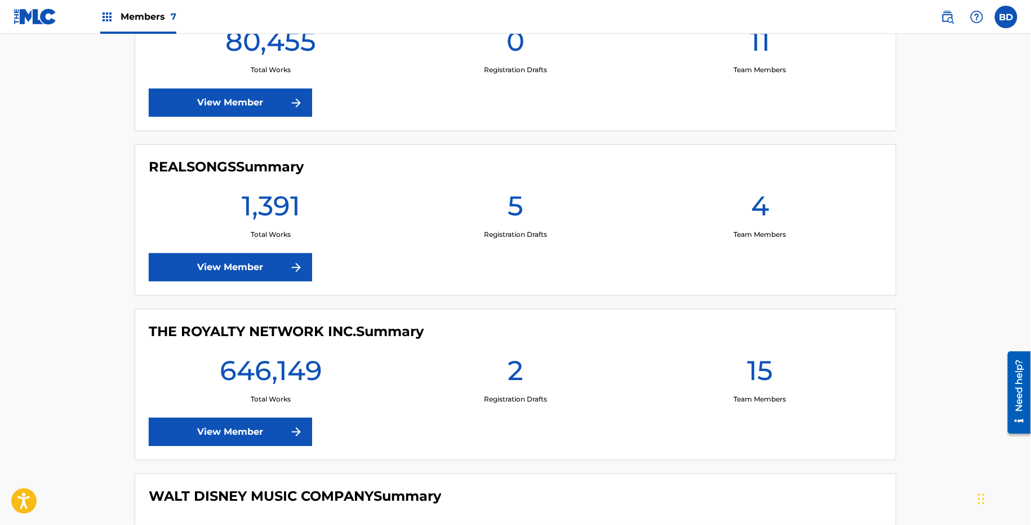
scroll to position [775, 0]
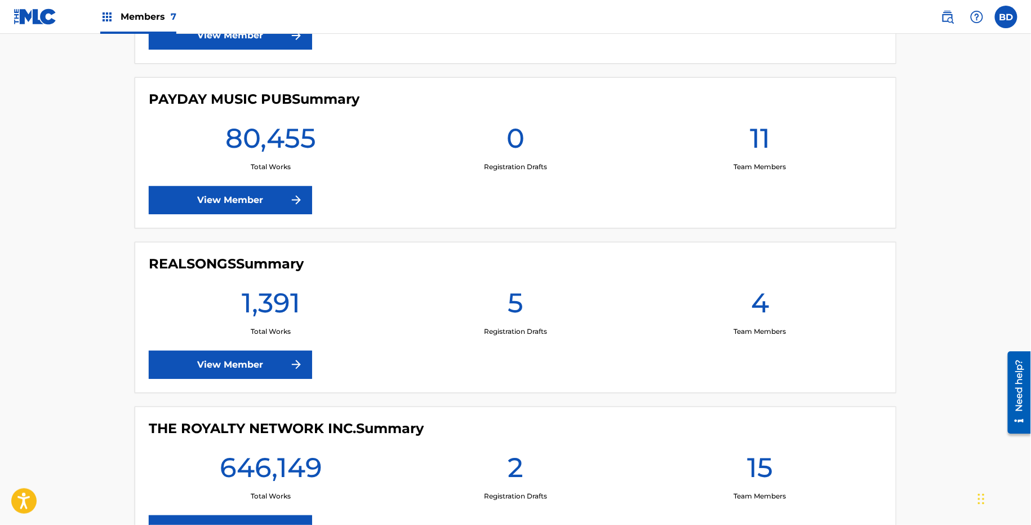
click at [229, 369] on link "View Member" at bounding box center [230, 365] width 163 height 28
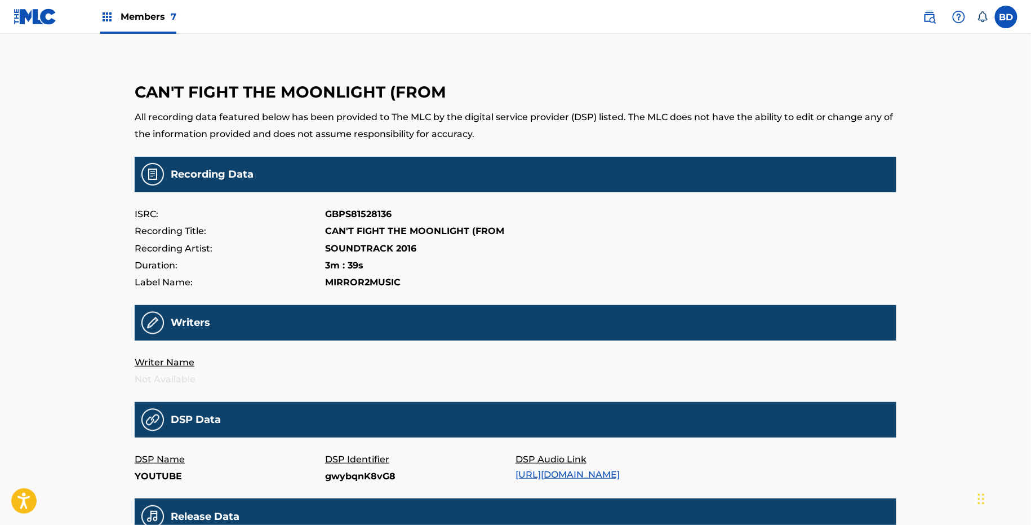
click at [369, 477] on p "gwybqnK8vG8" at bounding box center [420, 476] width 190 height 17
copy p "gwybqnK8vG8"
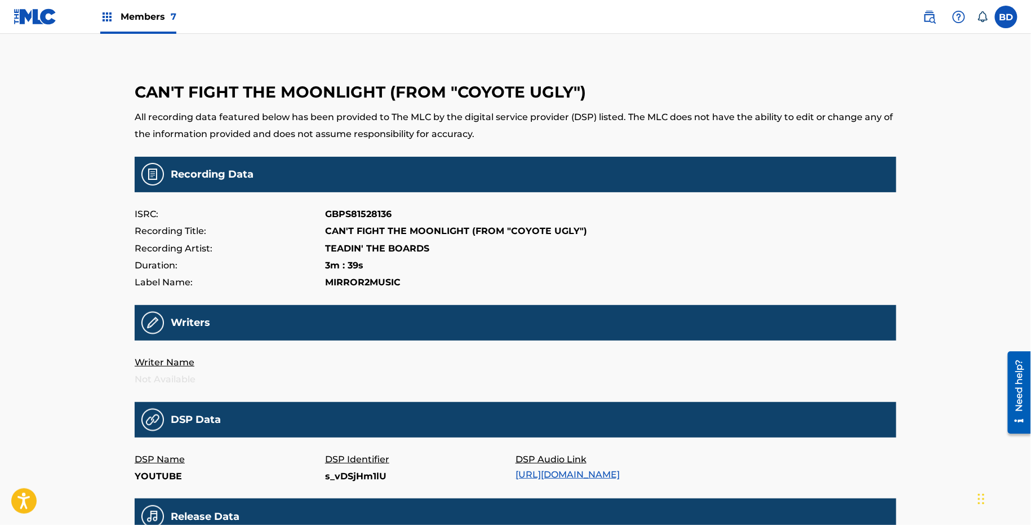
click at [346, 479] on p "s_vDSjHm1lU" at bounding box center [420, 476] width 190 height 17
copy p "s_vDSjHm1lU"
click at [320, 469] on p "YOUTUBE" at bounding box center [230, 476] width 190 height 17
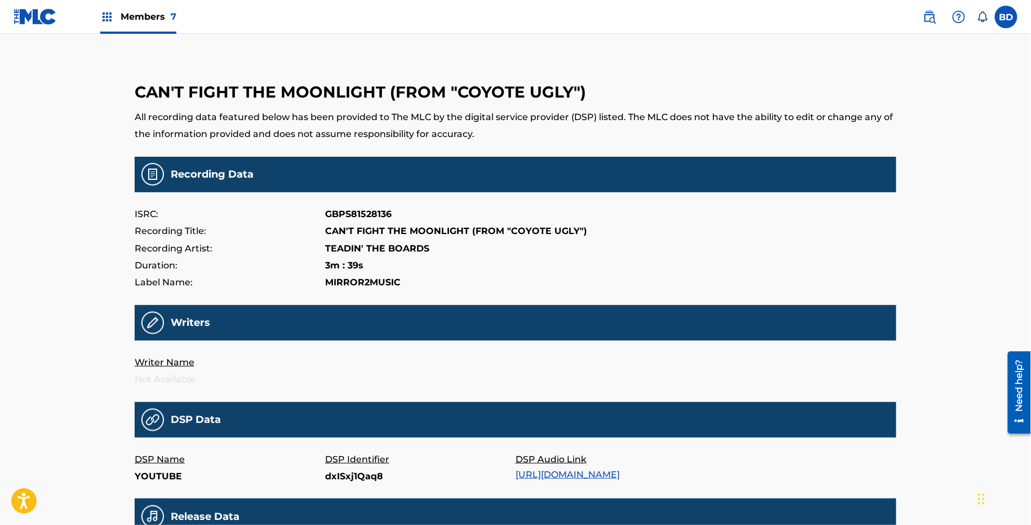
click at [334, 476] on p "dxISxj1Qaq8" at bounding box center [420, 476] width 190 height 17
copy p "dxISxj1Qaq8"
click at [326, 463] on p "DSP Identifier" at bounding box center [420, 459] width 190 height 17
click at [338, 473] on p "W3J-o1JnUoc" at bounding box center [420, 476] width 190 height 17
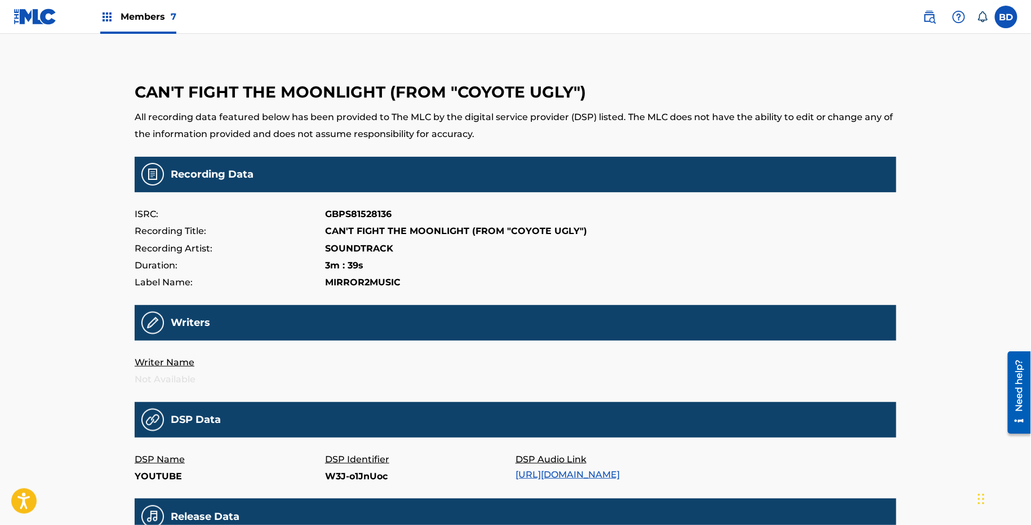
click at [338, 473] on p "W3J-o1JnUoc" at bounding box center [420, 476] width 190 height 17
copy p "W3J"
click at [355, 472] on p "W3J-o1JnUoc" at bounding box center [420, 476] width 190 height 17
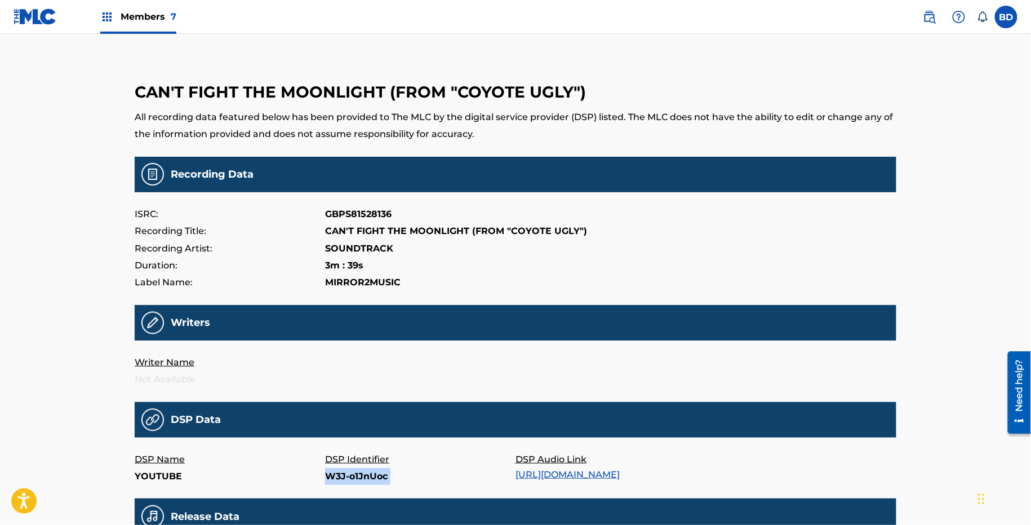
click at [355, 472] on p "W3J-o1JnUoc" at bounding box center [420, 476] width 190 height 17
copy p "W3J-o1JnUoc"
click at [345, 478] on p "37264469" at bounding box center [420, 476] width 190 height 17
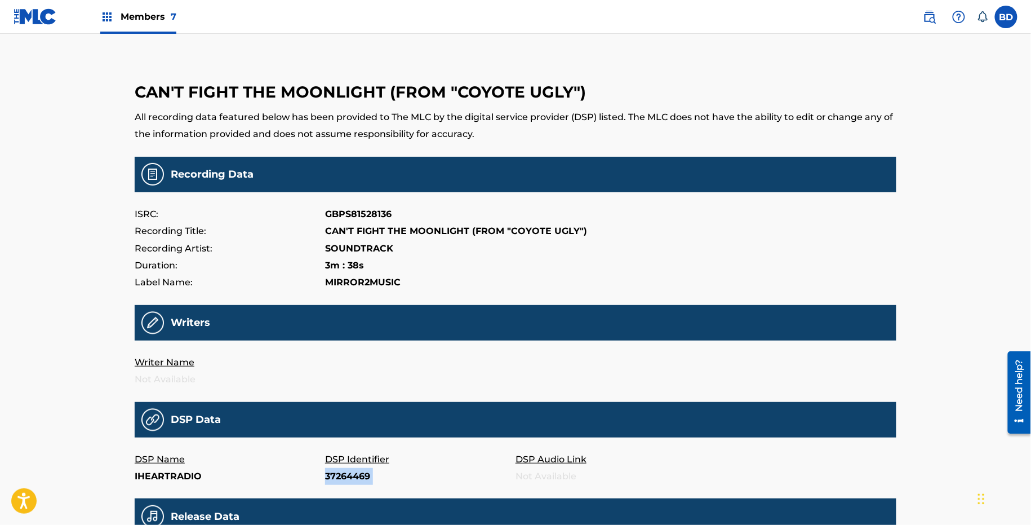
click at [345, 478] on p "37264469" at bounding box center [420, 476] width 190 height 17
copy p "37264469"
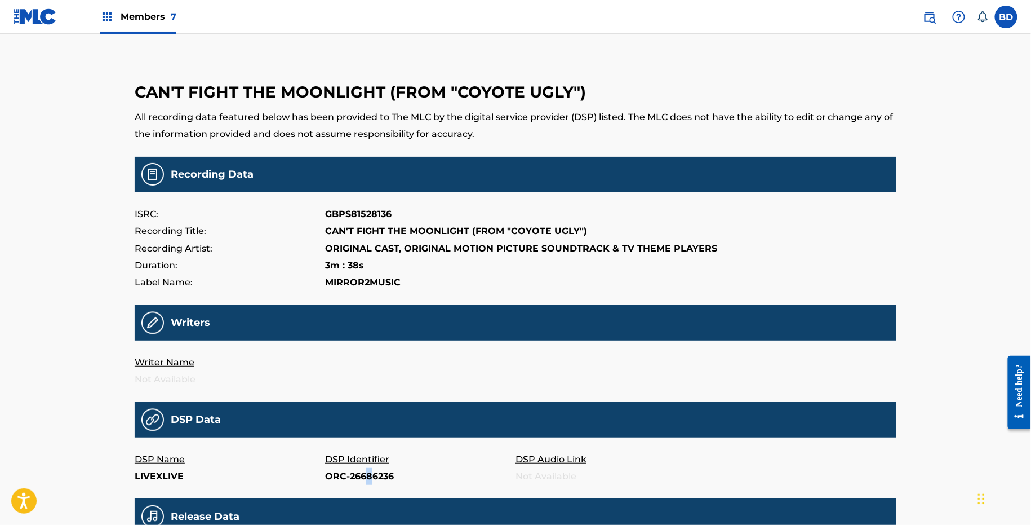
click at [369, 474] on p "ORC-26686236" at bounding box center [420, 476] width 190 height 17
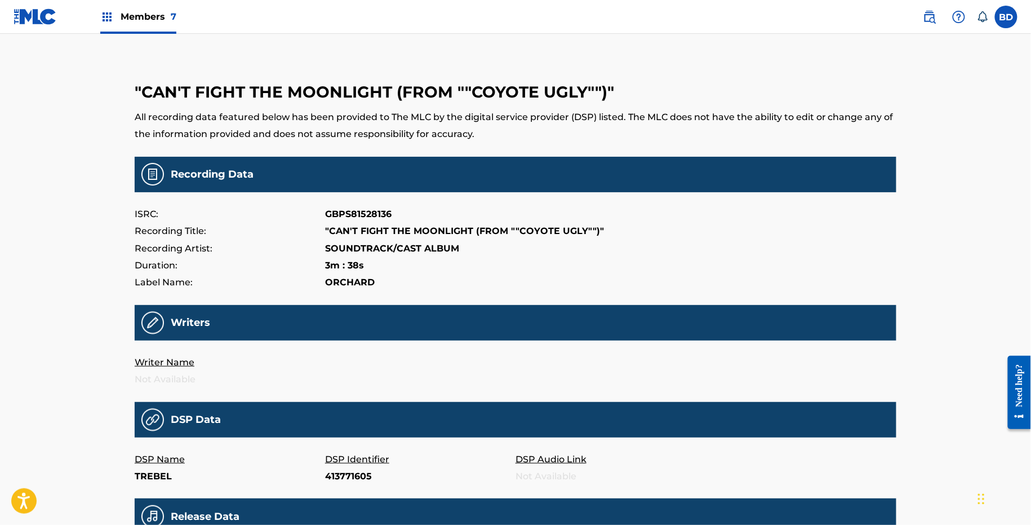
click at [340, 479] on p "413771605" at bounding box center [420, 476] width 190 height 17
copy p "413771605"
click at [336, 480] on p "54403453" at bounding box center [420, 476] width 190 height 17
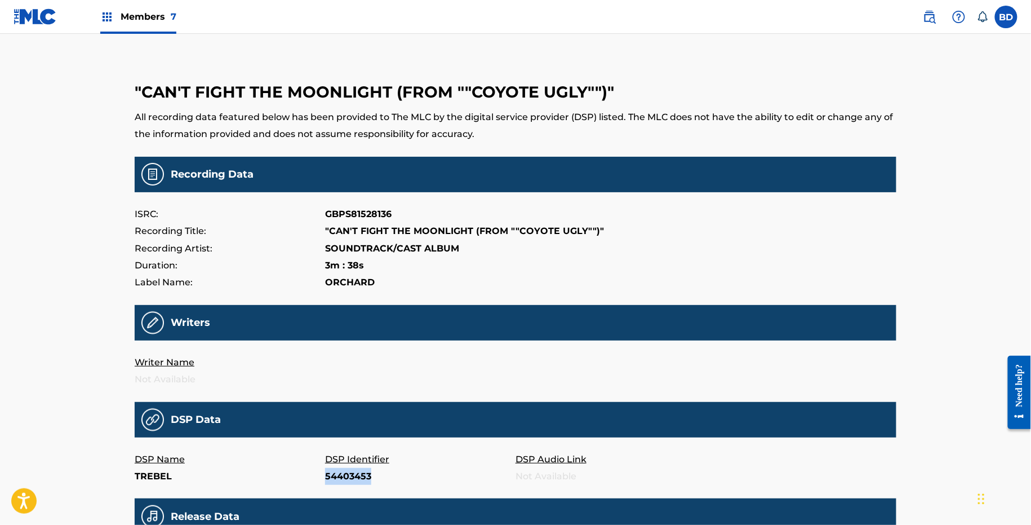
copy p "54403453"
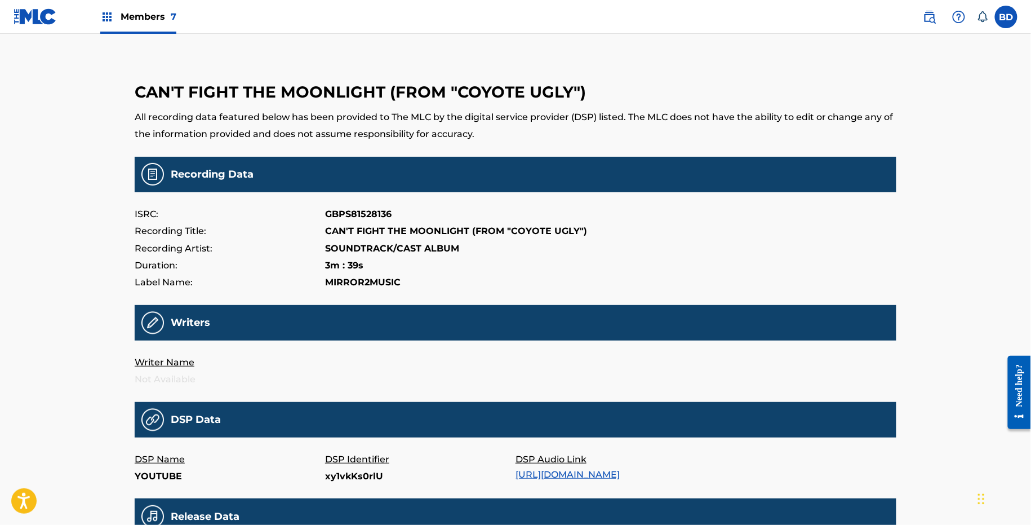
click at [358, 475] on p "xy1vkKs0rlU" at bounding box center [420, 476] width 190 height 17
copy p "xy1vkKs0rlU"
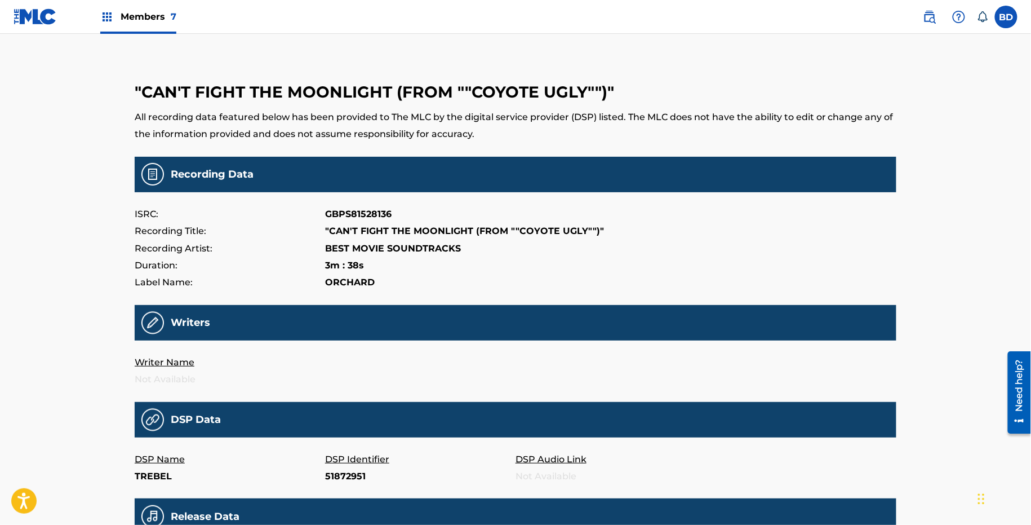
click at [344, 476] on p "51872951" at bounding box center [420, 476] width 190 height 17
copy p "51872951"
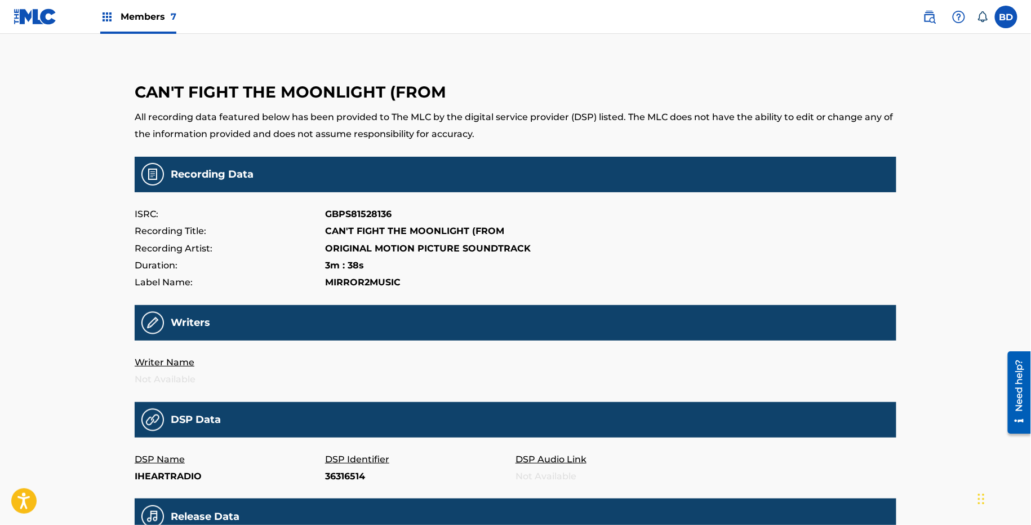
click at [337, 471] on p "36316514" at bounding box center [420, 476] width 190 height 17
copy p "36316514"
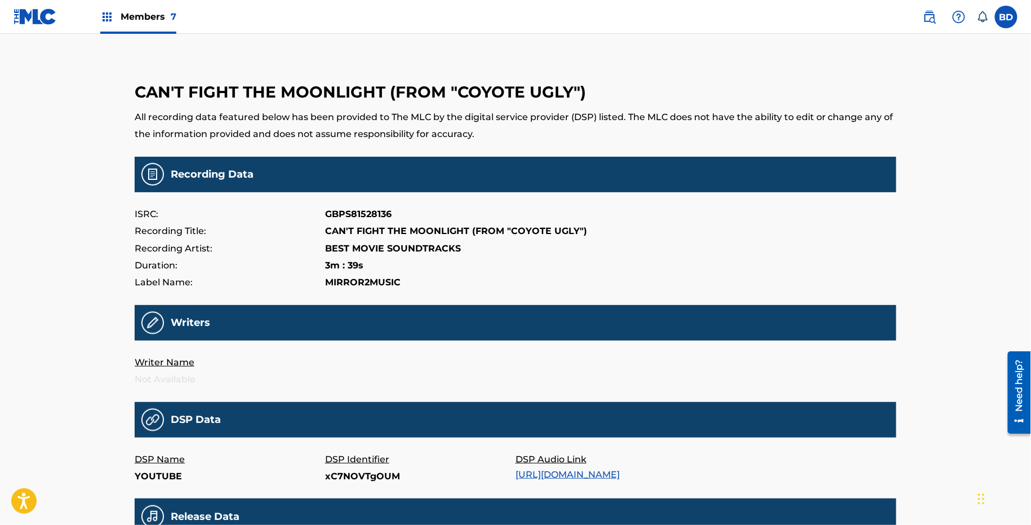
click at [344, 478] on p "xC7NOVTgOUM" at bounding box center [420, 476] width 190 height 17
copy p "xC7NOVTgOUM"
click at [340, 473] on p "x0LtESJQiV0" at bounding box center [420, 476] width 190 height 17
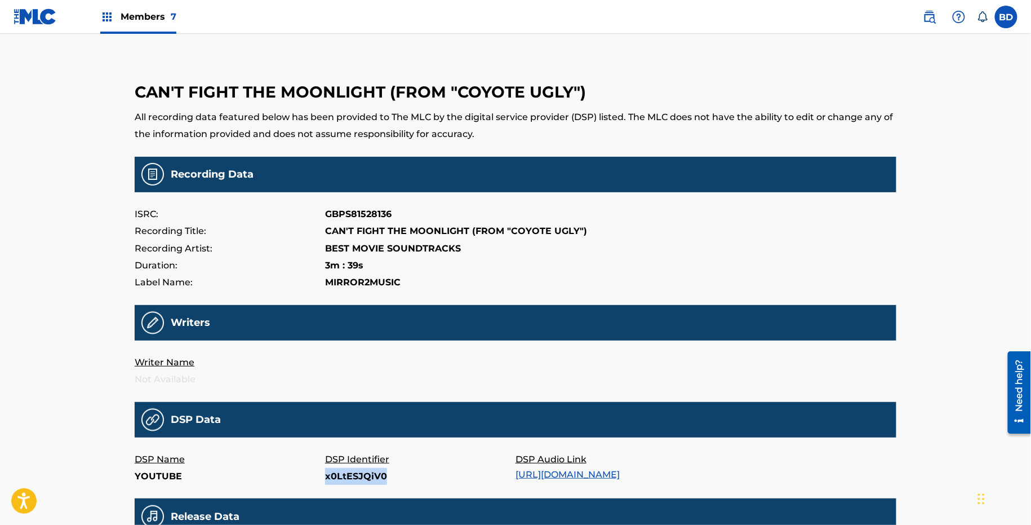
copy p "x0LtESJQiV0"
click at [347, 480] on p "37087663" at bounding box center [420, 476] width 190 height 17
copy p "37087663"
click at [333, 477] on p "B015F2EZ5I" at bounding box center [420, 476] width 190 height 17
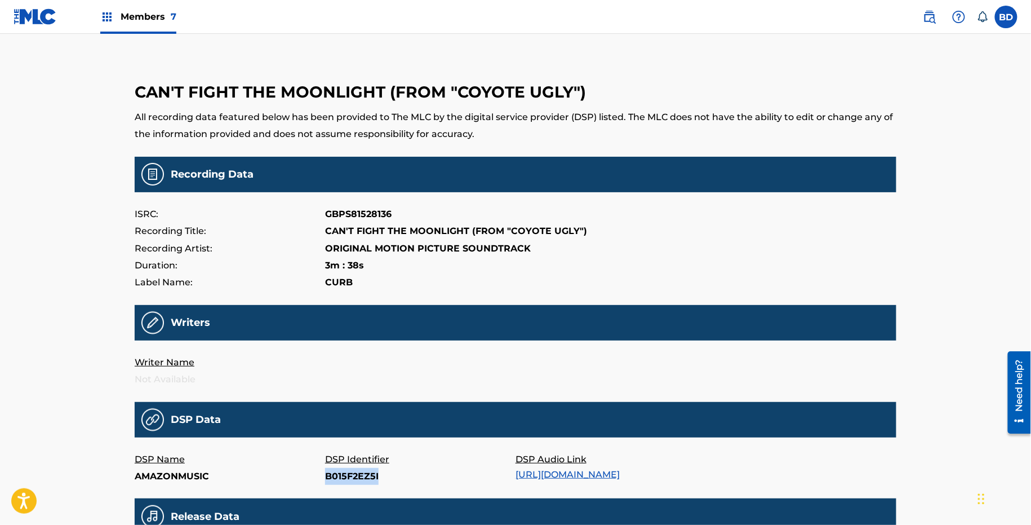
click at [333, 477] on p "B015F2EZ5I" at bounding box center [420, 476] width 190 height 17
copy p "B015F2EZ5I"
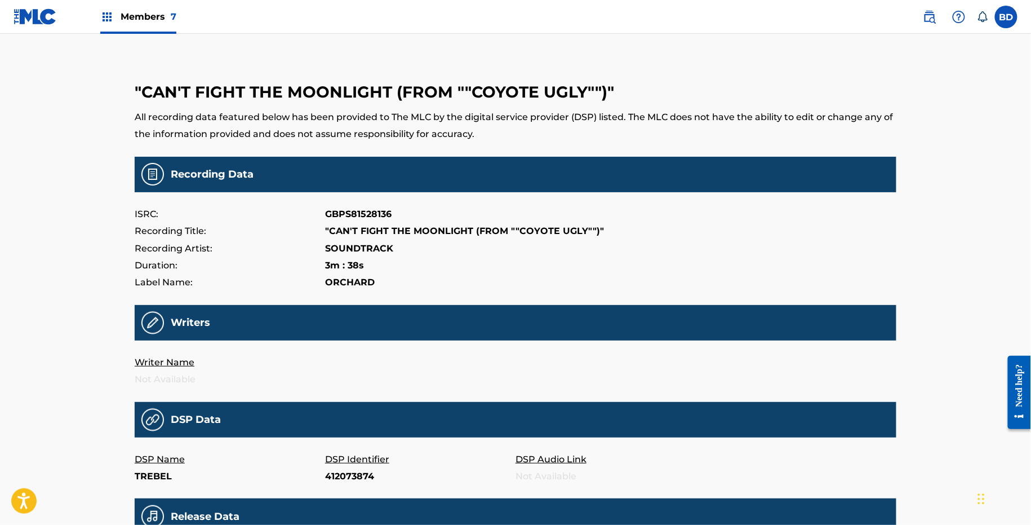
click at [334, 469] on p "412073874" at bounding box center [420, 476] width 190 height 17
copy p "412073874"
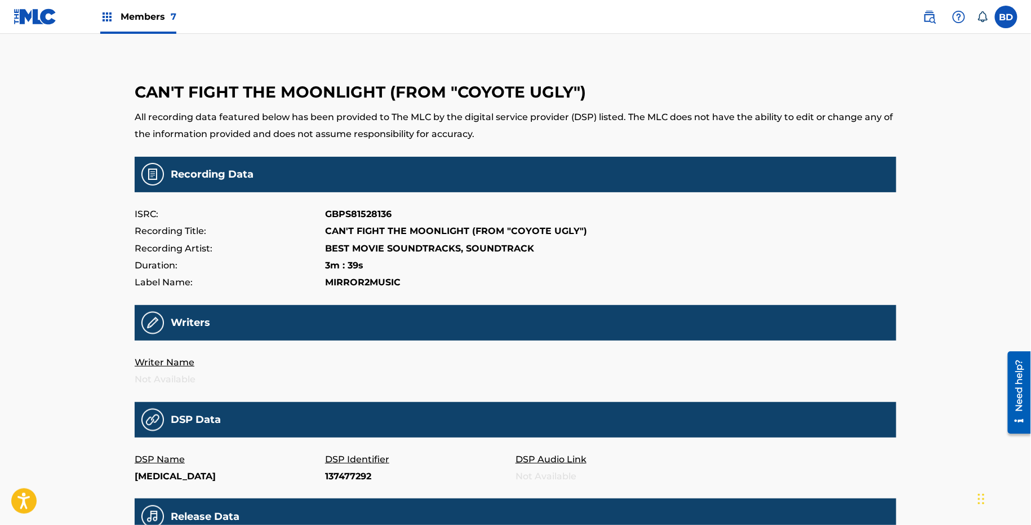
click at [336, 479] on p "137477292" at bounding box center [420, 476] width 190 height 17
copy p "137477292"
click at [339, 480] on p "wetYZL_oL24" at bounding box center [420, 476] width 190 height 17
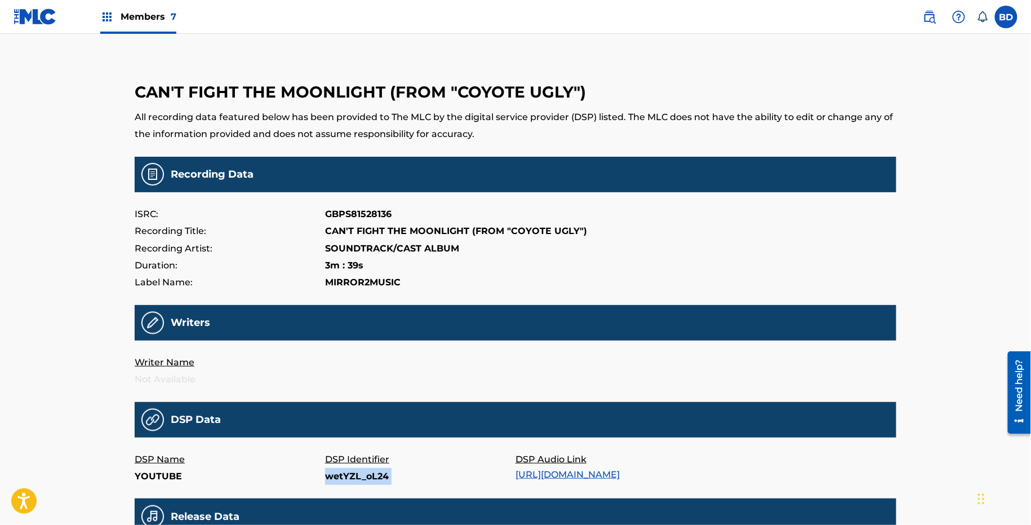
click at [339, 480] on p "wetYZL_oL24" at bounding box center [420, 476] width 190 height 17
copy p "wetYZL_oL24"
click at [353, 474] on p "bQreY_FqYtM" at bounding box center [420, 476] width 190 height 17
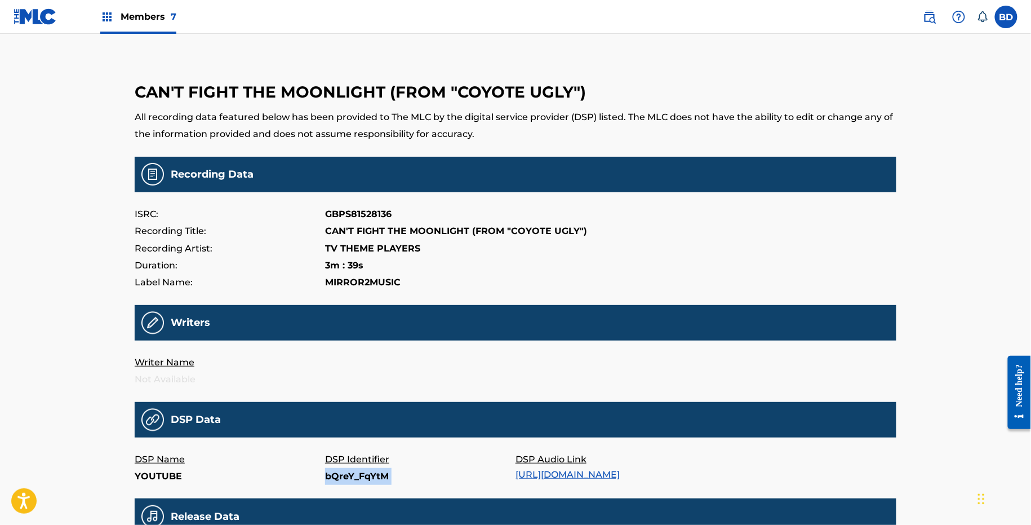
copy p "bQreY_FqYtM"
